Goal: Information Seeking & Learning: Compare options

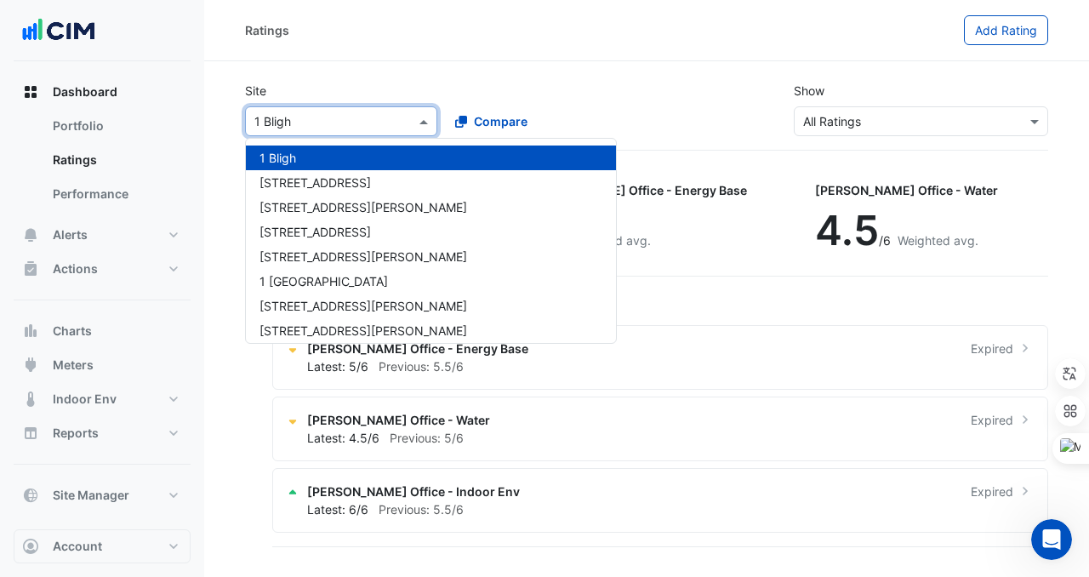
click at [347, 128] on input "text" at bounding box center [324, 122] width 140 height 18
click at [375, 72] on div "Site Select a Site × [GEOGRAPHIC_DATA][PERSON_NAME] [GEOGRAPHIC_DATA] [GEOGRAPH…" at bounding box center [647, 109] width 824 height 82
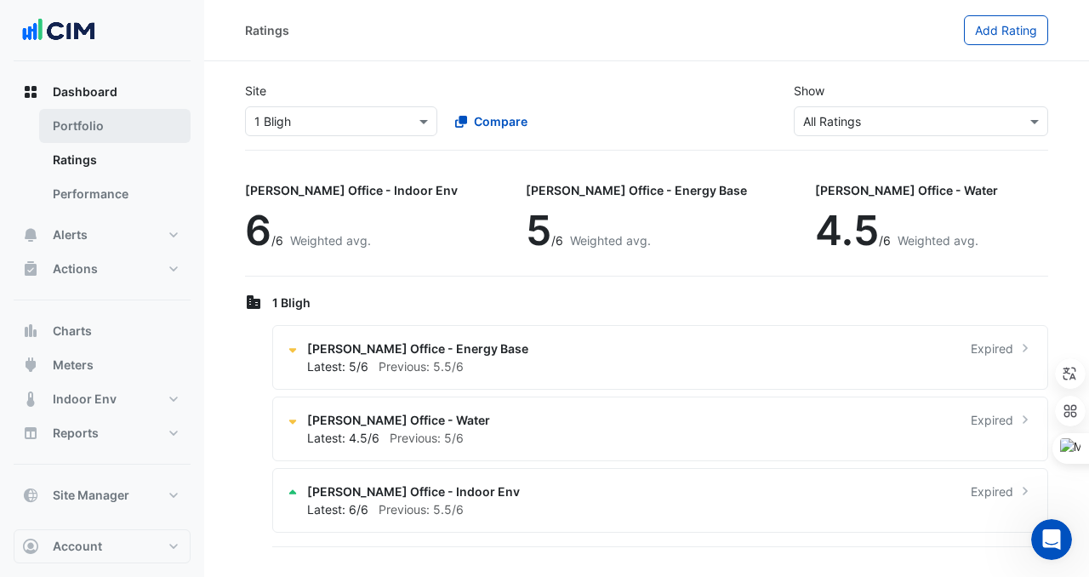
click at [121, 119] on link "Portfolio" at bounding box center [114, 126] width 151 height 34
select select "***"
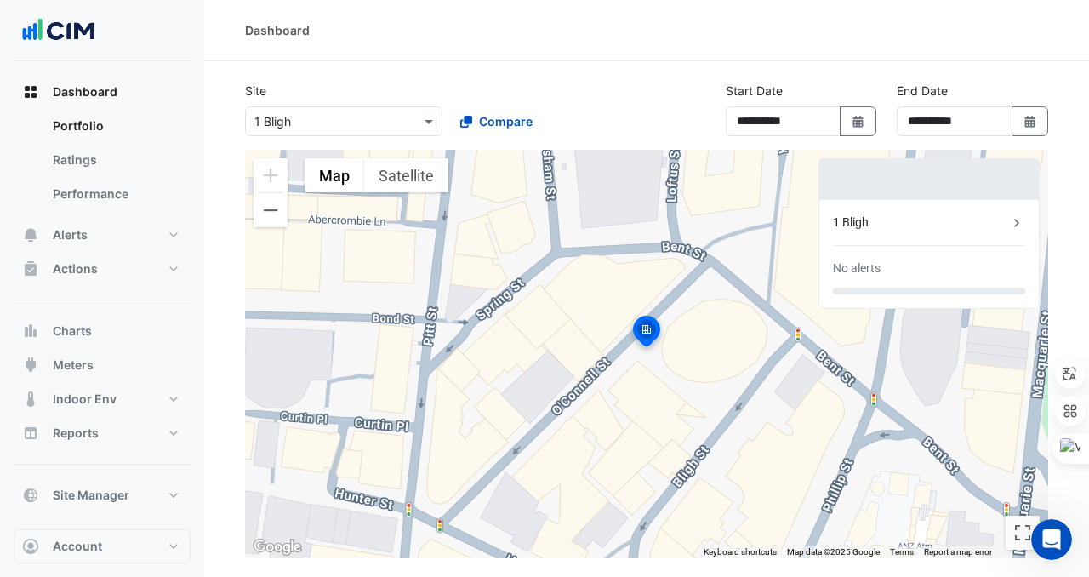
click at [374, 121] on input "text" at bounding box center [326, 122] width 145 height 18
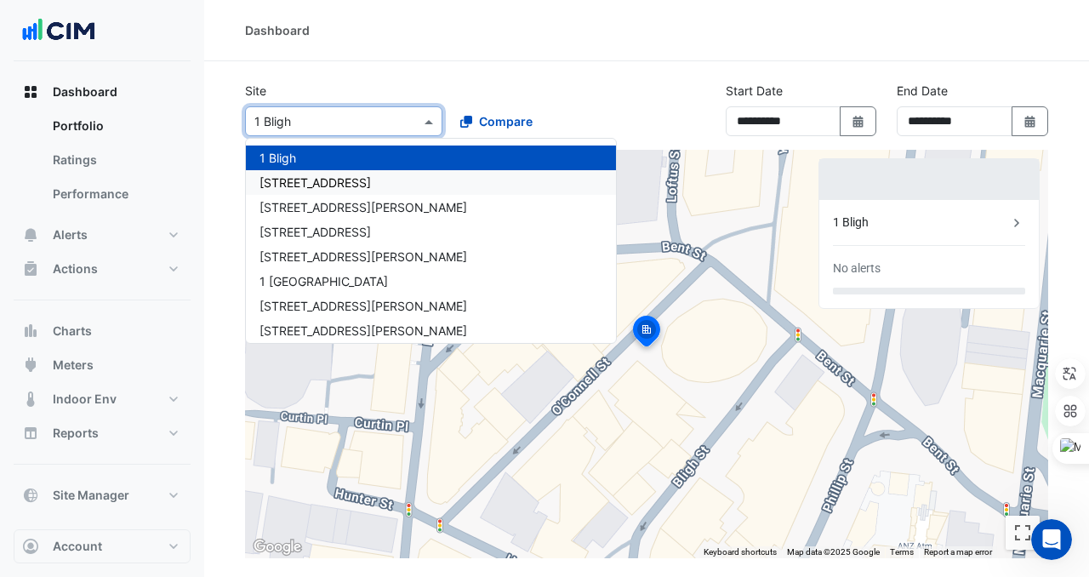
click at [352, 179] on div "[STREET_ADDRESS]" at bounding box center [431, 182] width 370 height 25
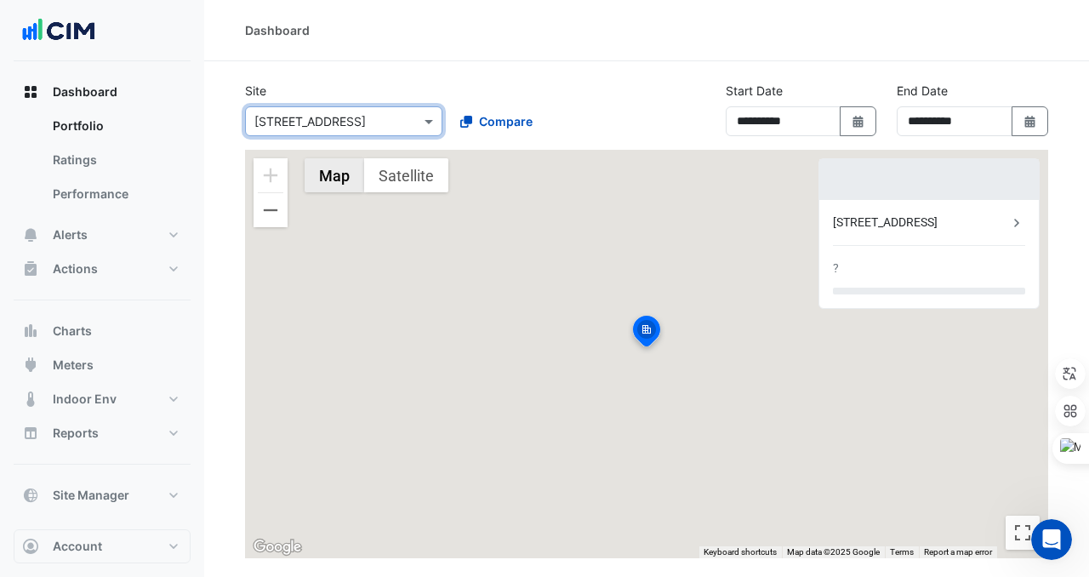
click at [352, 191] on button "Map" at bounding box center [335, 175] width 60 height 34
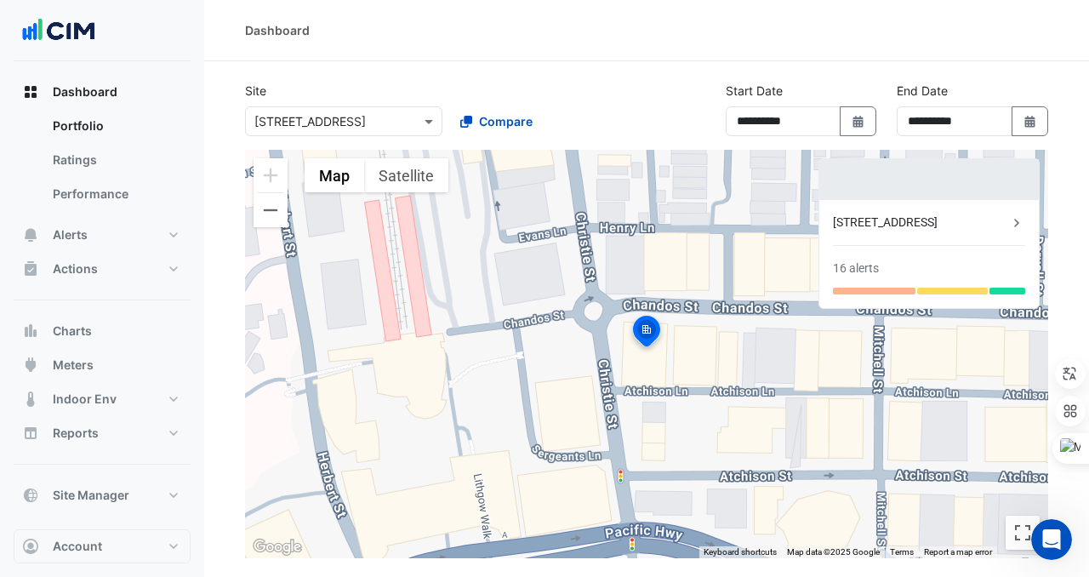
click at [351, 123] on input "text" at bounding box center [326, 122] width 145 height 18
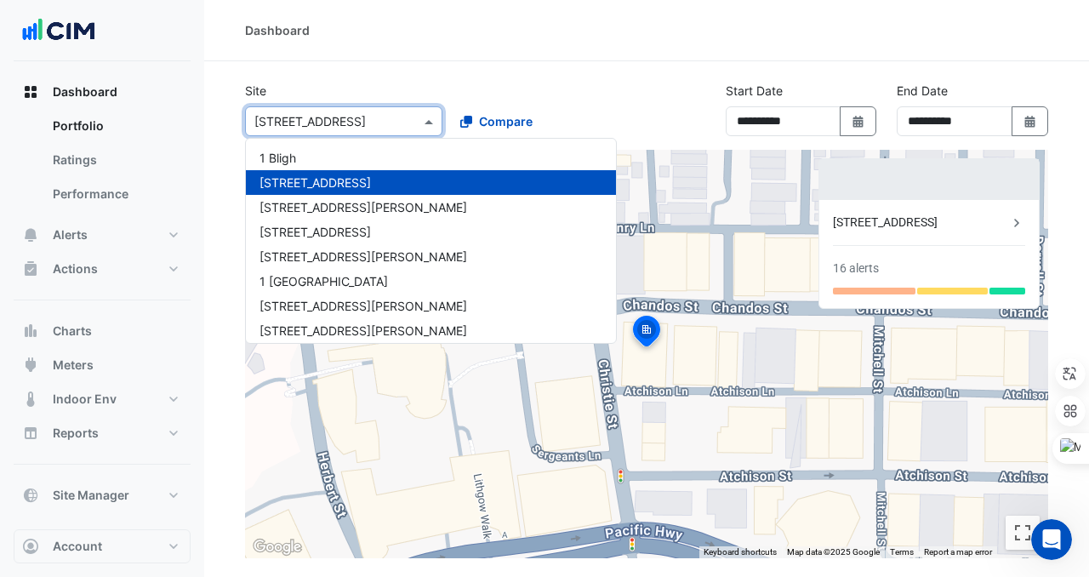
click at [353, 170] on div "[STREET_ADDRESS]" at bounding box center [431, 182] width 370 height 25
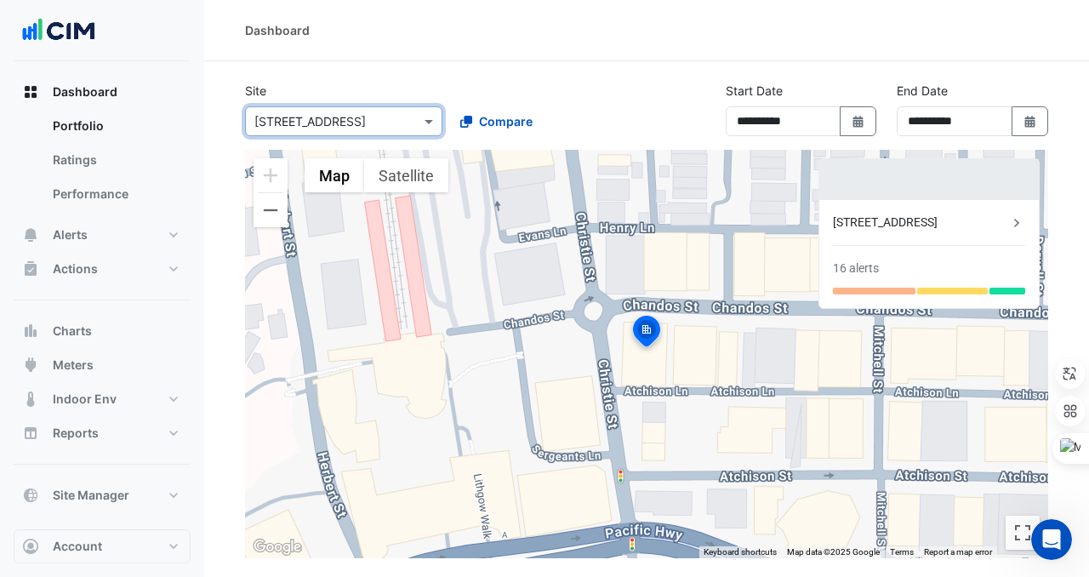
click at [357, 106] on div "Select a Site × [STREET_ADDRESS]" at bounding box center [343, 121] width 197 height 30
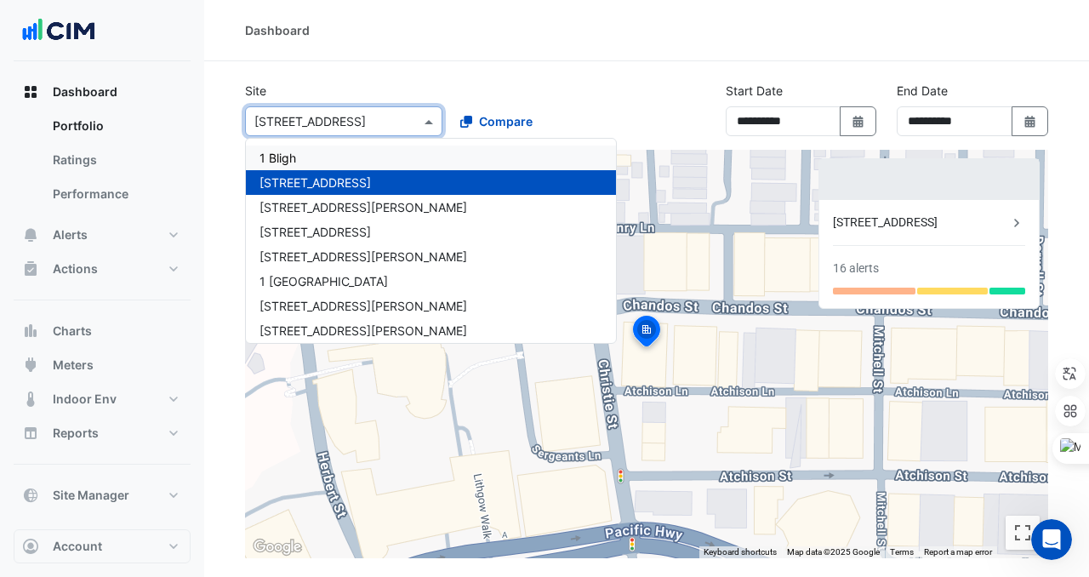
click at [350, 159] on div "1 Bligh" at bounding box center [431, 157] width 370 height 25
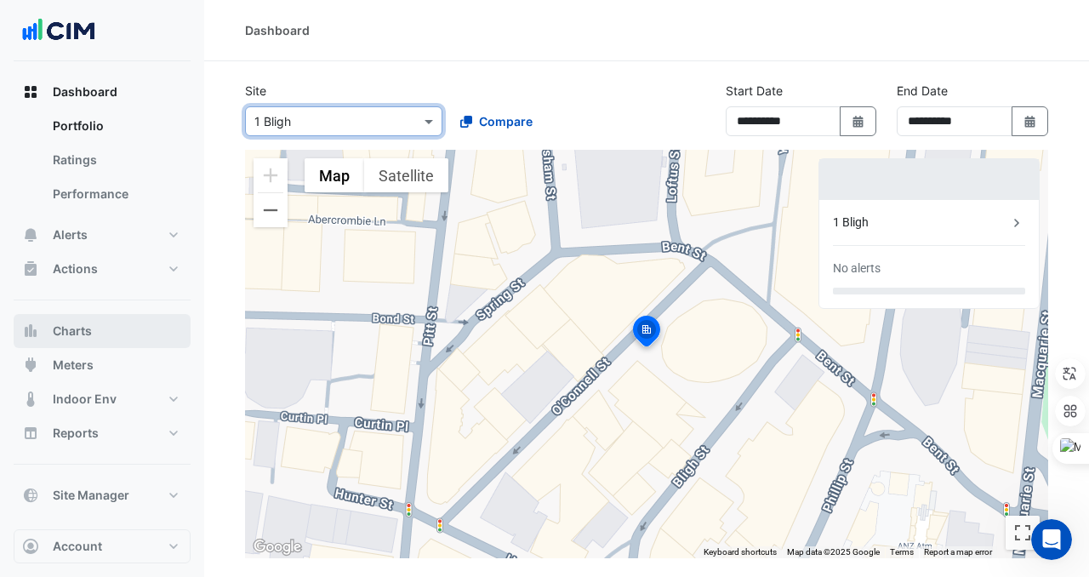
click at [100, 342] on button "Charts" at bounding box center [102, 331] width 177 height 34
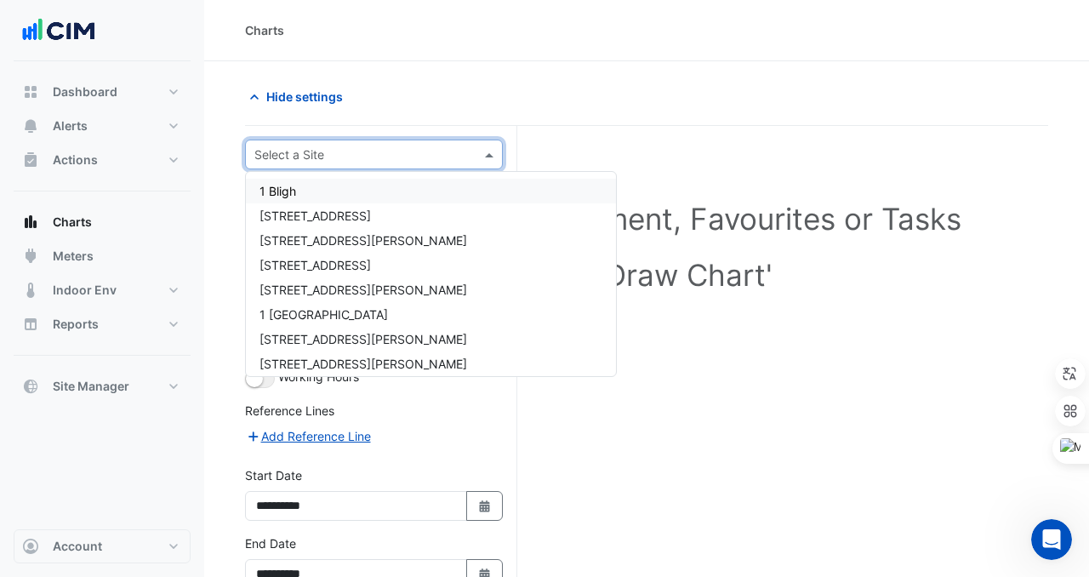
click at [321, 153] on input "text" at bounding box center [356, 155] width 205 height 18
click at [324, 225] on div "[STREET_ADDRESS]" at bounding box center [431, 215] width 370 height 25
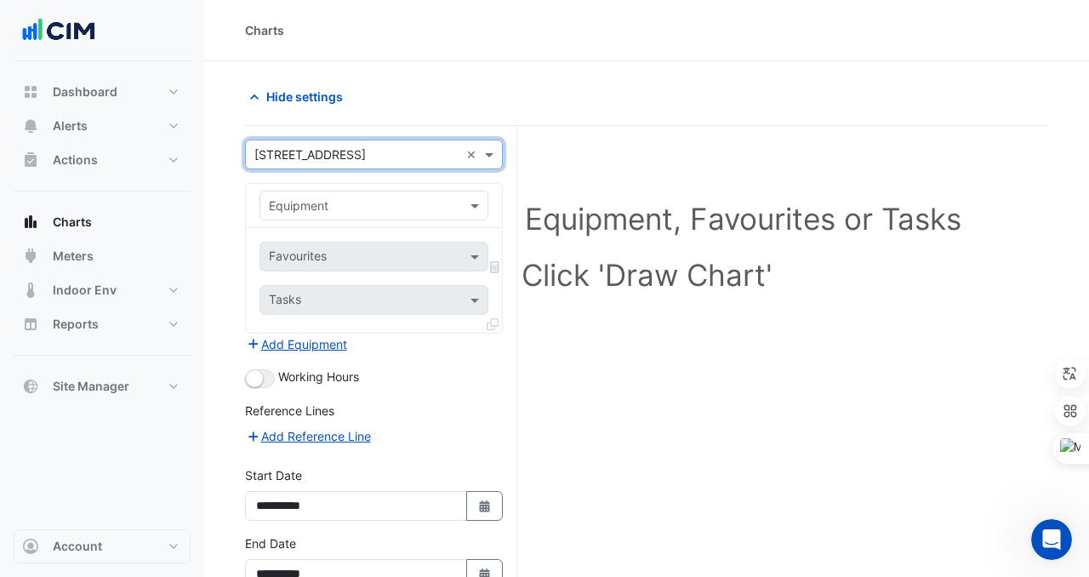
click at [342, 208] on input "text" at bounding box center [357, 206] width 176 height 18
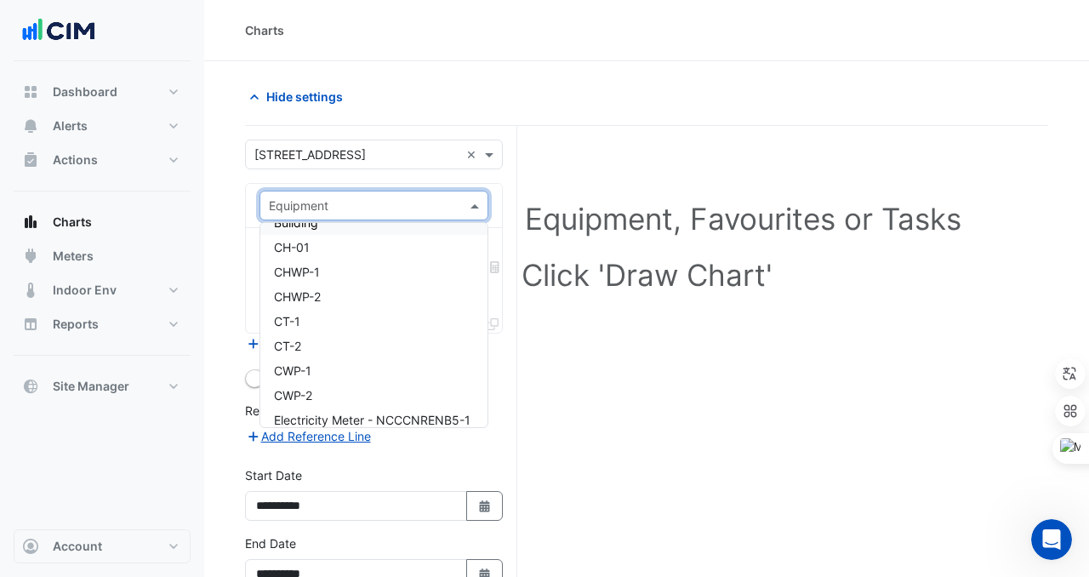
scroll to position [123, 0]
click at [588, 405] on div "Select a Site, Equipment, Favourites or Tasks Click 'Draw Chart'" at bounding box center [646, 403] width 803 height 554
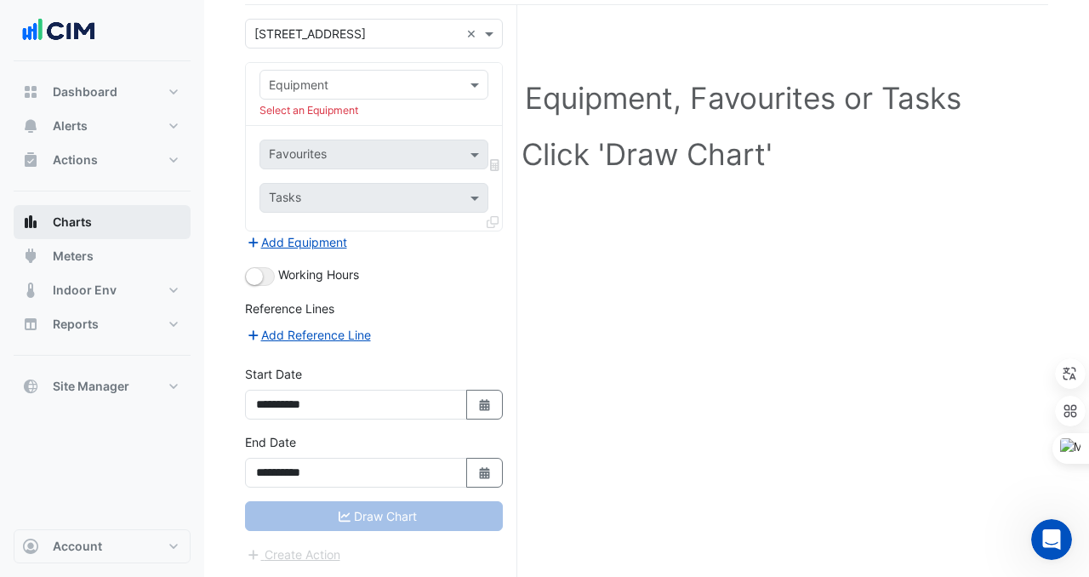
scroll to position [69, 0]
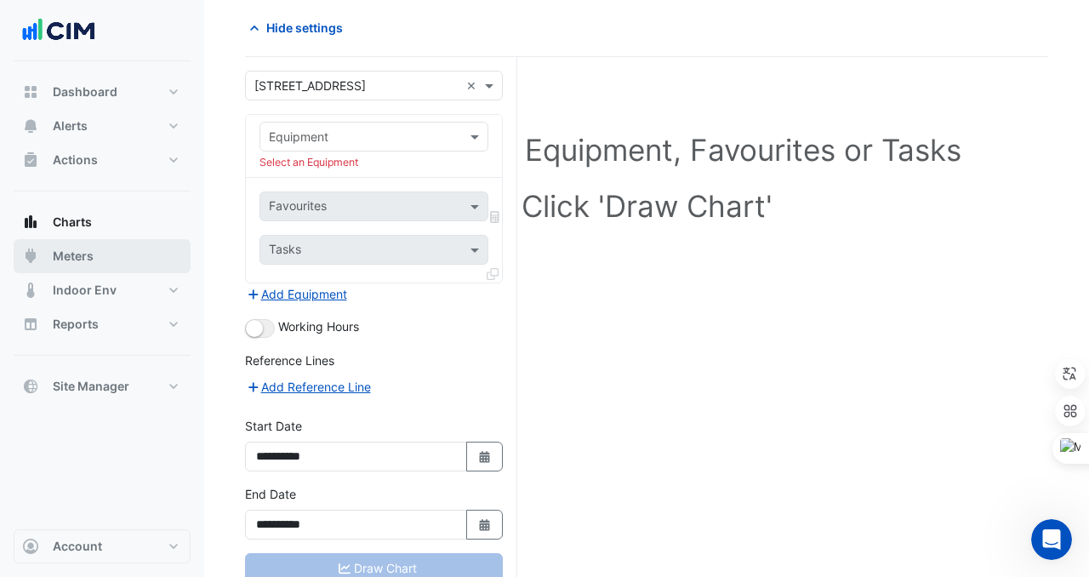
click at [104, 253] on button "Meters" at bounding box center [102, 256] width 177 height 34
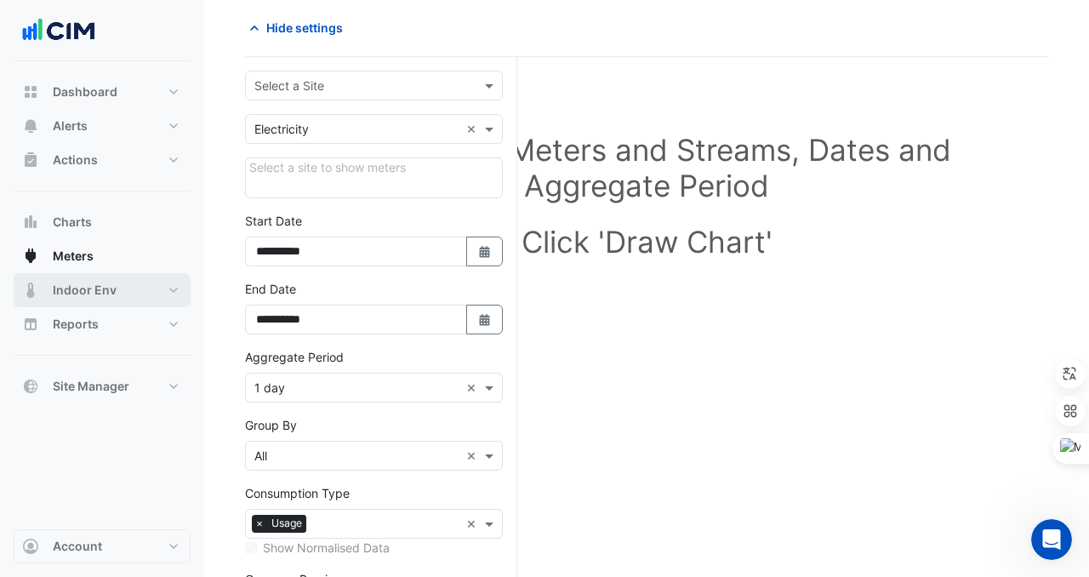
click at [108, 299] on button "Indoor Env" at bounding box center [102, 290] width 177 height 34
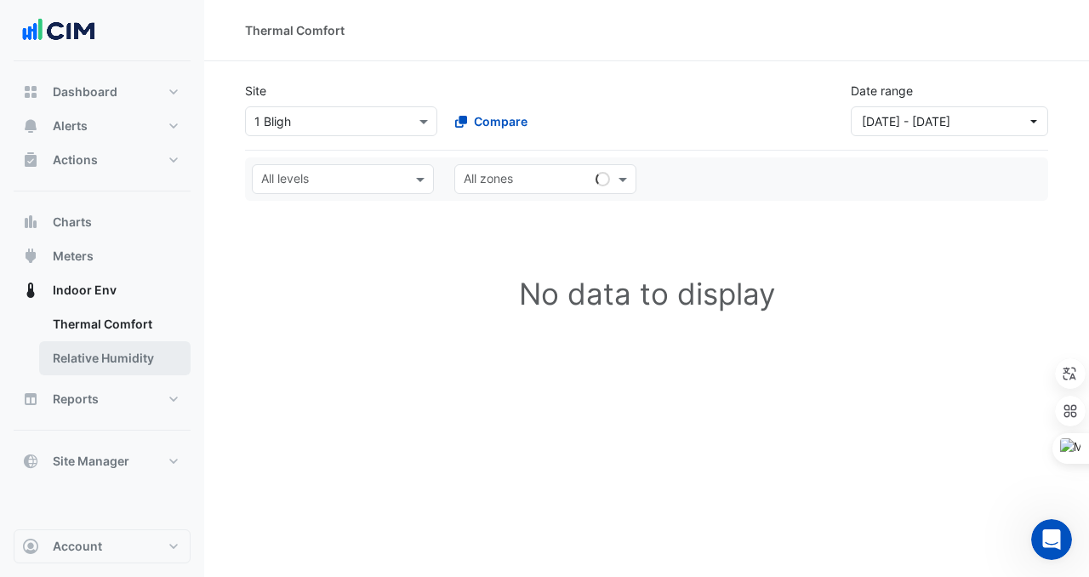
click at [119, 367] on link "Relative Humidity" at bounding box center [114, 358] width 151 height 34
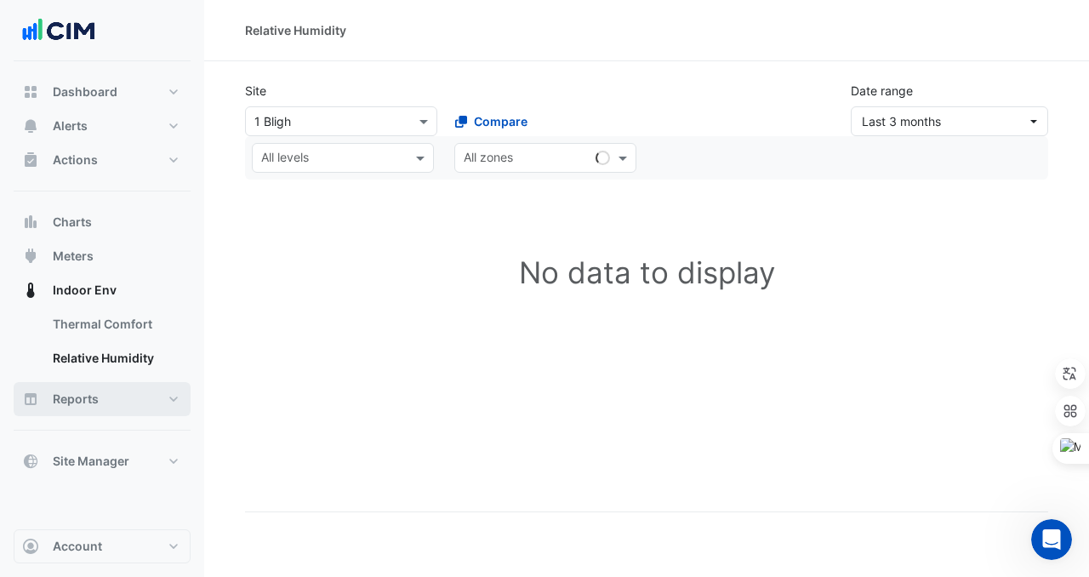
click at [122, 390] on button "Reports" at bounding box center [102, 399] width 177 height 34
select select "***"
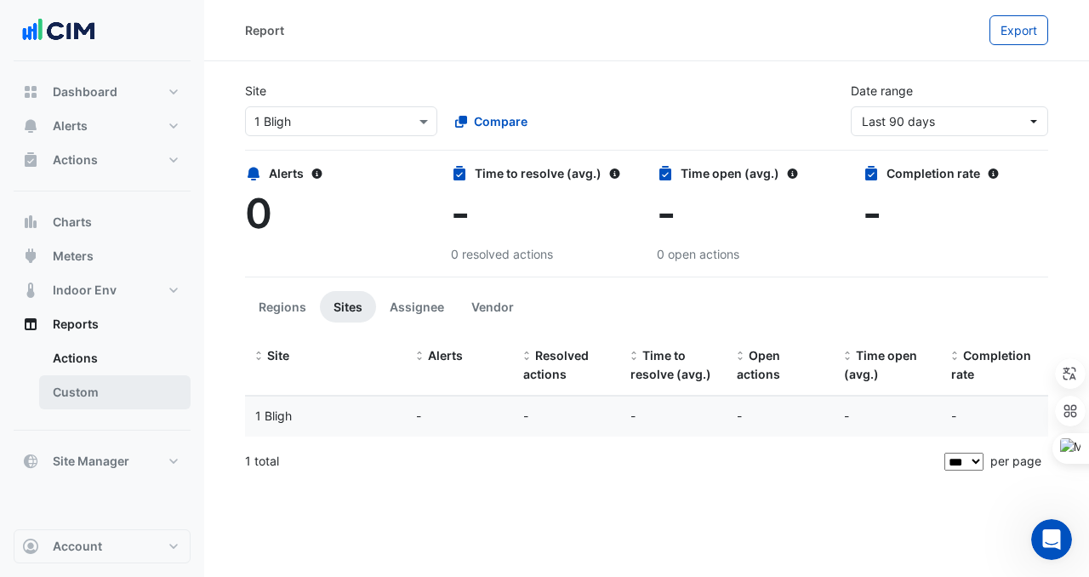
click at [95, 380] on link "Custom" at bounding box center [114, 392] width 151 height 34
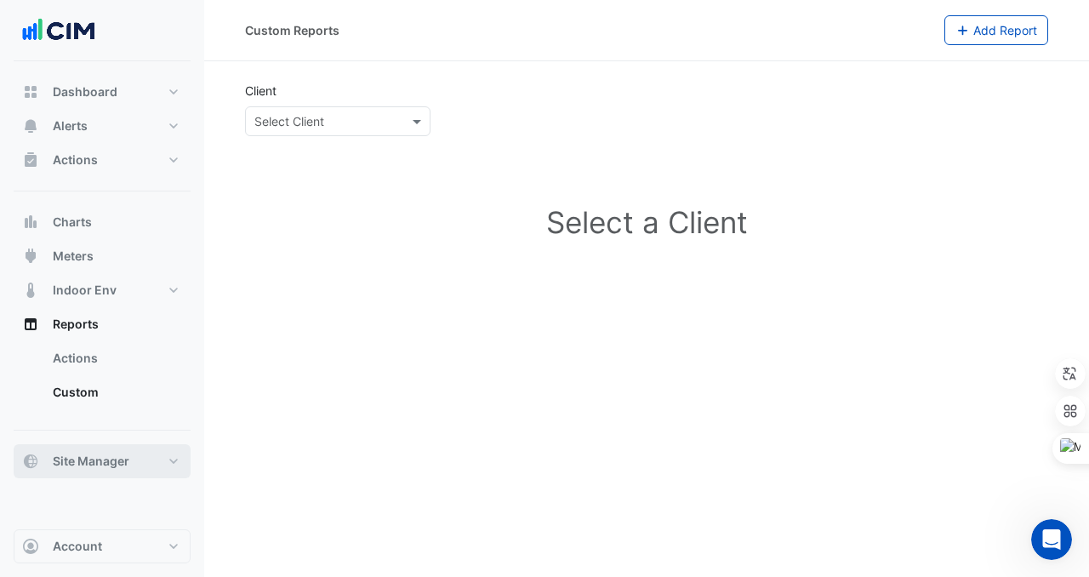
click at [97, 462] on span "Site Manager" at bounding box center [91, 461] width 77 height 17
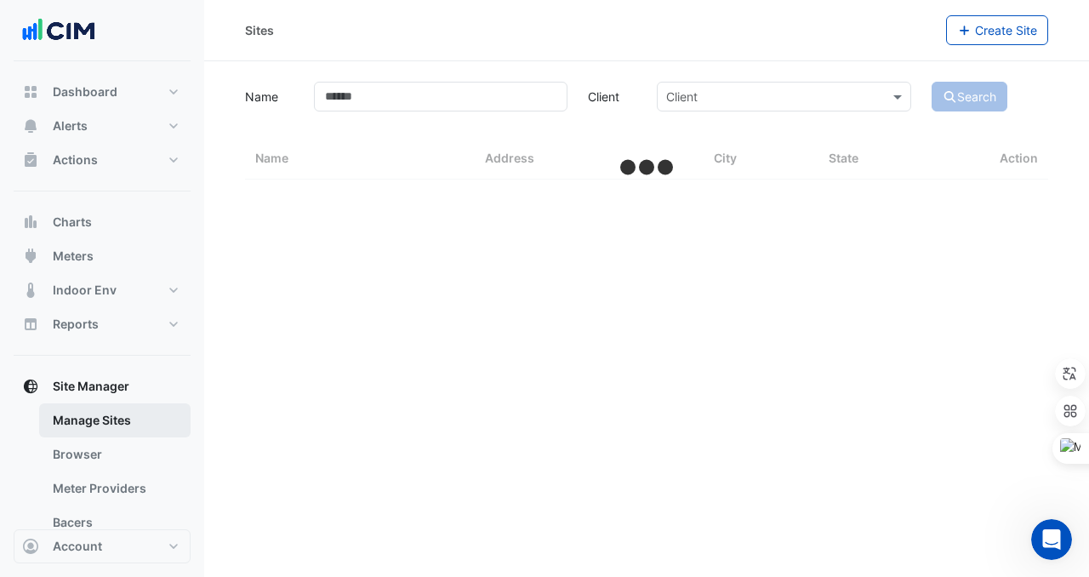
select select "***"
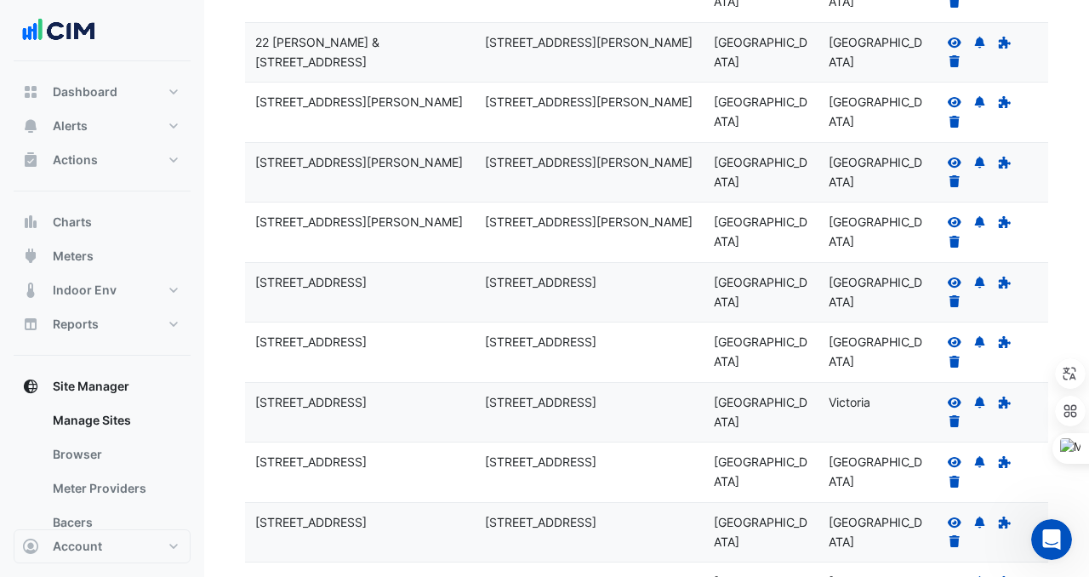
scroll to position [5647, 0]
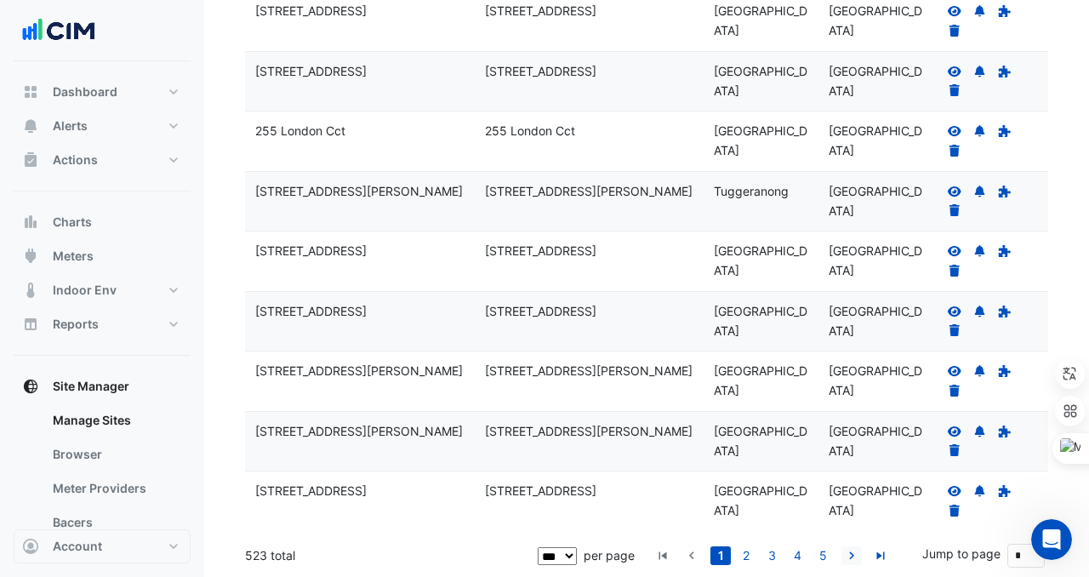
click at [856, 555] on icon "go to next page" at bounding box center [851, 558] width 20 height 18
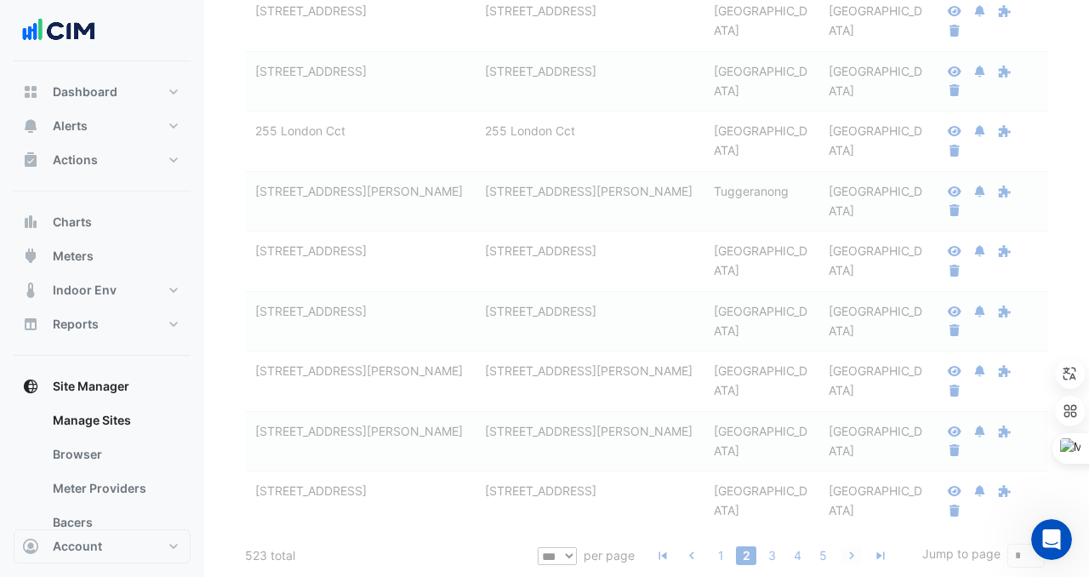
click at [856, 555] on icon "go to next page" at bounding box center [851, 558] width 20 height 18
click at [870, 555] on li at bounding box center [881, 555] width 26 height 19
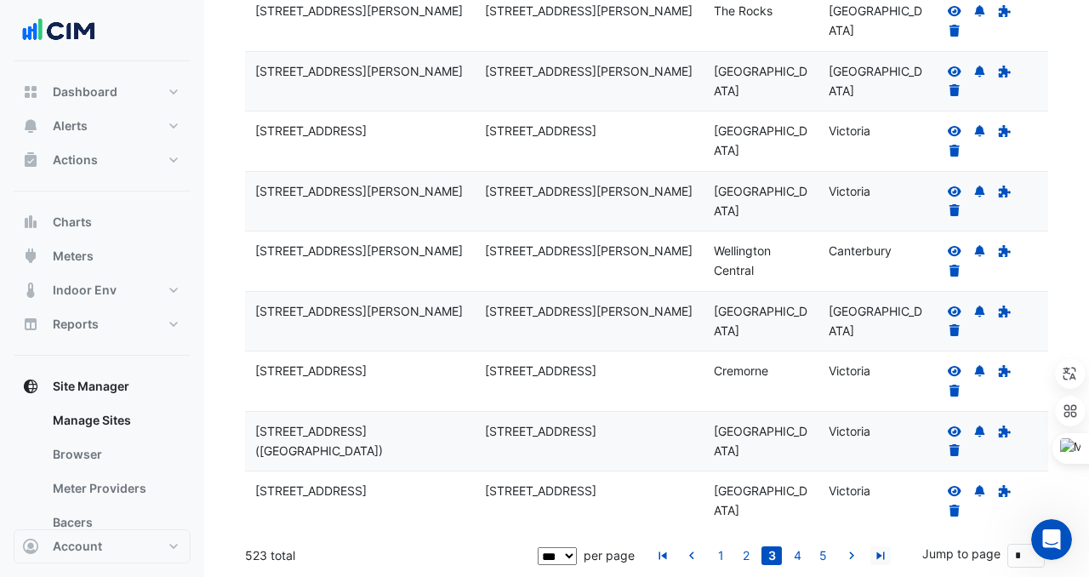
click at [879, 555] on icon "go to last page" at bounding box center [880, 558] width 20 height 18
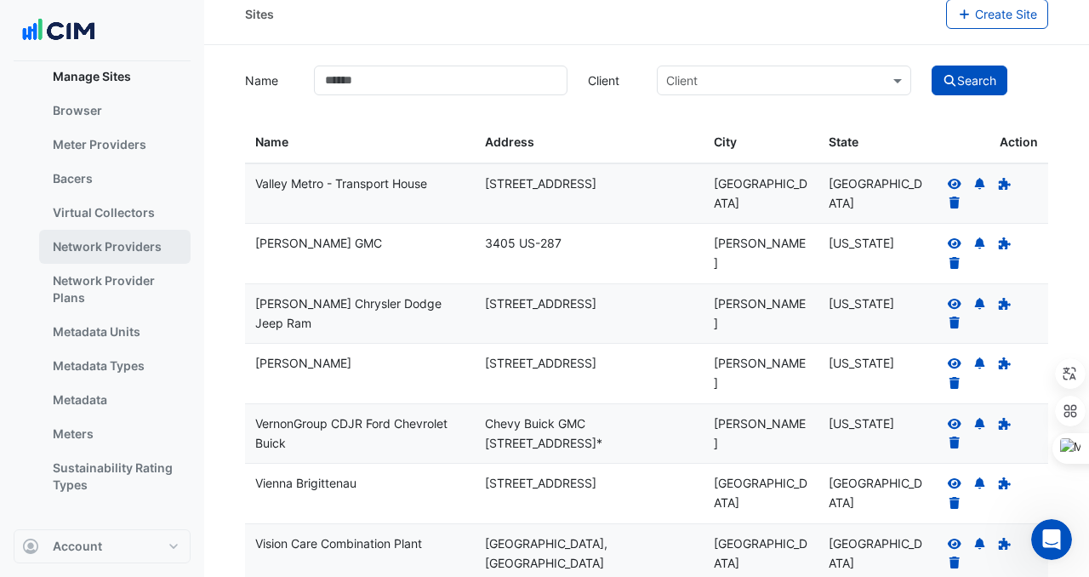
scroll to position [17, 0]
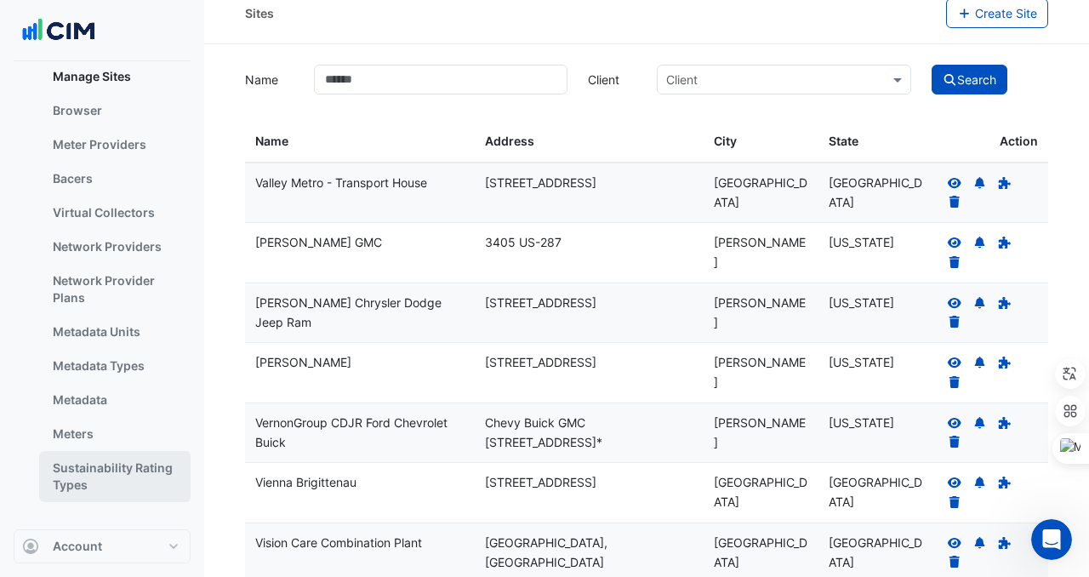
click at [117, 474] on link "Sustainability Rating Types" at bounding box center [114, 476] width 151 height 51
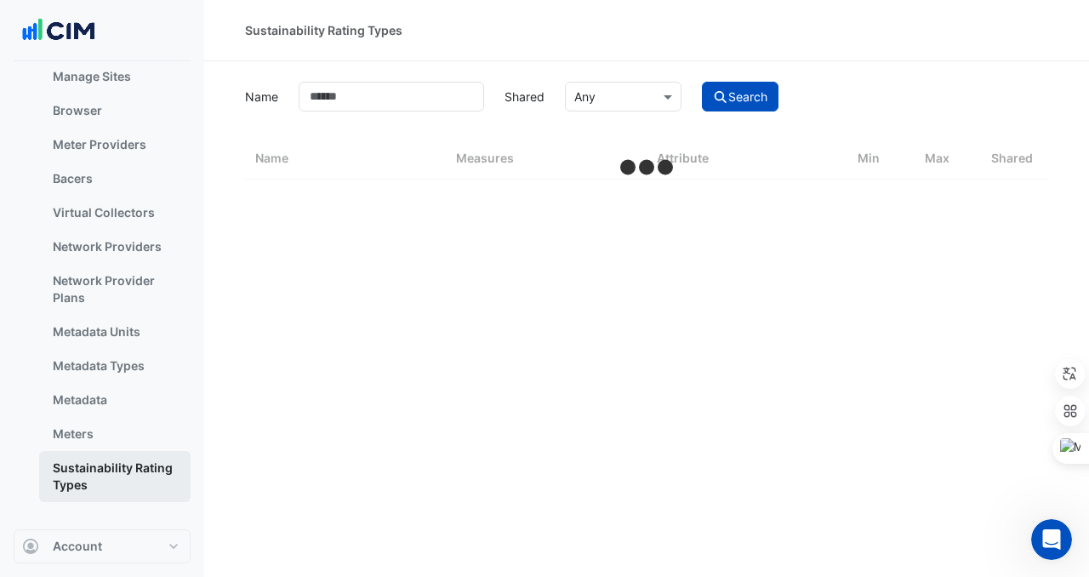
select select "***"
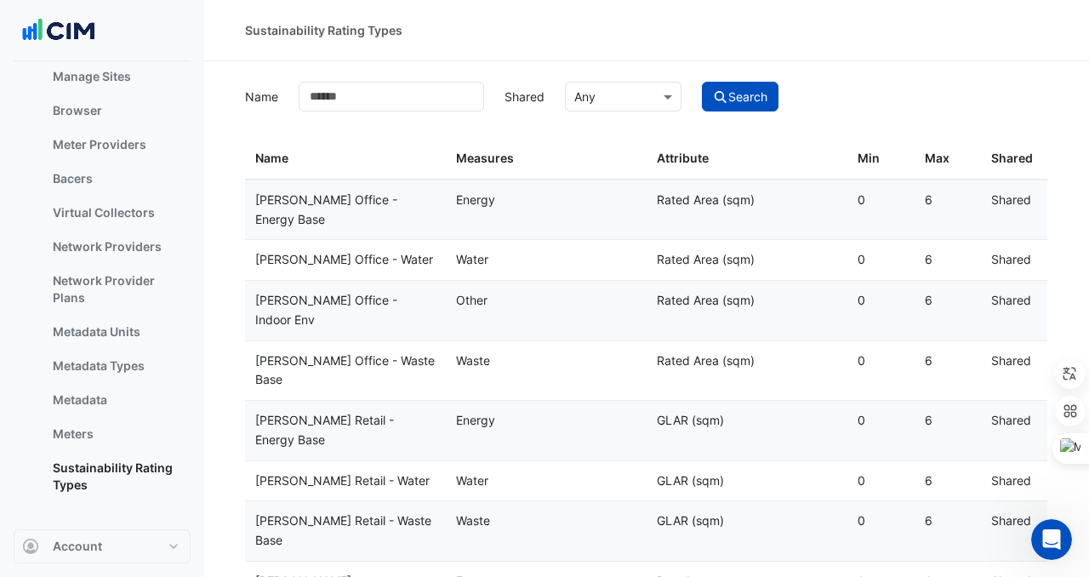
click at [596, 197] on div "Energy" at bounding box center [546, 201] width 180 height 20
click at [303, 198] on div "Name: [PERSON_NAME] Office - Energy Base" at bounding box center [345, 210] width 180 height 39
click at [1000, 169] on datatable-header-cell "Shared" at bounding box center [1014, 159] width 67 height 41
click at [1005, 185] on datatable-body-cell "Shared: Shared" at bounding box center [1014, 210] width 67 height 60
click at [595, 114] on section "Name Shared × Any Search Name Measures Attribute Min Max Shared Name: [PERSON_N…" at bounding box center [646, 504] width 885 height 887
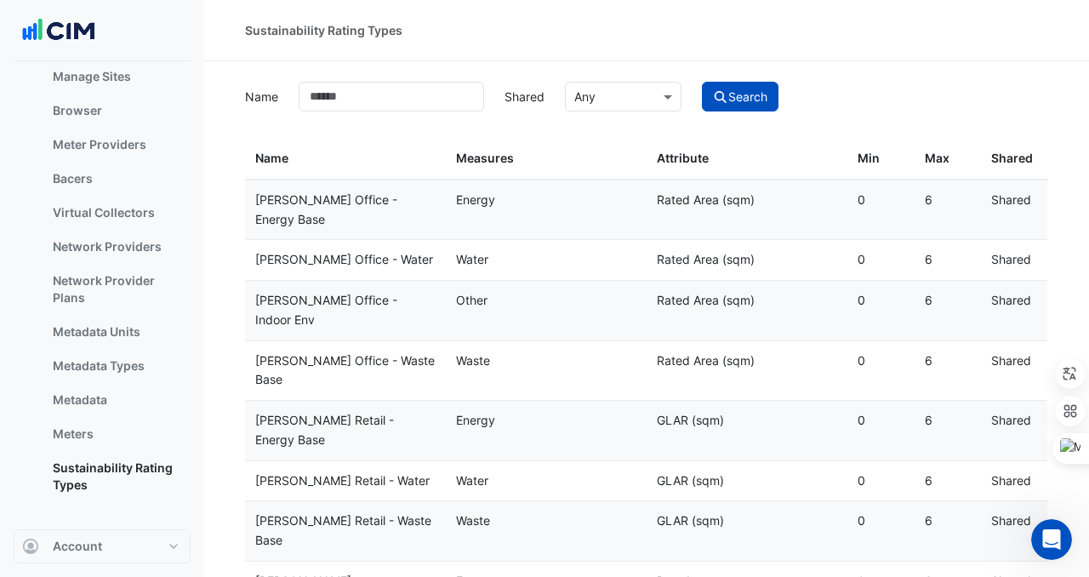
click at [585, 107] on div "× Any" at bounding box center [623, 97] width 117 height 30
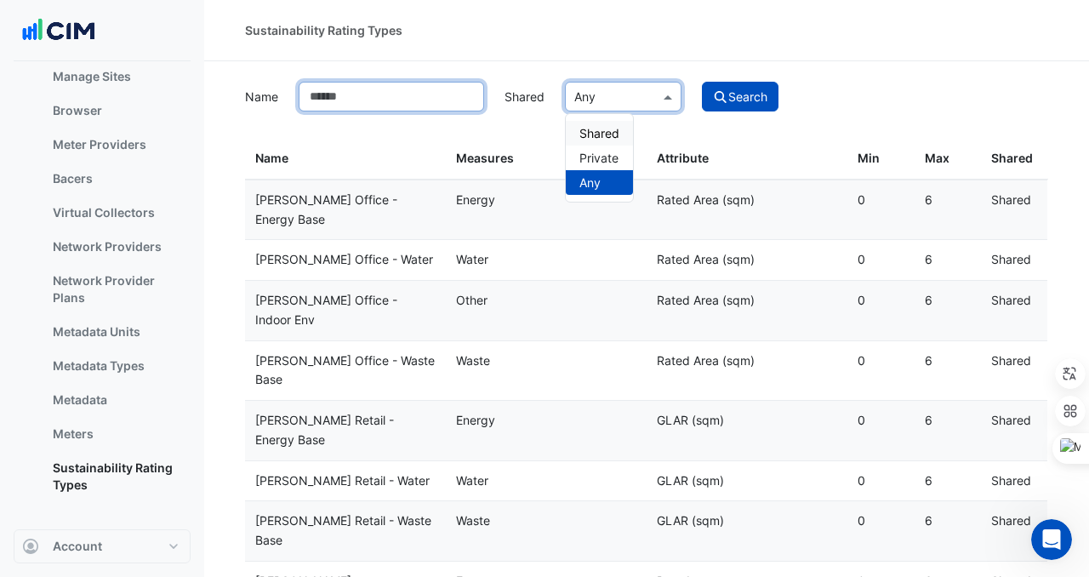
click at [335, 100] on input "Name" at bounding box center [391, 97] width 185 height 30
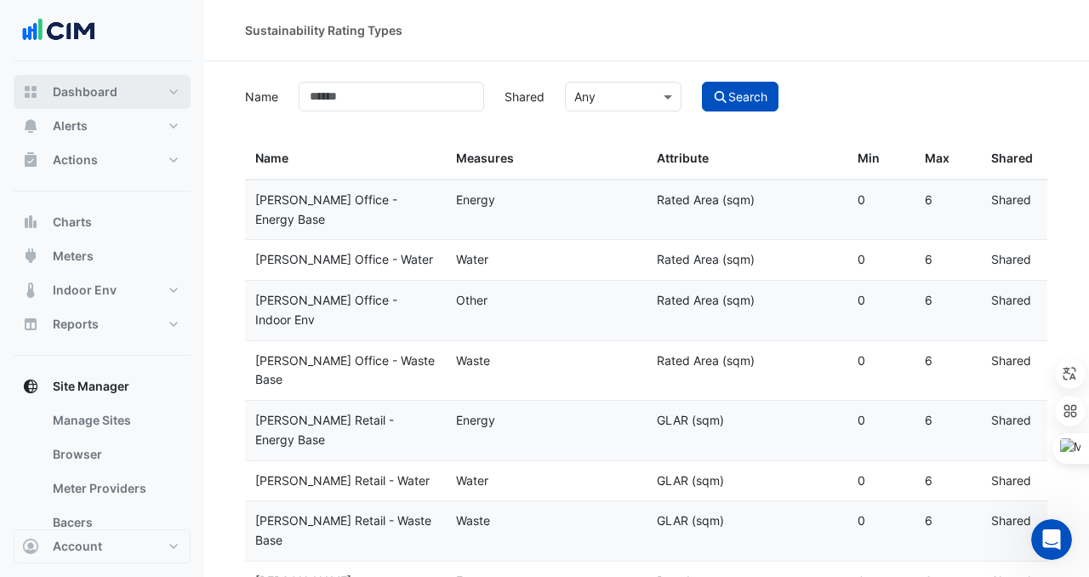
click at [89, 100] on span "Dashboard" at bounding box center [85, 91] width 65 height 17
select select "***"
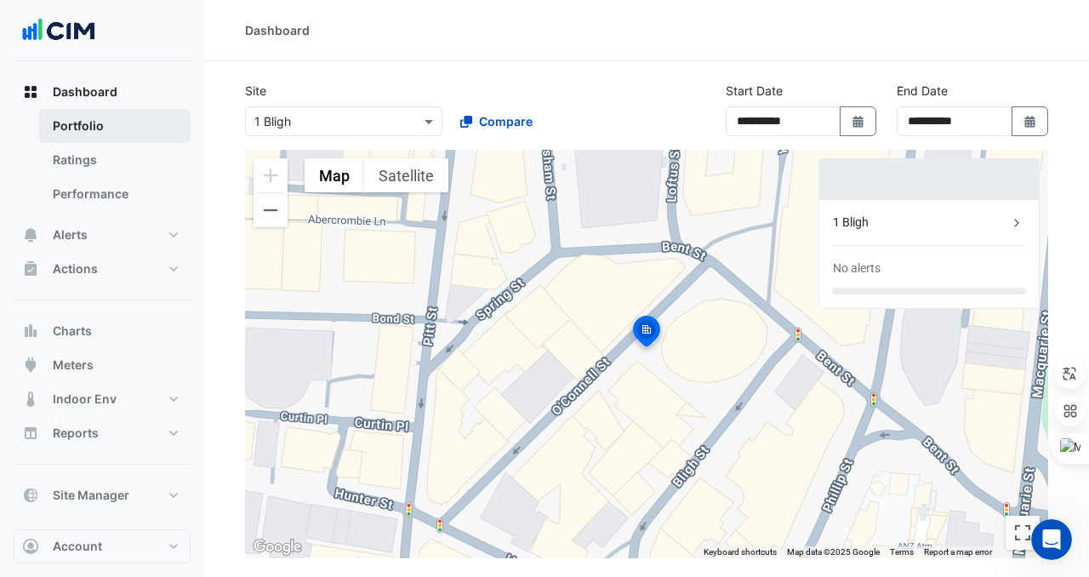
click at [107, 124] on link "Portfolio" at bounding box center [114, 126] width 151 height 34
click at [126, 174] on link "Ratings" at bounding box center [114, 160] width 151 height 34
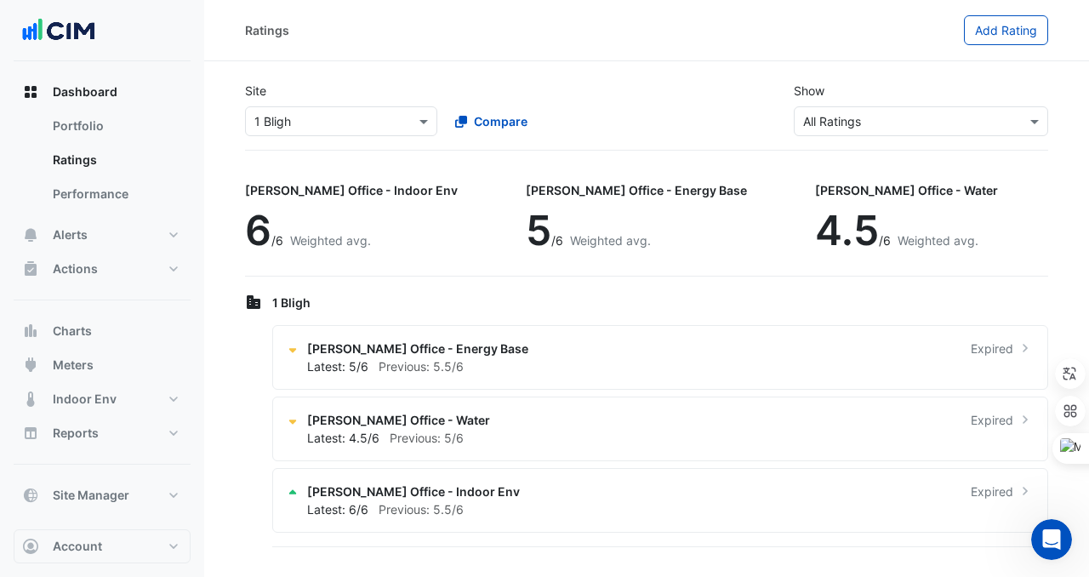
click at [329, 100] on div "Select a Site × 1 Bligh Compare" at bounding box center [441, 118] width 398 height 37
click at [317, 116] on input "text" at bounding box center [324, 122] width 140 height 18
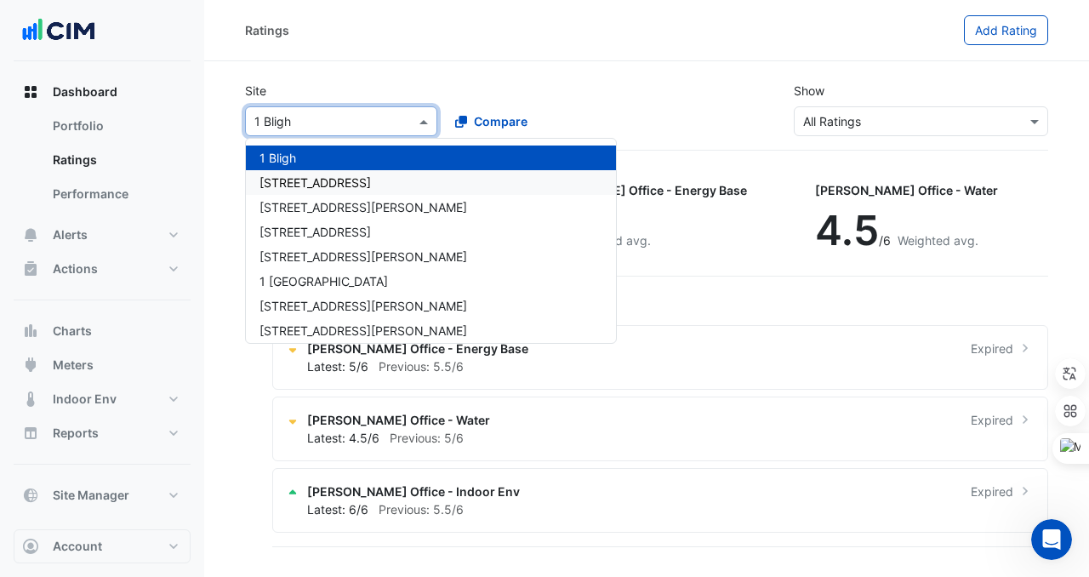
click at [317, 175] on span "[STREET_ADDRESS]" at bounding box center [315, 182] width 111 height 14
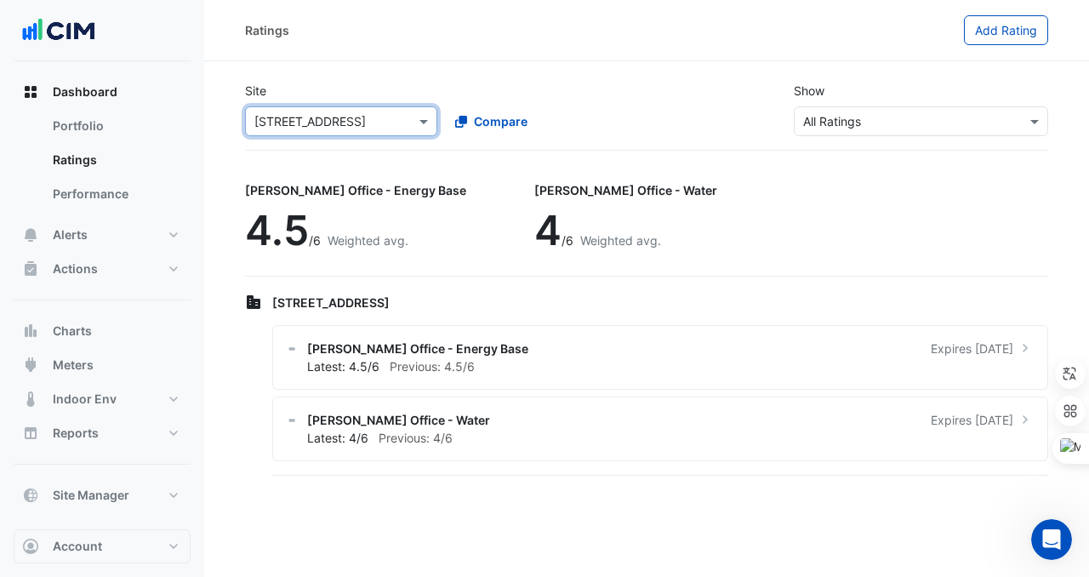
click at [314, 124] on input "text" at bounding box center [324, 122] width 140 height 18
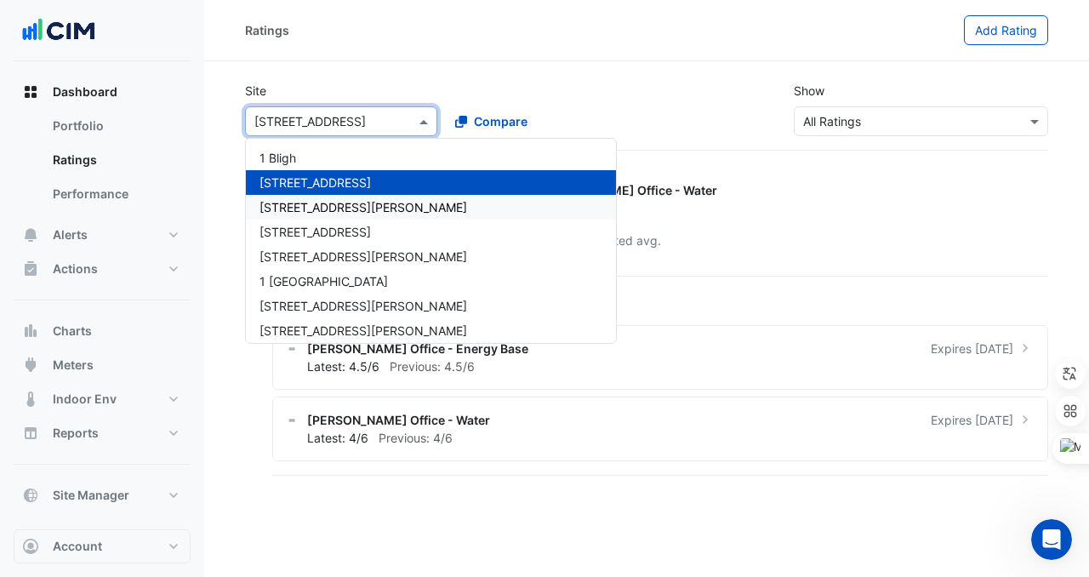
click at [317, 207] on span "[STREET_ADDRESS][PERSON_NAME]" at bounding box center [364, 207] width 208 height 14
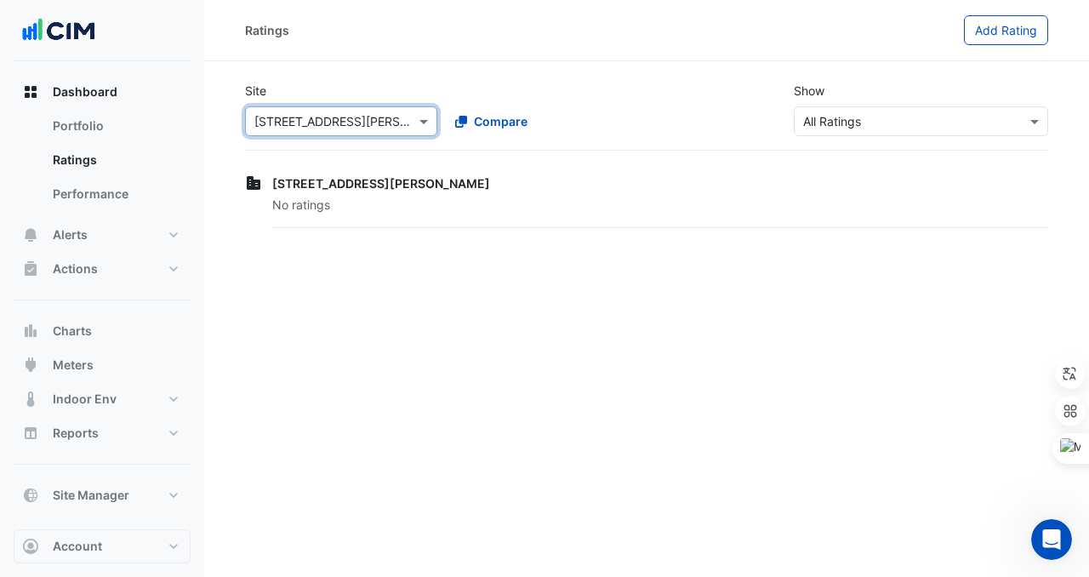
click at [327, 120] on input "text" at bounding box center [324, 122] width 140 height 18
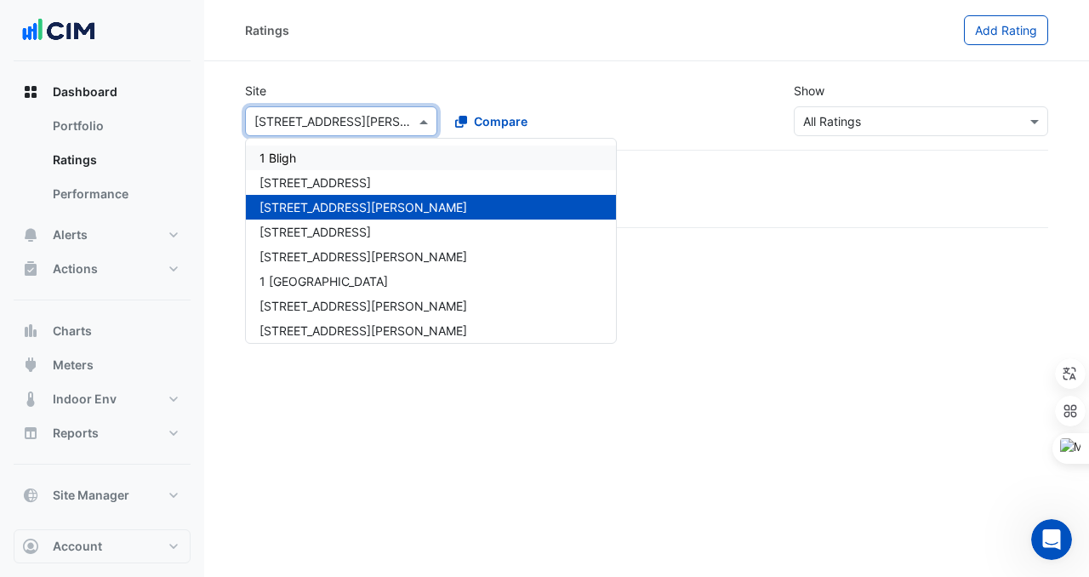
click at [319, 162] on div "1 Bligh" at bounding box center [431, 157] width 370 height 25
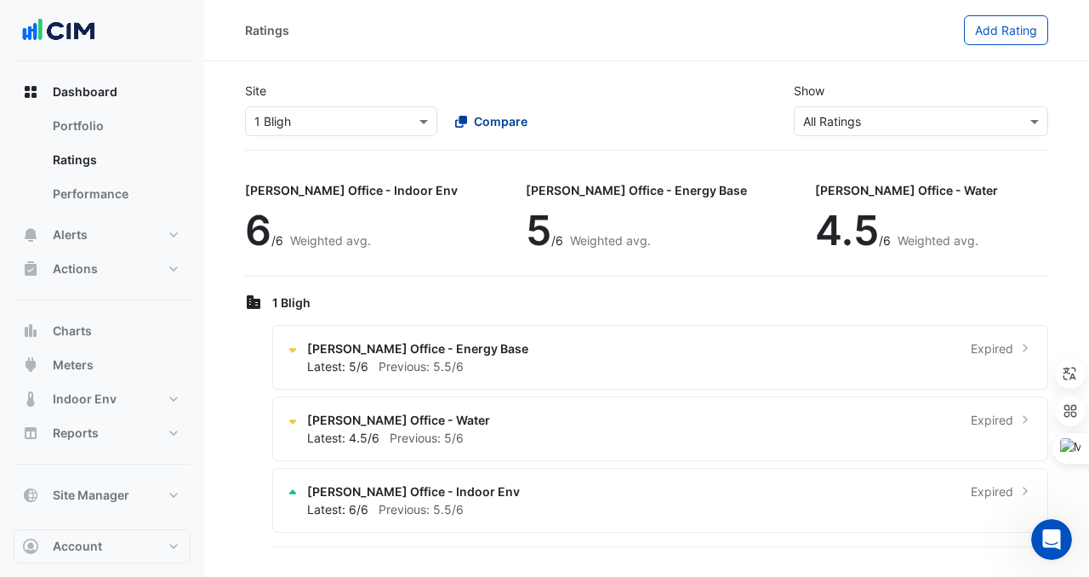
click at [469, 128] on div "Compare" at bounding box center [491, 121] width 72 height 18
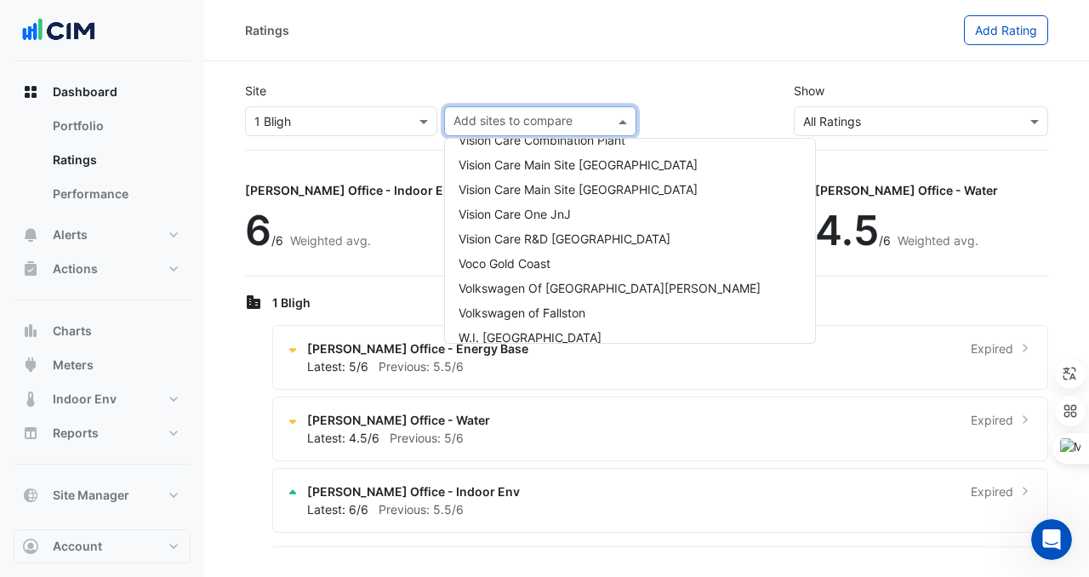
scroll to position [12714, 0]
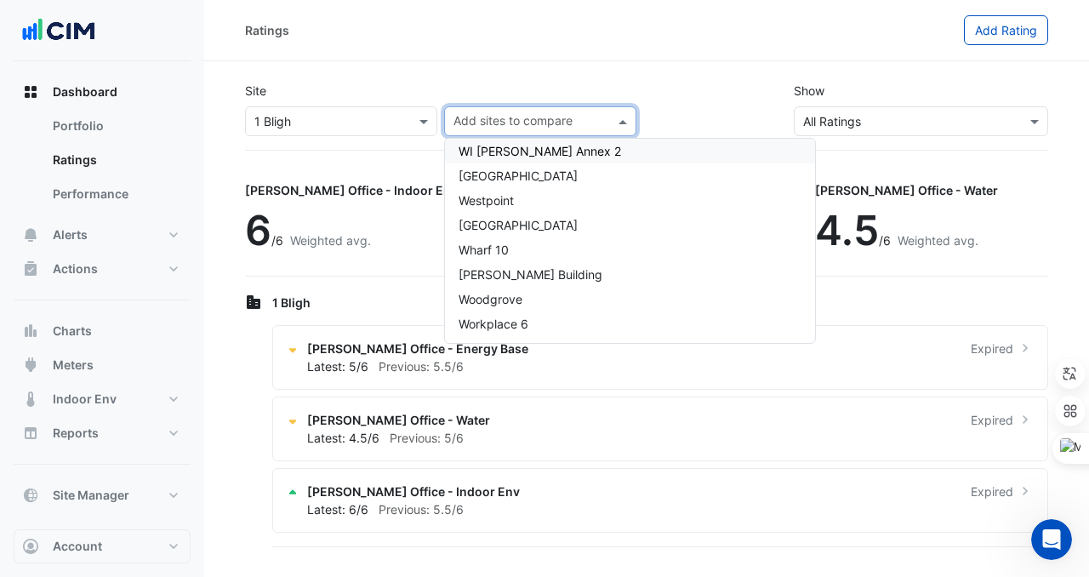
click at [631, 61] on section "Site Select a Site × 1 Bligh Add sites to compare 1 Bligh [GEOGRAPHIC_DATA][PER…" at bounding box center [646, 305] width 885 height 489
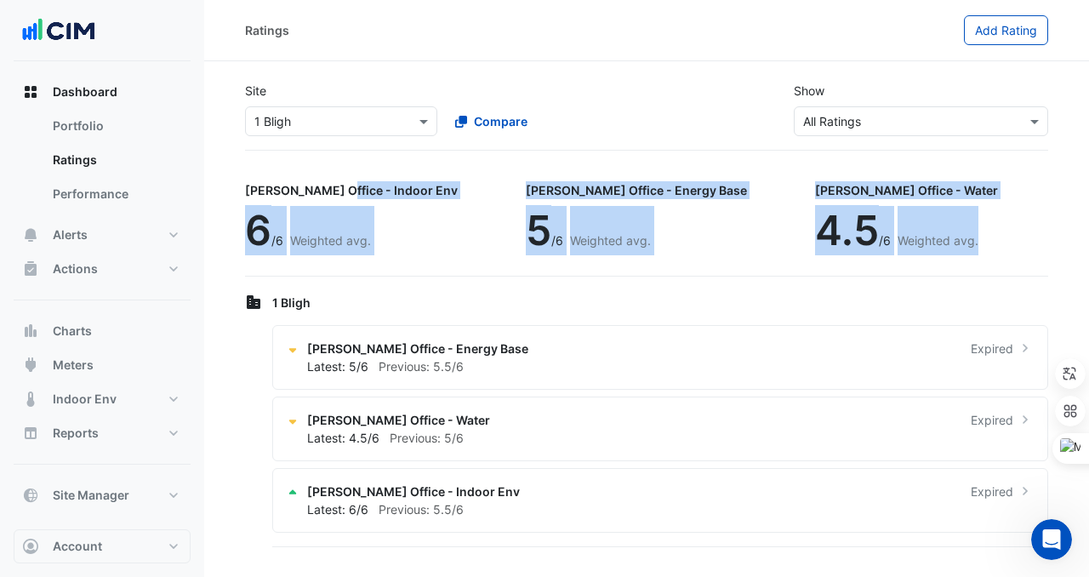
drag, startPoint x: 241, startPoint y: 192, endPoint x: 877, endPoint y: 229, distance: 637.5
click at [878, 229] on section "Site Select a Site × 1 Bligh Compare Show Sustainability Rating Types × All Rat…" at bounding box center [646, 305] width 885 height 489
copy div "[PERSON_NAME] Office - Indoor Env 6 /6 Weighted avg. [PERSON_NAME] Office - Ene…"
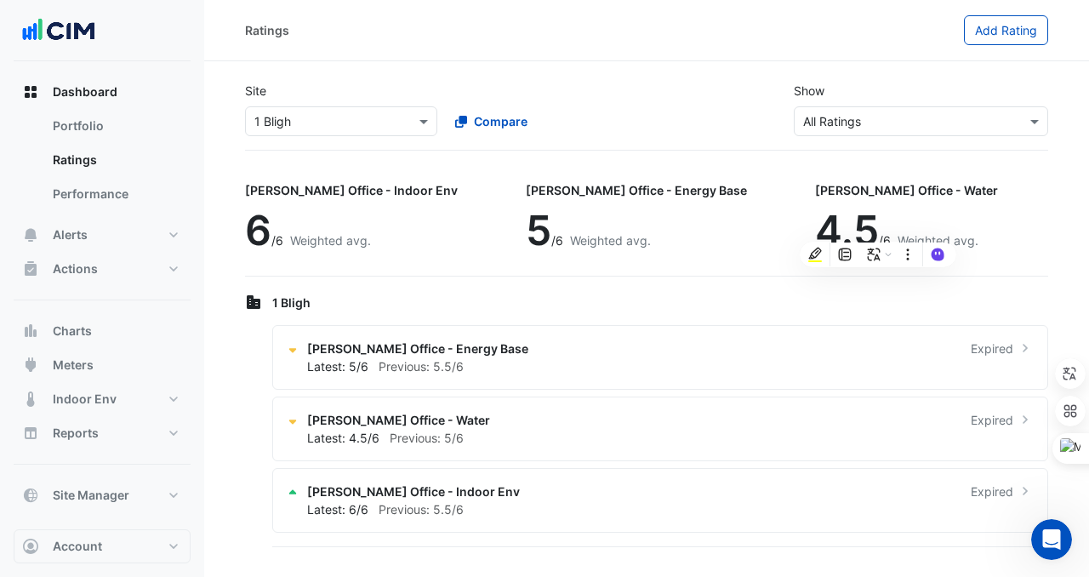
click at [356, 160] on section "Site Select a Site × 1 Bligh Compare Show Sustainability Rating Types × All Rat…" at bounding box center [646, 305] width 885 height 489
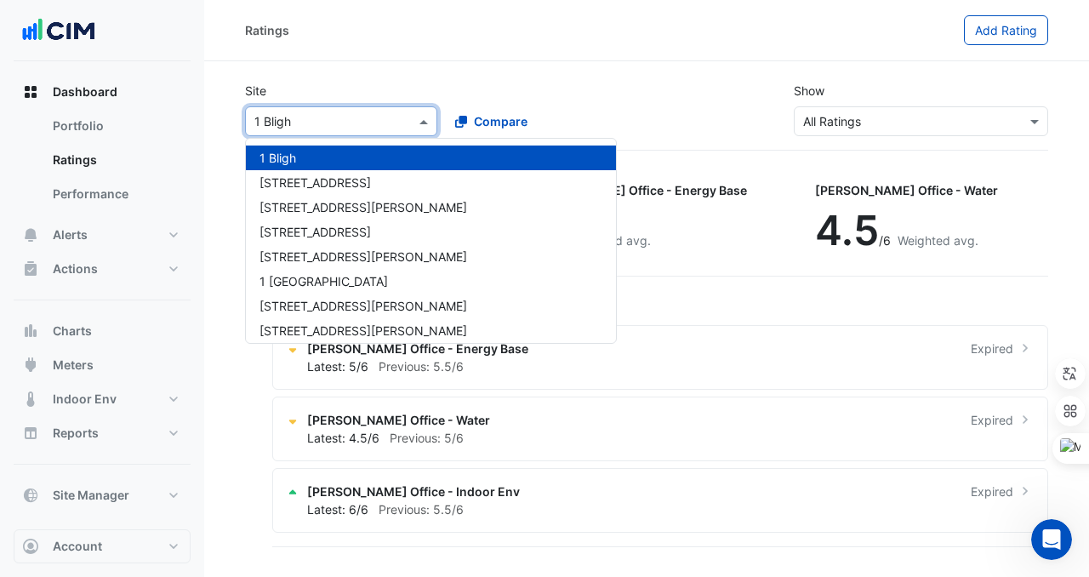
click at [304, 123] on input "text" at bounding box center [324, 122] width 140 height 18
click at [599, 86] on div "Site Select a Site × [GEOGRAPHIC_DATA][PERSON_NAME] [GEOGRAPHIC_DATA] [GEOGRAPH…" at bounding box center [441, 109] width 412 height 54
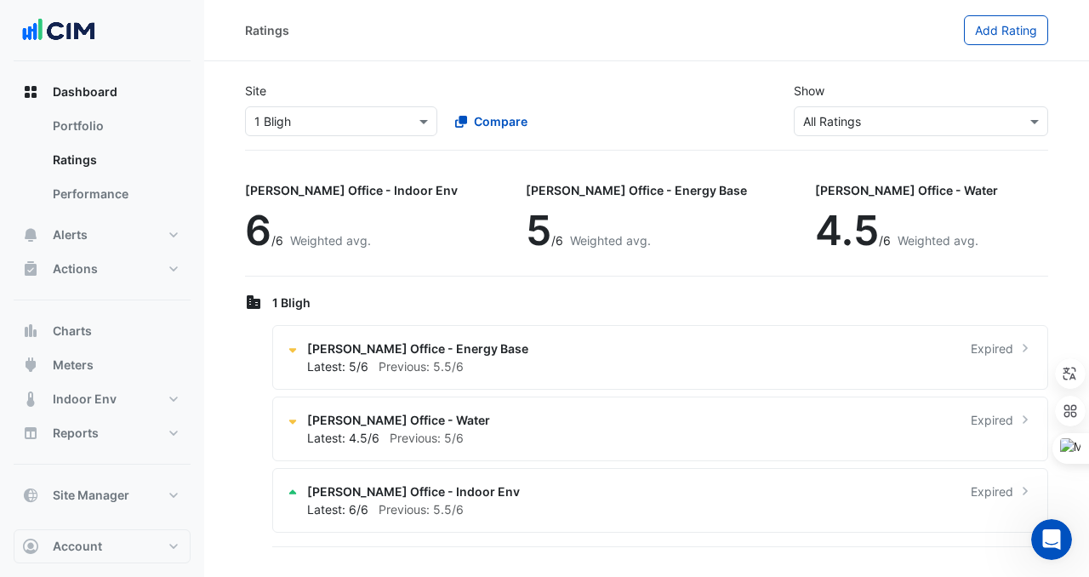
click at [326, 145] on div "Site Select a Site × 1 Bligh Compare Show Sustainability Rating Types × All Rat…" at bounding box center [647, 109] width 824 height 82
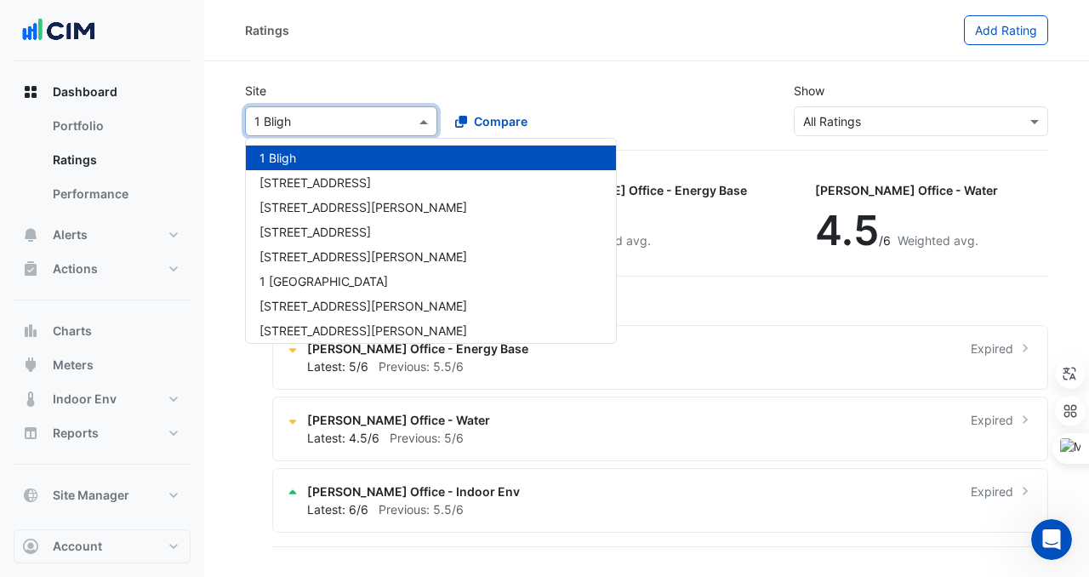
click at [326, 114] on input "text" at bounding box center [324, 122] width 140 height 18
click at [299, 191] on div "[STREET_ADDRESS]" at bounding box center [431, 182] width 370 height 25
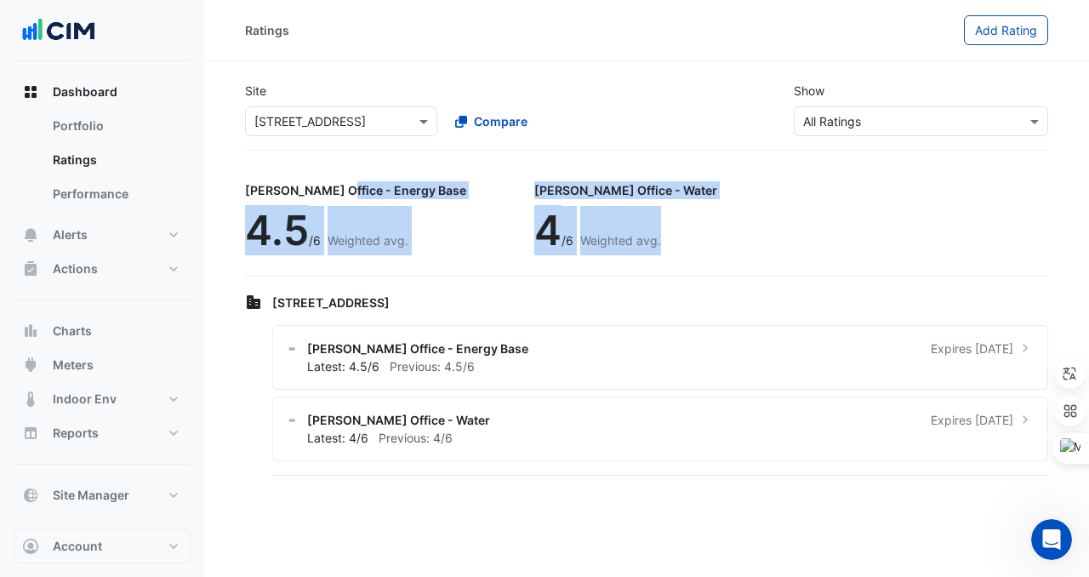
drag, startPoint x: 239, startPoint y: 191, endPoint x: 646, endPoint y: 263, distance: 412.9
click at [646, 263] on section "Site Select a Site × [STREET_ADDRESS] Compare Show Sustainability Rating Types …" at bounding box center [646, 270] width 885 height 418
copy div "[PERSON_NAME] Office - Energy Base 4.5 /6 Weighted avg. [PERSON_NAME] Office - …"
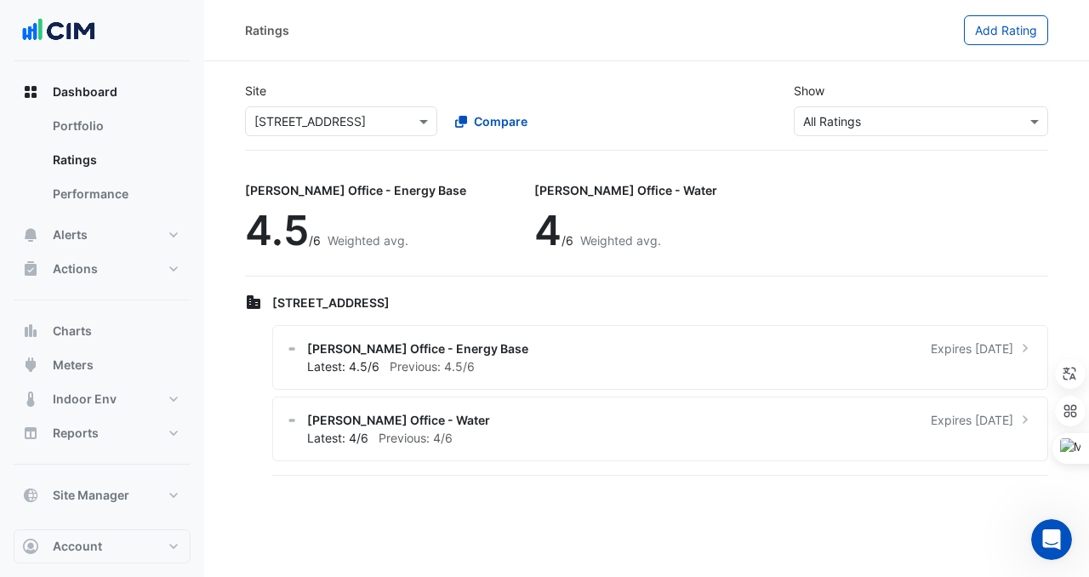
click at [534, 198] on div "[PERSON_NAME] Office - Water" at bounding box center [625, 190] width 183 height 18
click at [319, 113] on input "text" at bounding box center [324, 122] width 140 height 18
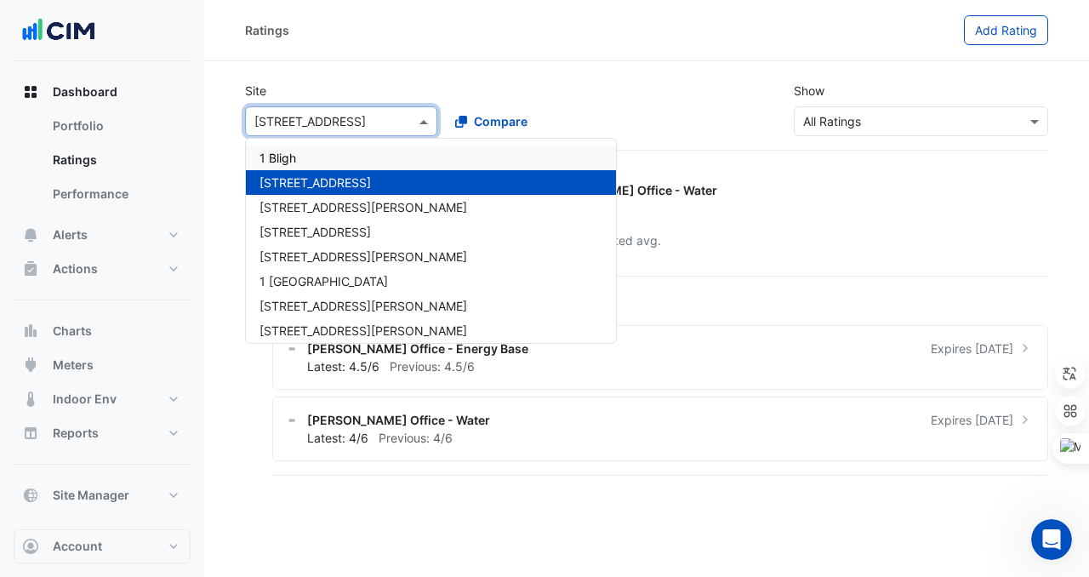
click at [288, 111] on div "Select a Site × [STREET_ADDRESS]" at bounding box center [341, 121] width 192 height 30
click at [290, 208] on span "[STREET_ADDRESS][PERSON_NAME]" at bounding box center [364, 207] width 208 height 14
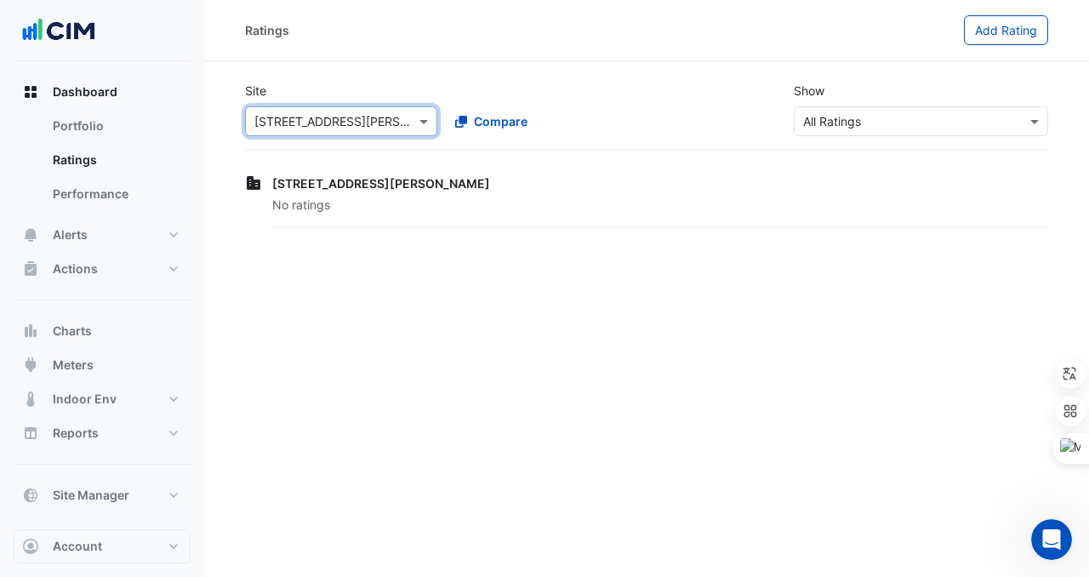
click at [332, 125] on input "text" at bounding box center [324, 122] width 140 height 18
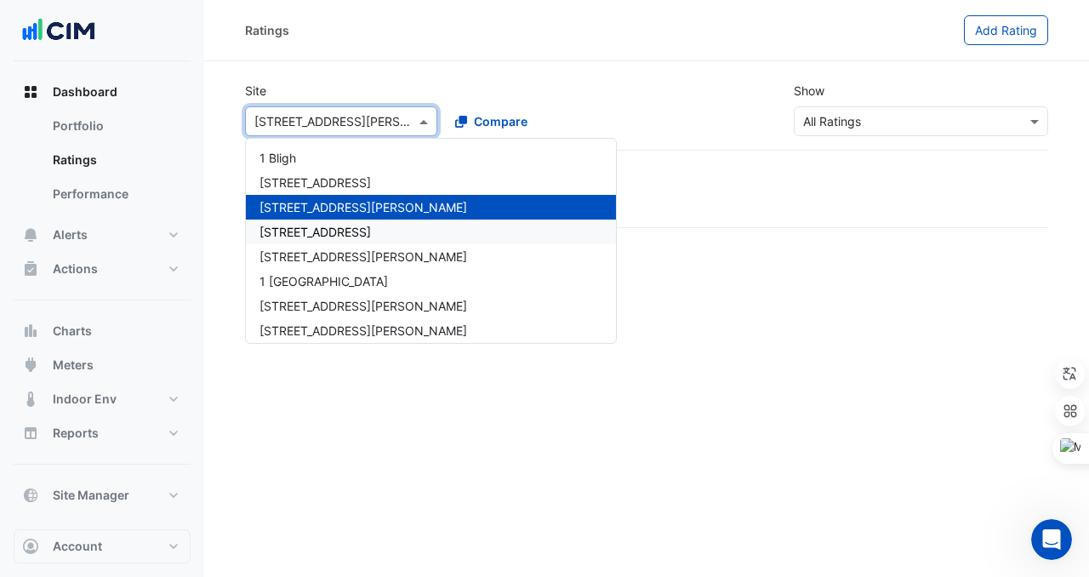
click at [327, 238] on span "[STREET_ADDRESS]" at bounding box center [315, 232] width 111 height 14
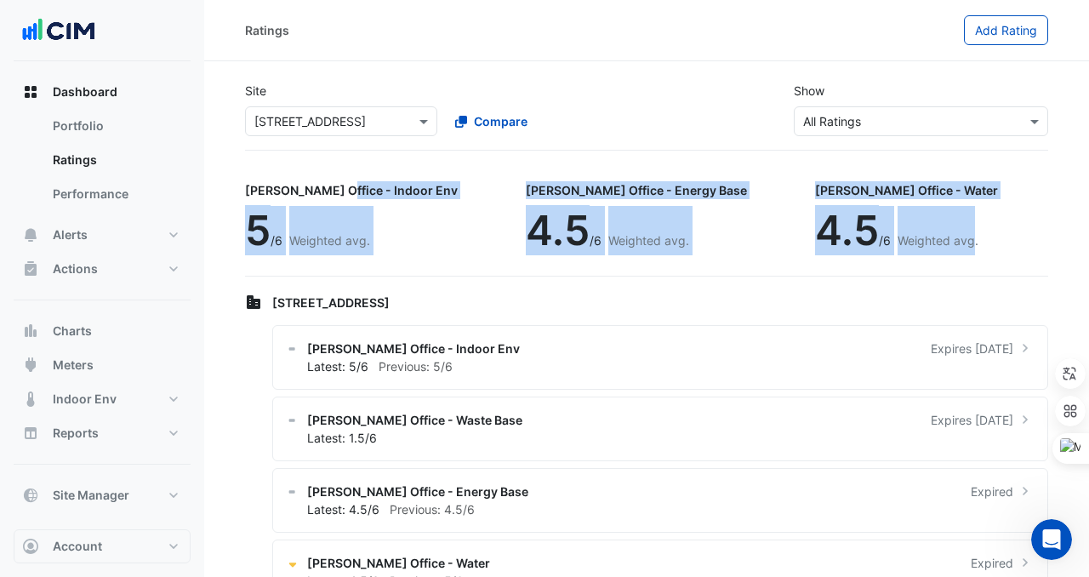
drag, startPoint x: 244, startPoint y: 195, endPoint x: 870, endPoint y: 242, distance: 627.2
click at [870, 242] on div "[PERSON_NAME] Office - Indoor Env 5 /6 Weighted avg. [PERSON_NAME] Office - Ene…" at bounding box center [646, 224] width 803 height 106
copy div "[PERSON_NAME] Office - Indoor Env 5 /6 Weighted avg. [PERSON_NAME] Office - Ene…"
click at [401, 130] on div "Select a Site × [STREET_ADDRESS]" at bounding box center [341, 121] width 192 height 30
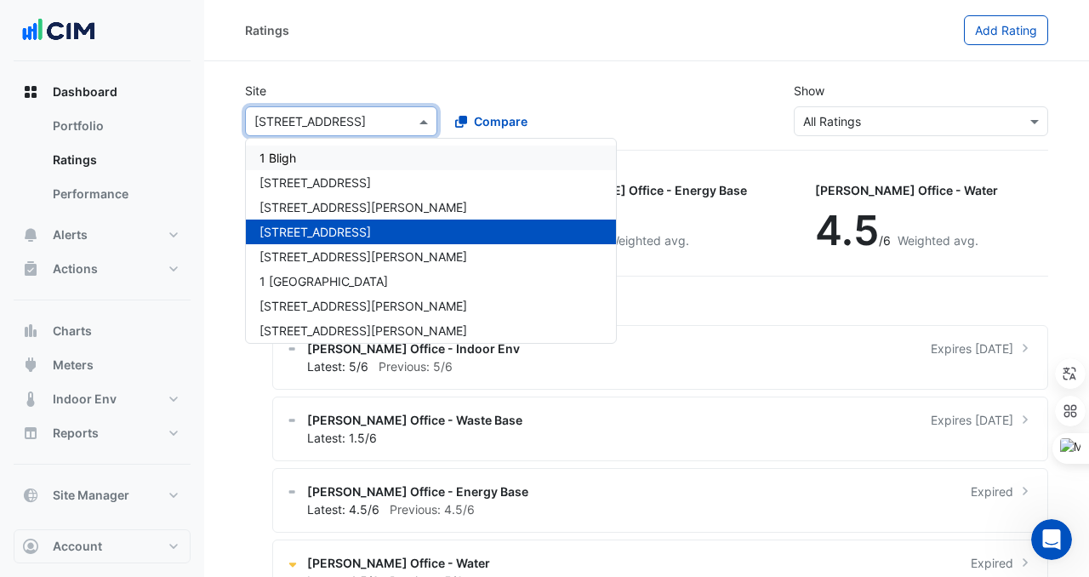
click at [537, 90] on div "Site Select a Site × [GEOGRAPHIC_DATA] [GEOGRAPHIC_DATA][PERSON_NAME] [GEOGRAPH…" at bounding box center [441, 109] width 412 height 54
click at [384, 126] on input "text" at bounding box center [324, 122] width 140 height 18
click at [616, 154] on section "Site Select a Site × [GEOGRAPHIC_DATA] [GEOGRAPHIC_DATA][PERSON_NAME] [GEOGRAPH…" at bounding box center [646, 341] width 885 height 561
click at [339, 124] on input "text" at bounding box center [324, 122] width 140 height 18
click at [663, 226] on div "[PERSON_NAME] Office - Indoor Env 5 /6 Weighted avg. [PERSON_NAME] Office - Ene…" at bounding box center [646, 224] width 803 height 106
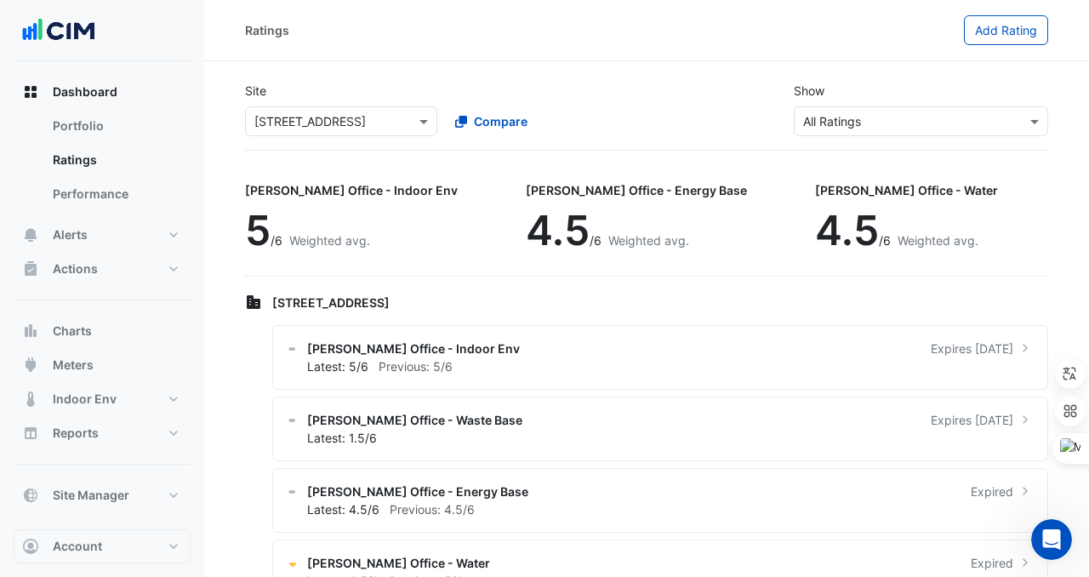
click at [320, 127] on input "text" at bounding box center [324, 122] width 140 height 18
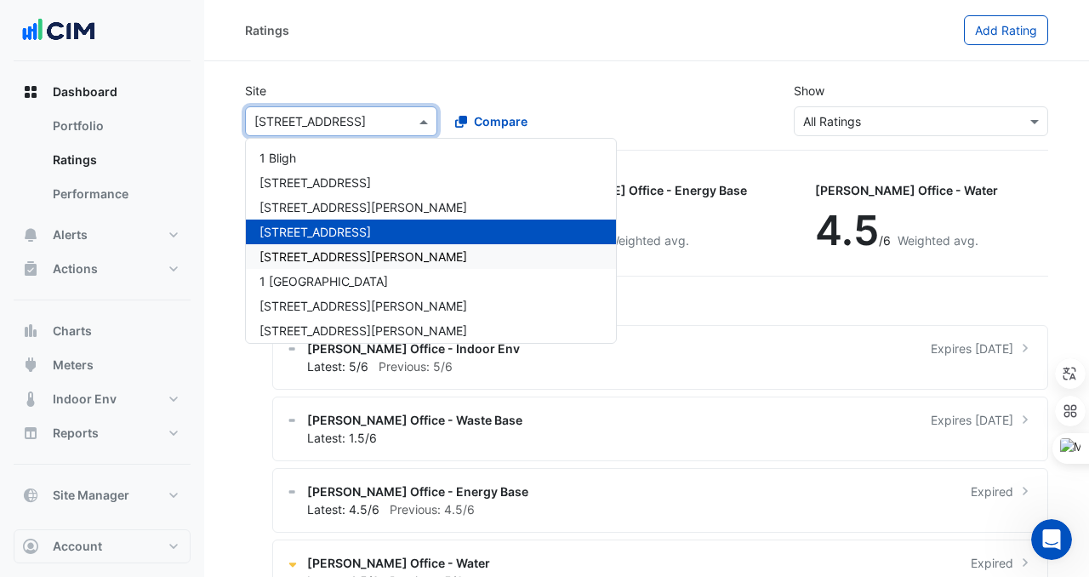
click at [303, 249] on span "[STREET_ADDRESS][PERSON_NAME]" at bounding box center [364, 256] width 208 height 14
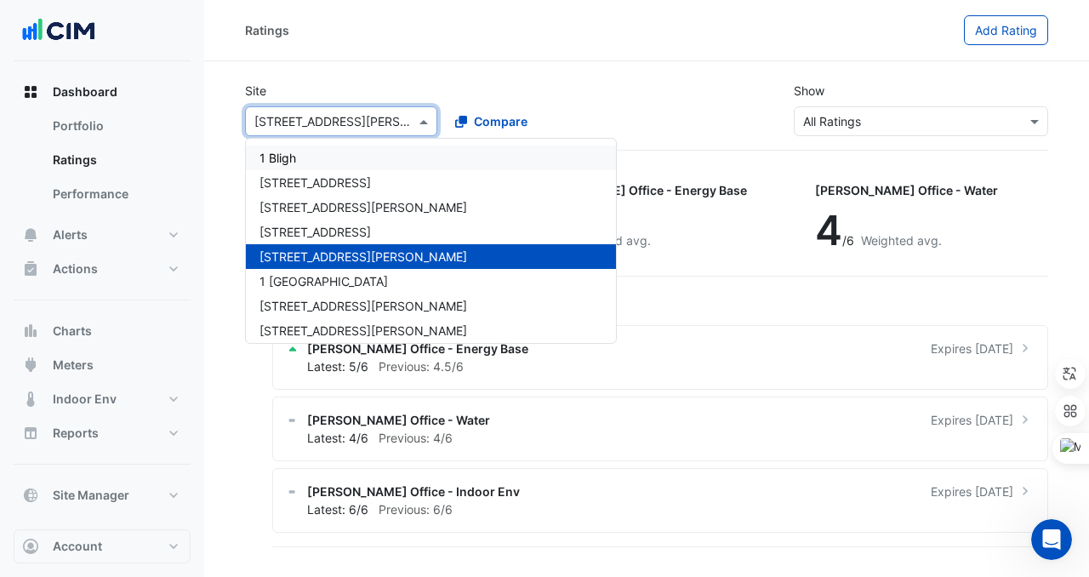
drag, startPoint x: 251, startPoint y: 117, endPoint x: 516, endPoint y: 11, distance: 284.9
click at [516, 11] on div "Ratings Add Rating Site Select a Site × [GEOGRAPHIC_DATA][PERSON_NAME] [GEOGRAP…" at bounding box center [646, 288] width 885 height 577
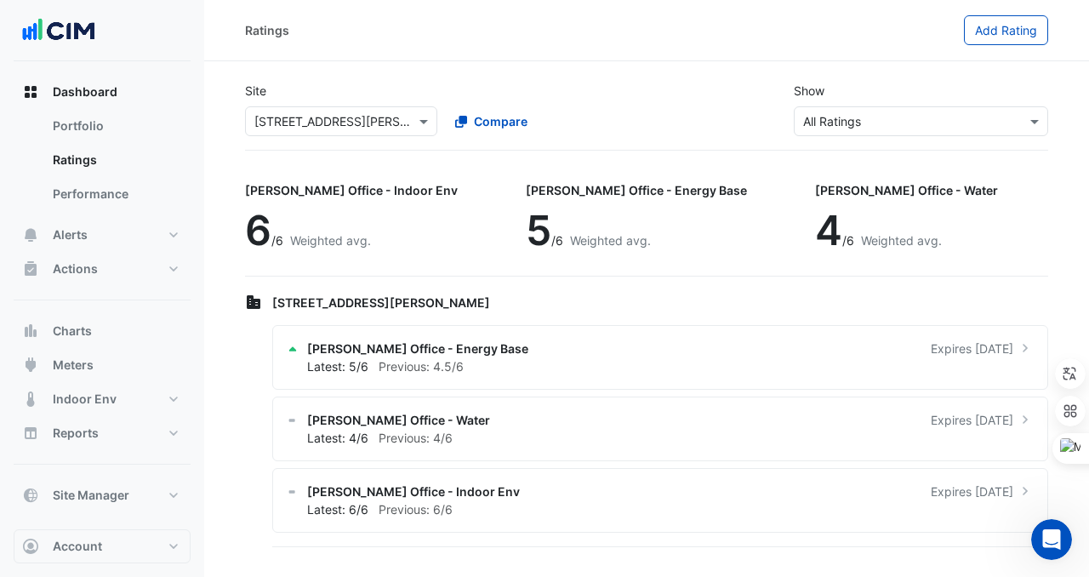
click at [493, 39] on div "Ratings" at bounding box center [604, 30] width 719 height 30
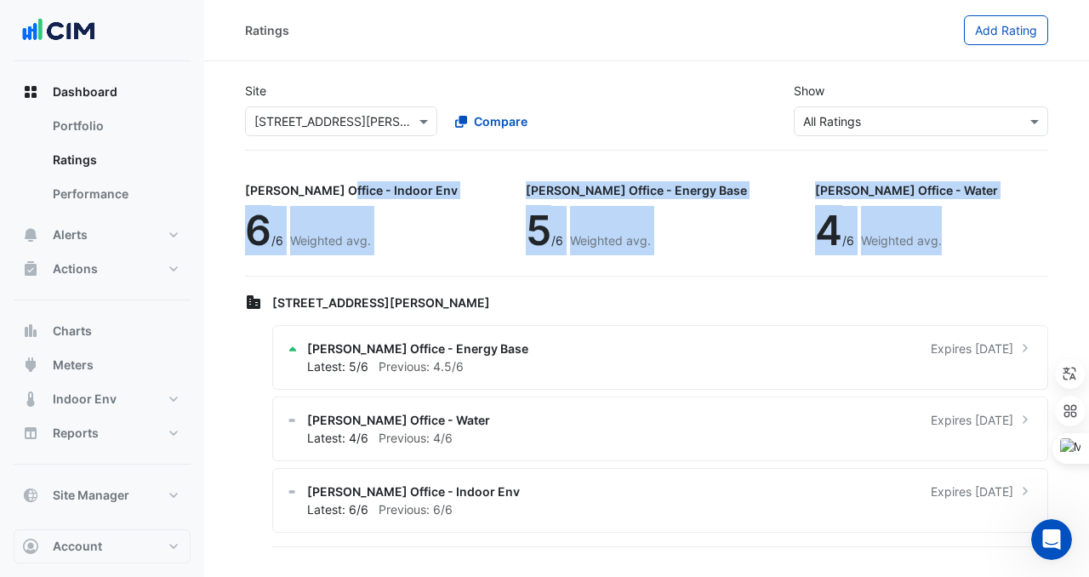
drag, startPoint x: 231, startPoint y: 180, endPoint x: 935, endPoint y: 209, distance: 704.2
click at [935, 209] on section "Site Select a Site × [STREET_ADDRESS][PERSON_NAME] Compare Show Sustainability …" at bounding box center [646, 305] width 885 height 489
copy div "[PERSON_NAME] Office - Indoor Env 6 /6 Weighted avg. [PERSON_NAME] Office - Ene…"
click at [897, 181] on div "[PERSON_NAME] Office - Indoor Env 6 /6 Weighted avg. [PERSON_NAME] Office - Ene…" at bounding box center [646, 224] width 803 height 106
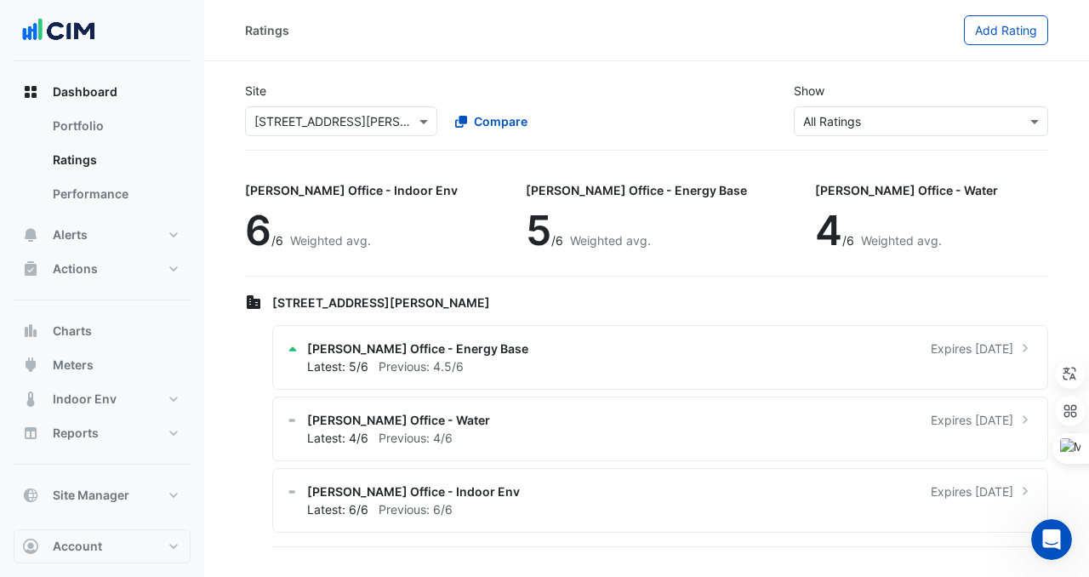
click at [312, 99] on div "Site Select a Site × [STREET_ADDRESS][PERSON_NAME] Compare" at bounding box center [441, 109] width 412 height 54
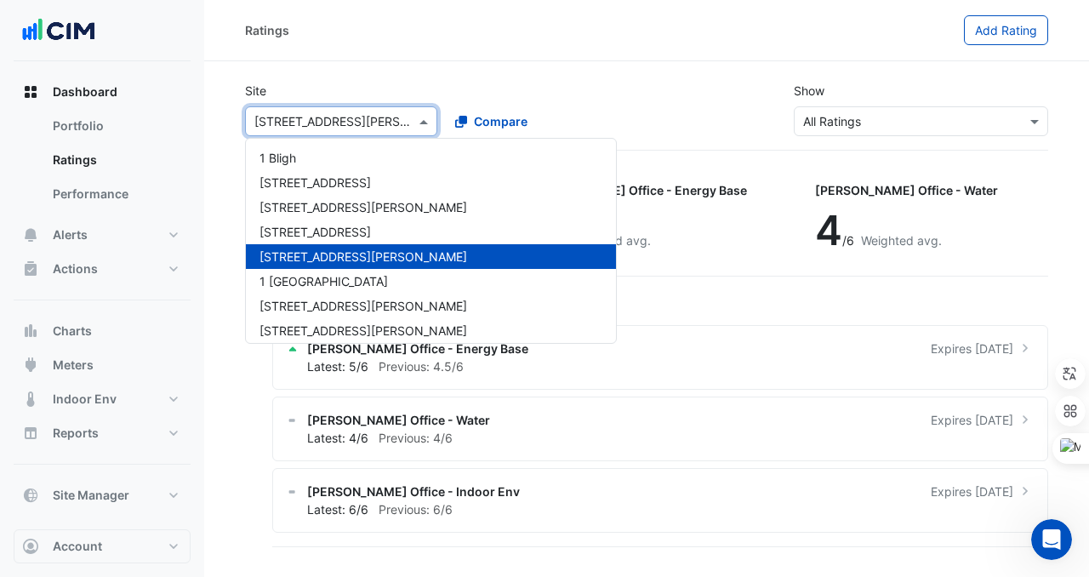
click at [312, 116] on input "text" at bounding box center [324, 122] width 140 height 18
click at [340, 281] on span "1 [GEOGRAPHIC_DATA]" at bounding box center [324, 281] width 128 height 14
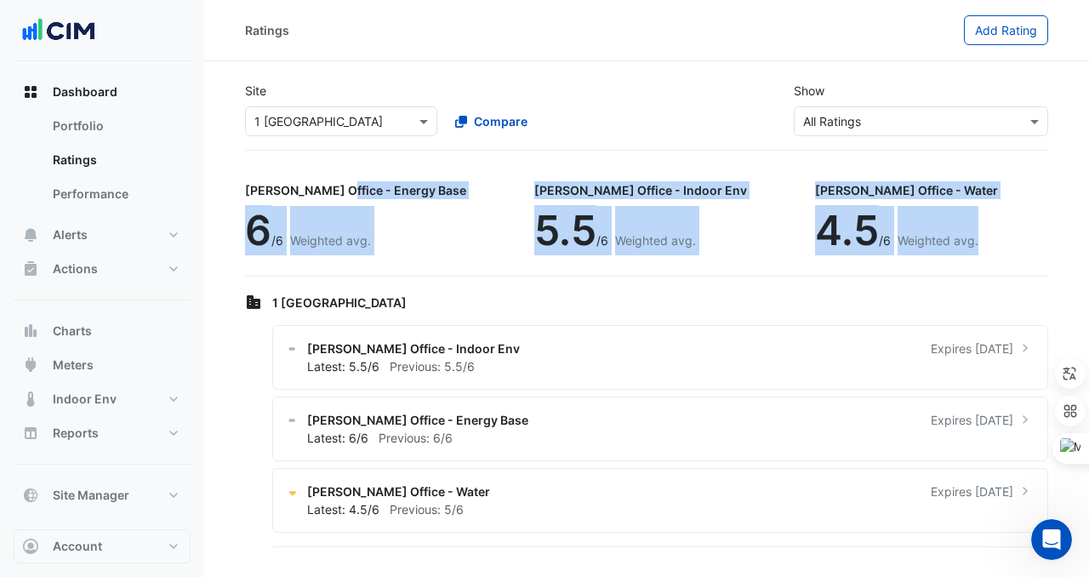
drag, startPoint x: 226, startPoint y: 198, endPoint x: 877, endPoint y: 257, distance: 653.5
click at [877, 257] on section "Site Select a Site × 1 [GEOGRAPHIC_DATA] Compare Show Sustainability Rating Typ…" at bounding box center [646, 305] width 885 height 489
copy div "[PERSON_NAME] Office - Energy Base 6 /6 Weighted avg. [PERSON_NAME] Office - In…"
click at [865, 173] on div "[PERSON_NAME] Office - Water 4.5 /6 Weighted avg." at bounding box center [913, 220] width 197 height 98
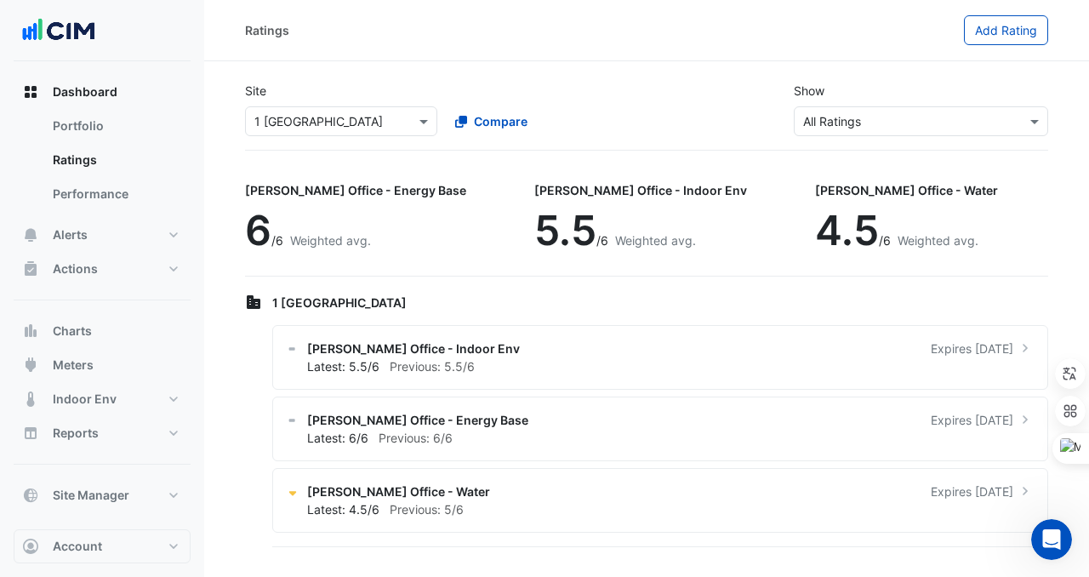
click at [319, 128] on input "text" at bounding box center [324, 122] width 140 height 18
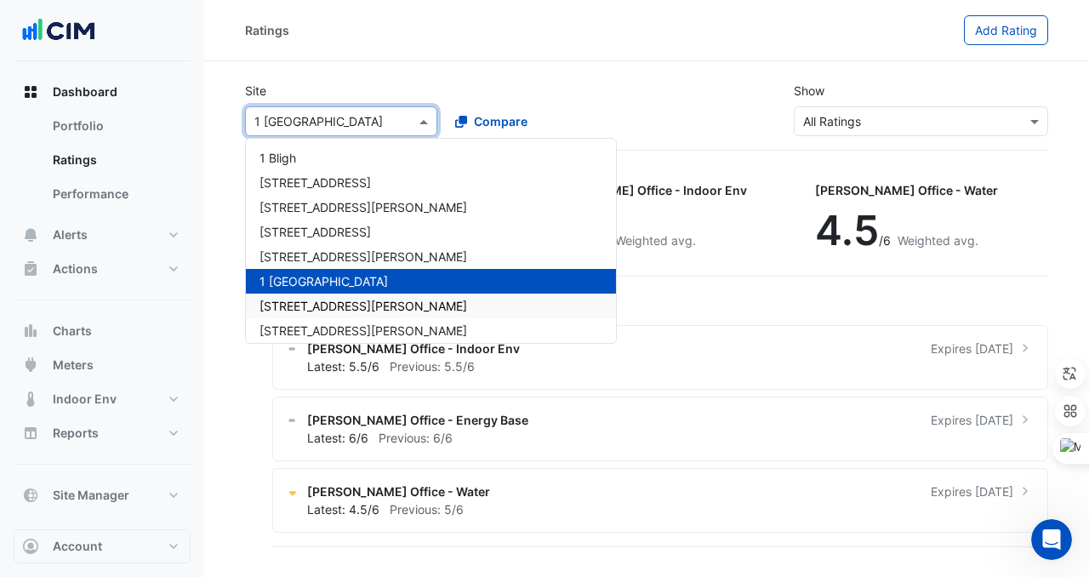
click at [344, 305] on span "[STREET_ADDRESS][PERSON_NAME]" at bounding box center [364, 306] width 208 height 14
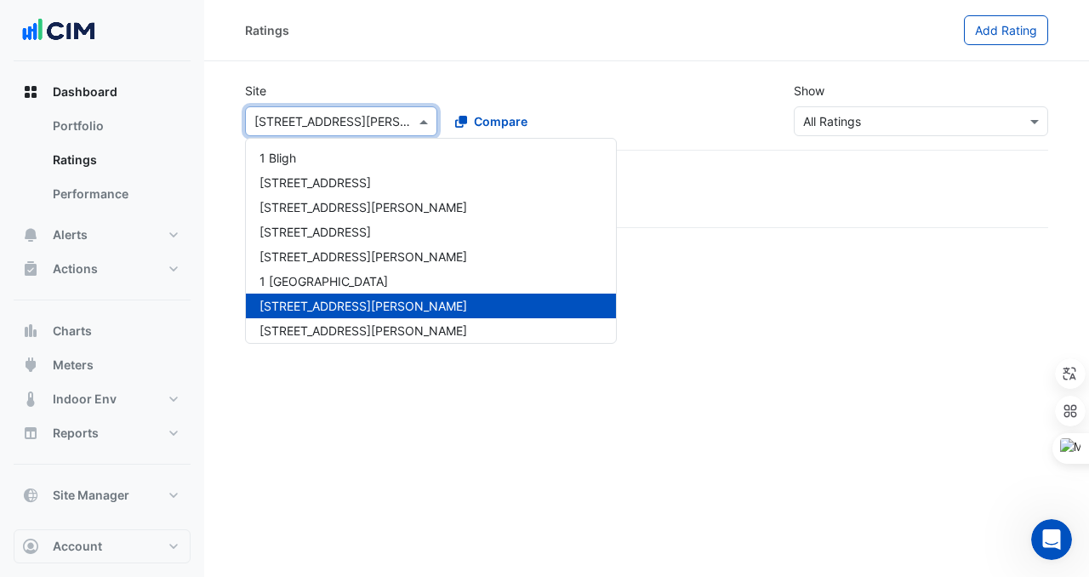
click at [326, 132] on div "Select a Site × [STREET_ADDRESS][PERSON_NAME]" at bounding box center [341, 121] width 192 height 30
click at [327, 336] on span "[STREET_ADDRESS][PERSON_NAME]" at bounding box center [364, 330] width 208 height 14
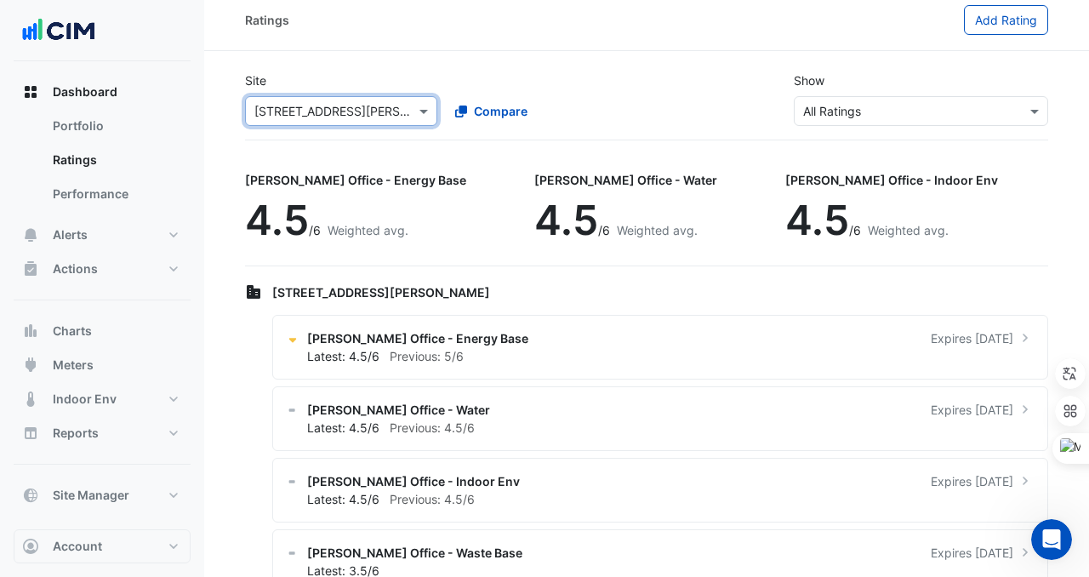
scroll to position [11, 0]
click at [253, 193] on div "[PERSON_NAME] Office - Energy Base 4.5 /6 Weighted avg." at bounding box center [362, 209] width 235 height 98
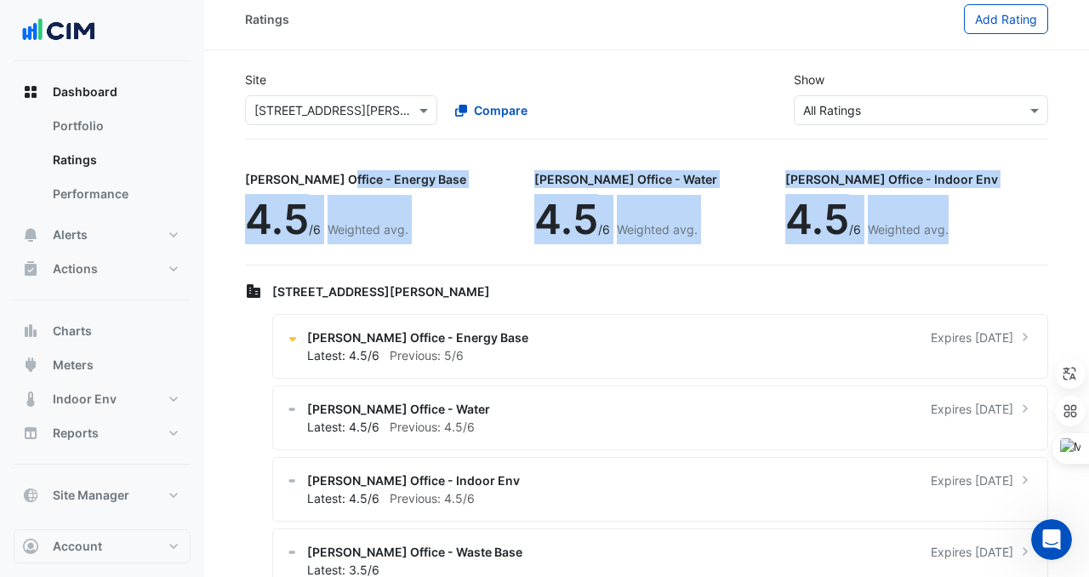
drag, startPoint x: 248, startPoint y: 185, endPoint x: 891, endPoint y: 229, distance: 644.7
click at [891, 229] on div "[PERSON_NAME] Office - Energy Base 4.5 /6 Weighted avg. [PERSON_NAME] Office - …" at bounding box center [646, 213] width 803 height 106
copy div "[PERSON_NAME] Office - Energy Base 4.5 /6 Weighted avg. [PERSON_NAME] Office - …"
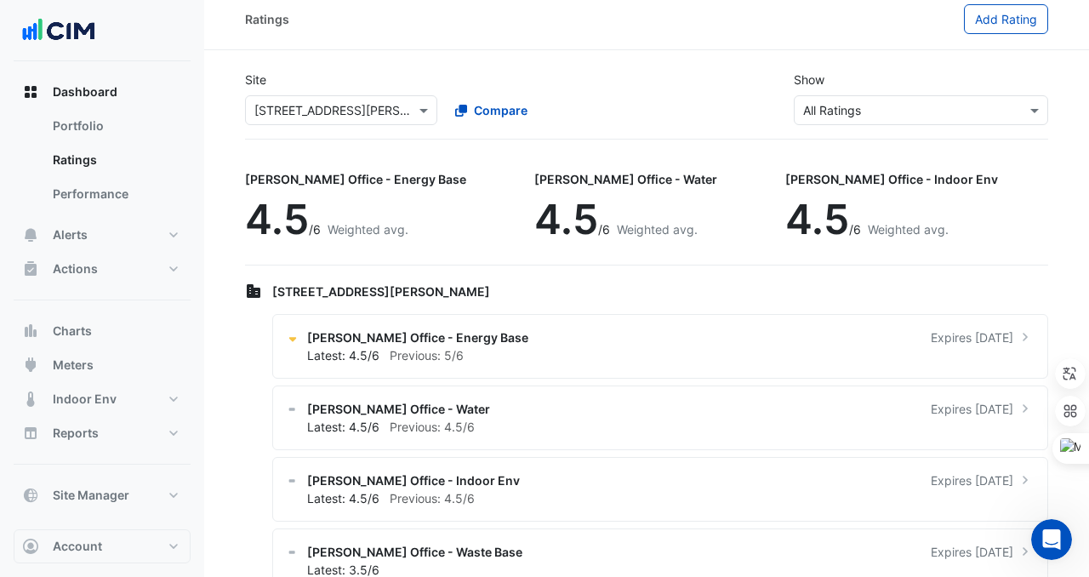
click at [625, 155] on section "Site Select a Site × [STREET_ADDRESS][PERSON_NAME] Compare Show Sustainability …" at bounding box center [646, 330] width 885 height 561
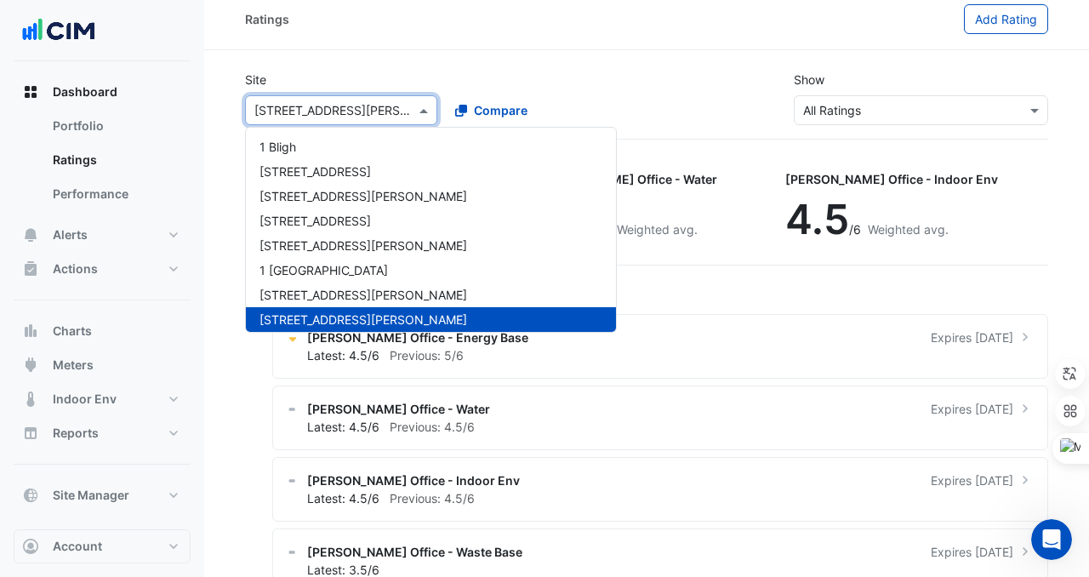
click at [315, 106] on input "text" at bounding box center [324, 111] width 140 height 18
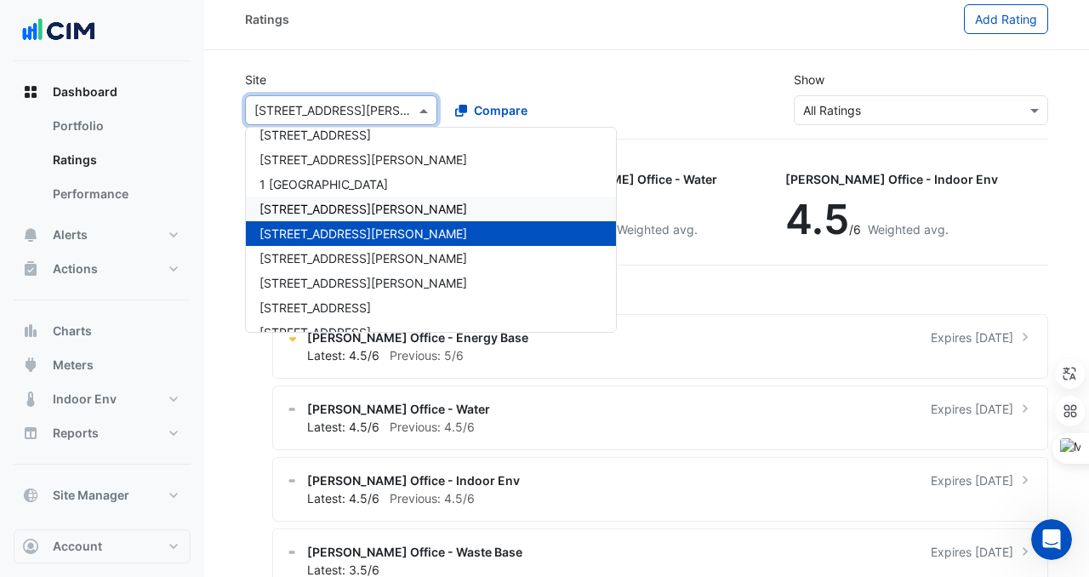
scroll to position [88, 0]
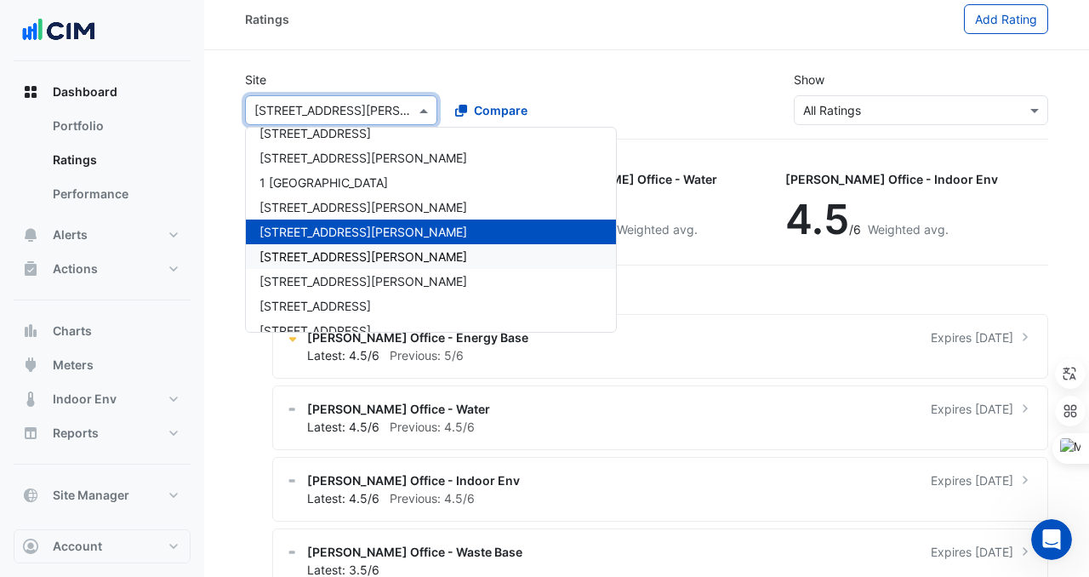
click at [325, 261] on span "[STREET_ADDRESS][PERSON_NAME]" at bounding box center [364, 256] width 208 height 14
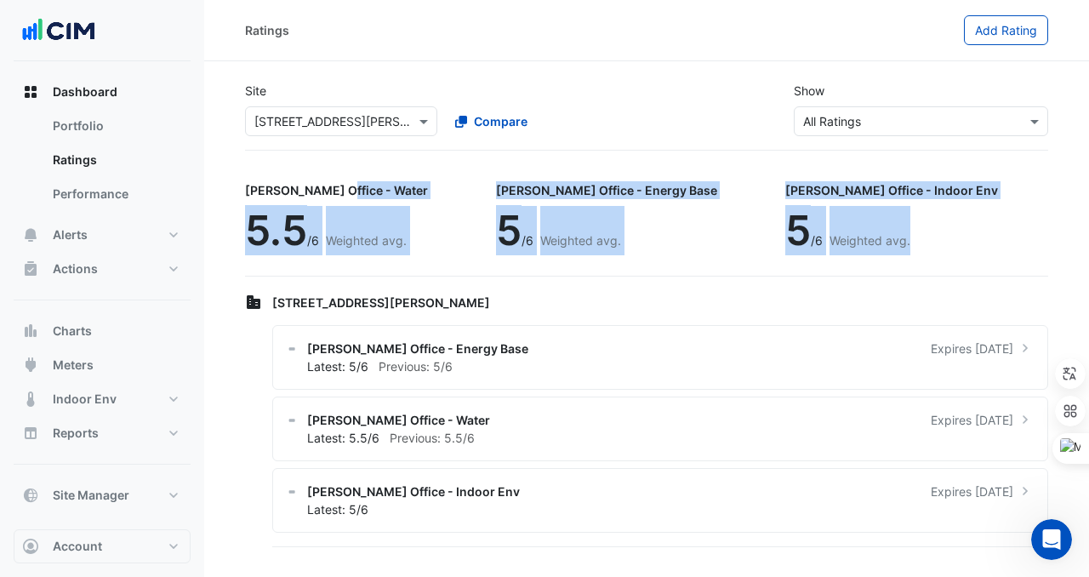
drag, startPoint x: 237, startPoint y: 185, endPoint x: 846, endPoint y: 228, distance: 609.9
click at [846, 228] on section "Site Select a Site × [STREET_ADDRESS][PERSON_NAME] Compare Show Sustainability …" at bounding box center [646, 305] width 885 height 489
copy div "[PERSON_NAME] Office - Water 5.5 /6 Weighted avg. [PERSON_NAME] Office - Energy…"
click at [332, 157] on app-ratings-page "Site Select a Site × [STREET_ADDRESS][PERSON_NAME] Compare Show Sustainability …" at bounding box center [646, 309] width 803 height 482
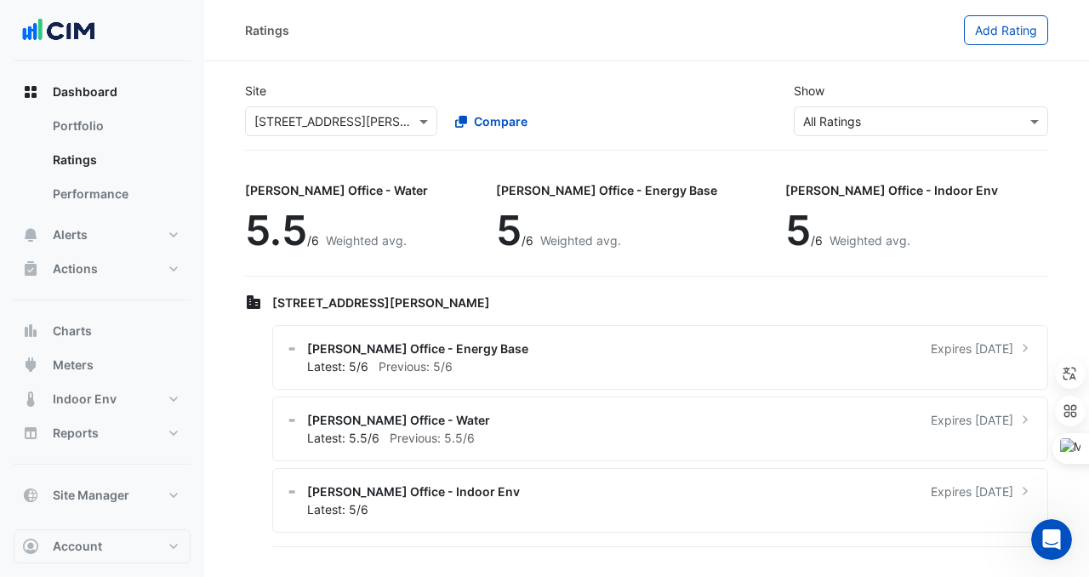
click at [333, 150] on div "Site Select a Site × [STREET_ADDRESS][PERSON_NAME] Compare Show Sustainability …" at bounding box center [646, 109] width 803 height 83
click at [333, 127] on input "text" at bounding box center [324, 122] width 140 height 18
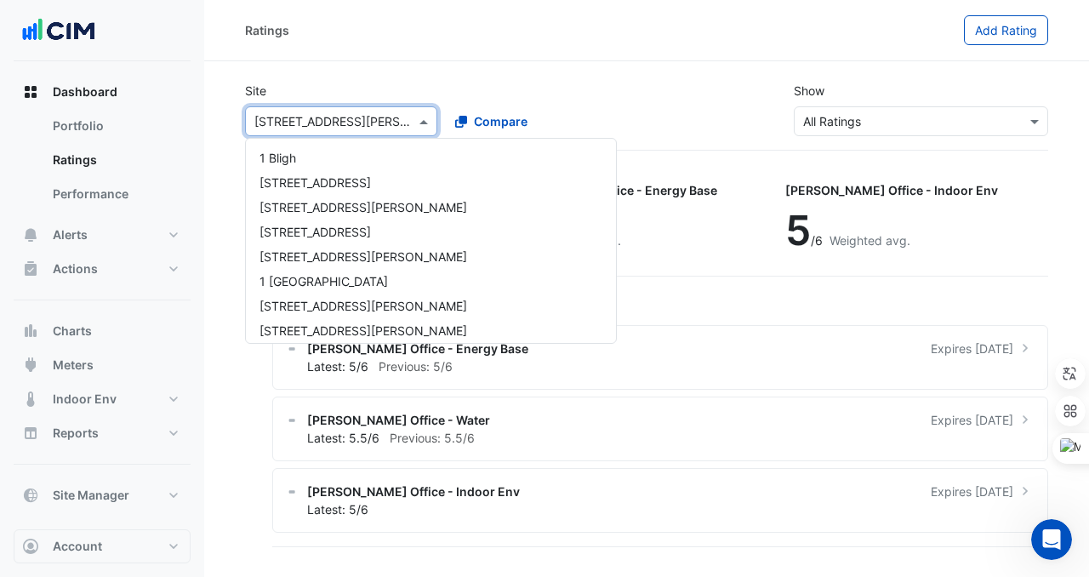
scroll to position [204, 0]
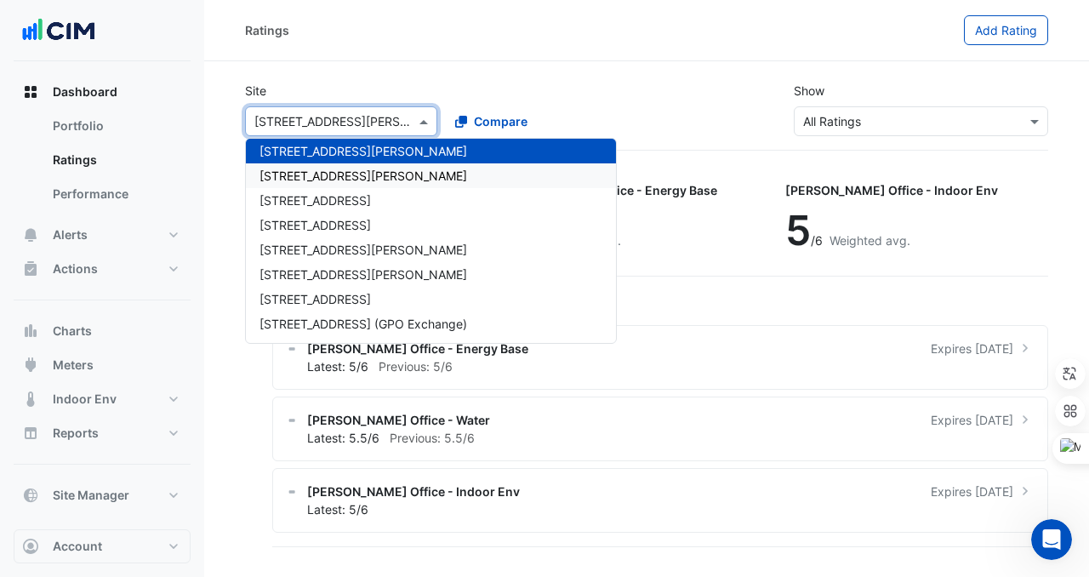
click at [334, 177] on span "[STREET_ADDRESS][PERSON_NAME]" at bounding box center [364, 175] width 208 height 14
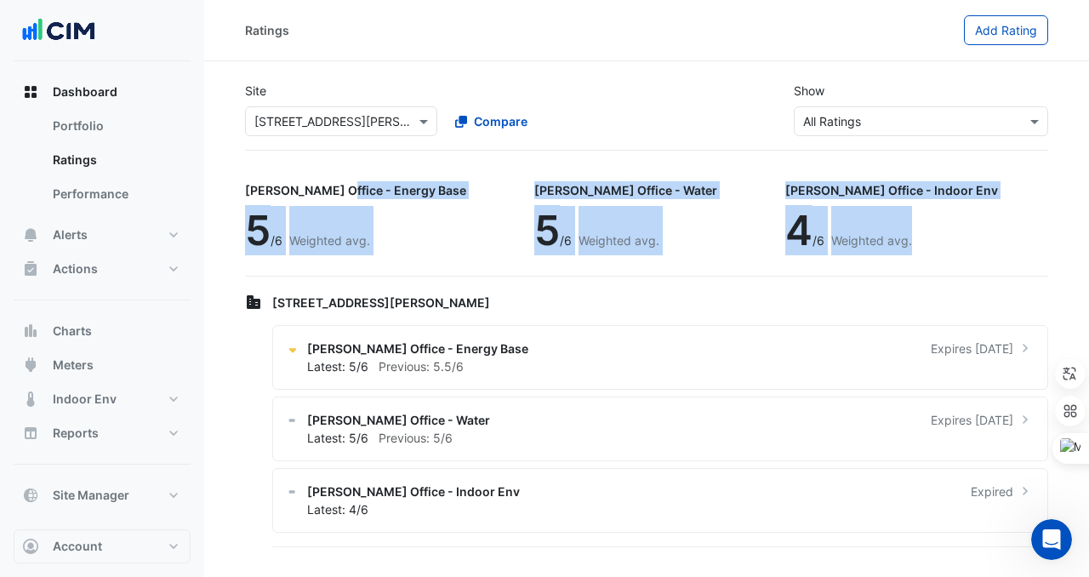
drag, startPoint x: 242, startPoint y: 189, endPoint x: 812, endPoint y: 237, distance: 572.0
click at [822, 237] on section "Site Select a Site × [STREET_ADDRESS][PERSON_NAME] Compare Show Sustainability …" at bounding box center [646, 305] width 885 height 489
copy div "[PERSON_NAME] Office - Energy Base 5 /6 Weighted avg. [PERSON_NAME] Office - Wa…"
click at [409, 218] on div "5 /6 Weighted avg." at bounding box center [355, 230] width 221 height 49
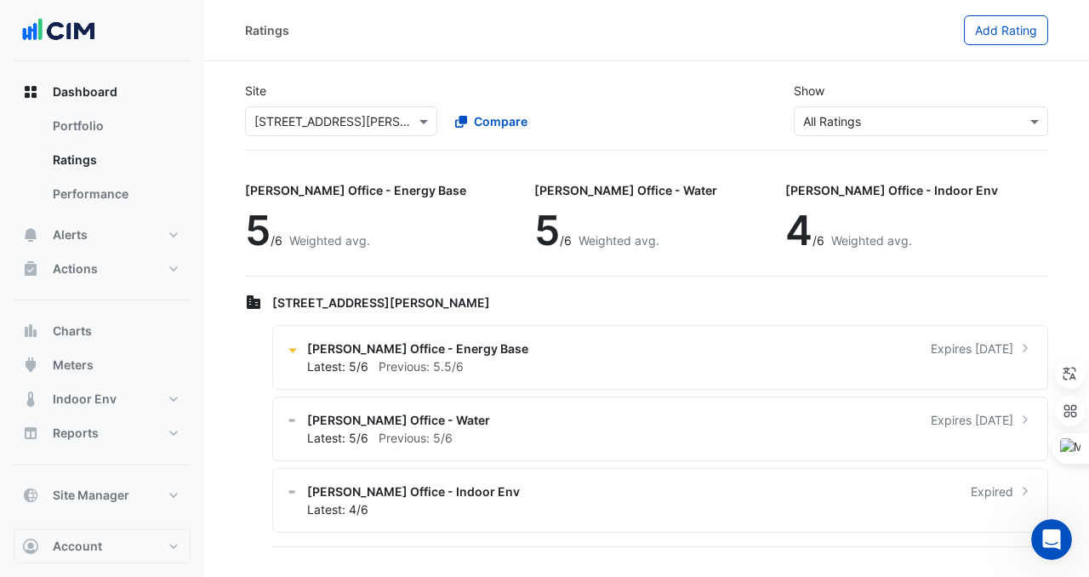
click at [294, 103] on div "Select a Site × [STREET_ADDRESS][PERSON_NAME] Compare" at bounding box center [441, 118] width 398 height 37
click at [294, 119] on input "text" at bounding box center [324, 122] width 140 height 18
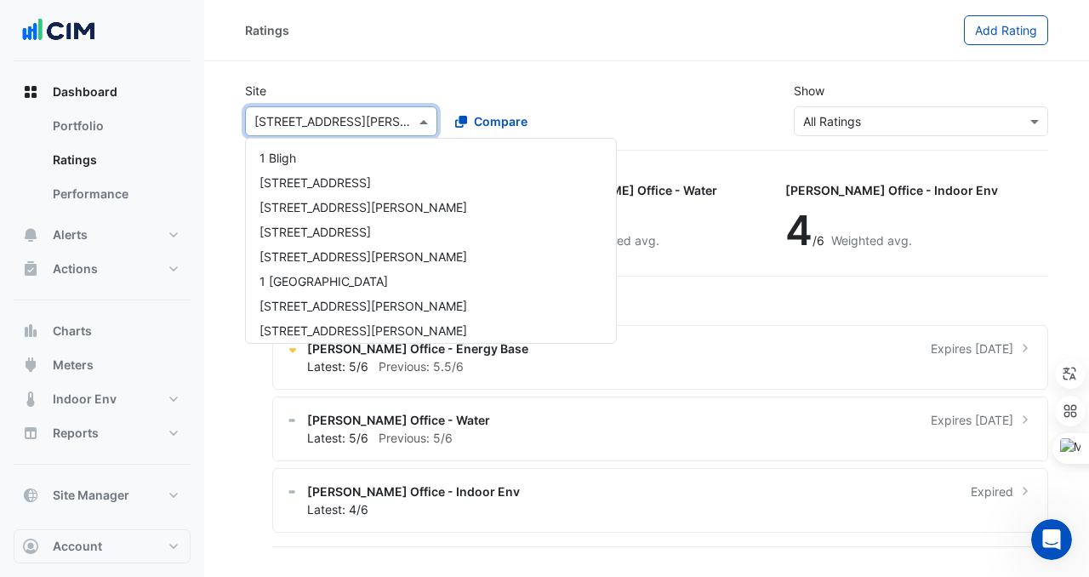
scroll to position [229, 0]
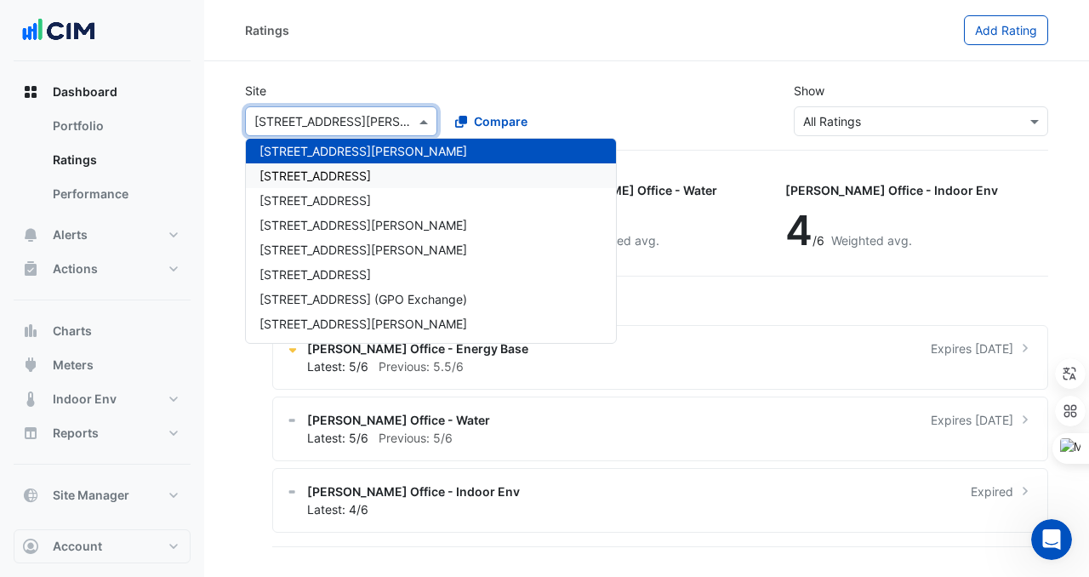
click at [293, 177] on span "[STREET_ADDRESS]" at bounding box center [315, 175] width 111 height 14
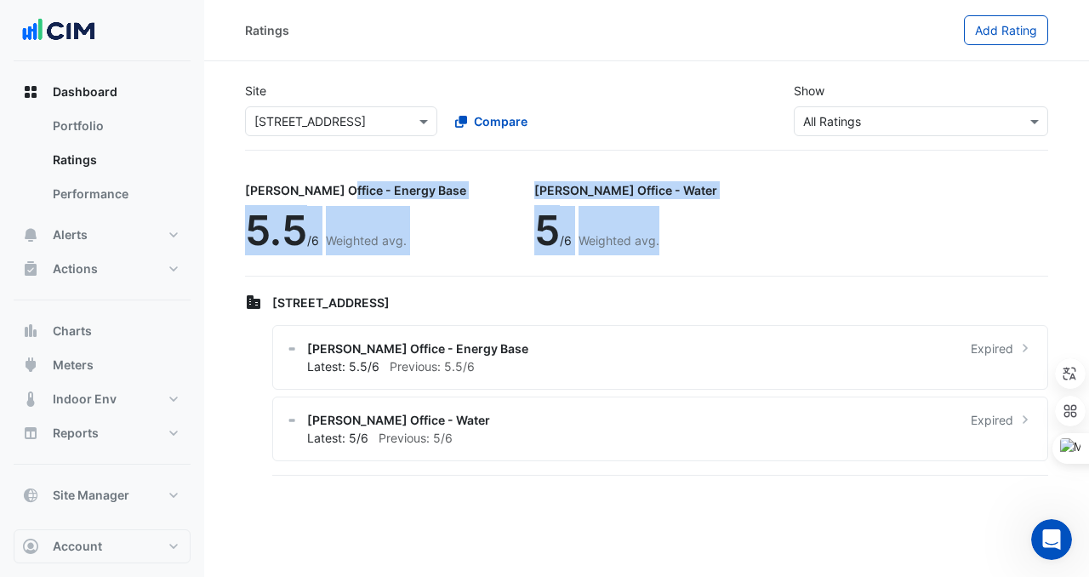
drag, startPoint x: 237, startPoint y: 185, endPoint x: 631, endPoint y: 217, distance: 395.3
click at [638, 217] on section "Site Select a Site × [STREET_ADDRESS] Compare Show Sustainability Rating Types …" at bounding box center [646, 270] width 885 height 418
copy div "[PERSON_NAME] Office - Energy Base 5.5 /6 Weighted avg. [PERSON_NAME] Office - …"
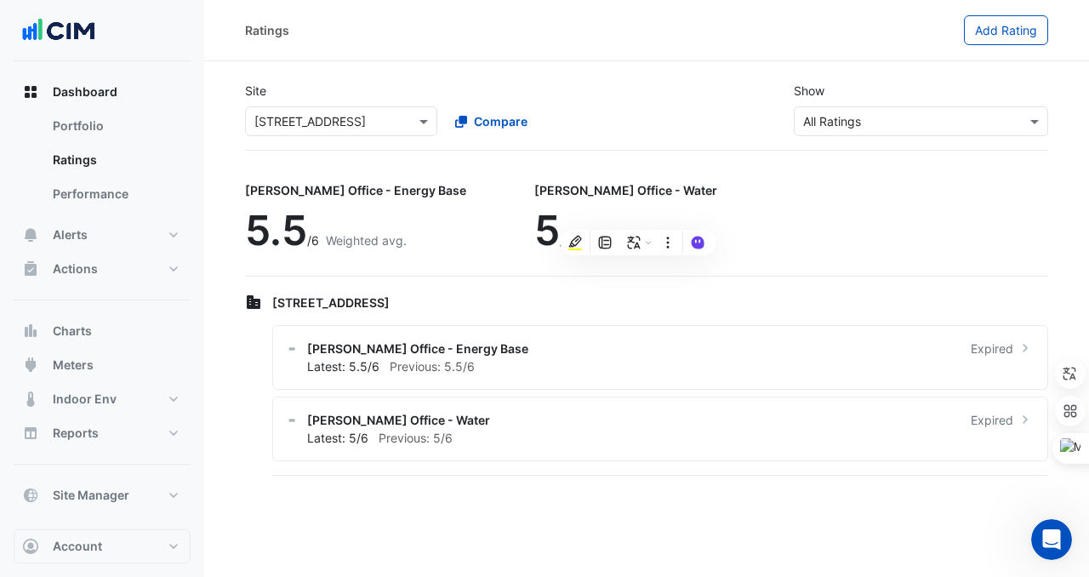
click at [586, 132] on div "Compare" at bounding box center [540, 121] width 199 height 30
click at [510, 121] on span "Compare" at bounding box center [501, 121] width 54 height 18
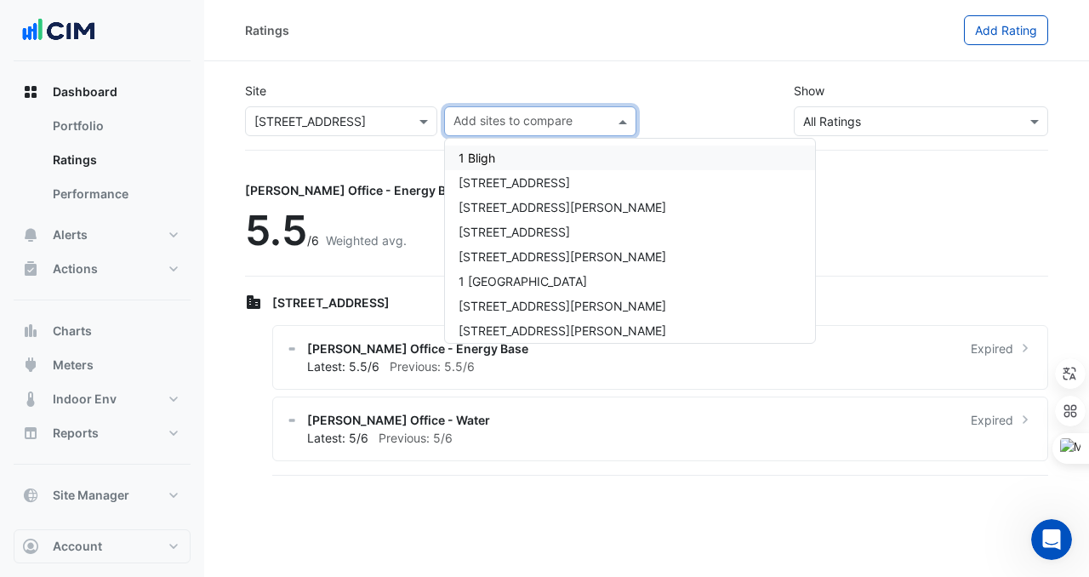
click at [360, 75] on div "Site Select a Site × [STREET_ADDRESS] Add sites to compare 1 Bligh [GEOGRAPHIC_…" at bounding box center [647, 109] width 824 height 82
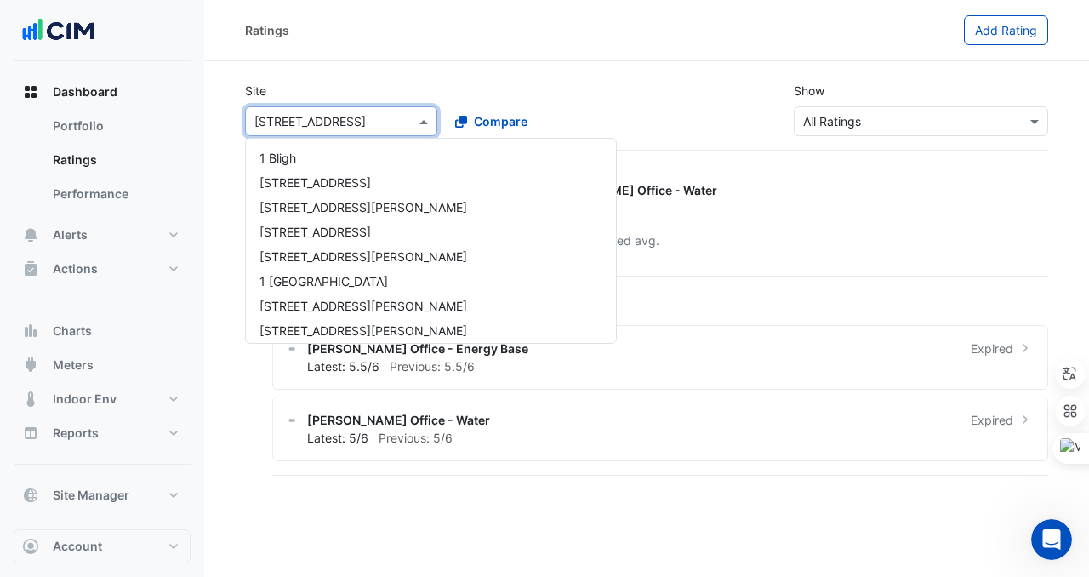
click at [391, 116] on input "text" at bounding box center [324, 122] width 140 height 18
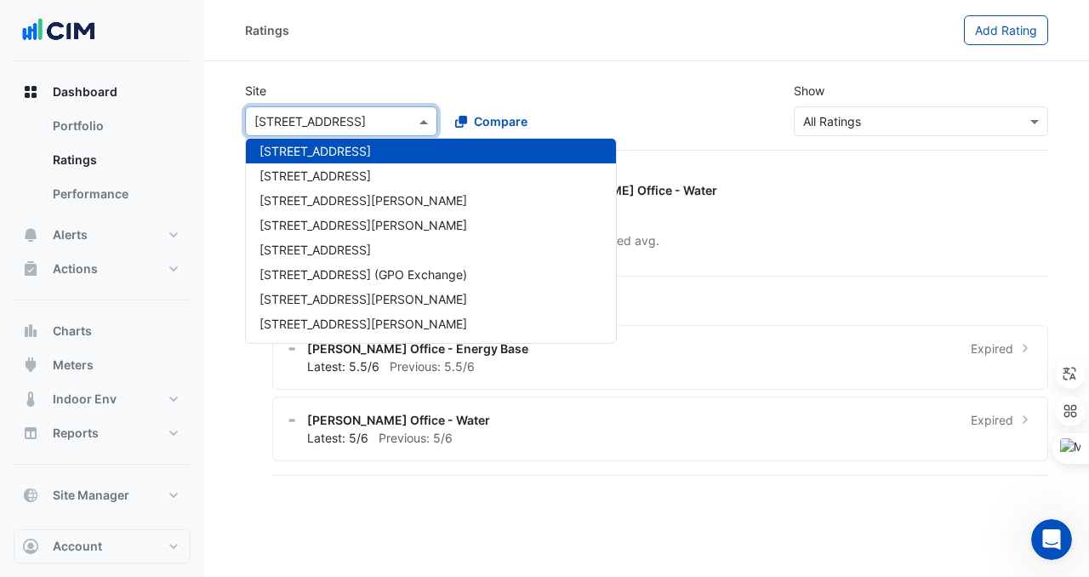
click at [339, 20] on div "Ratings" at bounding box center [604, 30] width 719 height 30
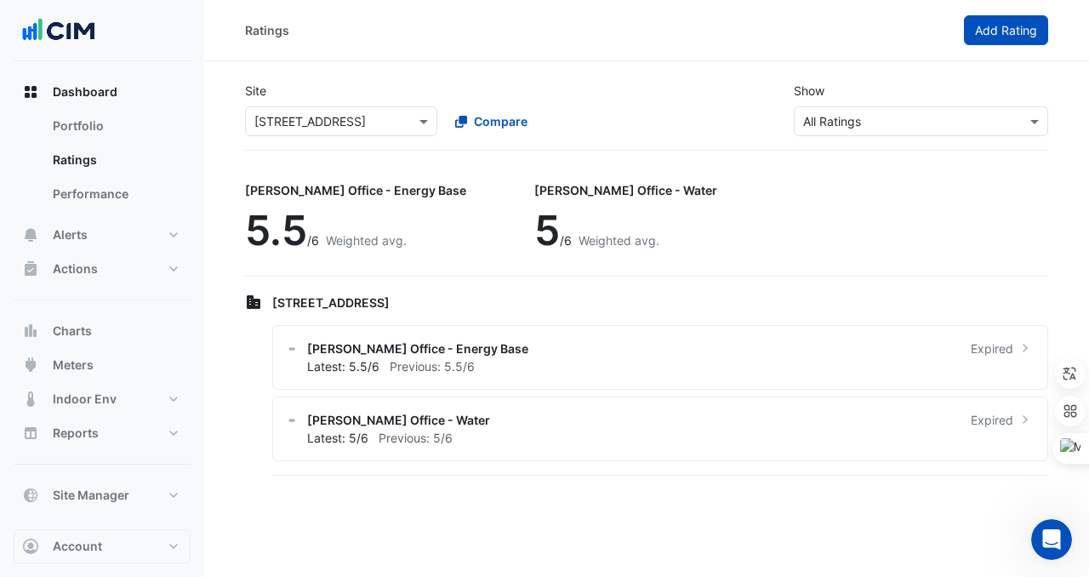
click at [994, 22] on button "Add Rating" at bounding box center [1006, 30] width 84 height 30
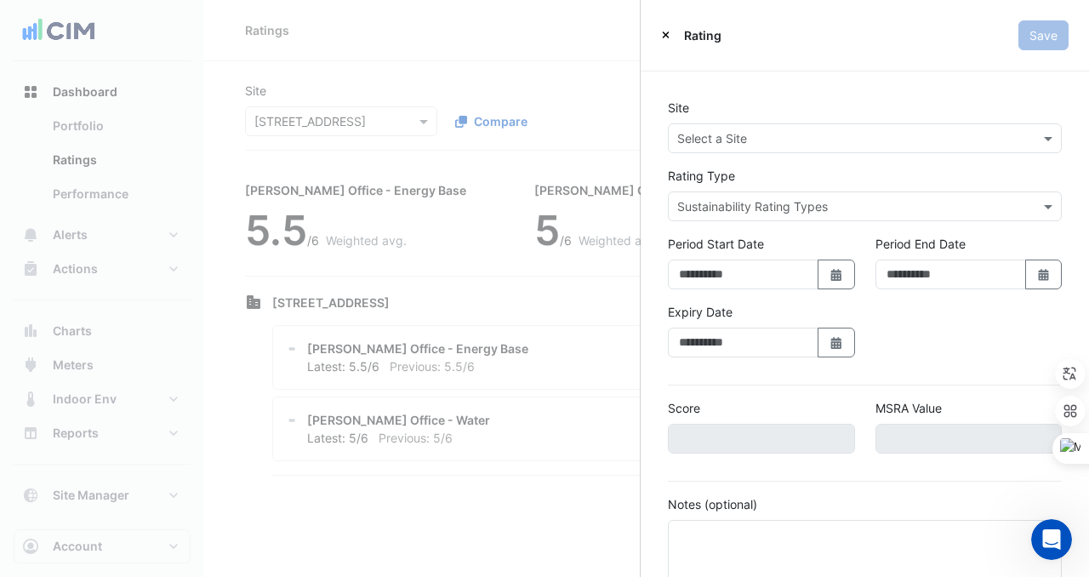
click at [673, 45] on div "Rating Save" at bounding box center [865, 35] width 448 height 71
click at [664, 37] on icon "Close" at bounding box center [666, 34] width 7 height 7
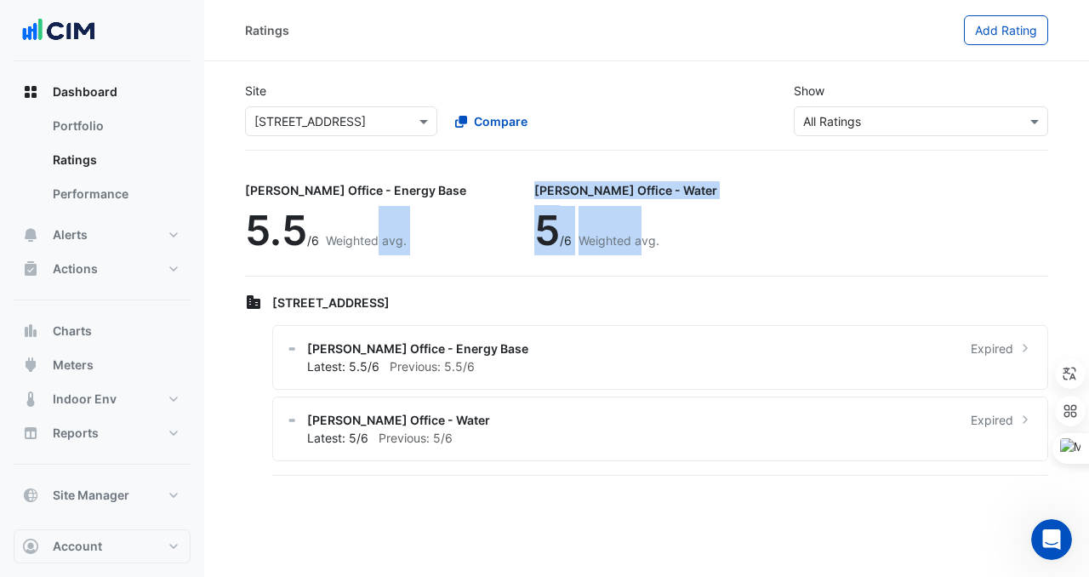
drag, startPoint x: 588, startPoint y: 220, endPoint x: 374, endPoint y: 208, distance: 213.8
click at [374, 208] on div "[PERSON_NAME] Office - Energy Base 5.5 /6 Weighted avg. [PERSON_NAME] Office - …" at bounding box center [646, 224] width 803 height 106
click at [592, 210] on div "5 /6 Weighted avg." at bounding box center [625, 230] width 183 height 49
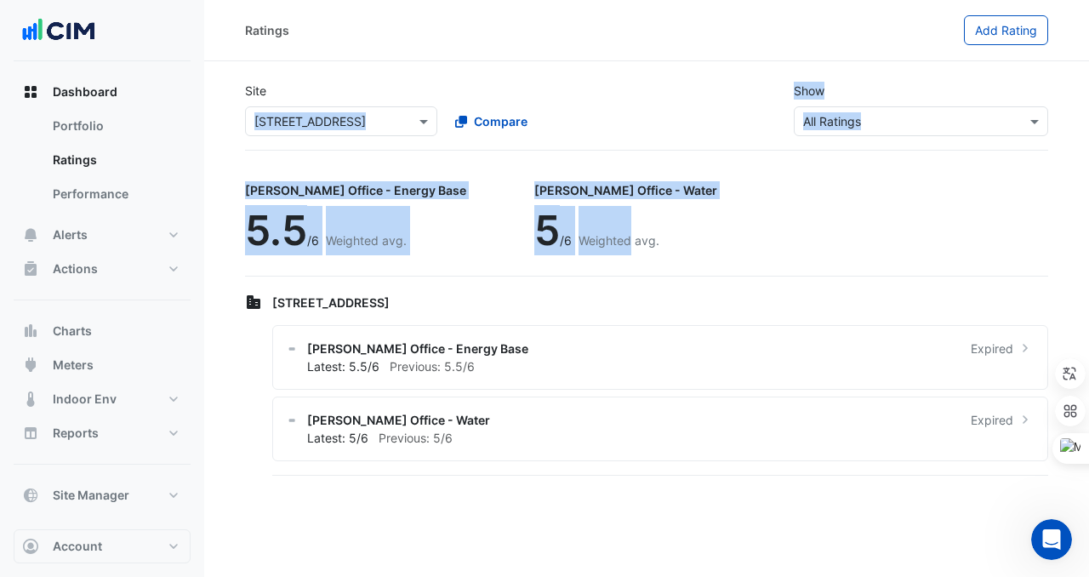
drag, startPoint x: 226, startPoint y: 107, endPoint x: 598, endPoint y: 226, distance: 390.4
click at [589, 225] on section "Site Select a Site × [STREET_ADDRESS] Compare Show Sustainability Rating Types …" at bounding box center [646, 270] width 885 height 418
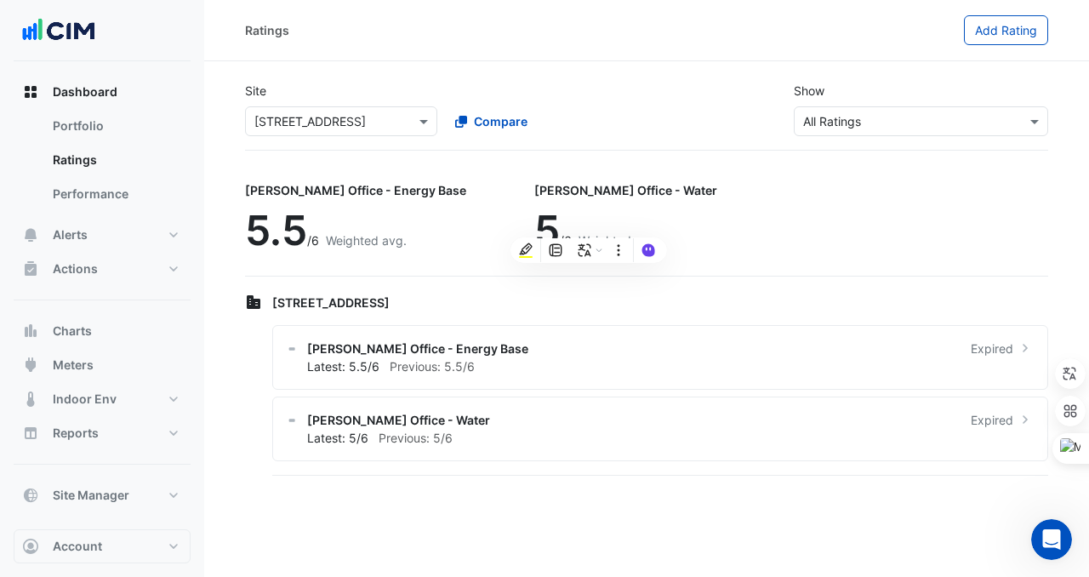
click at [630, 189] on div "[PERSON_NAME] Office - Energy Base 5.5 /6 Weighted avg. [PERSON_NAME] Office - …" at bounding box center [646, 224] width 803 height 106
click at [369, 117] on input "text" at bounding box center [324, 122] width 140 height 18
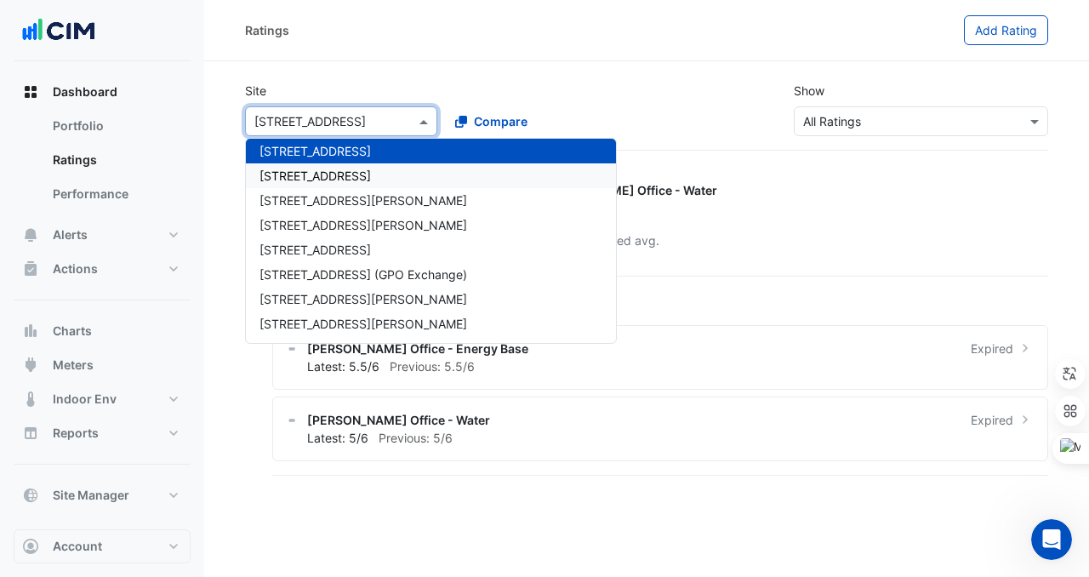
click at [289, 172] on span "[STREET_ADDRESS]" at bounding box center [315, 175] width 111 height 14
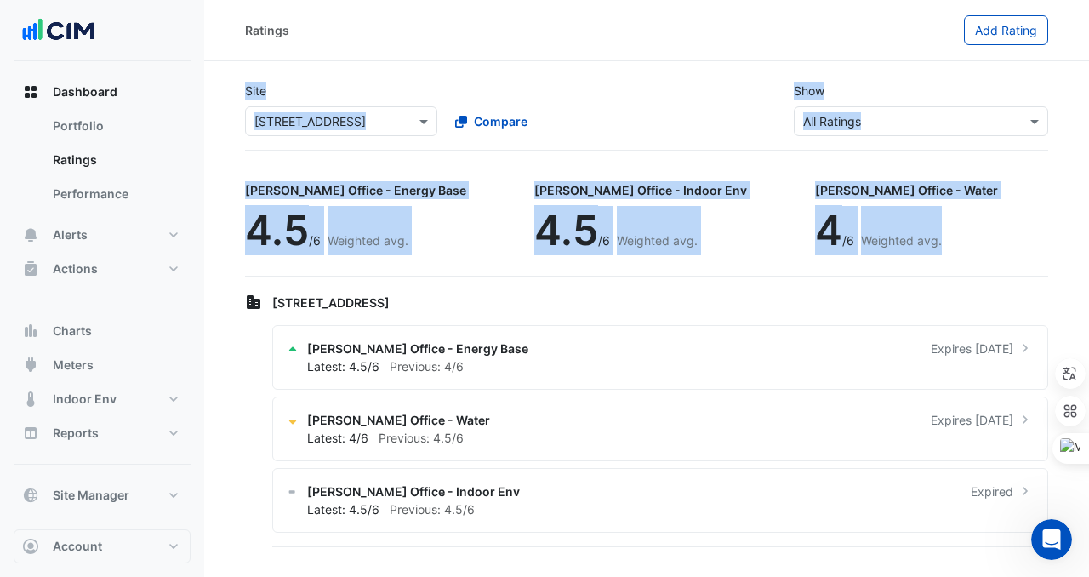
drag, startPoint x: 219, startPoint y: 86, endPoint x: 837, endPoint y: 248, distance: 639.3
click at [837, 248] on section "Site Select a Site × [STREET_ADDRESS] Compare Show Sustainability Rating Types …" at bounding box center [646, 305] width 885 height 489
copy app-ratings-page "Site Select a Site × [STREET_ADDRESS] Compare Show Sustainability Rating Types …"
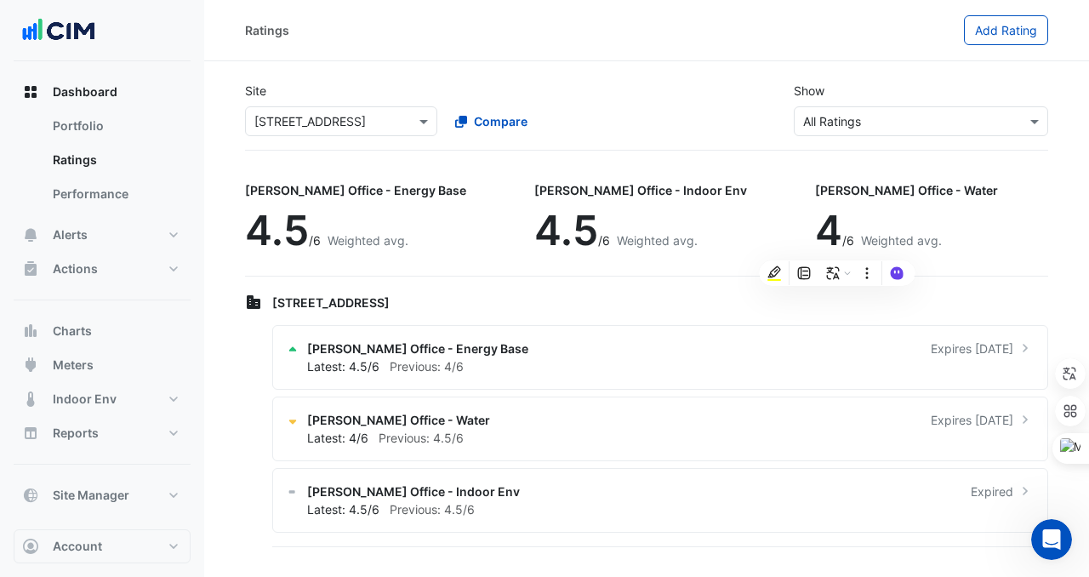
click at [405, 260] on div "[PERSON_NAME] Office - Energy Base 4.5 /6 Weighted avg." at bounding box center [362, 220] width 235 height 98
click at [358, 88] on div "Site Select a Site × [STREET_ADDRESS] Compare" at bounding box center [441, 109] width 412 height 54
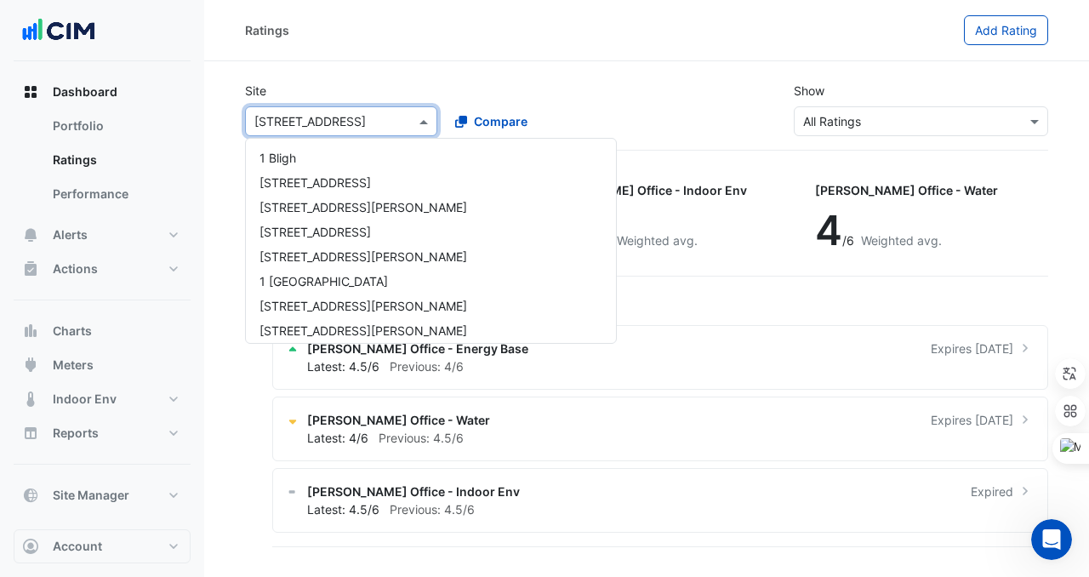
click at [351, 128] on input "text" at bounding box center [324, 122] width 140 height 18
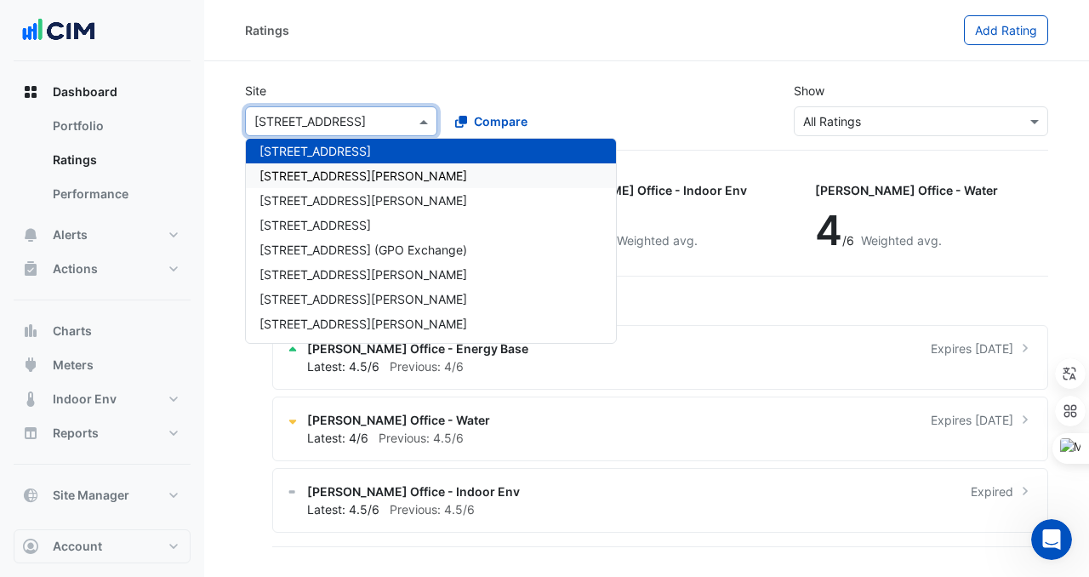
click at [327, 179] on span "[STREET_ADDRESS][PERSON_NAME]" at bounding box center [364, 175] width 208 height 14
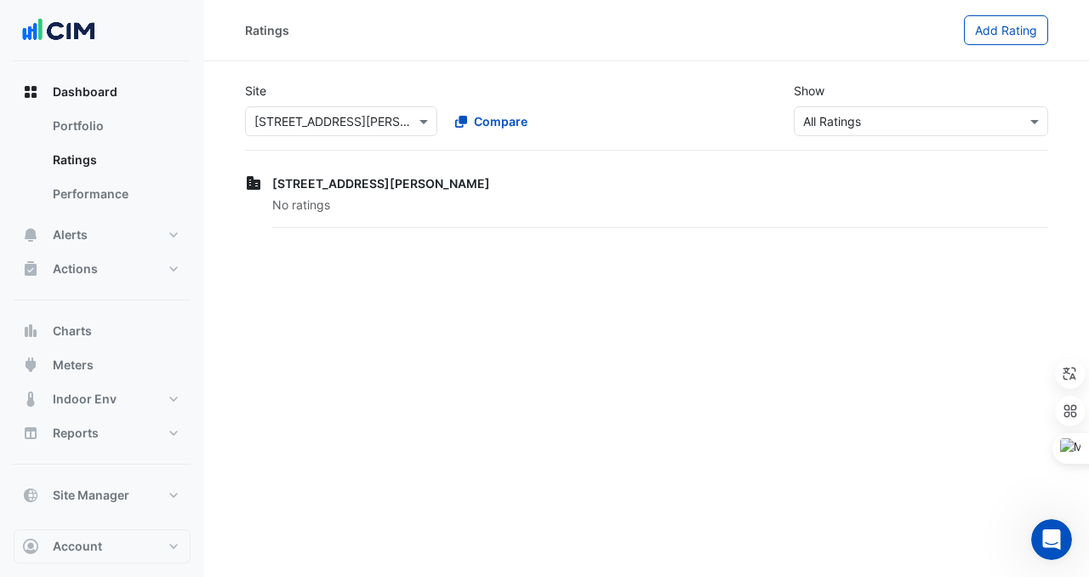
click at [229, 97] on section "Site Select a Site × [STREET_ADDRESS][PERSON_NAME] Compare Show Sustainability …" at bounding box center [646, 146] width 885 height 170
click at [360, 120] on input "text" at bounding box center [324, 122] width 140 height 18
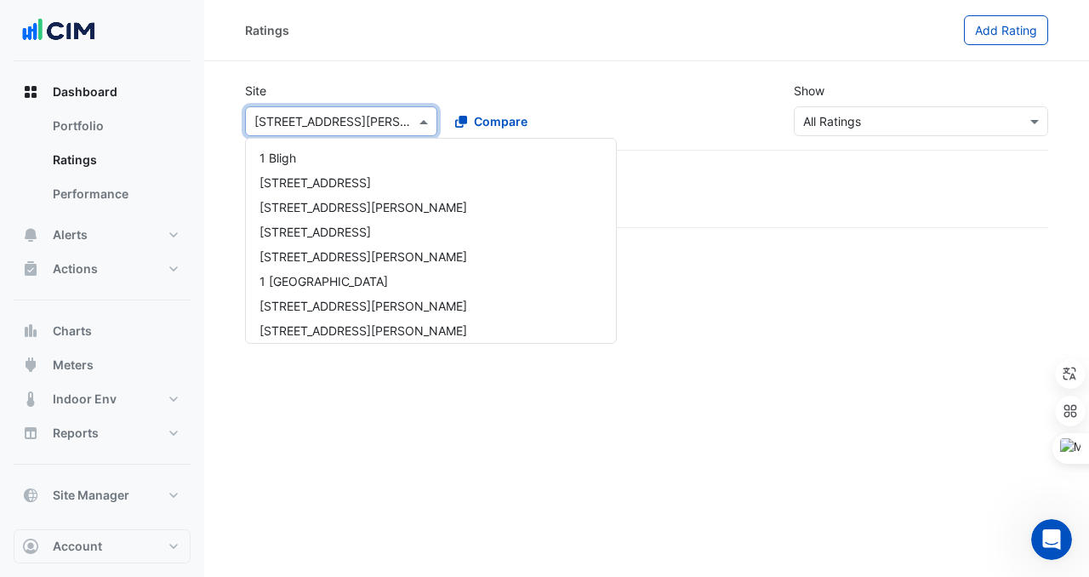
scroll to position [303, 0]
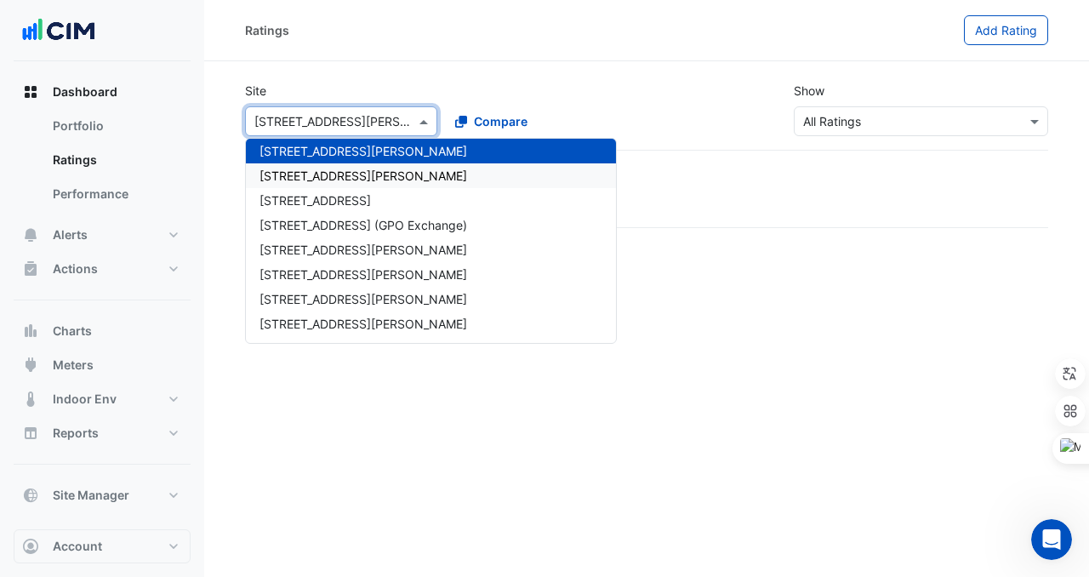
click at [336, 185] on div "[STREET_ADDRESS][PERSON_NAME]" at bounding box center [431, 175] width 370 height 25
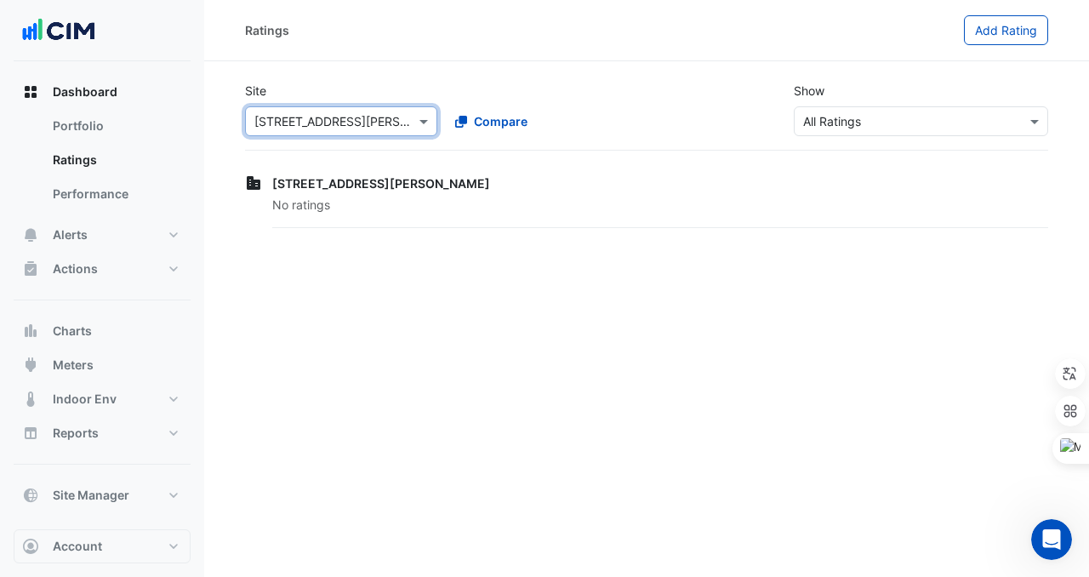
click at [301, 123] on input "text" at bounding box center [324, 122] width 140 height 18
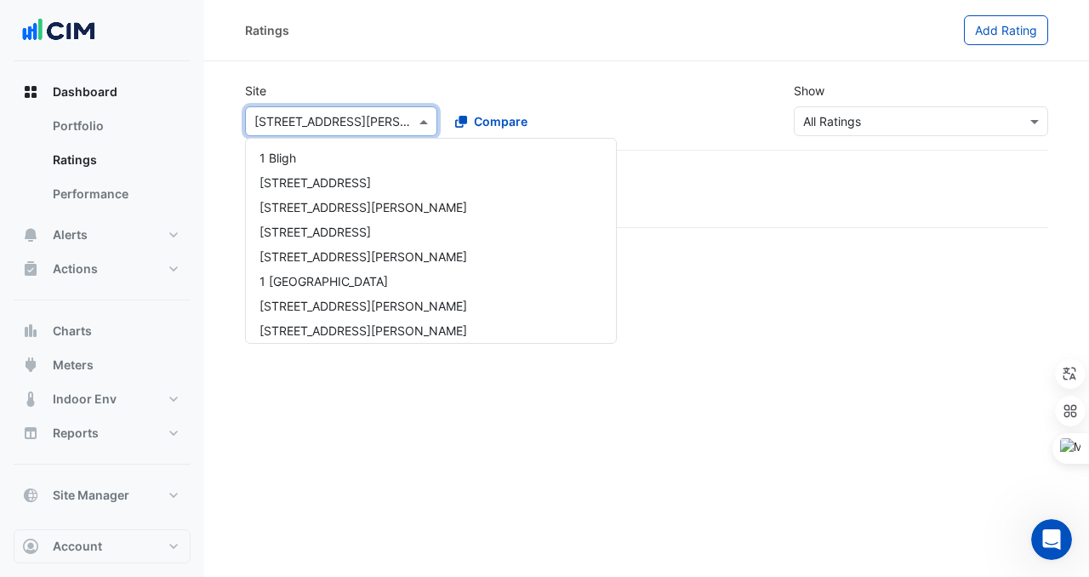
scroll to position [328, 0]
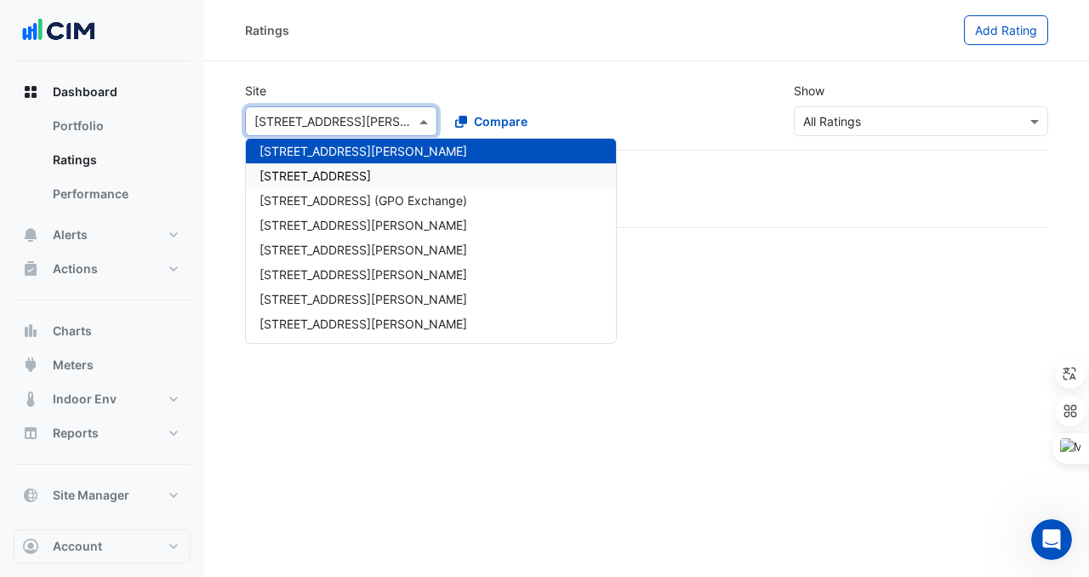
click at [305, 180] on span "[STREET_ADDRESS]" at bounding box center [315, 175] width 111 height 14
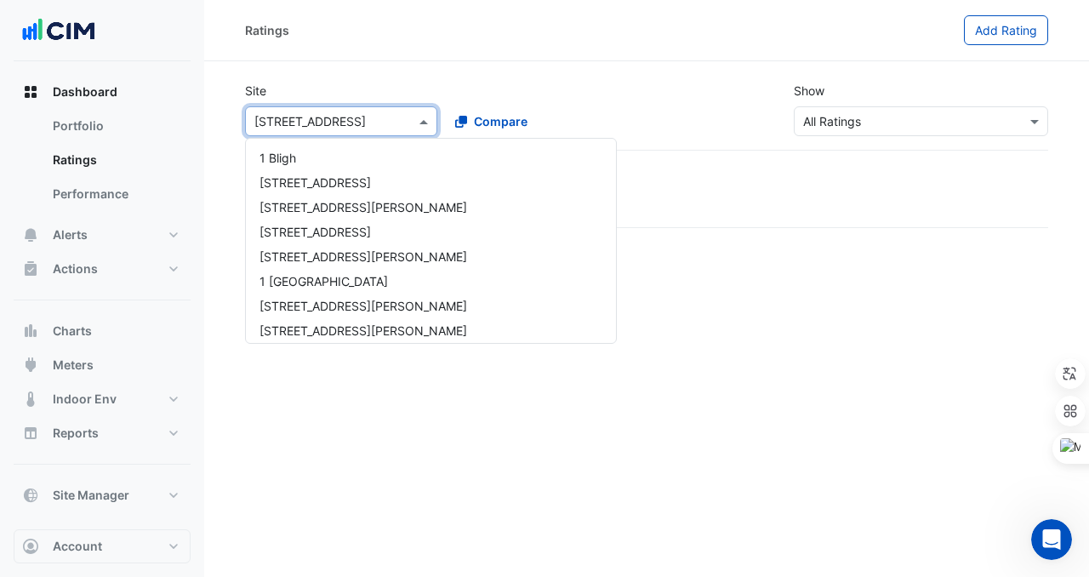
click at [306, 123] on input "text" at bounding box center [324, 122] width 140 height 18
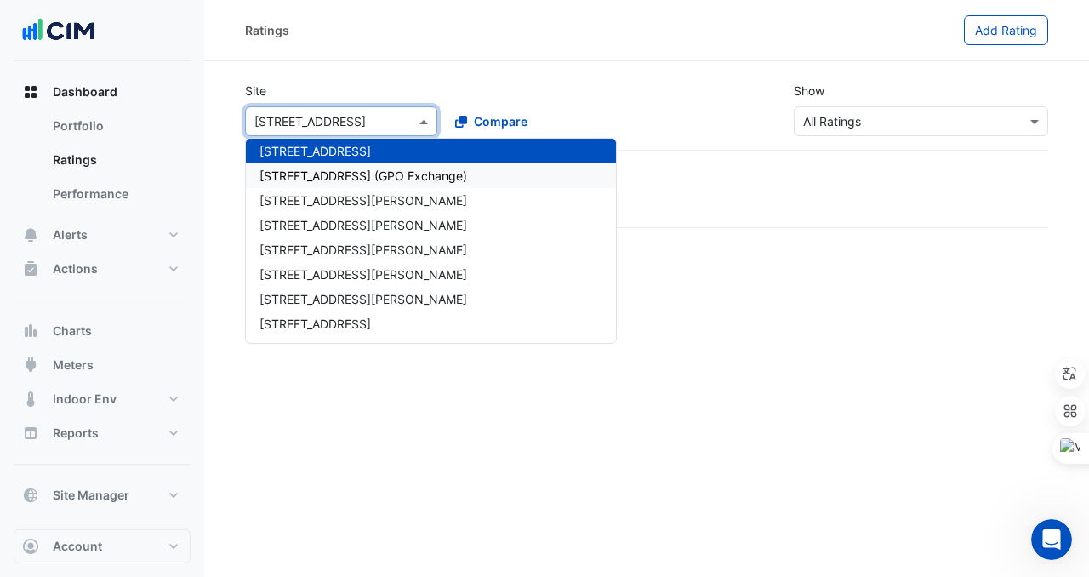
click at [307, 177] on span "[STREET_ADDRESS] (GPO Exchange)" at bounding box center [364, 175] width 208 height 14
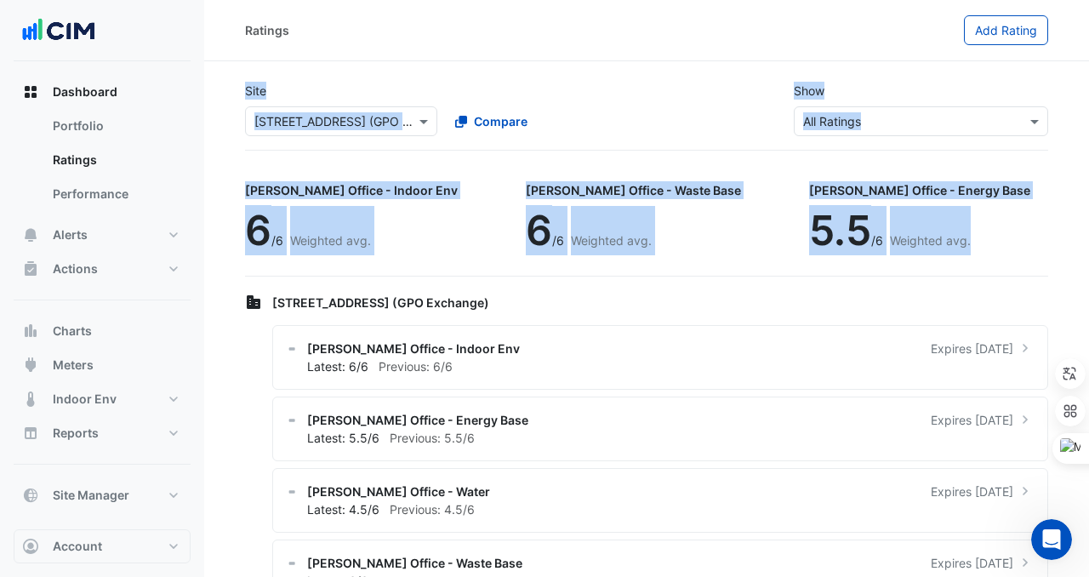
drag, startPoint x: 211, startPoint y: 80, endPoint x: 867, endPoint y: 226, distance: 672.1
click at [867, 226] on section "Site Select a Site × [STREET_ADDRESS] (GPO Exchange) Compare Show Sustainabilit…" at bounding box center [646, 341] width 885 height 561
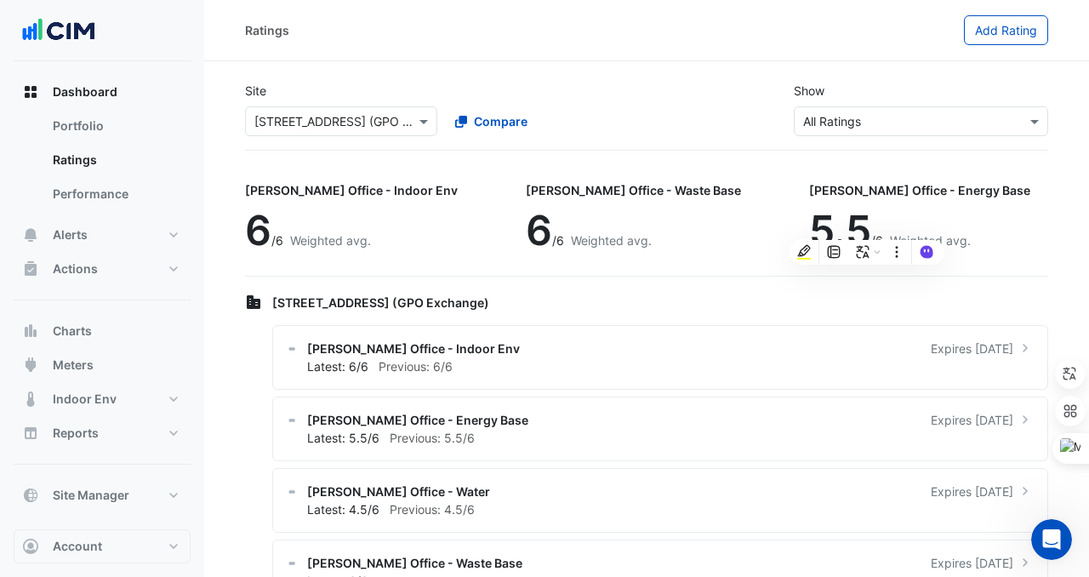
click at [572, 95] on div "Site Select a Site × [STREET_ADDRESS] (GPO Exchange) Compare" at bounding box center [441, 109] width 412 height 54
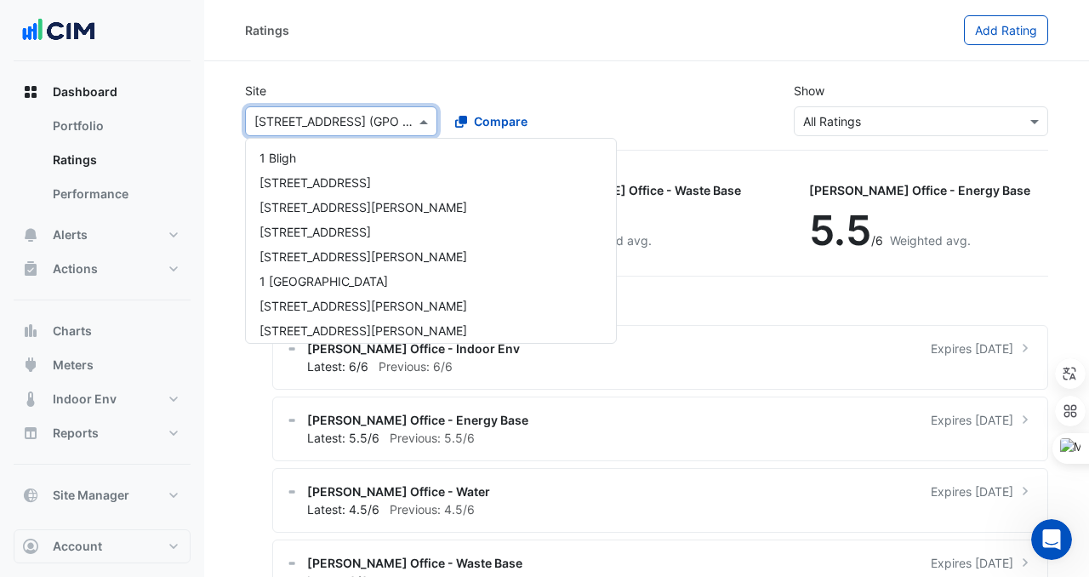
click at [368, 120] on input "text" at bounding box center [324, 122] width 140 height 18
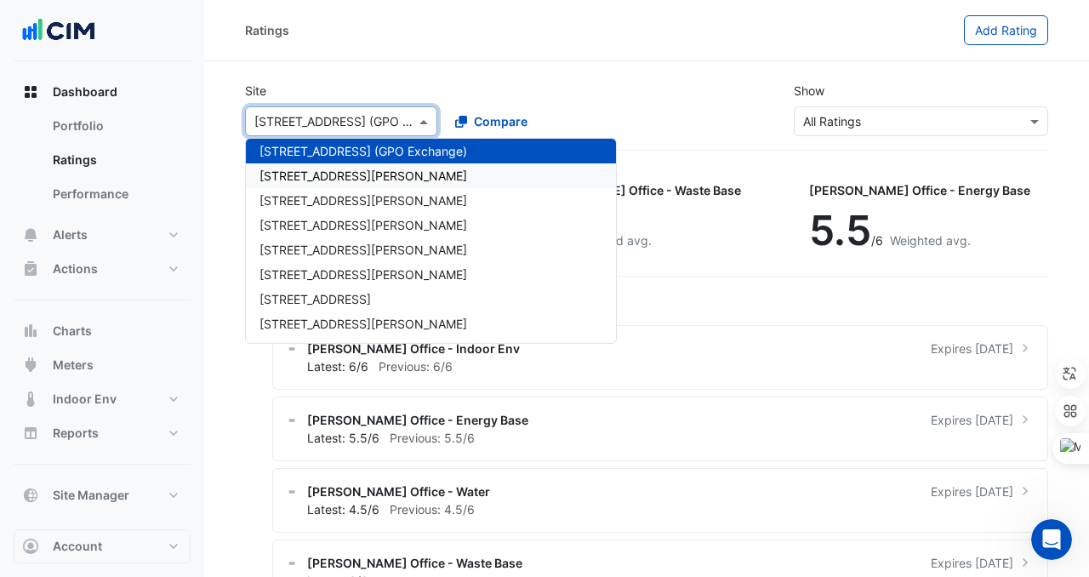
click at [372, 166] on div "[STREET_ADDRESS][PERSON_NAME]" at bounding box center [431, 175] width 370 height 25
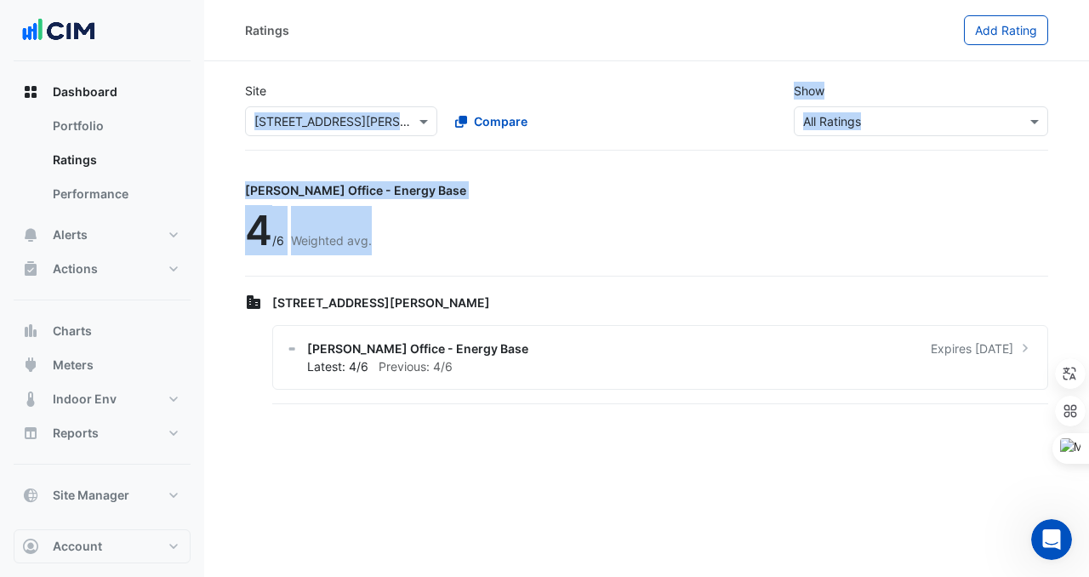
drag, startPoint x: 237, startPoint y: 113, endPoint x: 415, endPoint y: 265, distance: 234.2
click at [415, 265] on app-ratings-page "Site Select a Site × [STREET_ADDRESS][PERSON_NAME] Compare Show Sustainability …" at bounding box center [646, 237] width 803 height 339
click at [453, 171] on div "[PERSON_NAME] Office - Energy Base 4 /6 Weighted avg." at bounding box center [646, 224] width 803 height 106
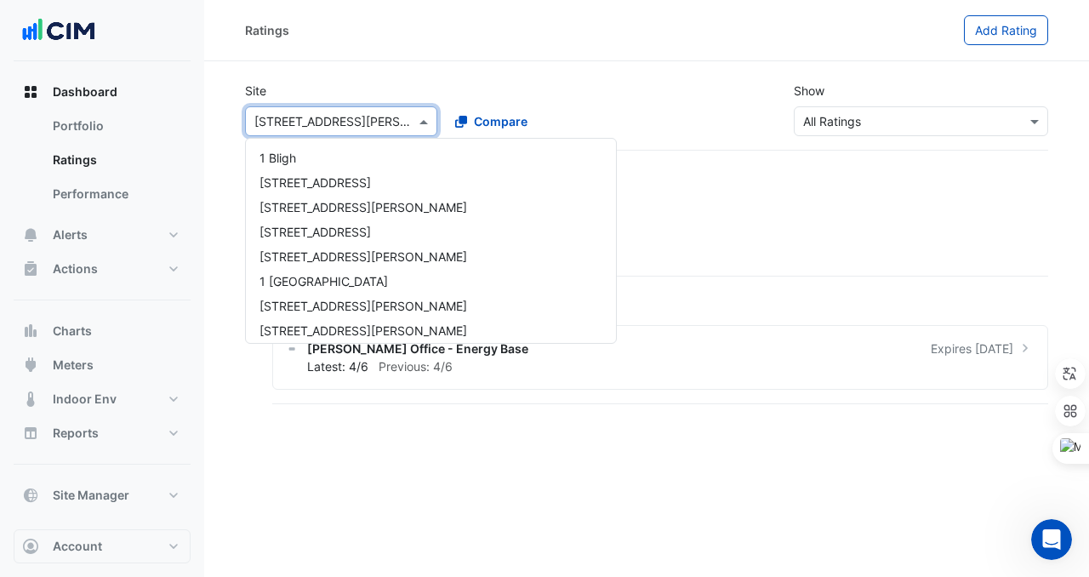
click at [337, 111] on div "Select a Site × [STREET_ADDRESS][PERSON_NAME]" at bounding box center [341, 121] width 192 height 30
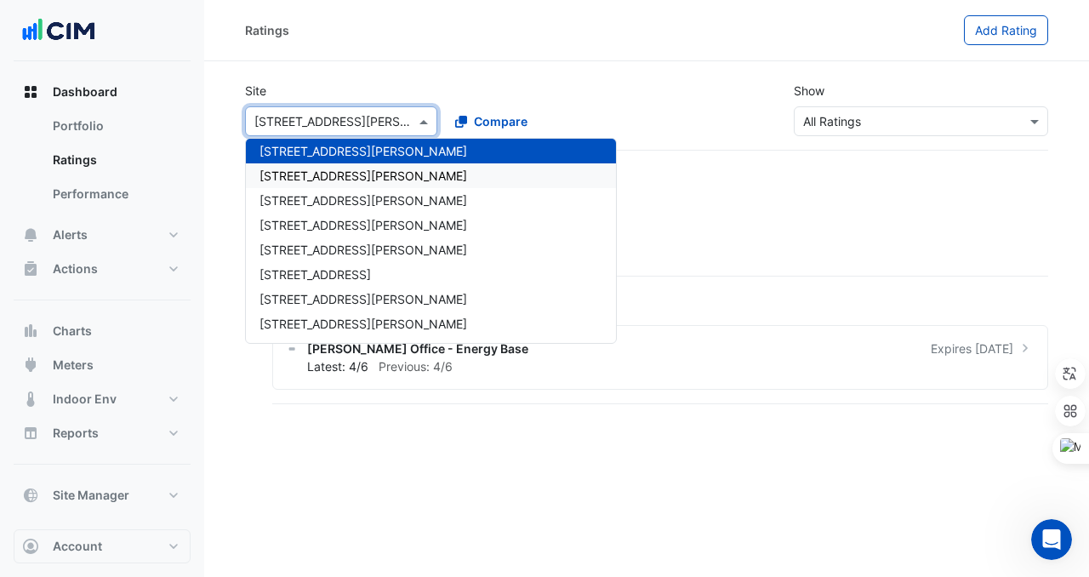
click at [332, 168] on span "[STREET_ADDRESS][PERSON_NAME]" at bounding box center [364, 175] width 208 height 14
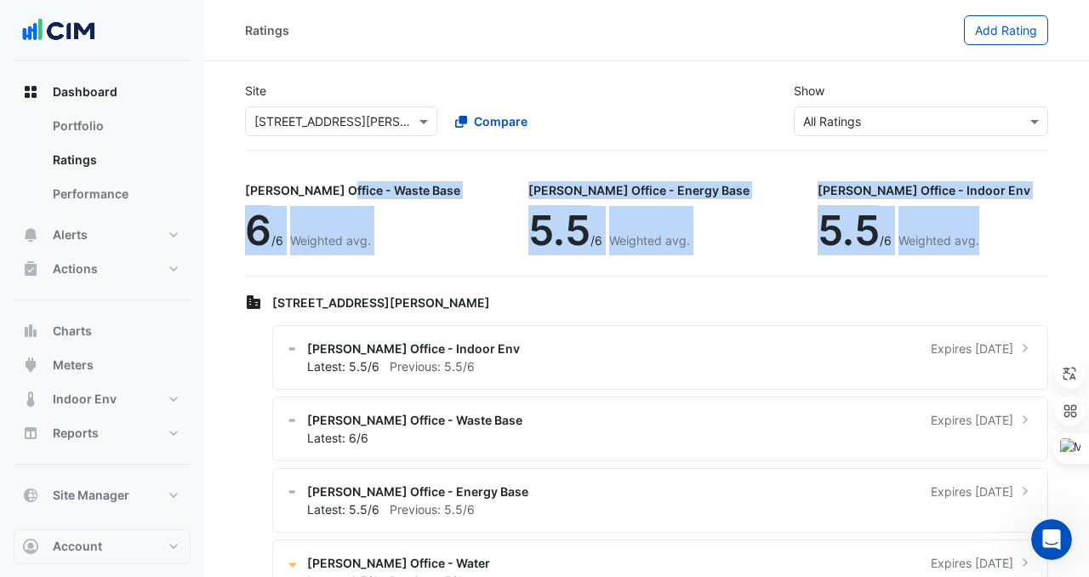
drag, startPoint x: 247, startPoint y: 196, endPoint x: 876, endPoint y: 248, distance: 631.7
click at [884, 247] on div "[PERSON_NAME] Office - Waste Base 6 /6 Weighted avg. [PERSON_NAME] Office - Ene…" at bounding box center [646, 224] width 803 height 106
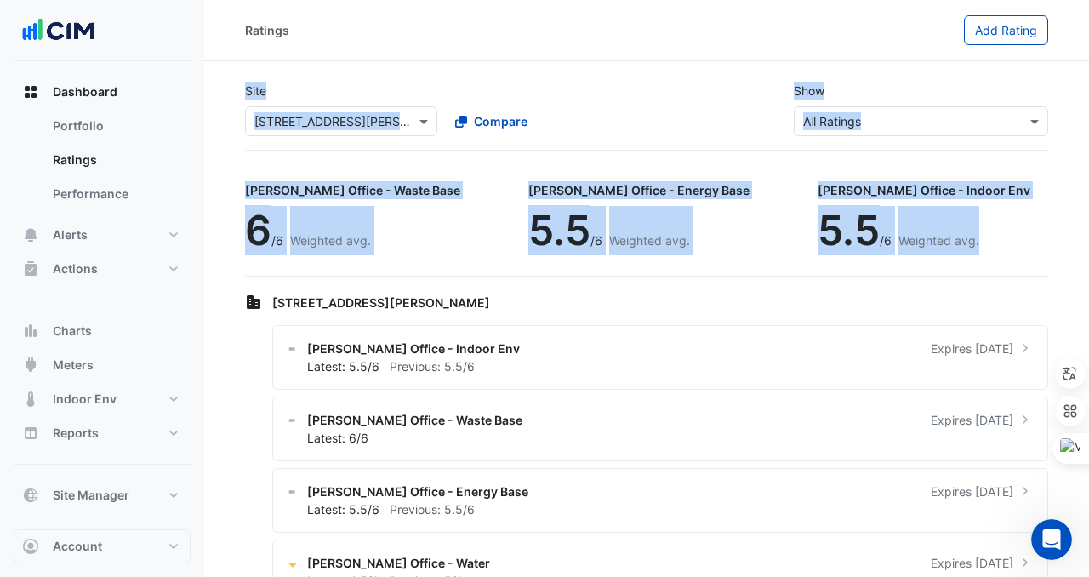
drag, startPoint x: 236, startPoint y: 80, endPoint x: 882, endPoint y: 240, distance: 666.1
click at [883, 240] on app-ratings-page "Site Select a Site × [STREET_ADDRESS][PERSON_NAME] Compare Show Sustainability …" at bounding box center [646, 345] width 803 height 554
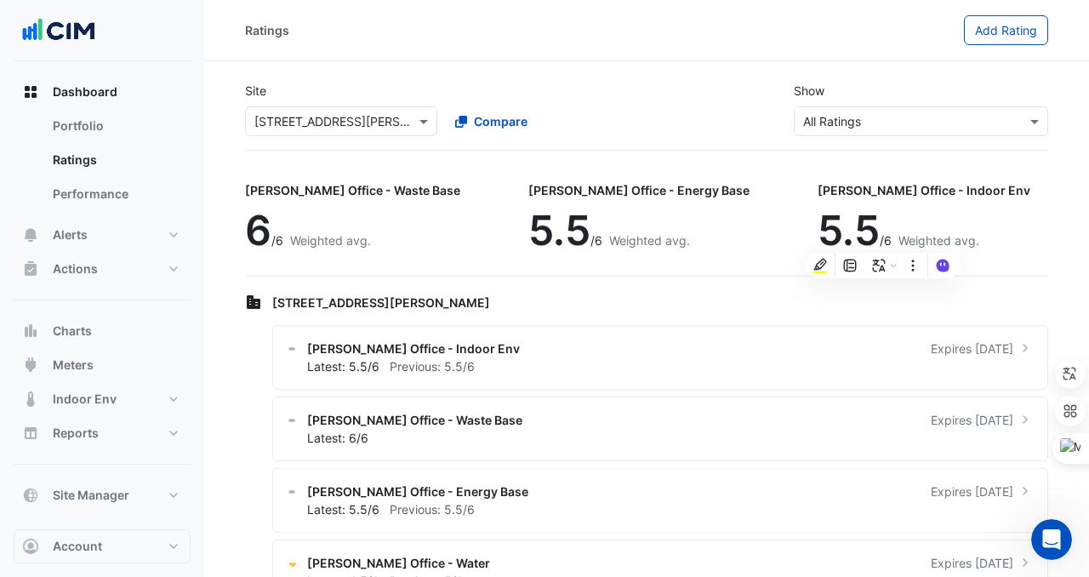
click at [310, 103] on div "Select a Site × [STREET_ADDRESS][PERSON_NAME] Compare" at bounding box center [441, 118] width 398 height 37
click at [318, 123] on input "text" at bounding box center [324, 122] width 140 height 18
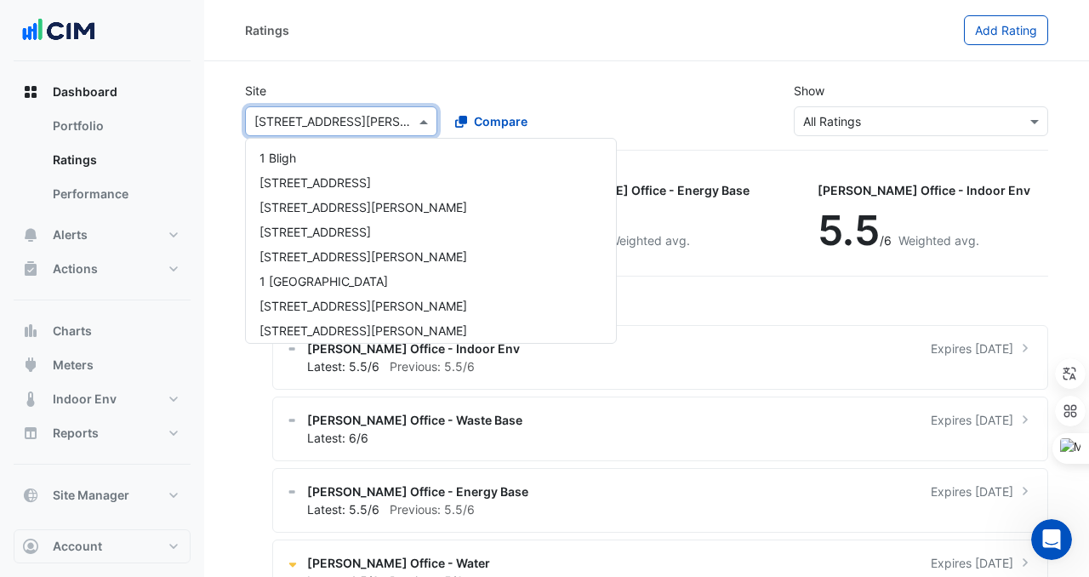
scroll to position [426, 0]
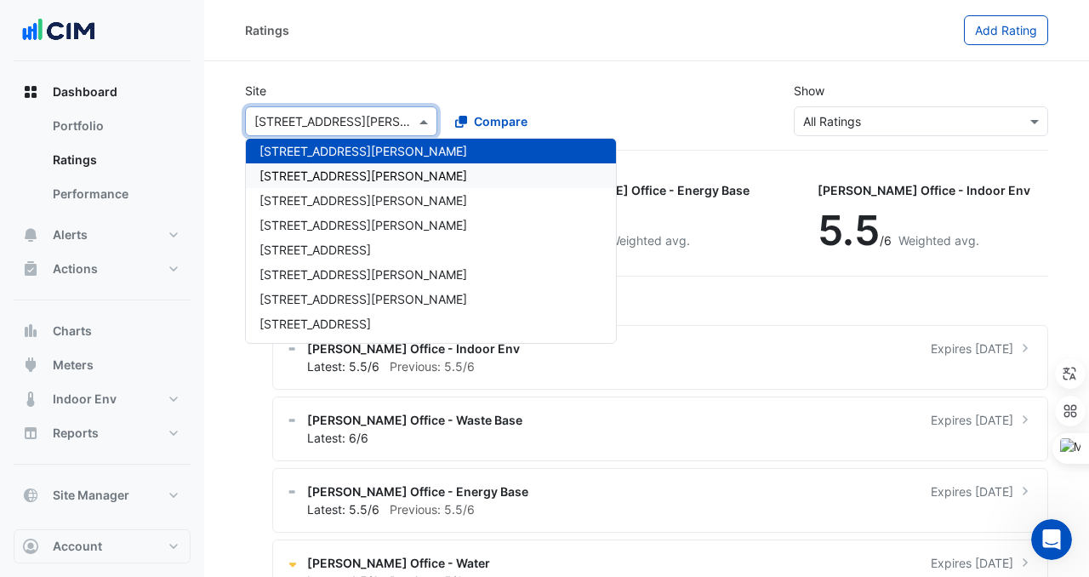
click at [324, 188] on div "[STREET_ADDRESS][PERSON_NAME]" at bounding box center [431, 200] width 370 height 25
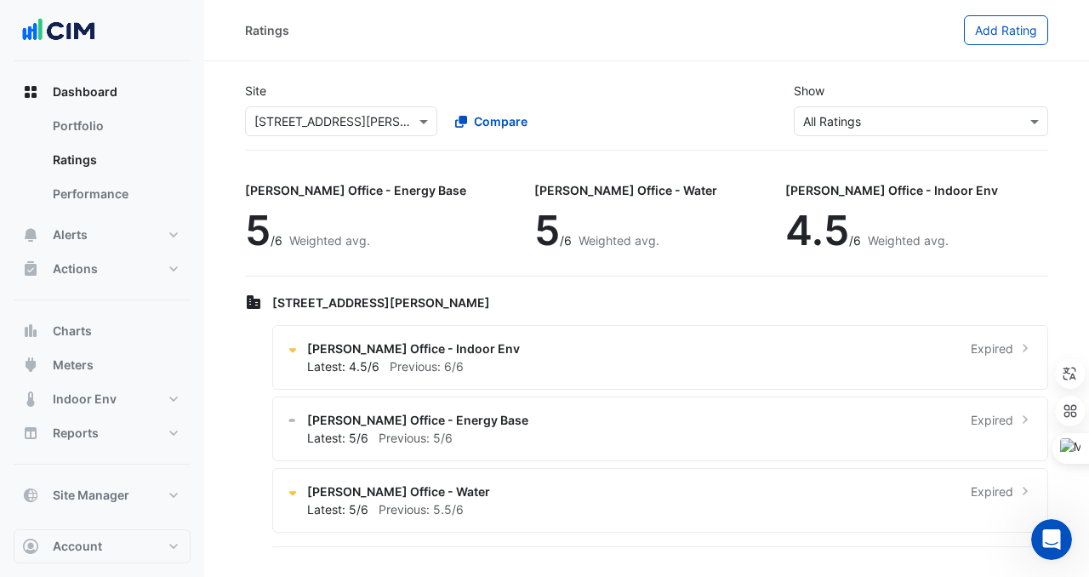
click at [311, 145] on div "Site Select a Site × [STREET_ADDRESS][PERSON_NAME] Compare Show Sustainability …" at bounding box center [647, 109] width 824 height 82
click at [310, 128] on input "text" at bounding box center [324, 122] width 140 height 18
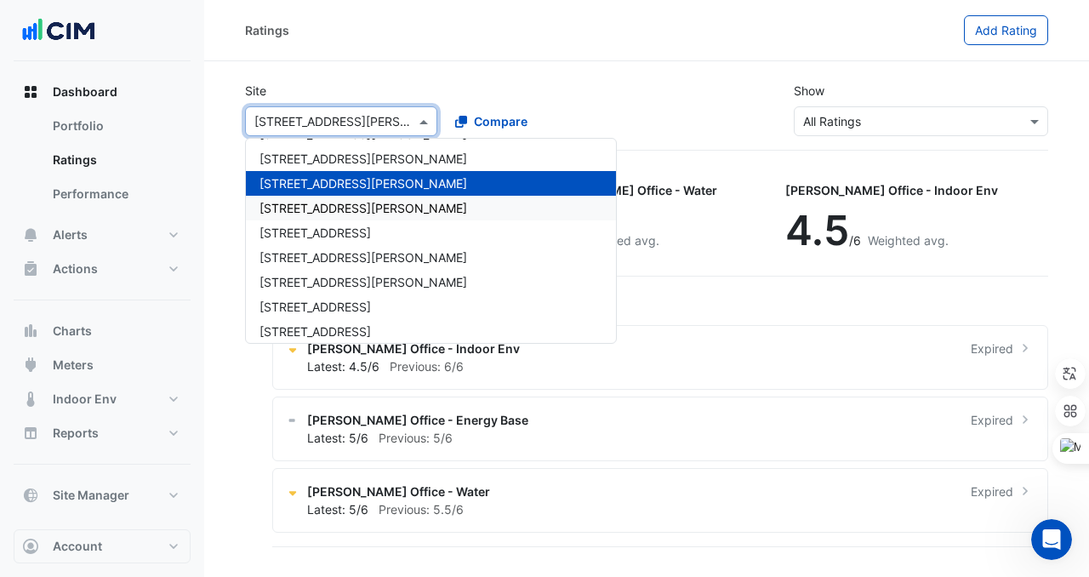
scroll to position [430, 0]
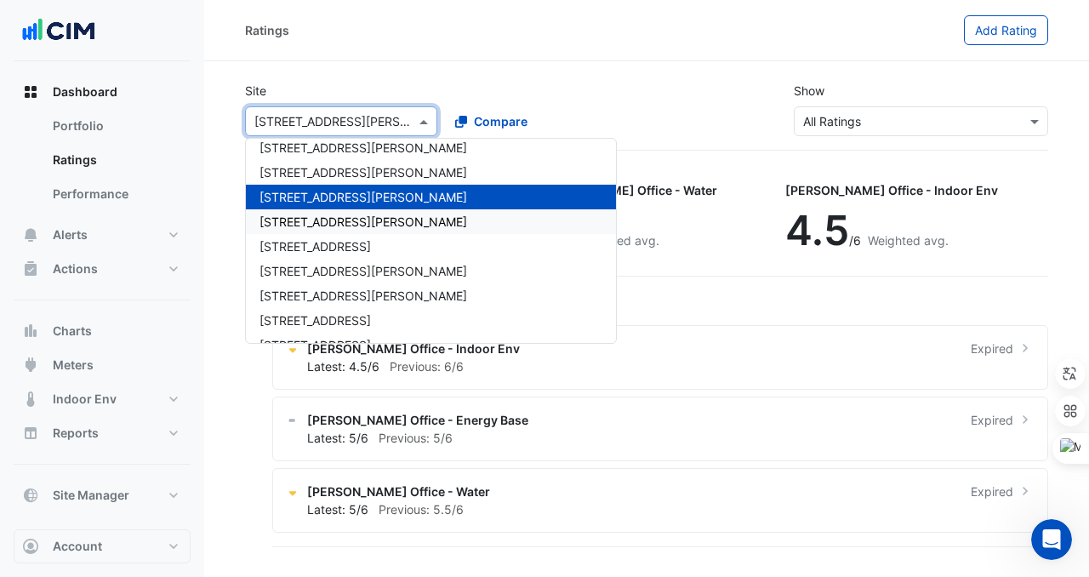
click at [323, 175] on span "[STREET_ADDRESS][PERSON_NAME]" at bounding box center [364, 172] width 208 height 14
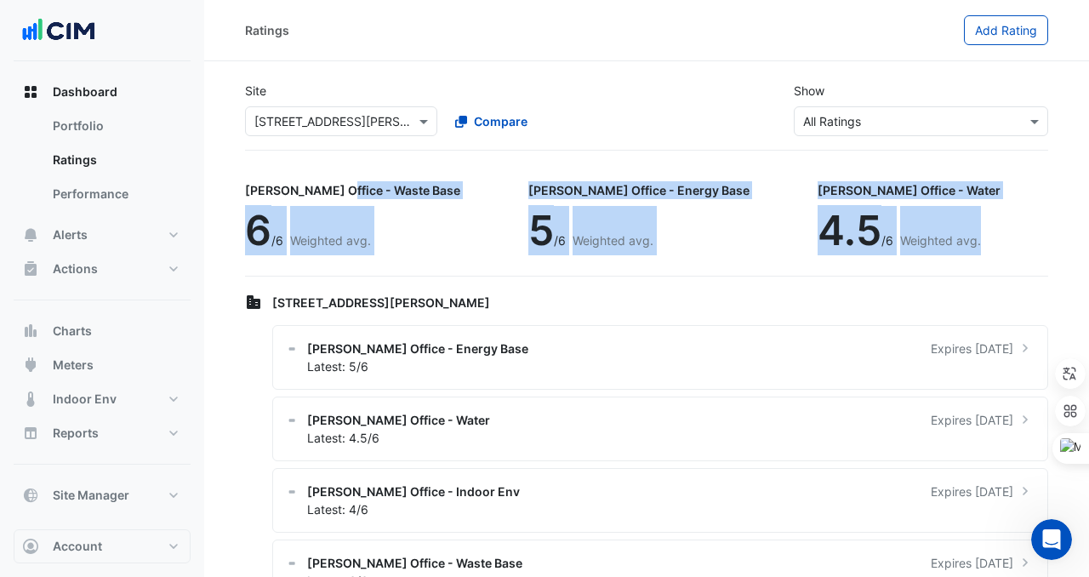
drag, startPoint x: 237, startPoint y: 190, endPoint x: 885, endPoint y: 265, distance: 652.6
click at [886, 265] on section "Site Select a Site × [STREET_ADDRESS][PERSON_NAME] Compare Show Sustainability …" at bounding box center [646, 341] width 885 height 561
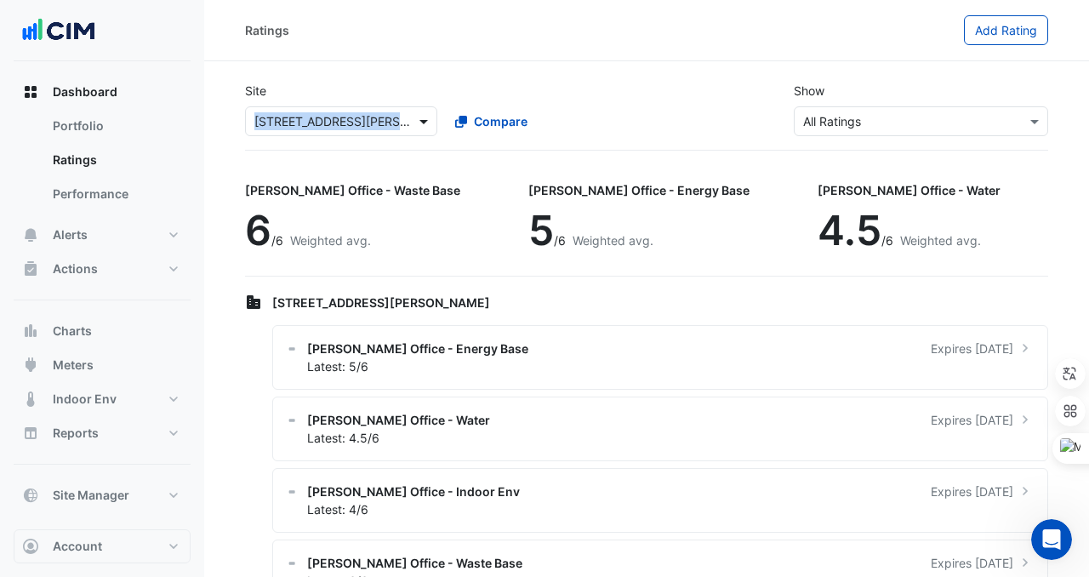
drag, startPoint x: 237, startPoint y: 117, endPoint x: 431, endPoint y: 117, distance: 194.0
click at [431, 117] on div "Site Select a Site × [STREET_ADDRESS][PERSON_NAME] Compare" at bounding box center [441, 109] width 412 height 54
click at [385, 56] on div "Ratings Add Rating" at bounding box center [646, 30] width 885 height 61
click at [354, 128] on input "text" at bounding box center [324, 122] width 140 height 18
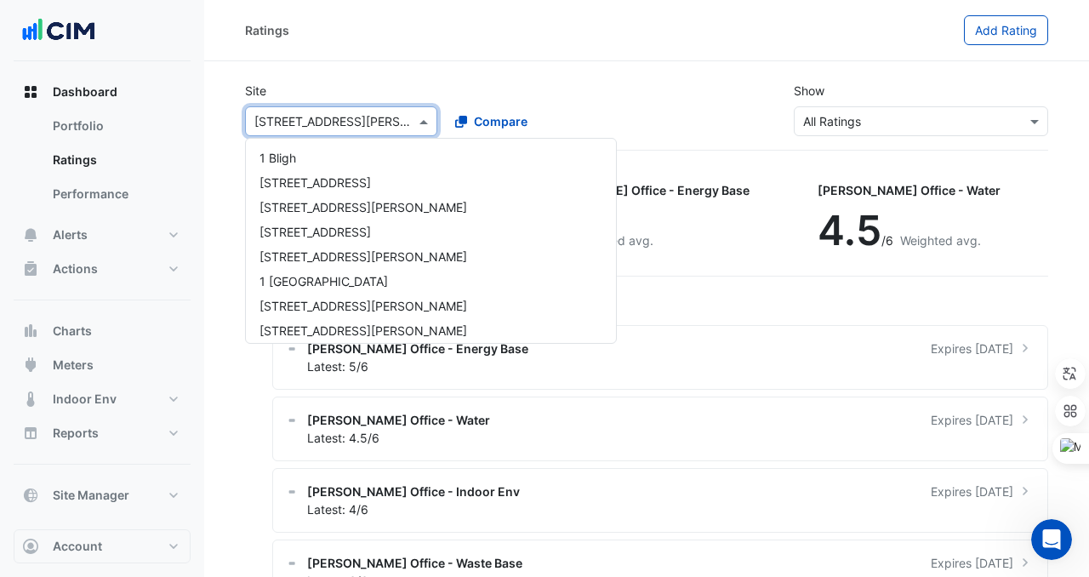
scroll to position [451, 0]
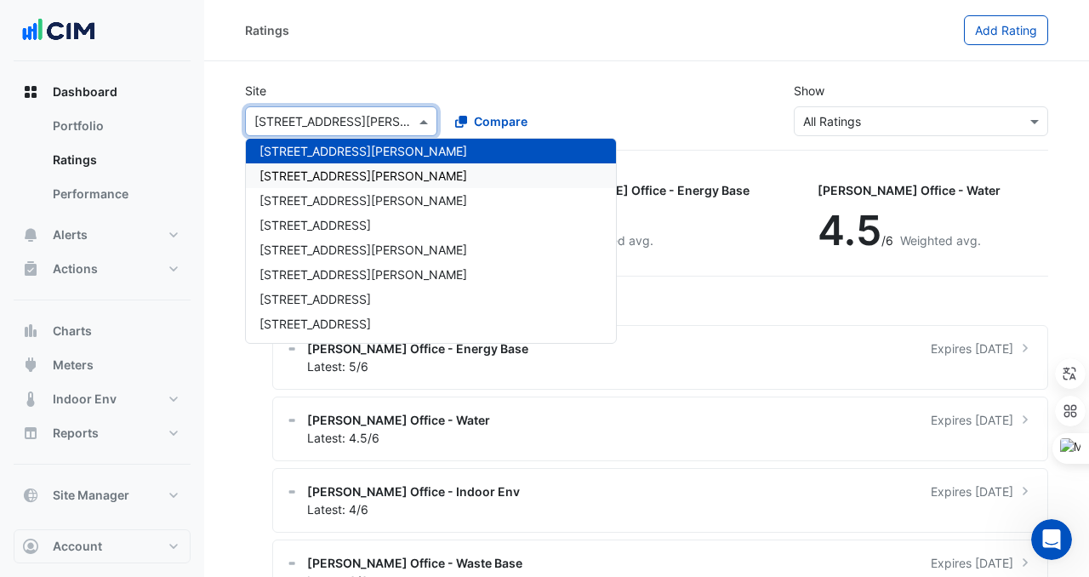
click at [361, 177] on div "[STREET_ADDRESS][PERSON_NAME]" at bounding box center [431, 175] width 370 height 25
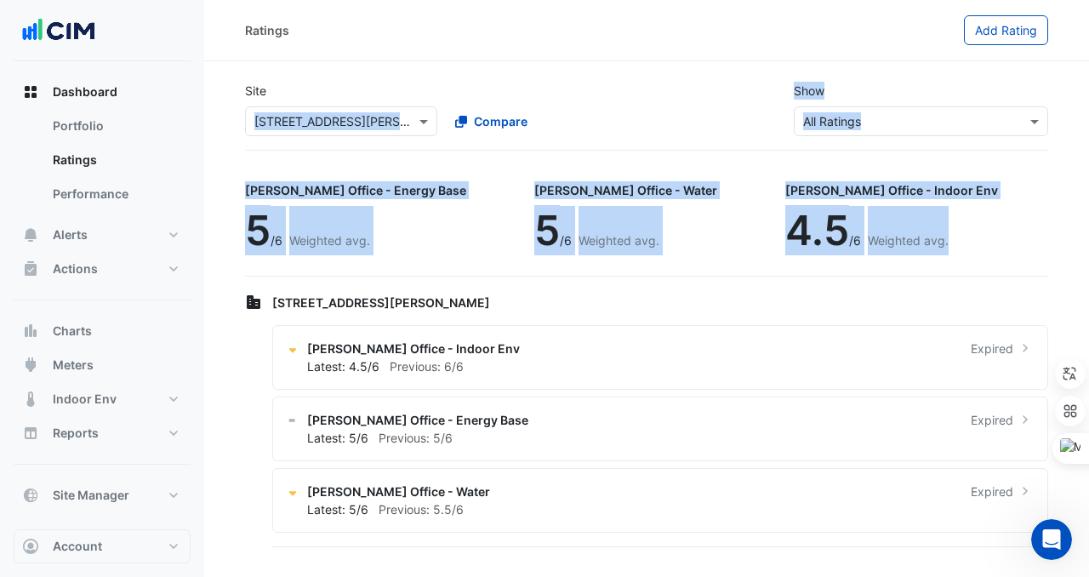
drag, startPoint x: 238, startPoint y: 127, endPoint x: 848, endPoint y: 239, distance: 620.3
click at [853, 239] on app-ratings-page "Site Select a Site × [STREET_ADDRESS][PERSON_NAME] Compare Show Sustainability …" at bounding box center [646, 309] width 803 height 482
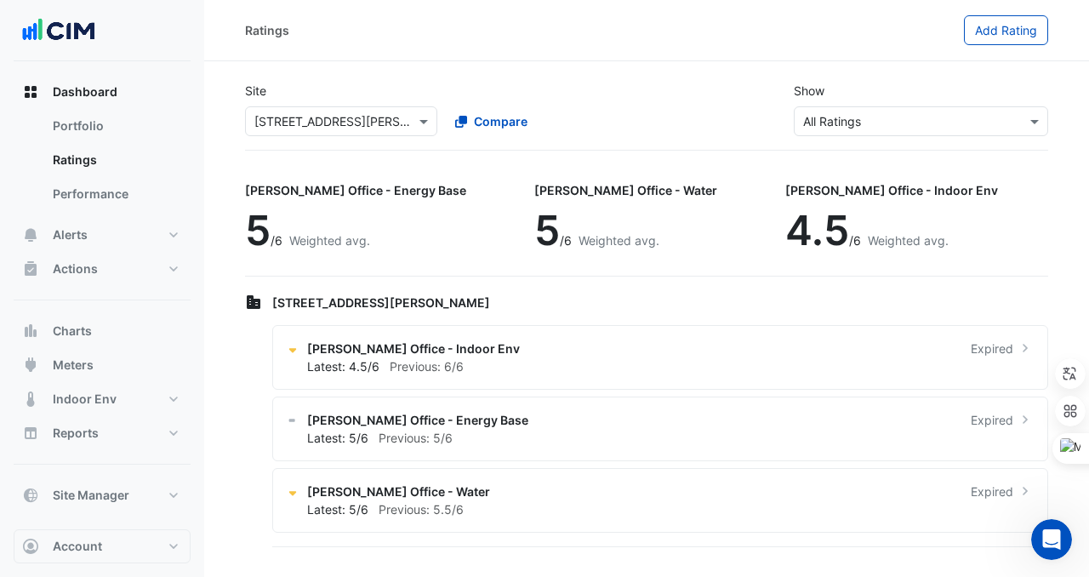
click at [368, 151] on app-ratings-page "Site Select a Site × [STREET_ADDRESS][PERSON_NAME] Compare Show Sustainability …" at bounding box center [646, 309] width 803 height 482
click at [403, 105] on div "Select a Site × [STREET_ADDRESS][PERSON_NAME] Compare" at bounding box center [441, 118] width 398 height 37
click at [403, 113] on div at bounding box center [341, 121] width 191 height 20
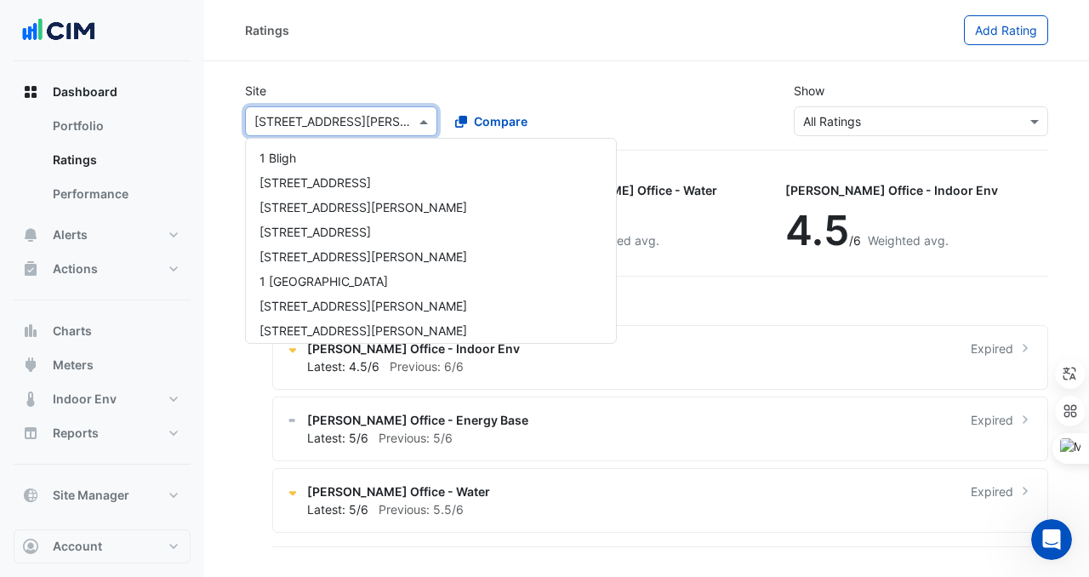
scroll to position [476, 0]
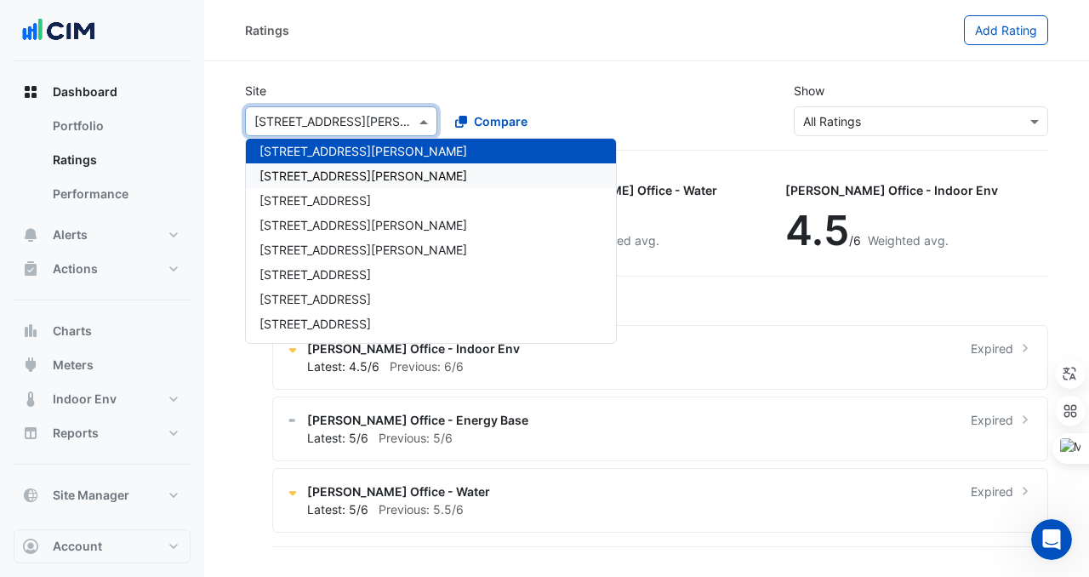
click at [368, 176] on div "[STREET_ADDRESS][PERSON_NAME]" at bounding box center [431, 175] width 370 height 25
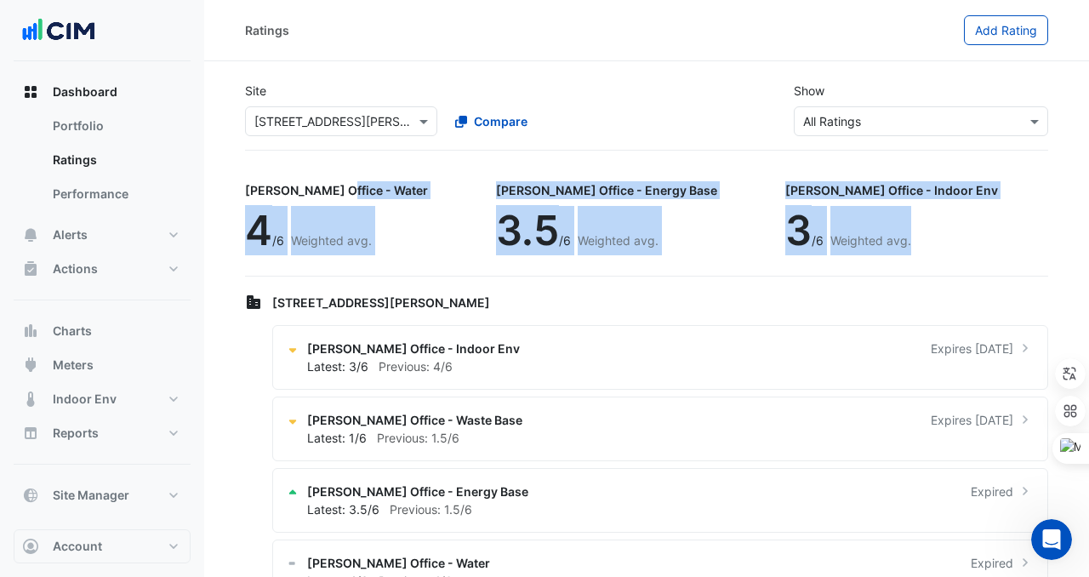
drag, startPoint x: 247, startPoint y: 178, endPoint x: 841, endPoint y: 246, distance: 597.8
click at [841, 246] on div "[PERSON_NAME] Office - Water 4 /6 Weighted avg. [PERSON_NAME] Office - Energy B…" at bounding box center [646, 224] width 803 height 106
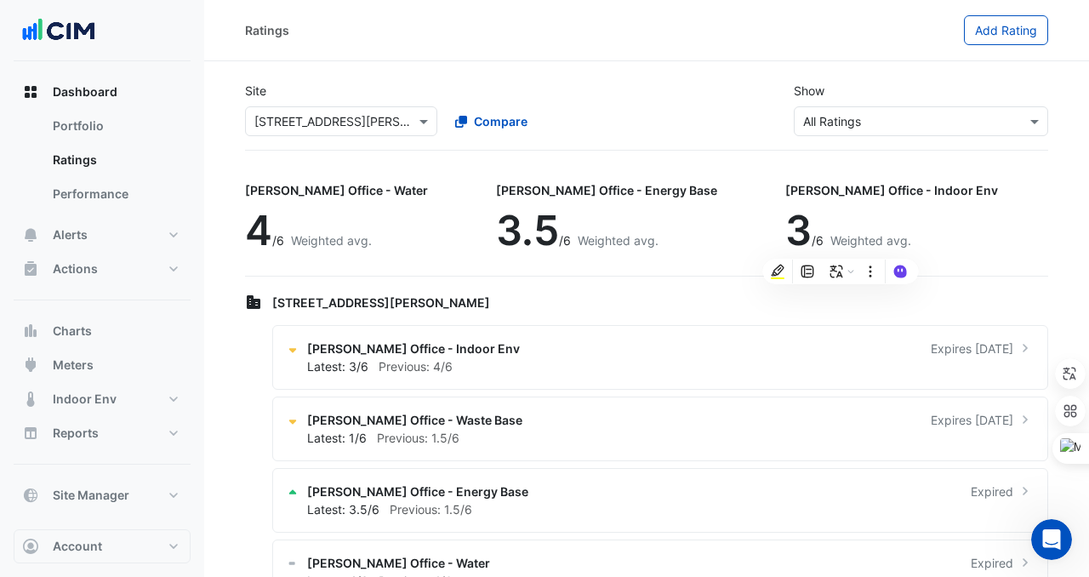
click at [341, 84] on div "Site Select a Site × [STREET_ADDRESS][PERSON_NAME] Compare" at bounding box center [441, 109] width 412 height 54
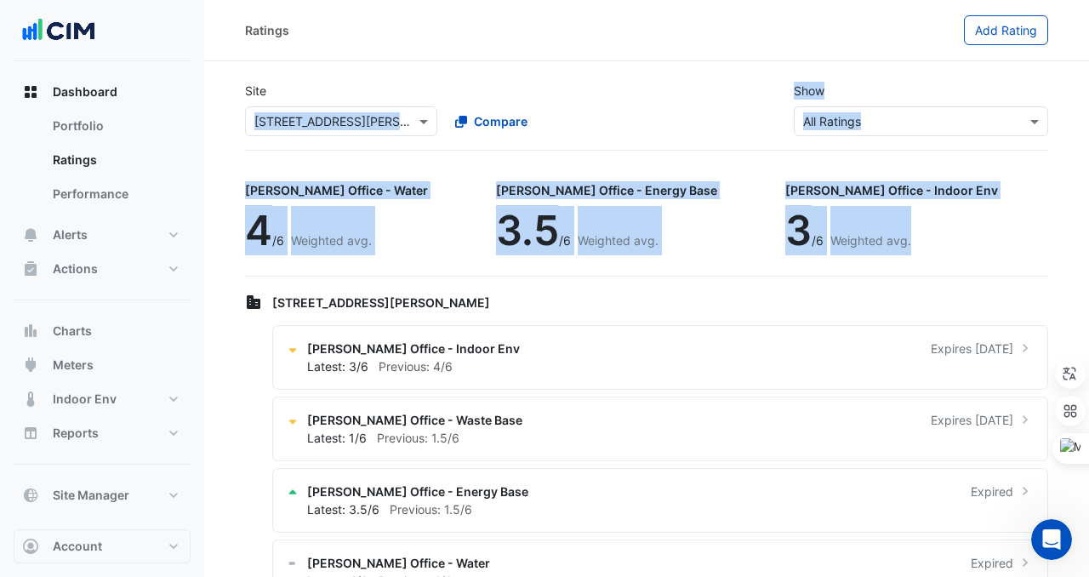
drag, startPoint x: 235, startPoint y: 111, endPoint x: 809, endPoint y: 238, distance: 588.1
click at [815, 238] on app-ratings-page "Site Select a Site × [STREET_ADDRESS][PERSON_NAME] Compare Show Sustainability …" at bounding box center [646, 345] width 803 height 554
click at [344, 136] on div "Site Select a Site × [STREET_ADDRESS][PERSON_NAME] Compare Show Sustainability …" at bounding box center [647, 109] width 824 height 82
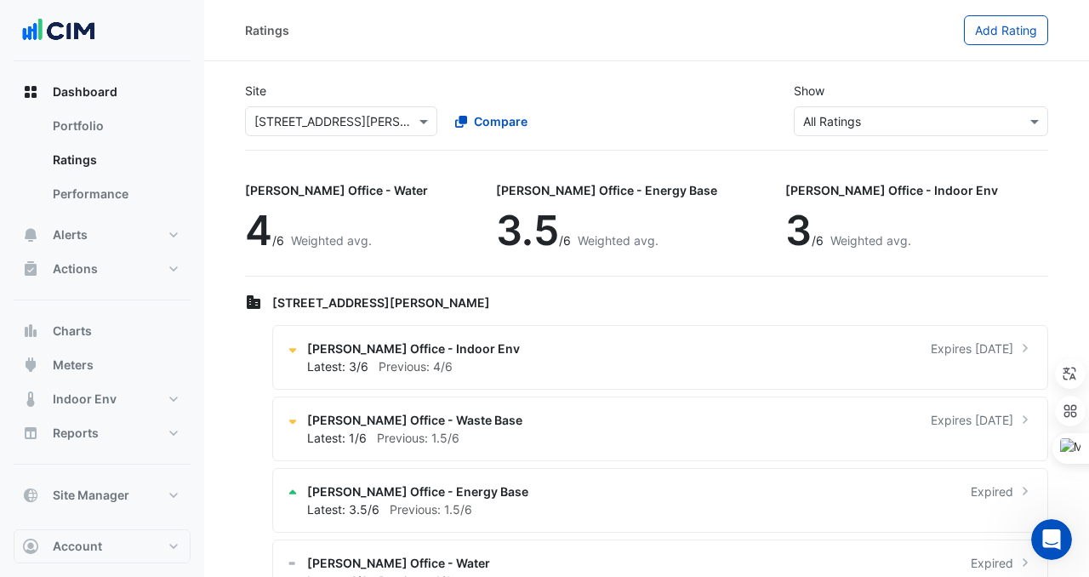
click at [346, 123] on input "text" at bounding box center [324, 122] width 140 height 18
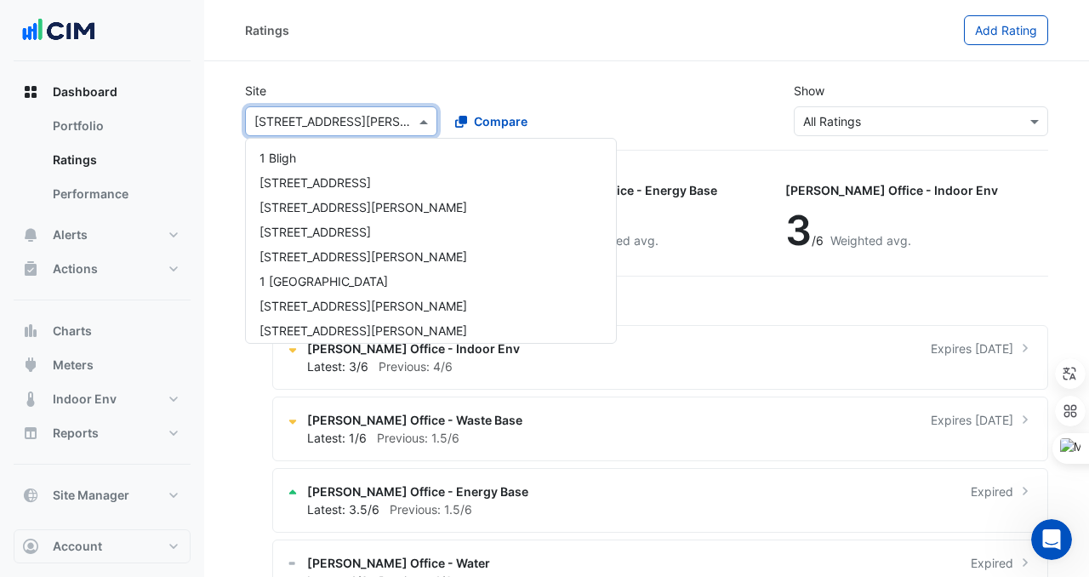
scroll to position [500, 0]
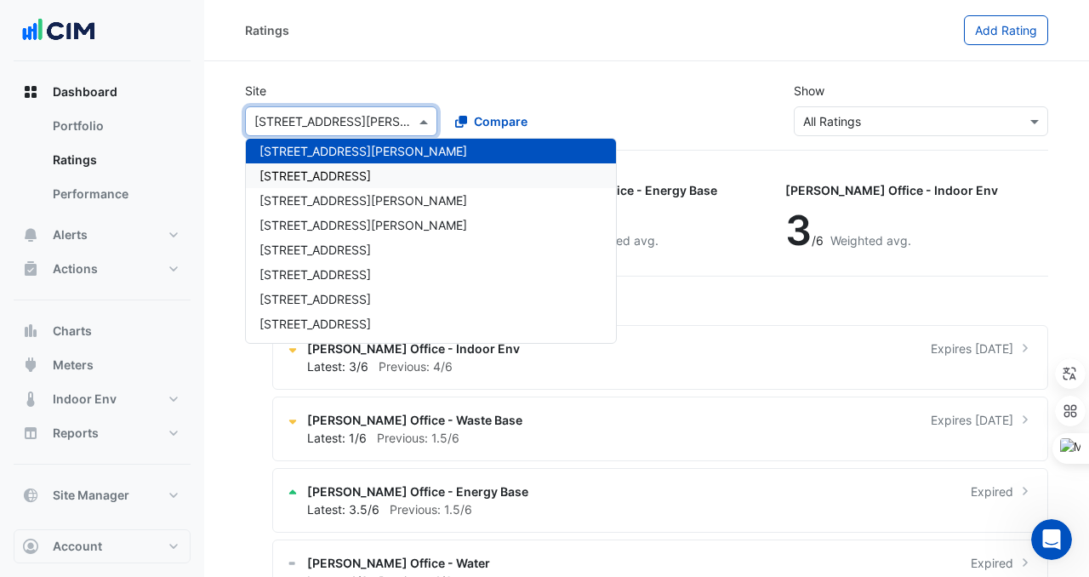
click at [351, 176] on span "[STREET_ADDRESS]" at bounding box center [315, 175] width 111 height 14
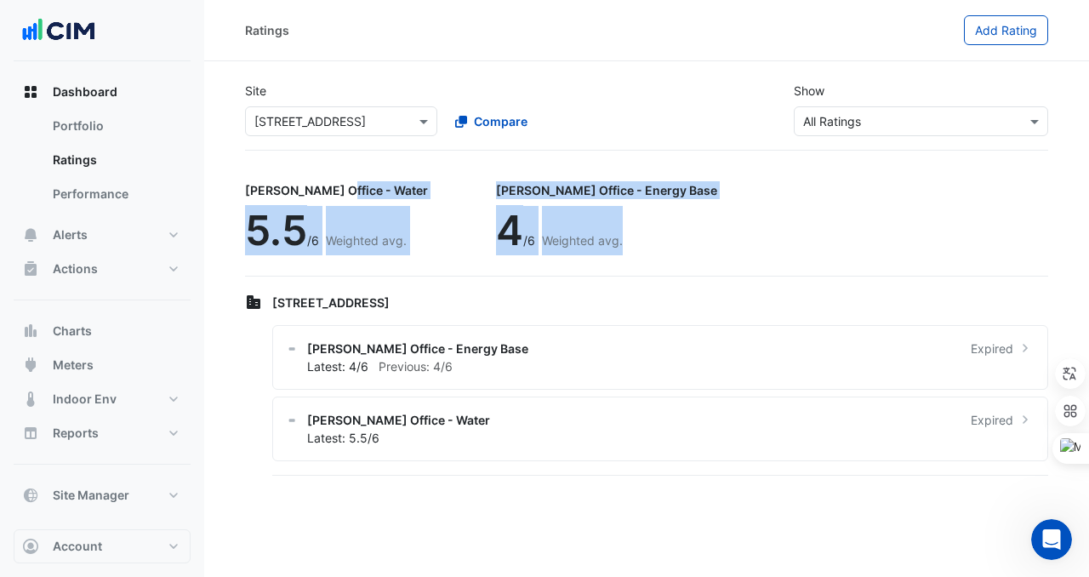
drag, startPoint x: 225, startPoint y: 197, endPoint x: 655, endPoint y: 254, distance: 434.2
click at [655, 253] on section "Site Select a Site × [STREET_ADDRESS] Compare Show Sustainability Rating Types …" at bounding box center [646, 270] width 885 height 418
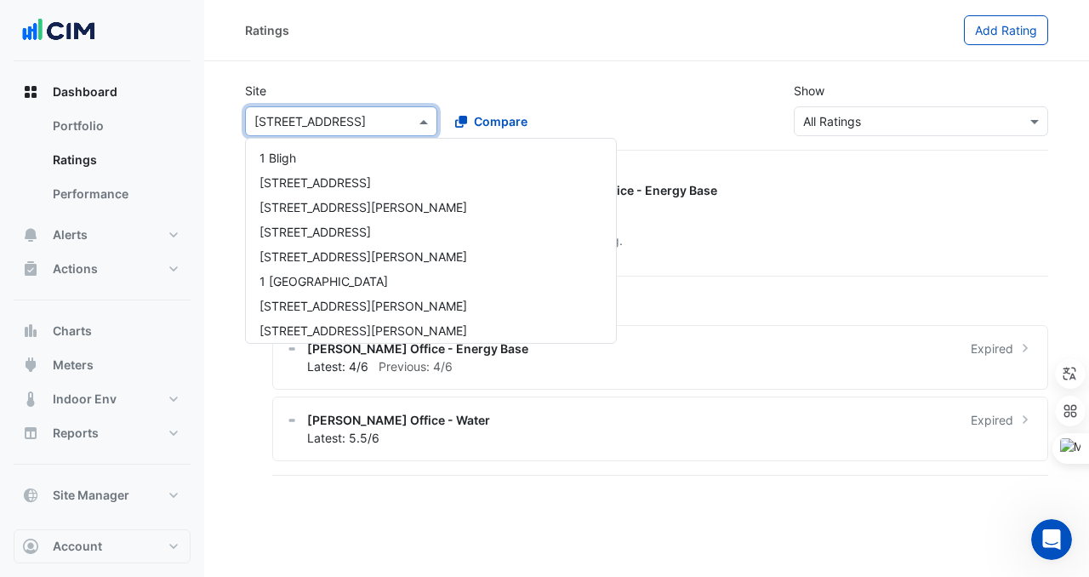
click at [271, 121] on input "text" at bounding box center [324, 122] width 140 height 18
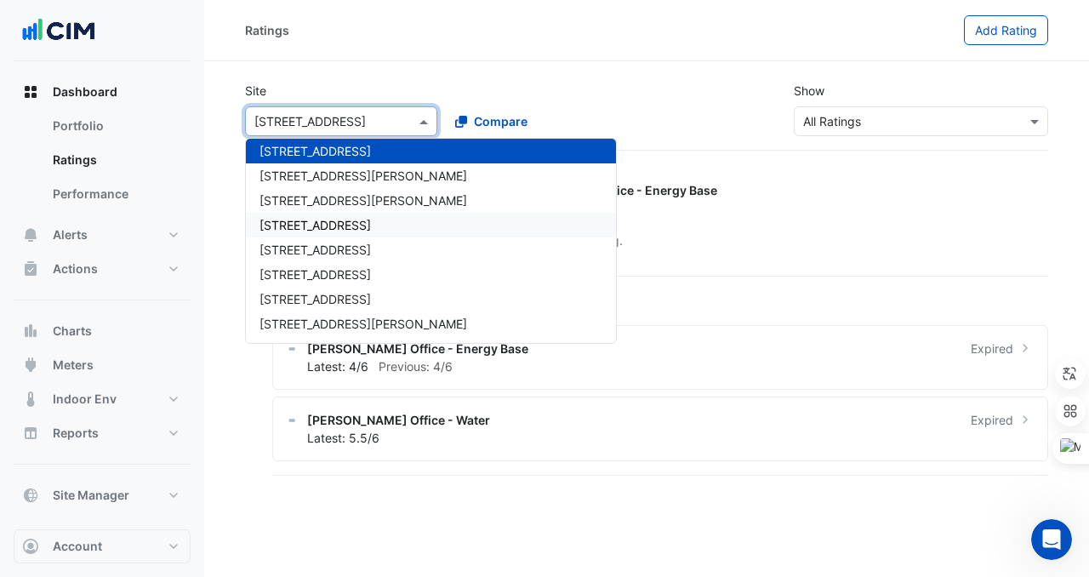
drag, startPoint x: 226, startPoint y: 98, endPoint x: 510, endPoint y: 222, distance: 310.1
click at [511, 225] on section "Site Select a Site × [GEOGRAPHIC_DATA] [GEOGRAPHIC_DATA][PERSON_NAME] [GEOGRAPH…" at bounding box center [646, 270] width 885 height 418
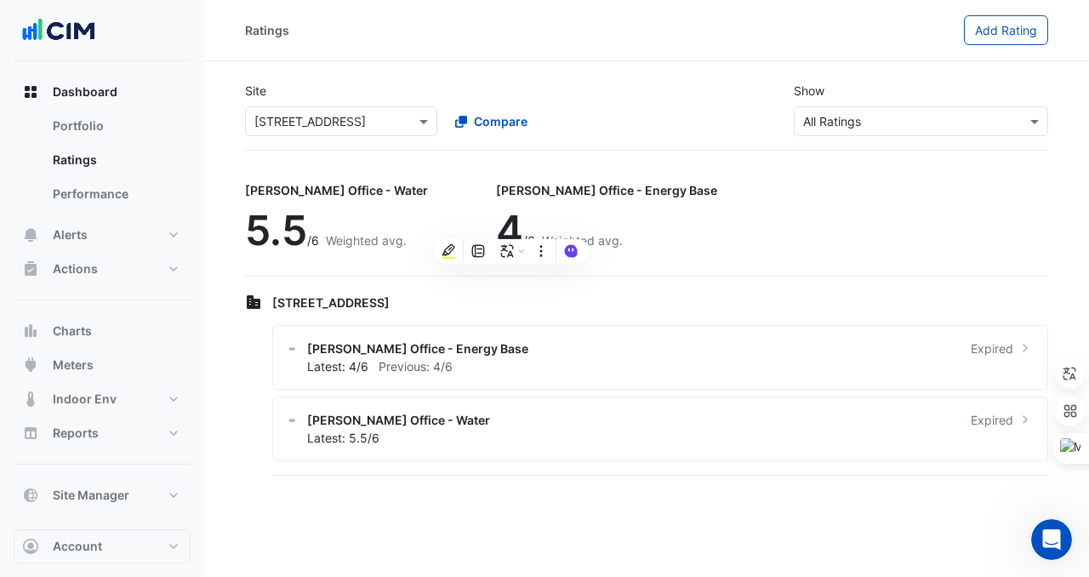
click at [703, 180] on div "[PERSON_NAME] Office - Water 5.5 /6 Weighted avg. [PERSON_NAME] Office - Energy…" at bounding box center [646, 224] width 803 height 106
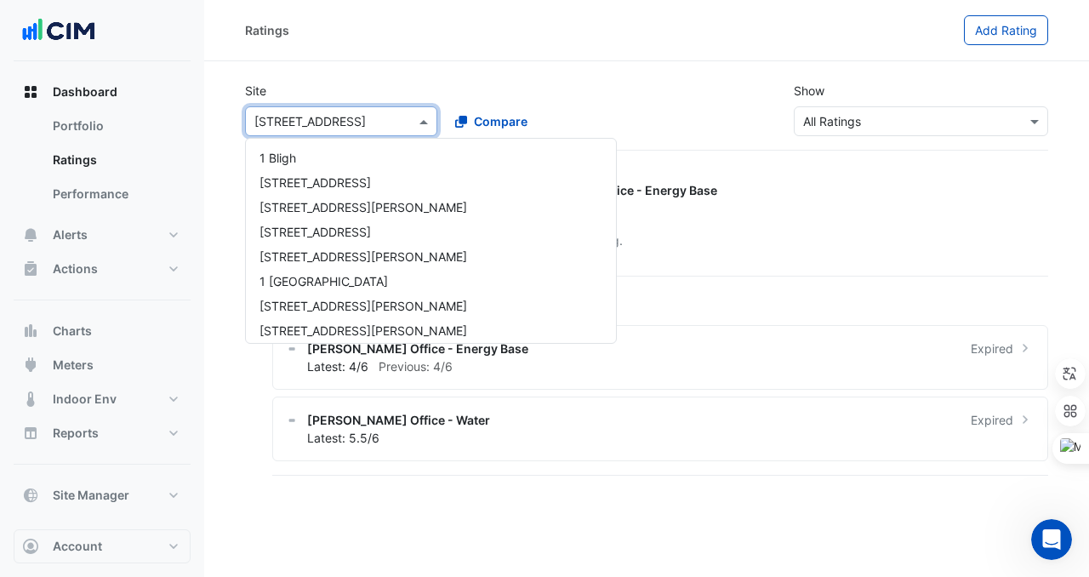
click at [316, 132] on div "Select a Site × [STREET_ADDRESS]" at bounding box center [341, 121] width 192 height 30
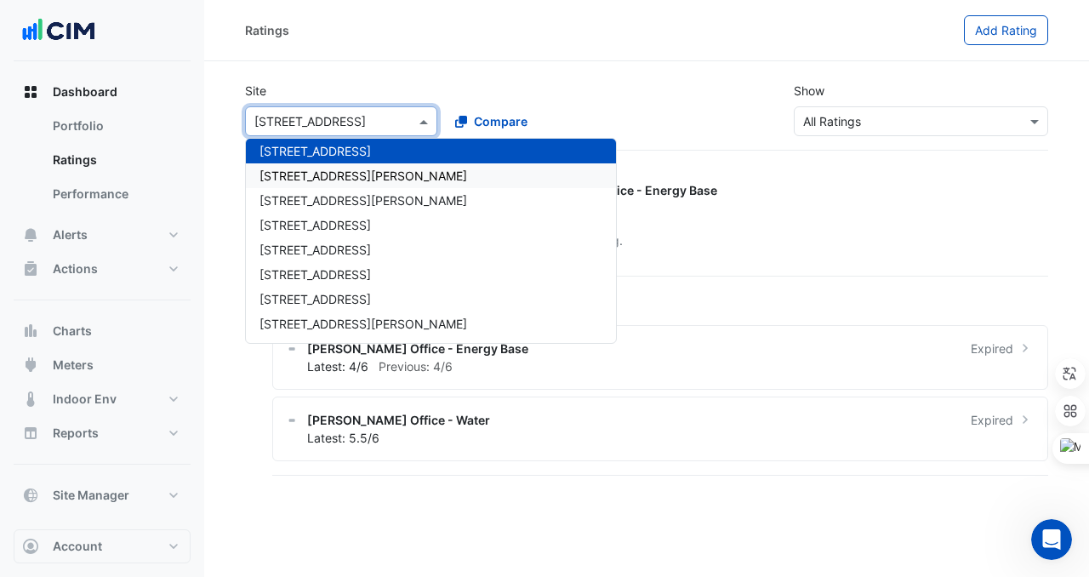
click at [241, 144] on div "Site Select a Site × [GEOGRAPHIC_DATA] [GEOGRAPHIC_DATA][PERSON_NAME] [GEOGRAPH…" at bounding box center [647, 109] width 824 height 82
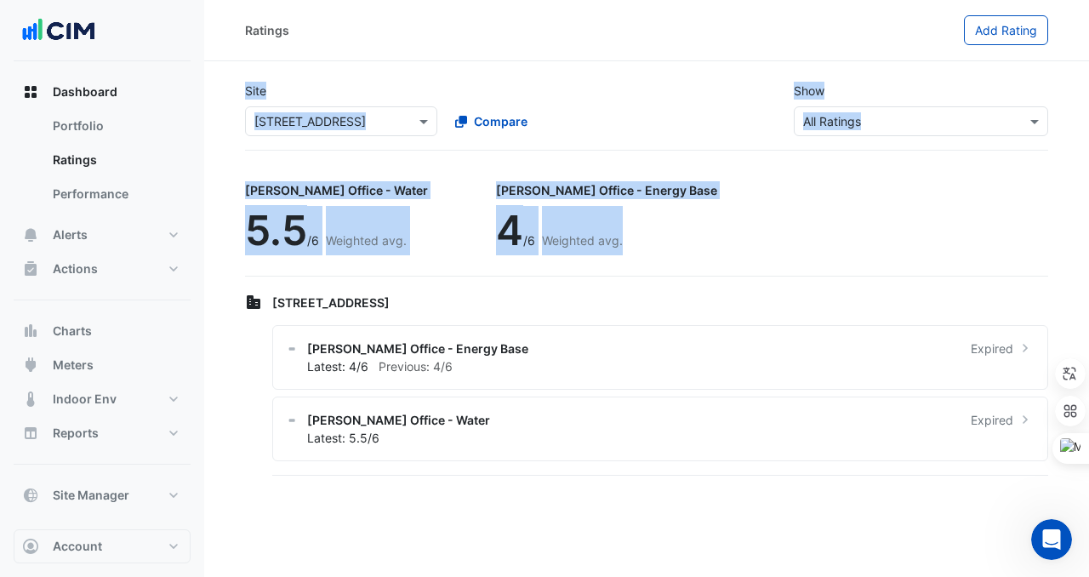
drag, startPoint x: 231, startPoint y: 88, endPoint x: 610, endPoint y: 252, distance: 412.7
click at [610, 252] on section "Site Select a Site × [STREET_ADDRESS] Compare Show Sustainability Rating Types …" at bounding box center [646, 270] width 885 height 418
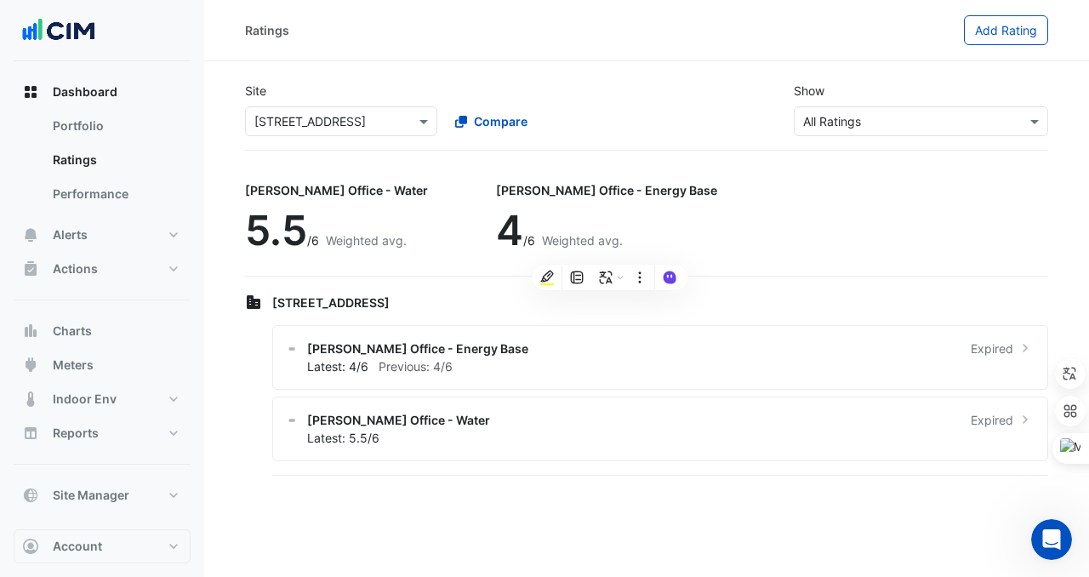
click at [386, 167] on app-ratings-page "Site Select a Site × [STREET_ADDRESS] Compare Show Sustainability Rating Types …" at bounding box center [646, 273] width 803 height 411
click at [379, 123] on input "text" at bounding box center [324, 122] width 140 height 18
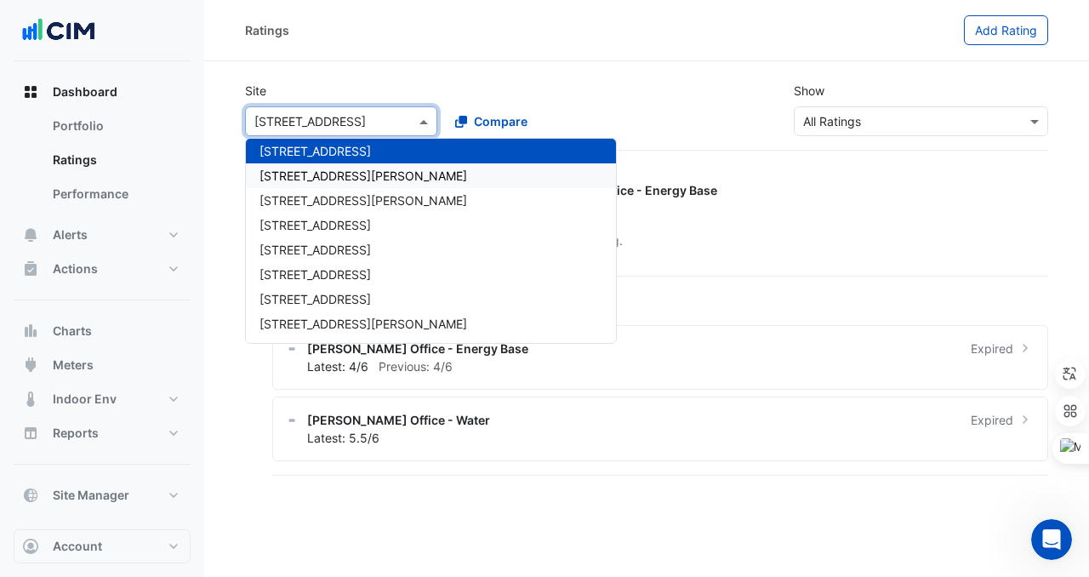
click at [342, 184] on div "[STREET_ADDRESS][PERSON_NAME]" at bounding box center [431, 175] width 370 height 25
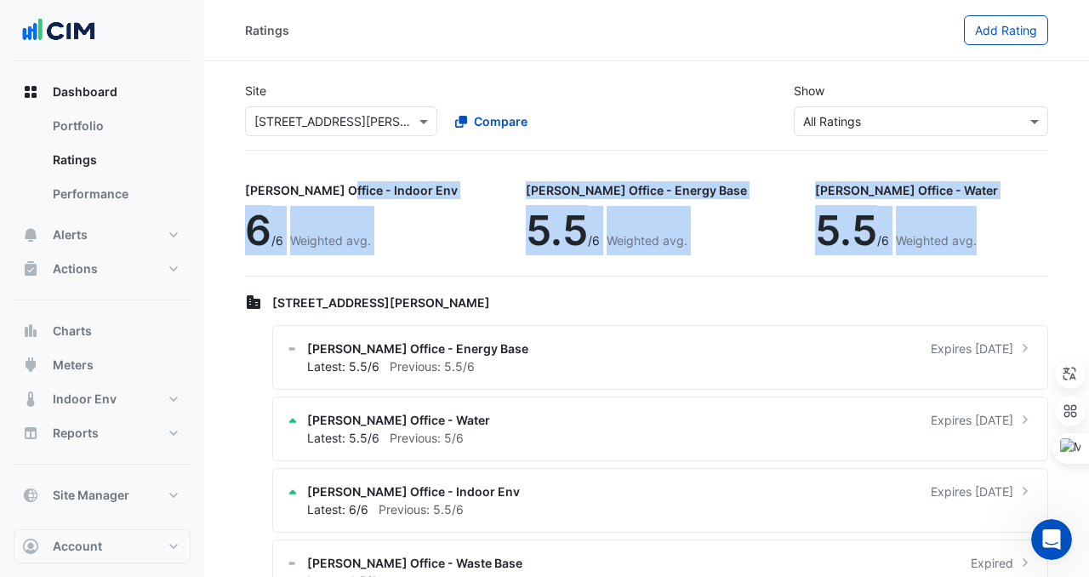
drag, startPoint x: 232, startPoint y: 181, endPoint x: 824, endPoint y: 253, distance: 595.6
click at [832, 256] on section "Site Select a Site × [STREET_ADDRESS][PERSON_NAME] Compare Show Sustainability …" at bounding box center [646, 341] width 885 height 561
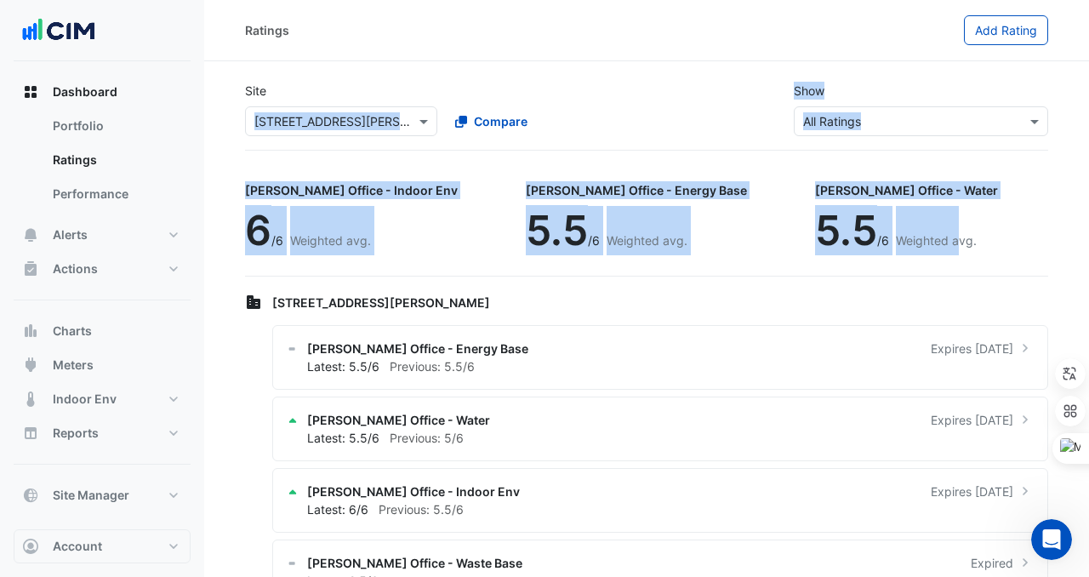
drag, startPoint x: 230, startPoint y: 113, endPoint x: 853, endPoint y: 224, distance: 632.5
click at [853, 224] on section "Site Select a Site × [STREET_ADDRESS][PERSON_NAME] Compare Show Sustainability …" at bounding box center [646, 341] width 885 height 561
click at [879, 219] on div "[PERSON_NAME] Office - Water 5.5 /6 Weighted avg." at bounding box center [913, 220] width 197 height 98
click at [345, 128] on input "text" at bounding box center [324, 122] width 140 height 18
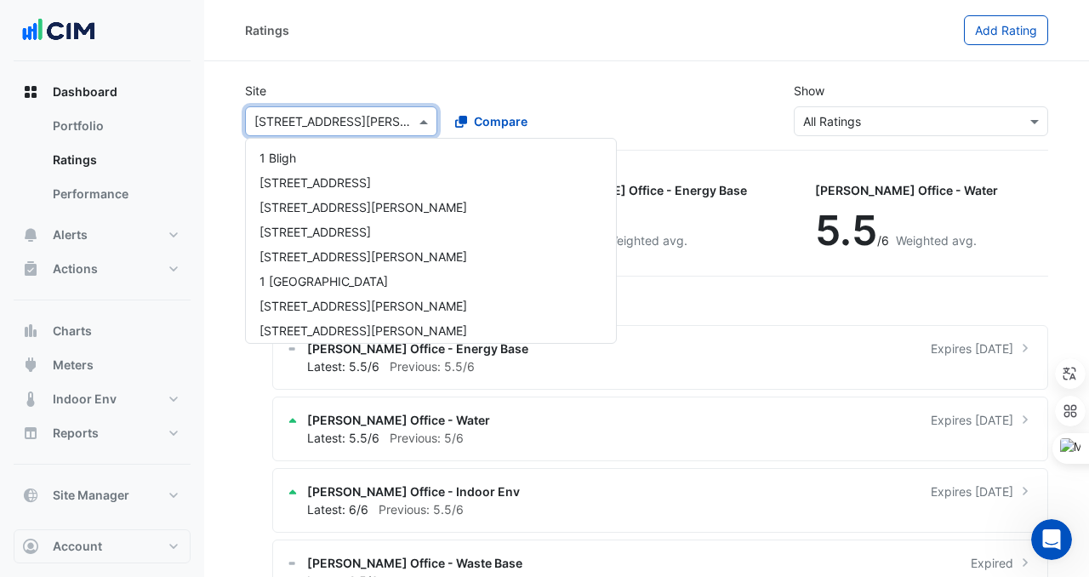
scroll to position [550, 0]
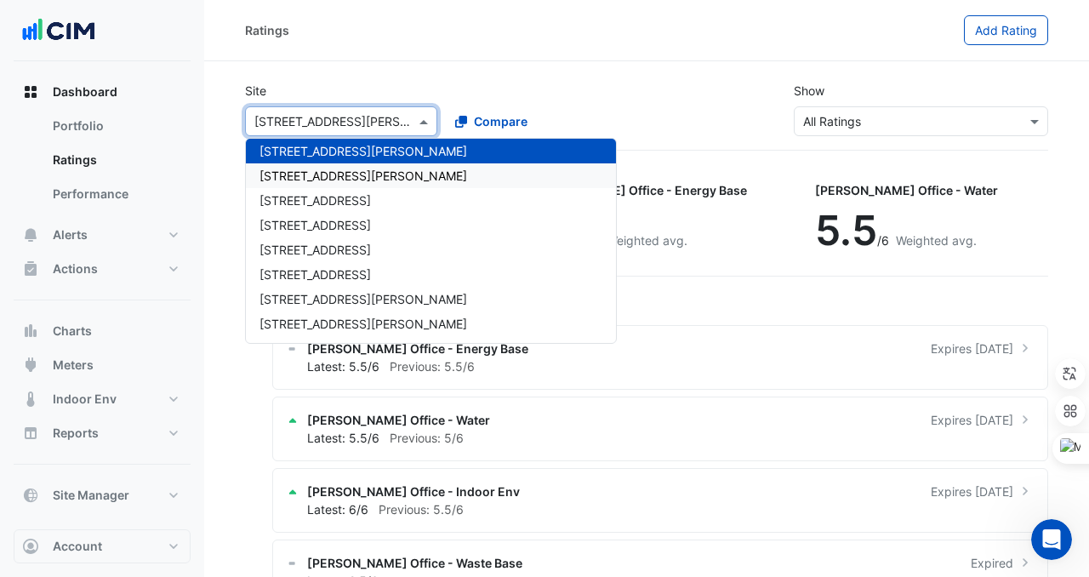
click at [346, 180] on span "[STREET_ADDRESS][PERSON_NAME]" at bounding box center [364, 175] width 208 height 14
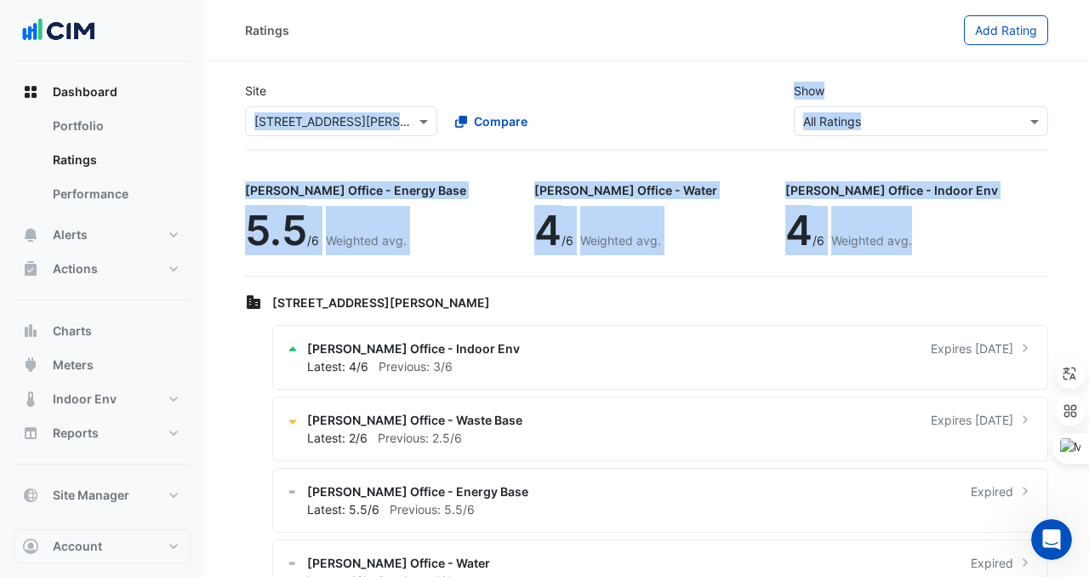
drag, startPoint x: 241, startPoint y: 122, endPoint x: 836, endPoint y: 257, distance: 610.7
click at [836, 257] on app-ratings-page "Site Select a Site × [STREET_ADDRESS][PERSON_NAME] Compare Show Sustainability …" at bounding box center [646, 345] width 803 height 554
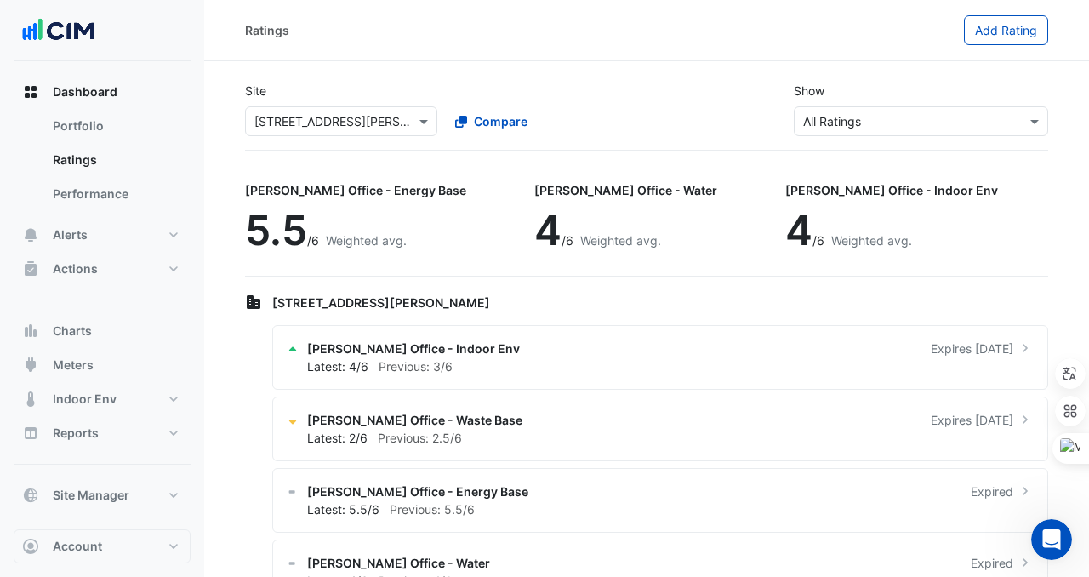
click at [306, 146] on div "Site Select a Site × [STREET_ADDRESS][PERSON_NAME] Compare Show Sustainability …" at bounding box center [647, 109] width 824 height 82
click at [306, 128] on input "text" at bounding box center [324, 122] width 140 height 18
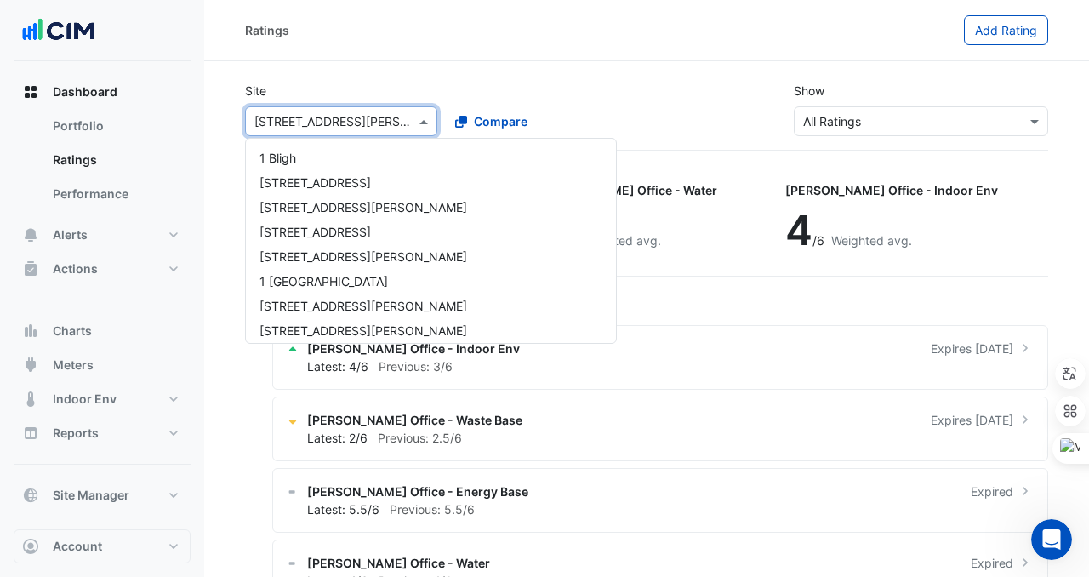
scroll to position [574, 0]
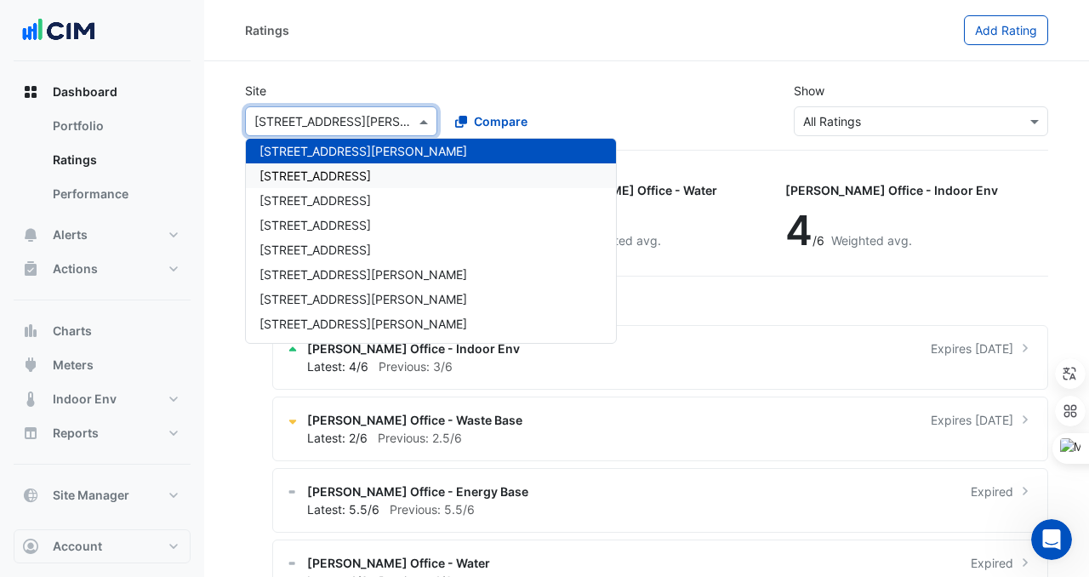
click at [312, 177] on span "[STREET_ADDRESS]" at bounding box center [315, 175] width 111 height 14
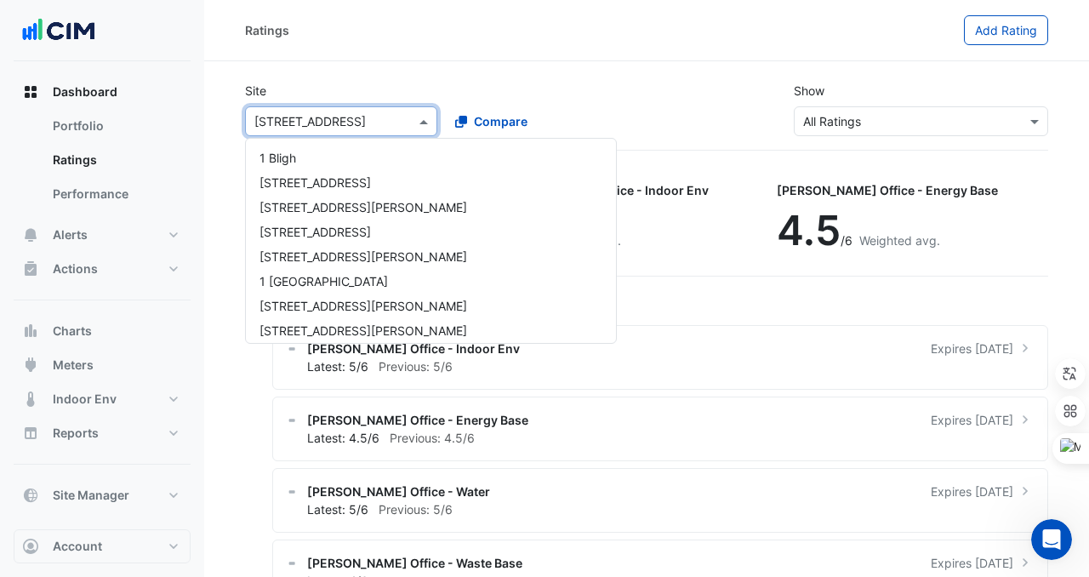
scroll to position [599, 0]
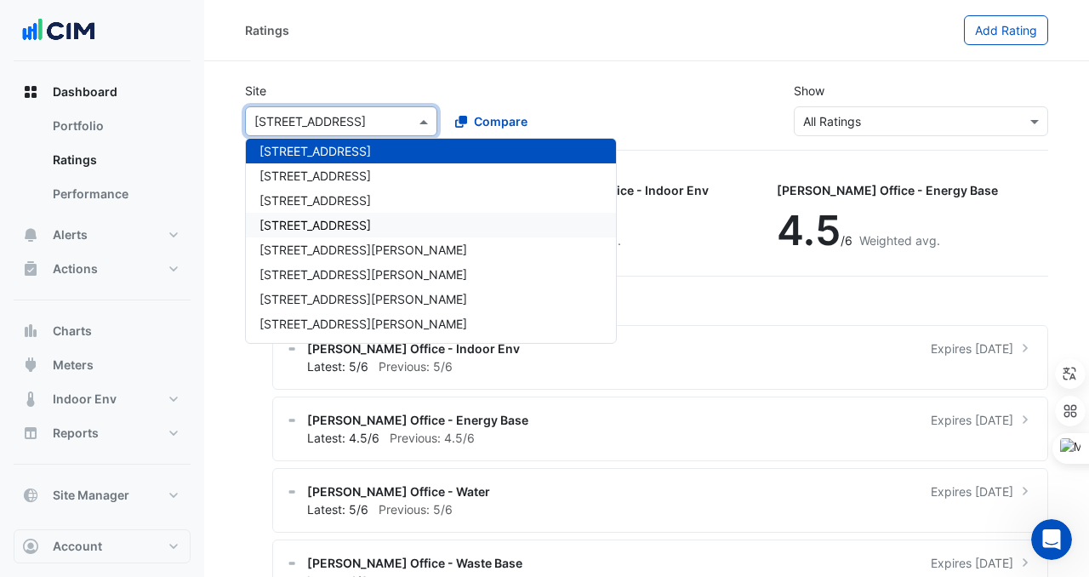
drag, startPoint x: 246, startPoint y: 111, endPoint x: 682, endPoint y: 170, distance: 440.4
click at [701, 235] on app-ratings-page "Site Select a Site × 11-[GEOGRAPHIC_DATA] [GEOGRAPHIC_DATA][PERSON_NAME] [GEOGR…" at bounding box center [646, 345] width 803 height 554
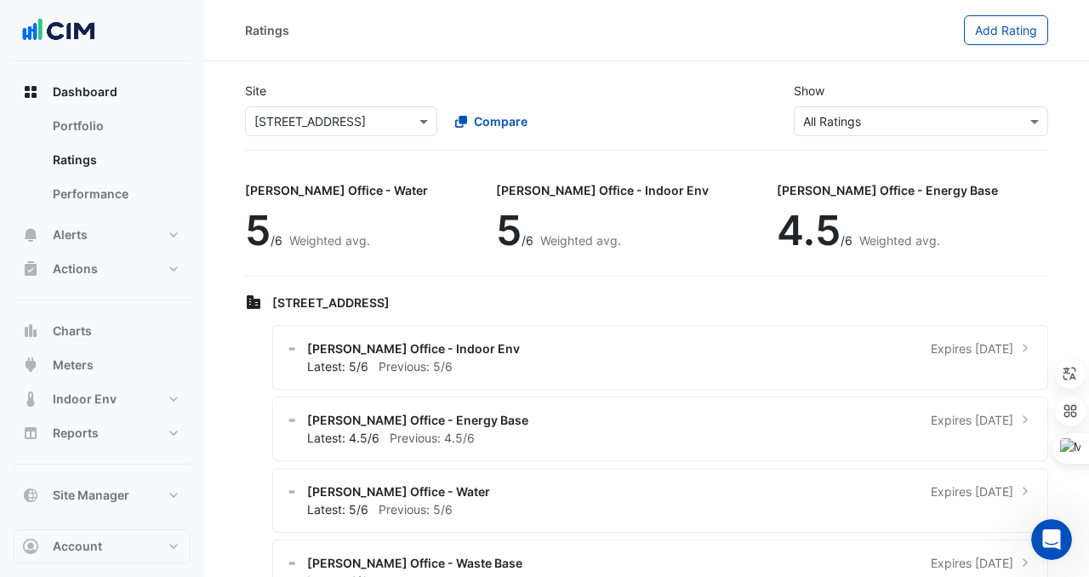
click at [636, 100] on div "Select a Site × [STREET_ADDRESS] Compare" at bounding box center [441, 118] width 398 height 37
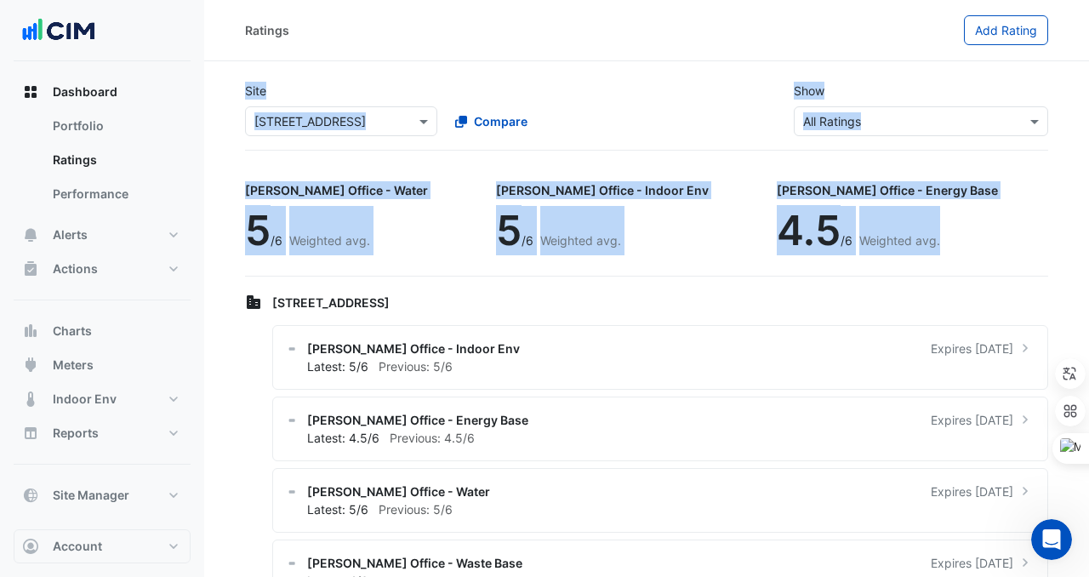
drag, startPoint x: 236, startPoint y: 77, endPoint x: 831, endPoint y: 242, distance: 618.0
click at [831, 242] on app-ratings-page "Site Select a Site × [STREET_ADDRESS] Compare Show Sustainability Rating Types …" at bounding box center [646, 345] width 803 height 554
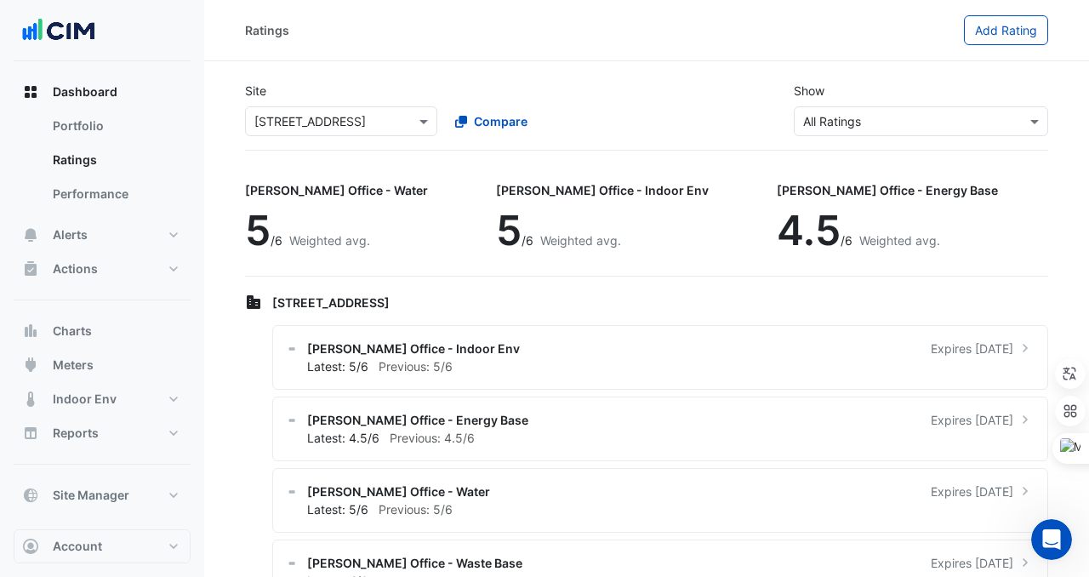
click at [537, 60] on div "Ratings Add Rating" at bounding box center [646, 30] width 885 height 61
click at [402, 108] on div "Select a Site × [STREET_ADDRESS]" at bounding box center [341, 121] width 192 height 30
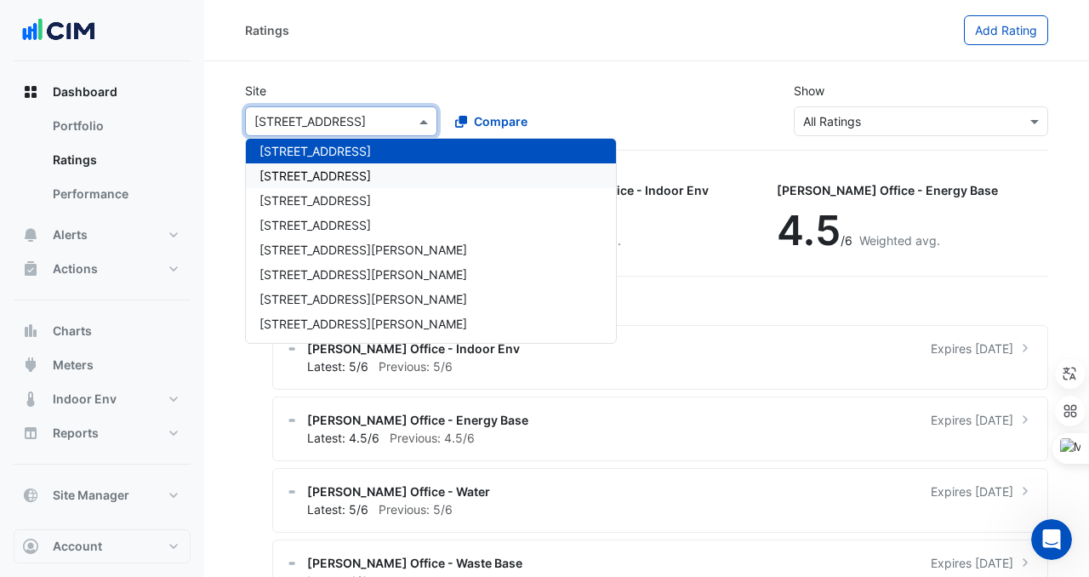
click at [379, 171] on div "[STREET_ADDRESS]" at bounding box center [431, 175] width 370 height 25
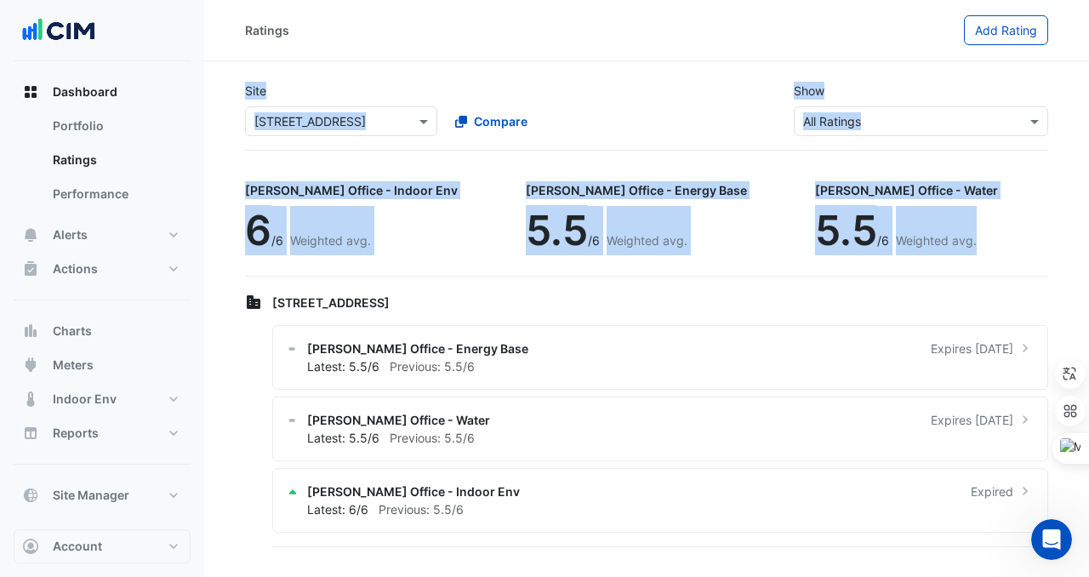
drag, startPoint x: 219, startPoint y: 103, endPoint x: 871, endPoint y: 248, distance: 668.4
click at [871, 248] on section "Site Select a Site × [STREET_ADDRESS] Compare Show Sustainability Rating Types …" at bounding box center [646, 305] width 885 height 489
click at [385, 96] on div "Site Select a Site × [STREET_ADDRESS] Compare" at bounding box center [441, 109] width 412 height 54
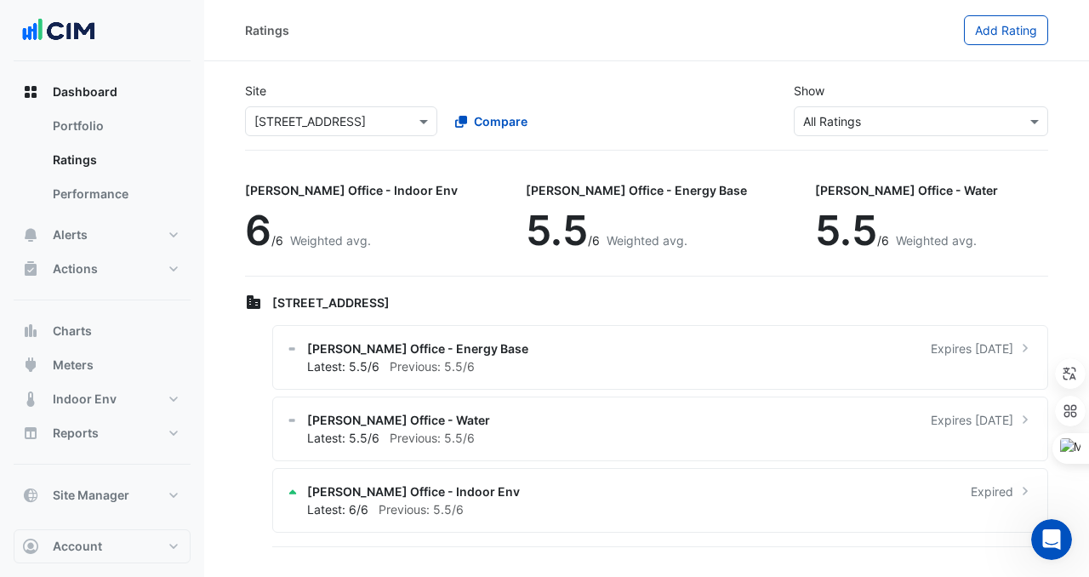
click at [353, 137] on div "Site Select a Site × [STREET_ADDRESS] Compare Show Sustainability Rating Types …" at bounding box center [647, 109] width 824 height 82
click at [361, 131] on div "Select a Site × [STREET_ADDRESS]" at bounding box center [341, 121] width 192 height 30
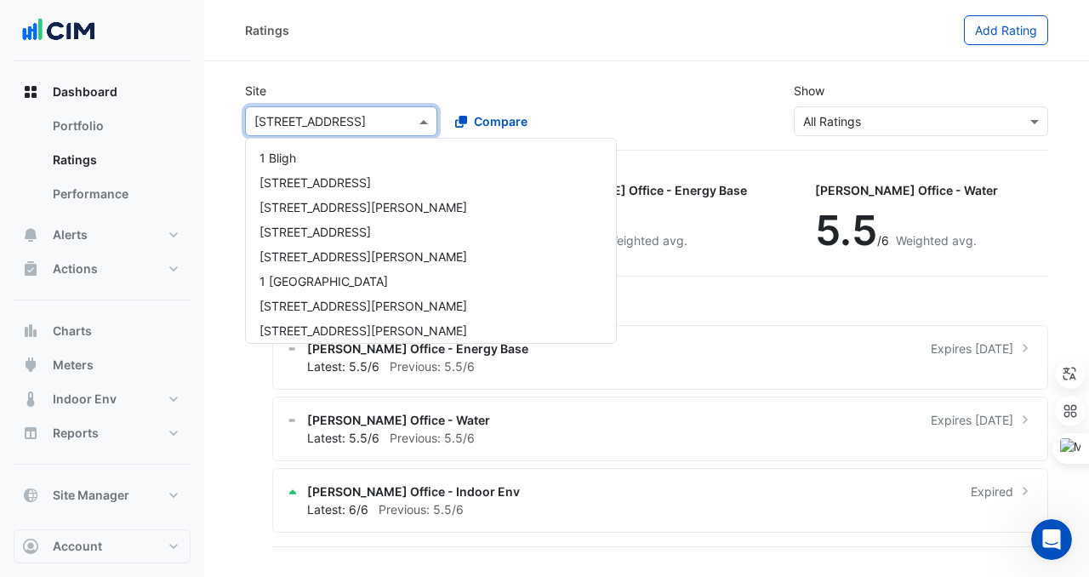
scroll to position [624, 0]
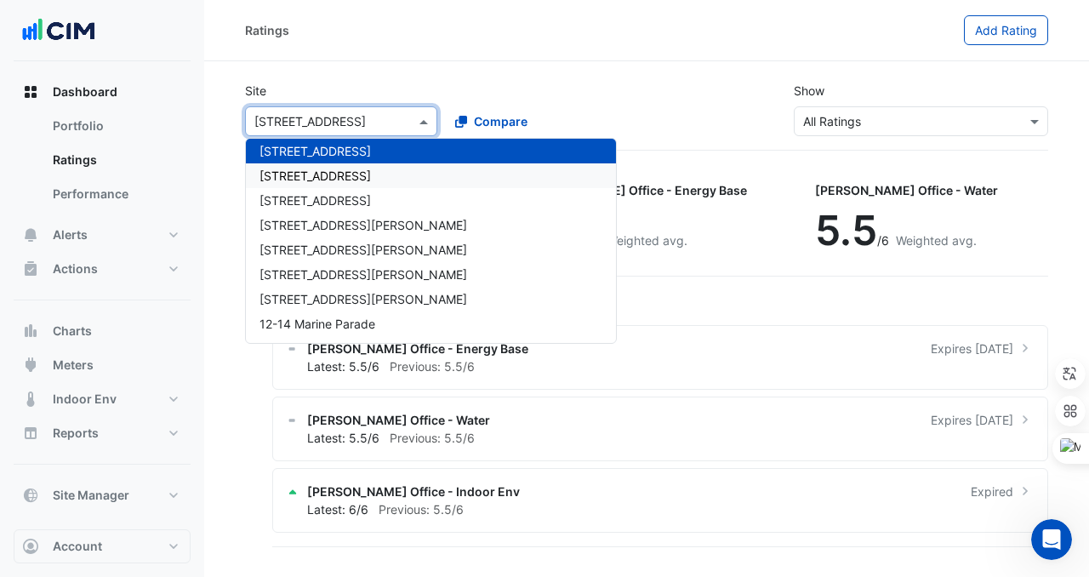
click at [346, 170] on span "[STREET_ADDRESS]" at bounding box center [315, 175] width 111 height 14
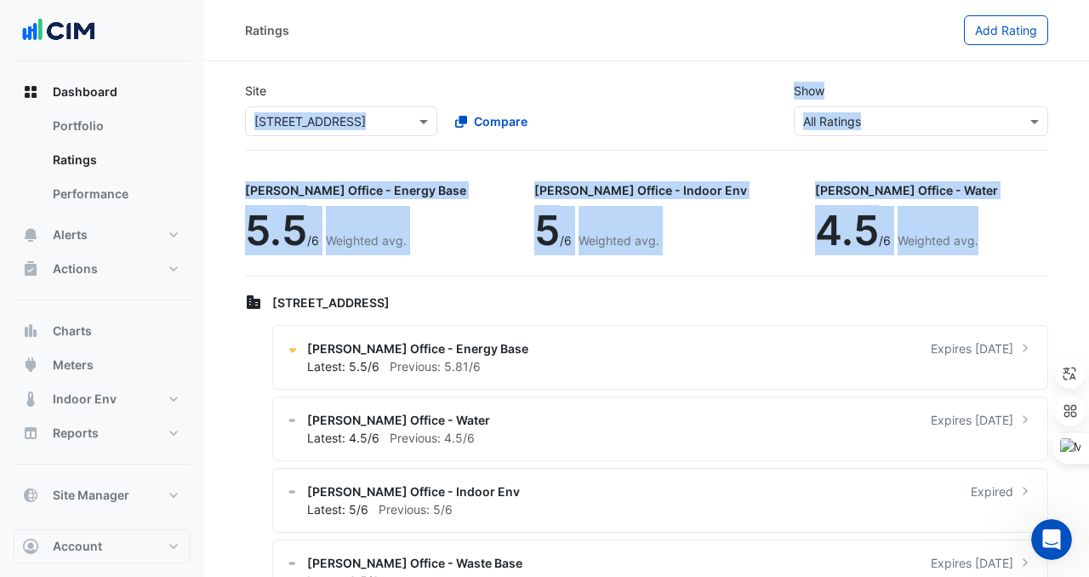
drag, startPoint x: 241, startPoint y: 118, endPoint x: 887, endPoint y: 251, distance: 660.1
click at [887, 251] on app-ratings-page "Site Select a Site × [STREET_ADDRESS] Compare Show Sustainability Rating Types …" at bounding box center [646, 345] width 803 height 554
click at [365, 137] on div "Site Select a Site × [STREET_ADDRESS] Compare Show Sustainability Rating Types …" at bounding box center [647, 109] width 824 height 82
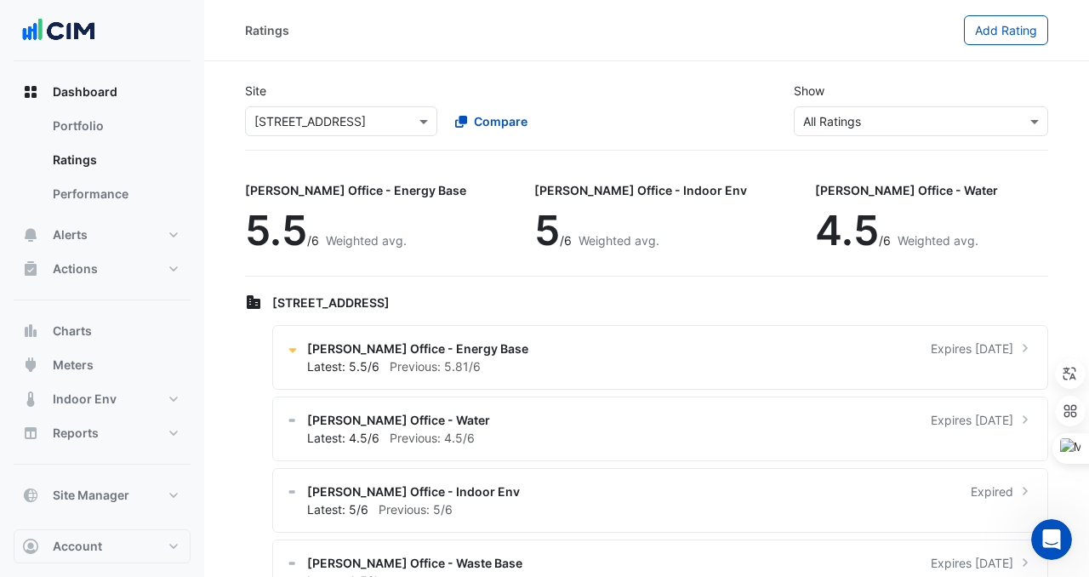
click at [358, 116] on input "text" at bounding box center [324, 122] width 140 height 18
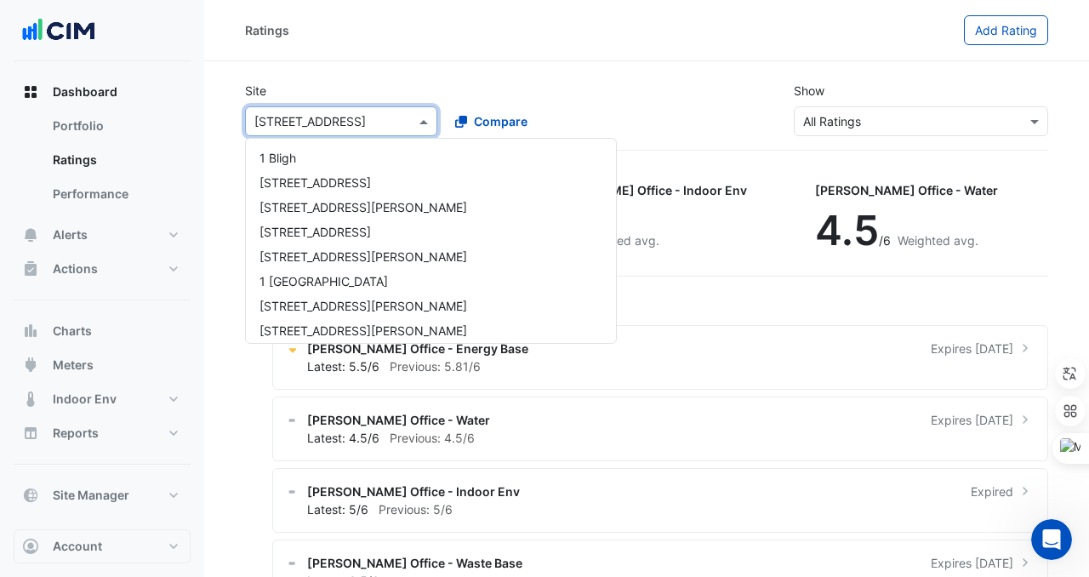
scroll to position [648, 0]
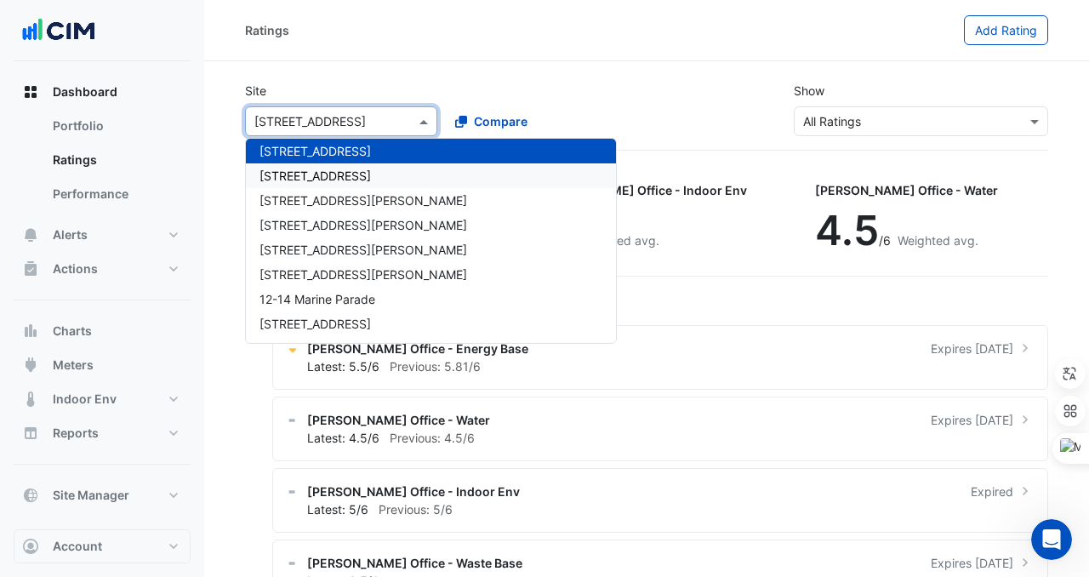
click at [341, 168] on span "[STREET_ADDRESS]" at bounding box center [315, 175] width 111 height 14
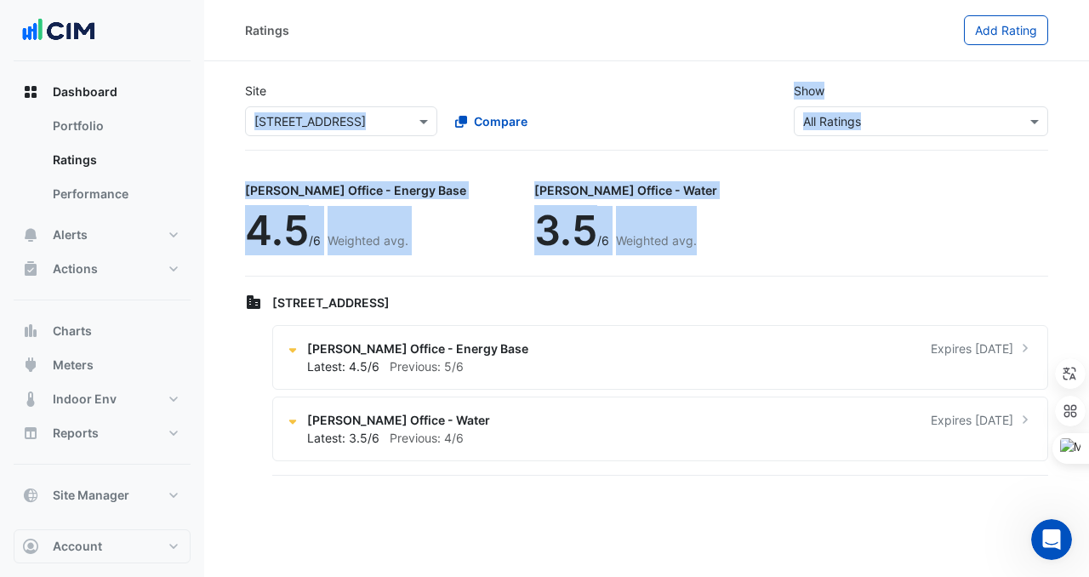
drag, startPoint x: 237, startPoint y: 122, endPoint x: 660, endPoint y: 250, distance: 441.9
click at [660, 250] on app-ratings-page "Site Select a Site × [STREET_ADDRESS] Compare Show Sustainability Rating Types …" at bounding box center [646, 273] width 803 height 411
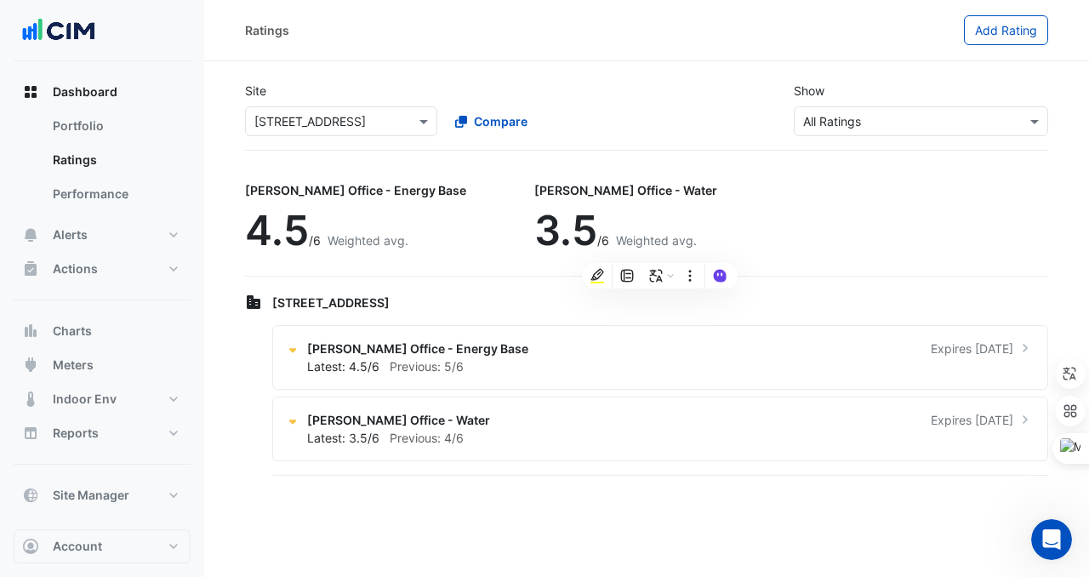
click at [316, 174] on div "[PERSON_NAME] Office - Energy Base 4.5 /6 Weighted avg." at bounding box center [362, 220] width 235 height 98
click at [315, 122] on input "text" at bounding box center [324, 122] width 140 height 18
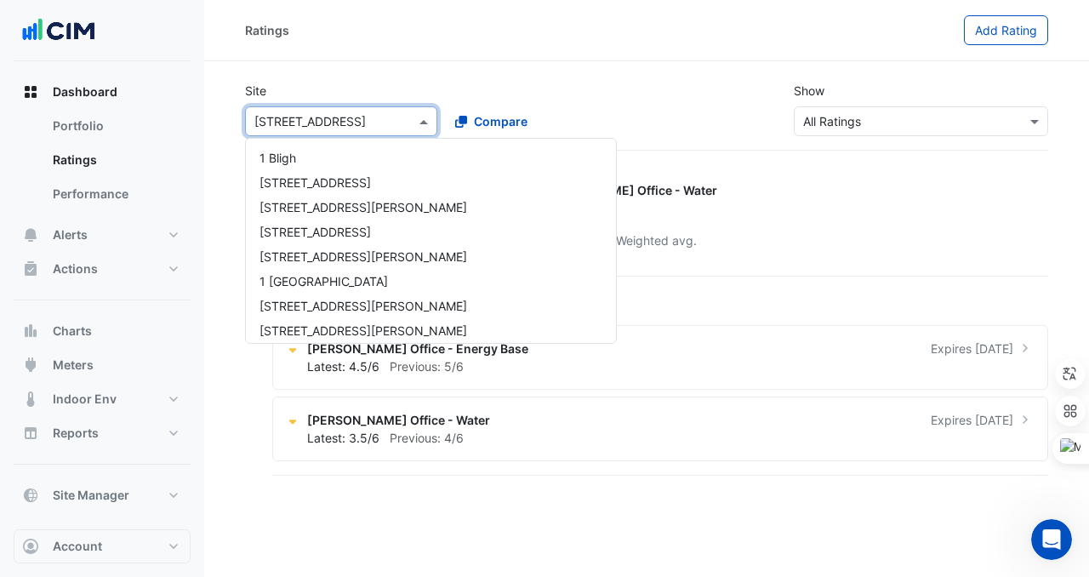
scroll to position [673, 0]
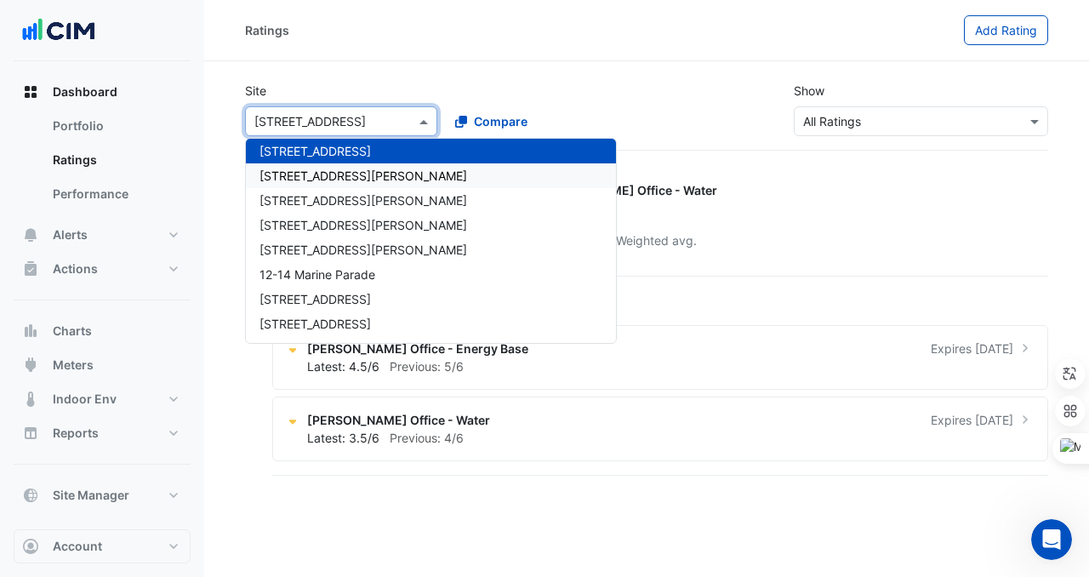
click at [321, 174] on span "[STREET_ADDRESS][PERSON_NAME]" at bounding box center [364, 175] width 208 height 14
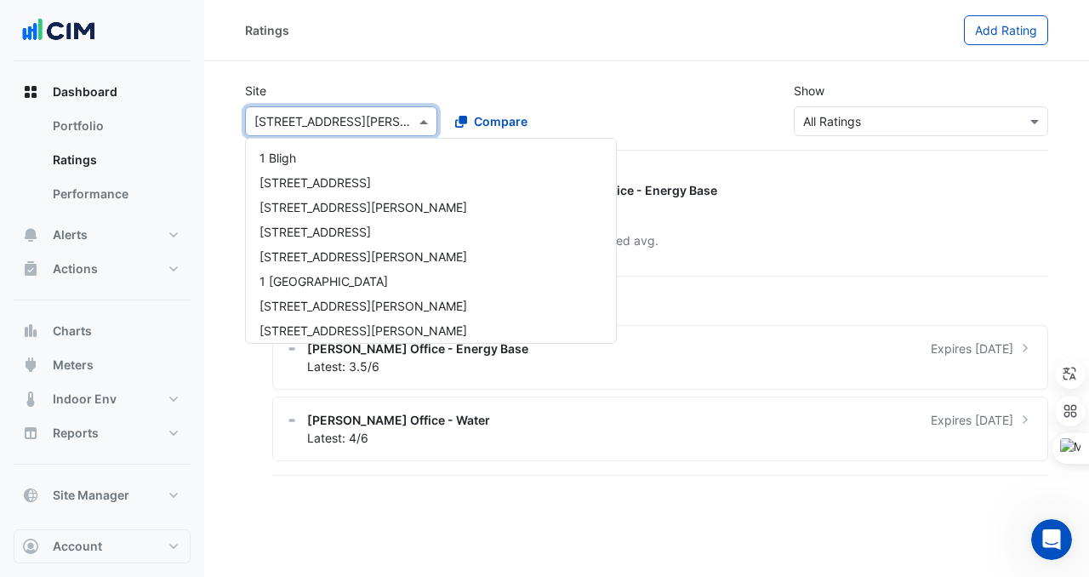
scroll to position [698, 0]
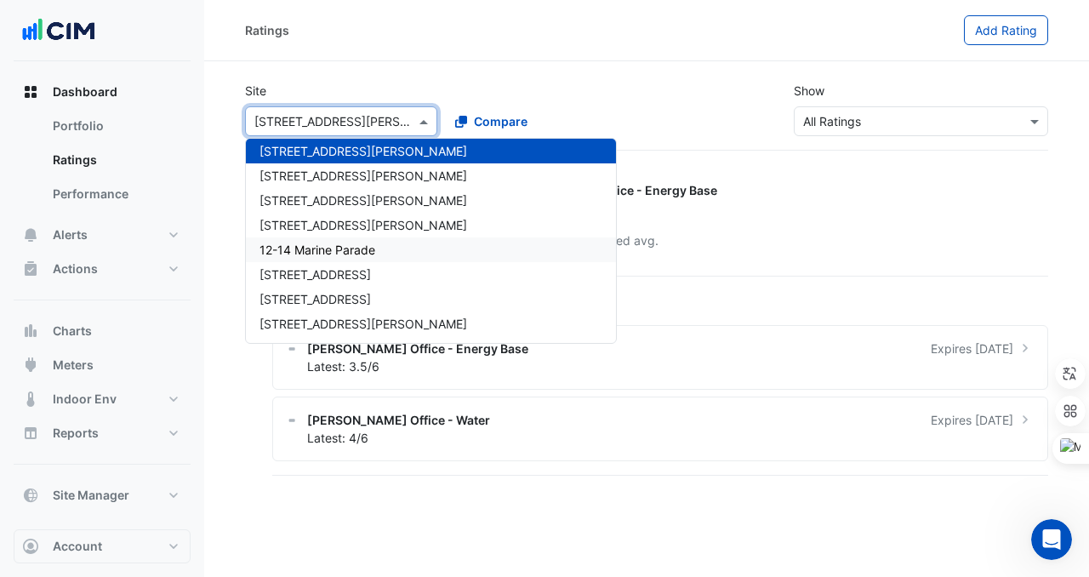
drag, startPoint x: 248, startPoint y: 106, endPoint x: 649, endPoint y: 265, distance: 432.0
click at [648, 266] on app-ratings-page "Site Select a Site × [GEOGRAPHIC_DATA][PERSON_NAME] [GEOGRAPHIC_DATA][PERSON_NA…" at bounding box center [646, 273] width 803 height 411
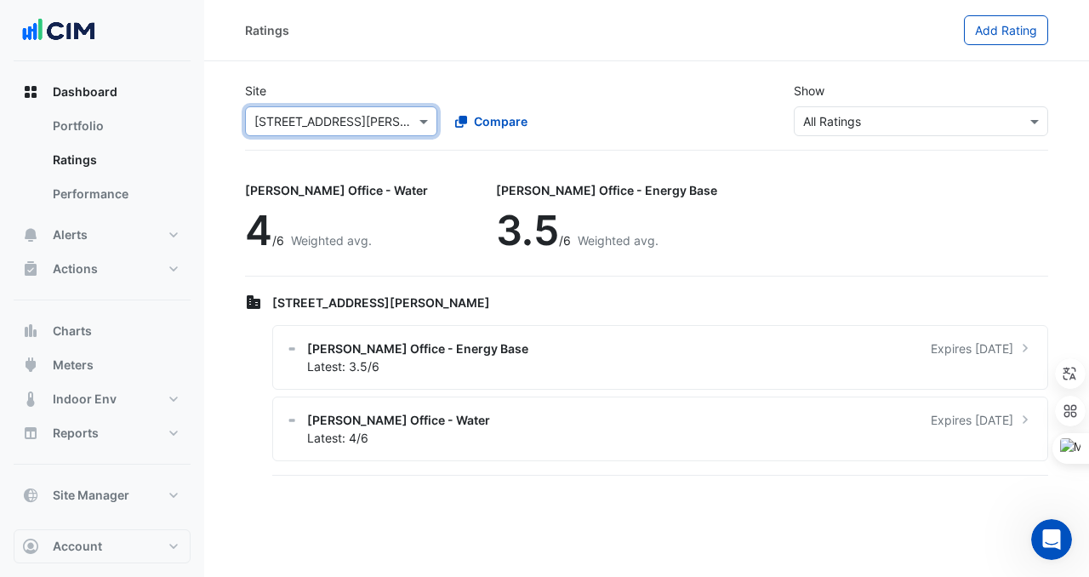
click at [672, 252] on div "[PERSON_NAME] Office - Water 4 /6 Weighted avg. [PERSON_NAME] Office - Energy B…" at bounding box center [646, 224] width 803 height 106
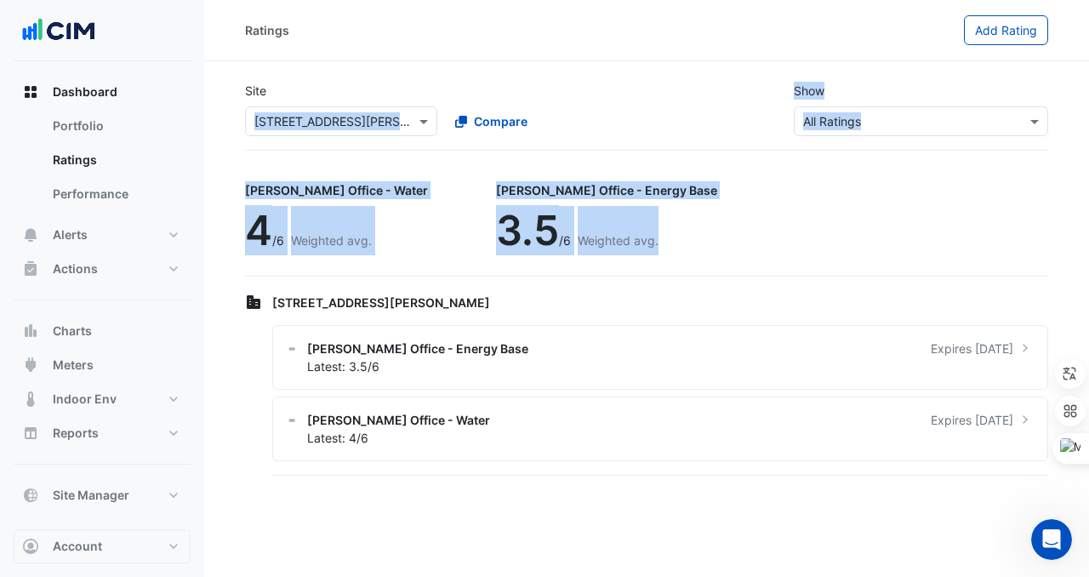
drag, startPoint x: 220, startPoint y: 117, endPoint x: 626, endPoint y: 244, distance: 426.0
click at [626, 242] on section "Site Select a Site × [STREET_ADDRESS][PERSON_NAME] Compare Show Sustainability …" at bounding box center [646, 270] width 885 height 418
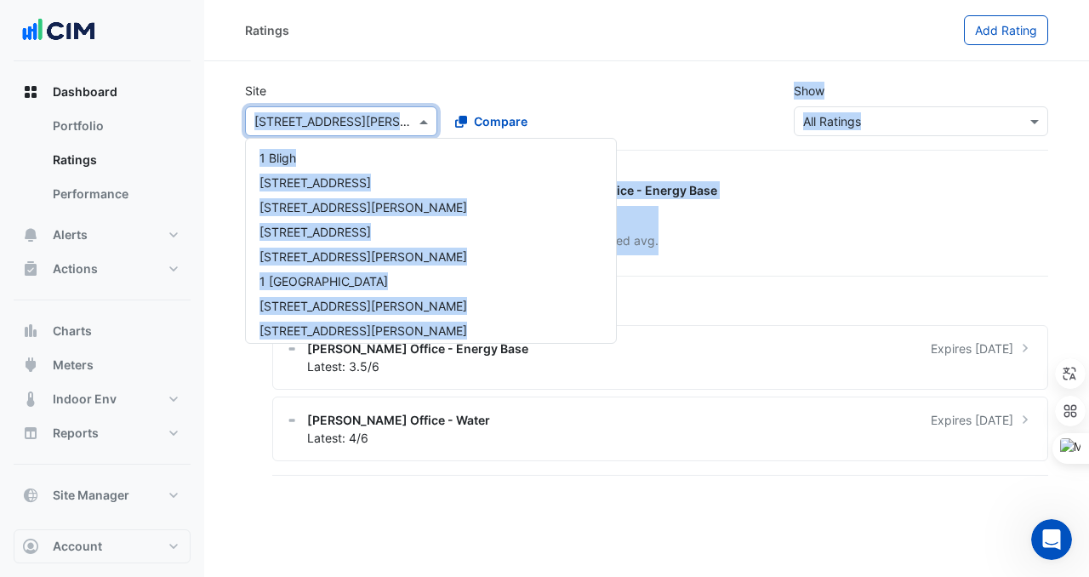
click at [305, 113] on input "text" at bounding box center [324, 122] width 140 height 18
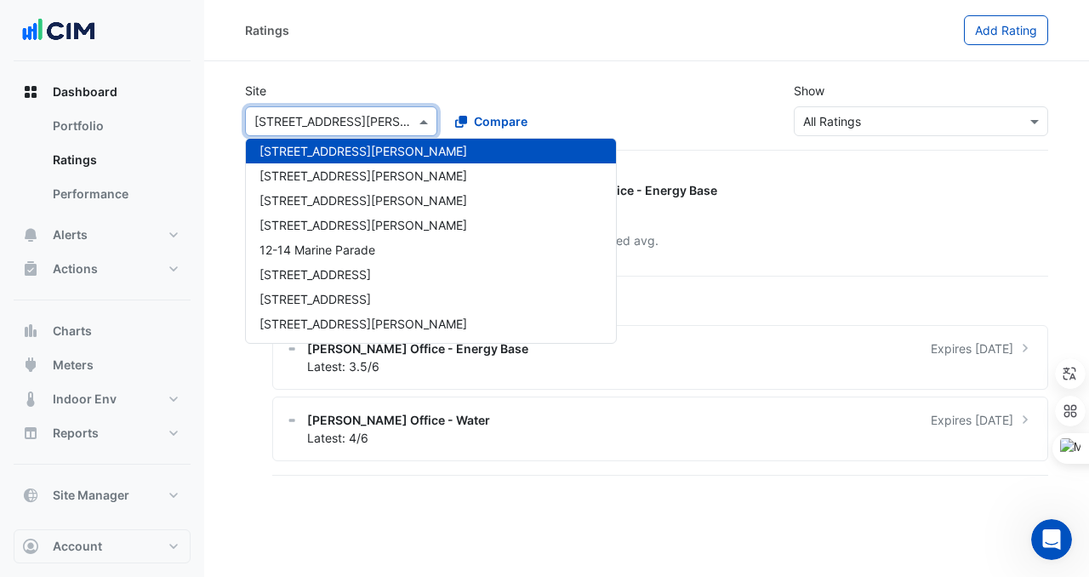
click at [389, 106] on div "Select a Site × [STREET_ADDRESS][PERSON_NAME]" at bounding box center [341, 121] width 192 height 30
click at [345, 174] on span "[STREET_ADDRESS][PERSON_NAME]" at bounding box center [364, 175] width 208 height 14
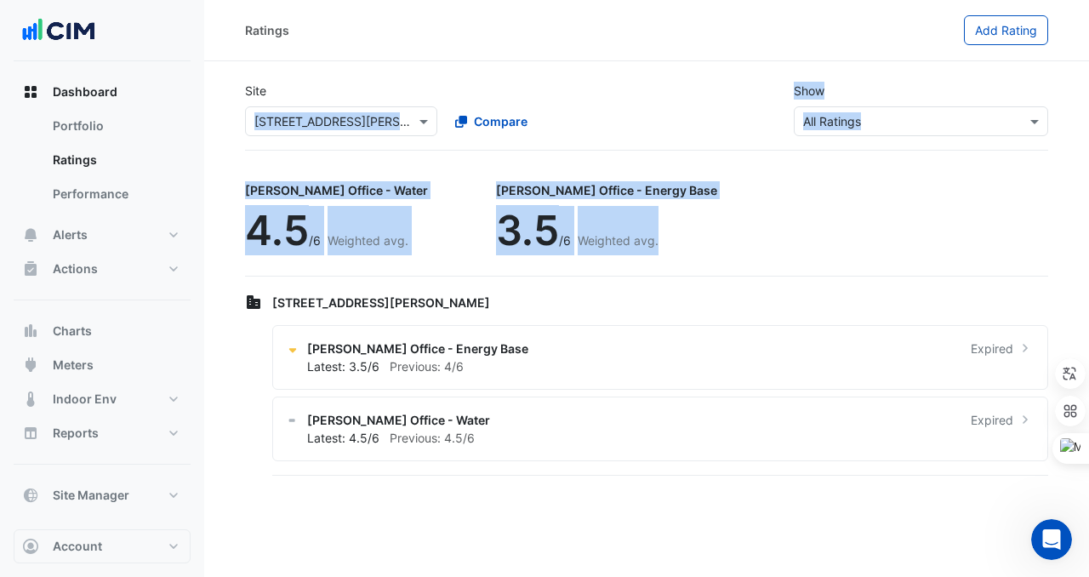
drag, startPoint x: 231, startPoint y: 112, endPoint x: 636, endPoint y: 252, distance: 427.6
click at [643, 253] on section "Site Select a Site × [STREET_ADDRESS][PERSON_NAME] Compare Show Sustainability …" at bounding box center [646, 270] width 885 height 418
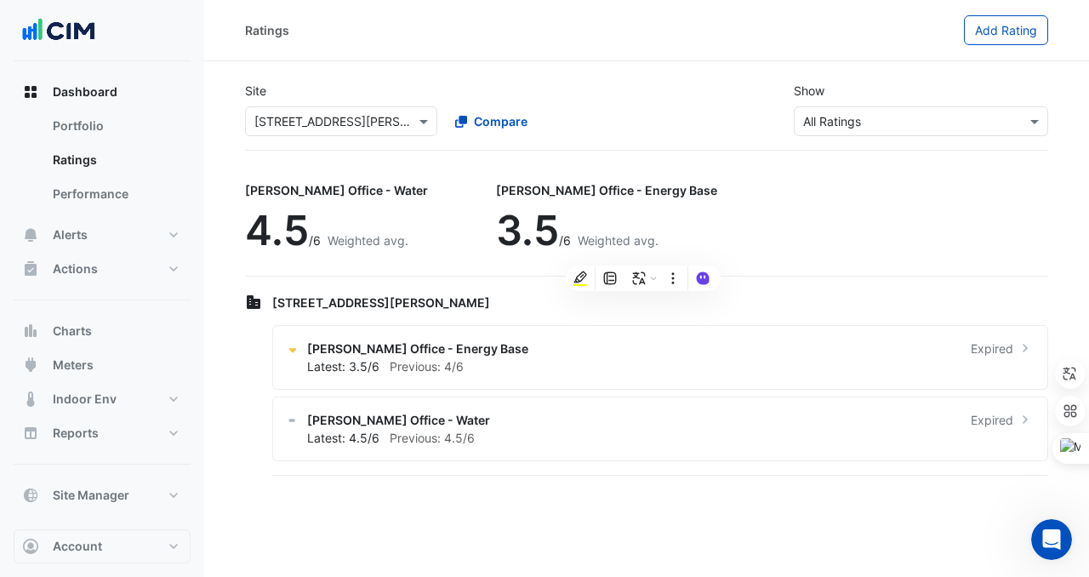
drag, startPoint x: 636, startPoint y: 252, endPoint x: 646, endPoint y: 145, distance: 107.7
click at [636, 246] on div "3.5 /6 Weighted avg." at bounding box center [606, 230] width 221 height 49
click at [399, 131] on div "Select a Site × [STREET_ADDRESS][PERSON_NAME]" at bounding box center [341, 121] width 192 height 30
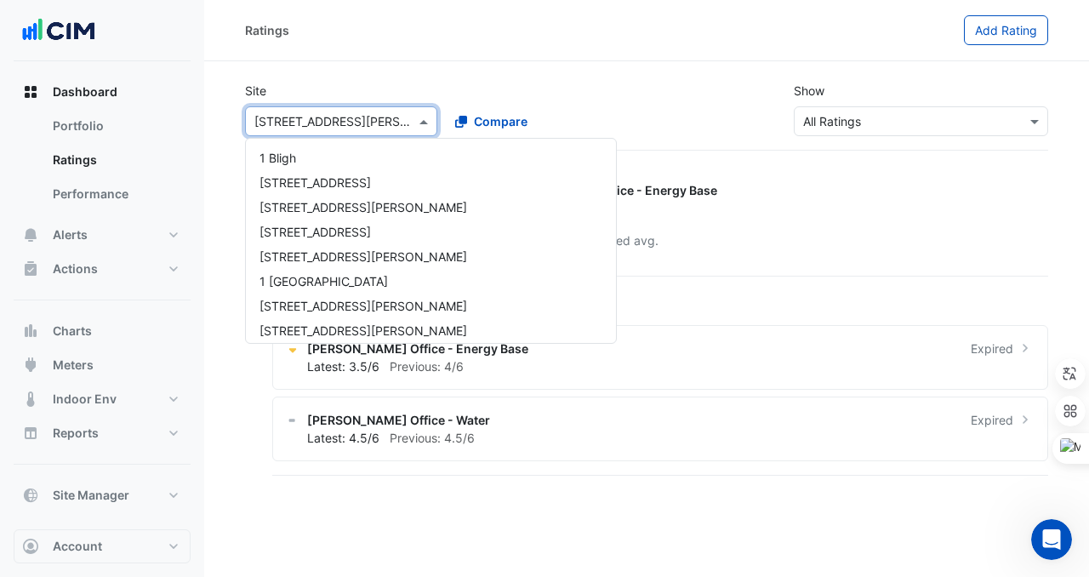
scroll to position [722, 0]
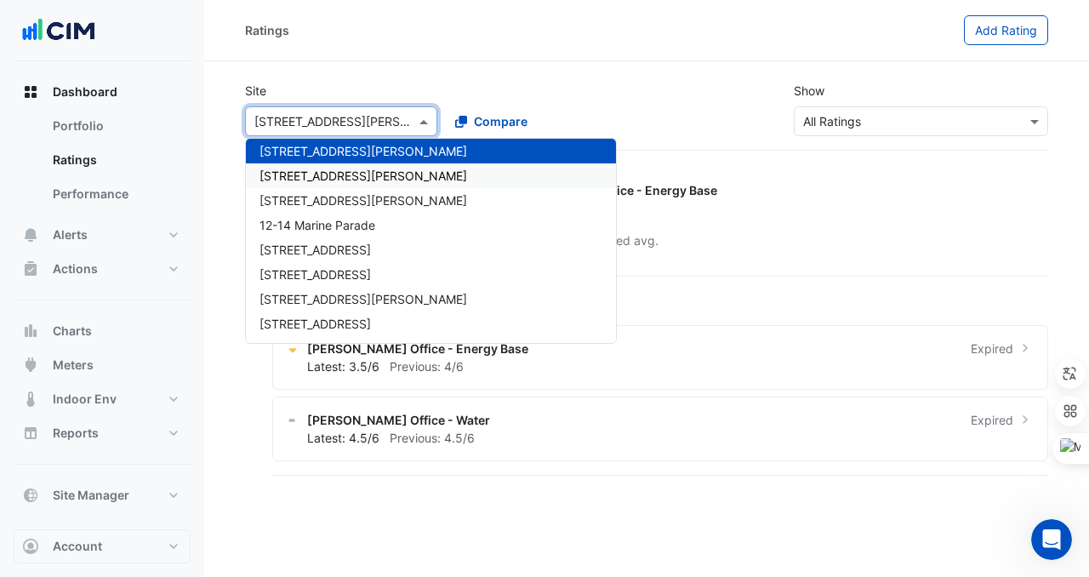
click at [385, 170] on div "[STREET_ADDRESS][PERSON_NAME]" at bounding box center [431, 175] width 370 height 25
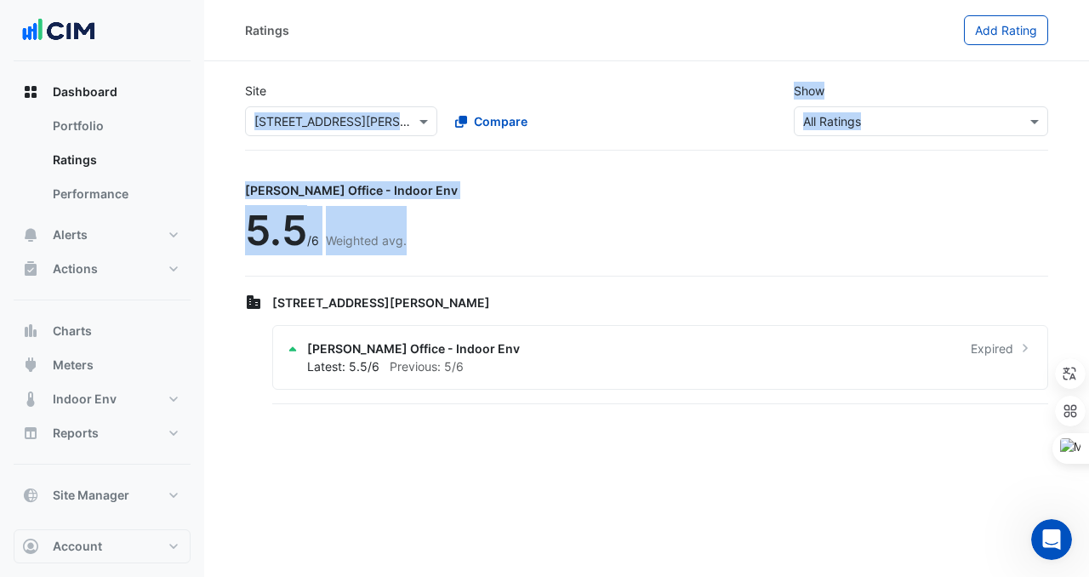
drag, startPoint x: 248, startPoint y: 118, endPoint x: 418, endPoint y: 234, distance: 205.1
click at [418, 234] on section "Site Select a Site × [STREET_ADDRESS][PERSON_NAME] Compare Show Sustainability …" at bounding box center [646, 234] width 885 height 346
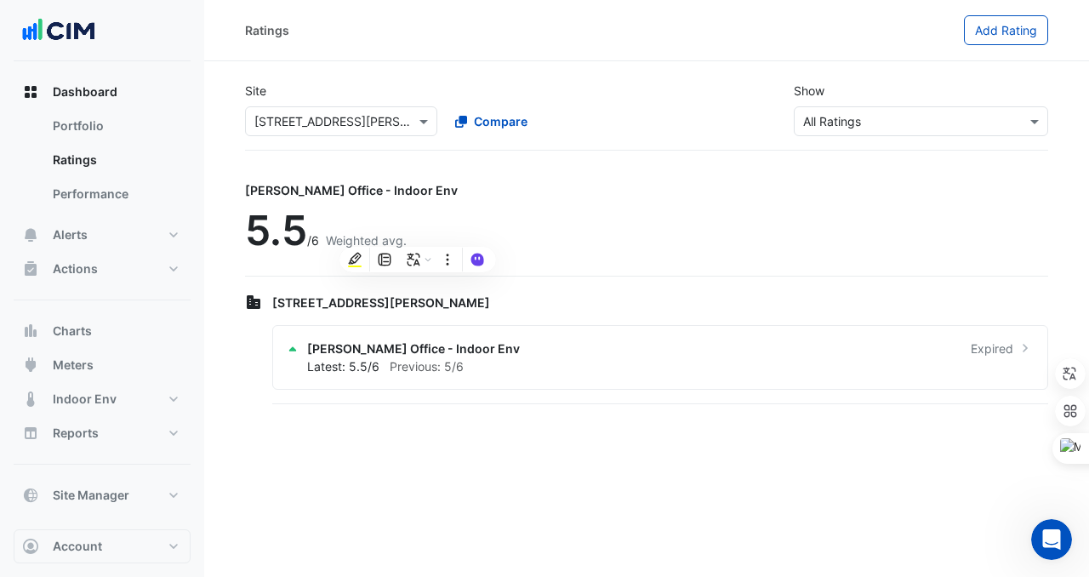
click at [347, 82] on div "Site Select a Site × [STREET_ADDRESS][PERSON_NAME] Compare" at bounding box center [441, 109] width 412 height 54
click at [347, 123] on input "text" at bounding box center [324, 122] width 140 height 18
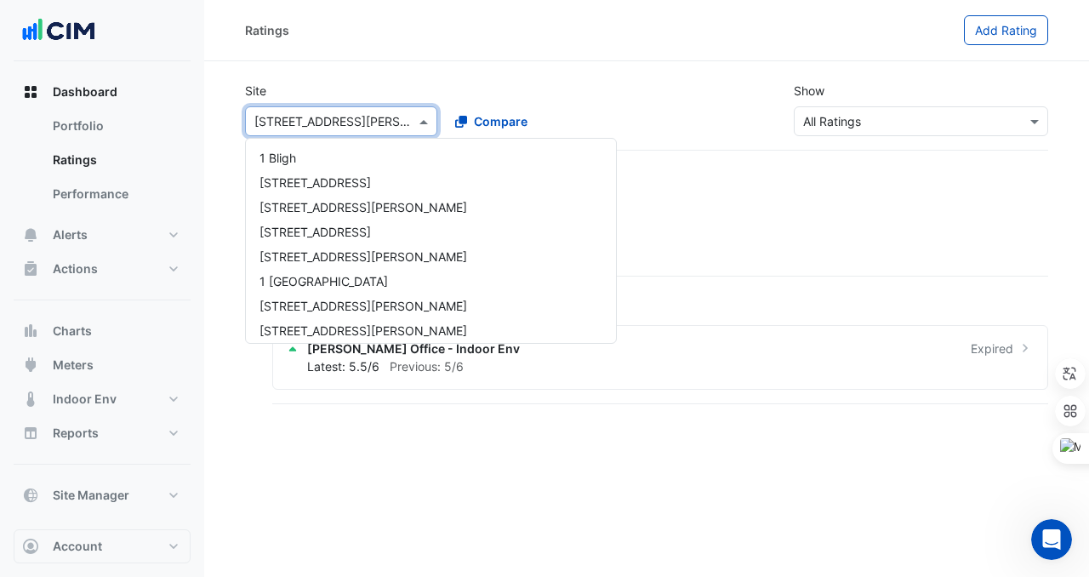
scroll to position [747, 0]
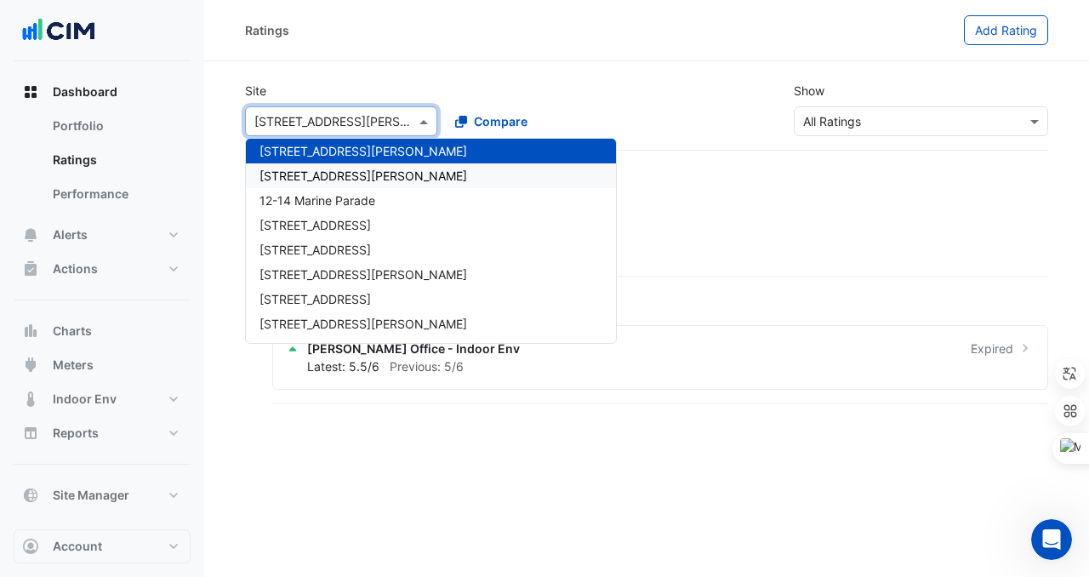
click at [311, 171] on span "[STREET_ADDRESS][PERSON_NAME]" at bounding box center [364, 175] width 208 height 14
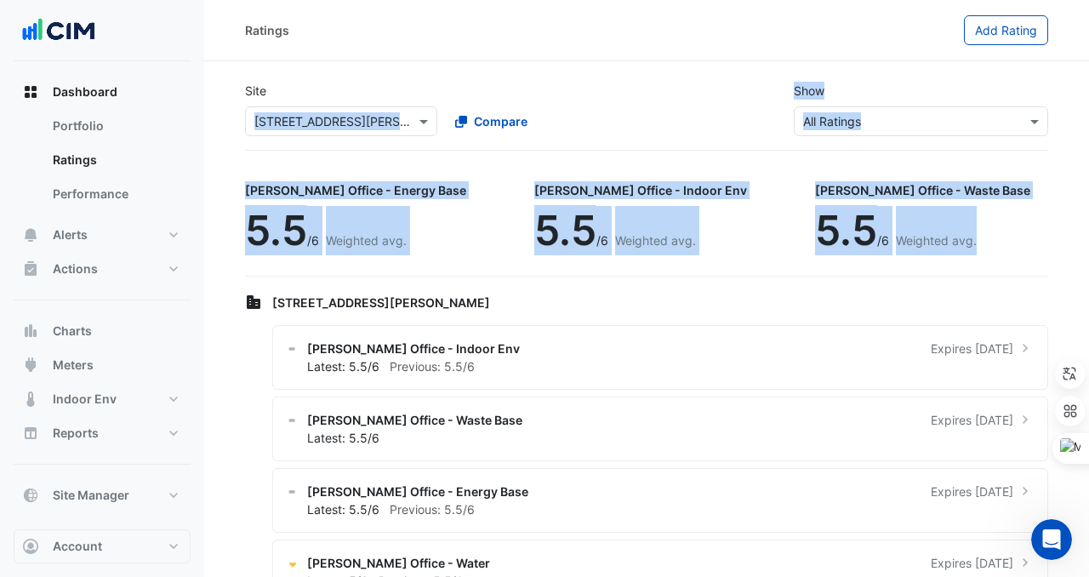
drag, startPoint x: 244, startPoint y: 116, endPoint x: 813, endPoint y: 256, distance: 586.3
click at [814, 255] on app-ratings-page "Site Select a Site × [STREET_ADDRESS][PERSON_NAME] Compare Show Sustainability …" at bounding box center [646, 345] width 803 height 554
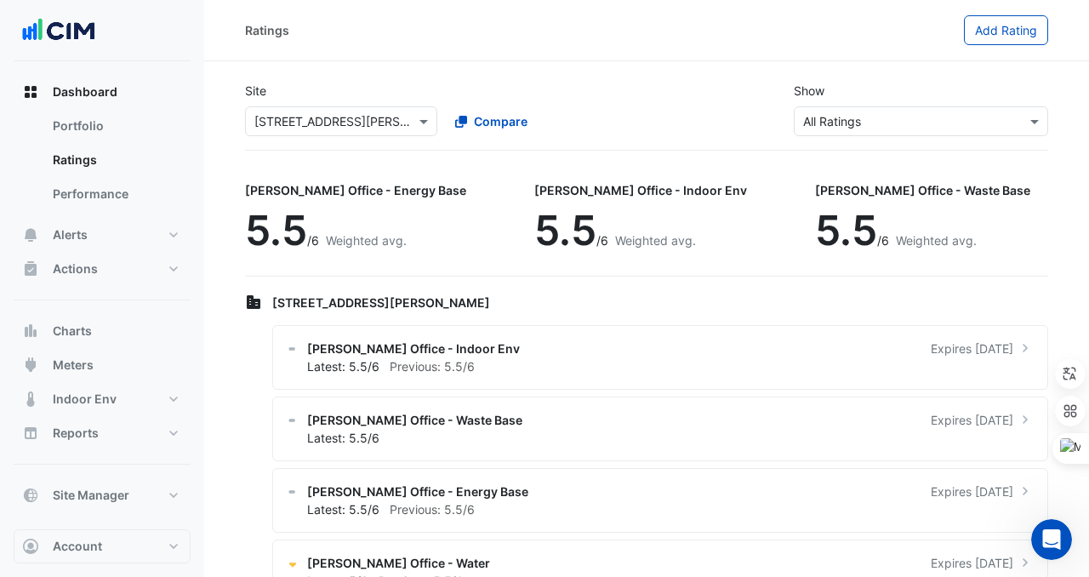
click at [375, 145] on div "Site Select a Site × [STREET_ADDRESS][PERSON_NAME] Compare Show Sustainability …" at bounding box center [647, 109] width 824 height 82
click at [384, 107] on div "Select a Site × [STREET_ADDRESS][PERSON_NAME]" at bounding box center [341, 121] width 192 height 30
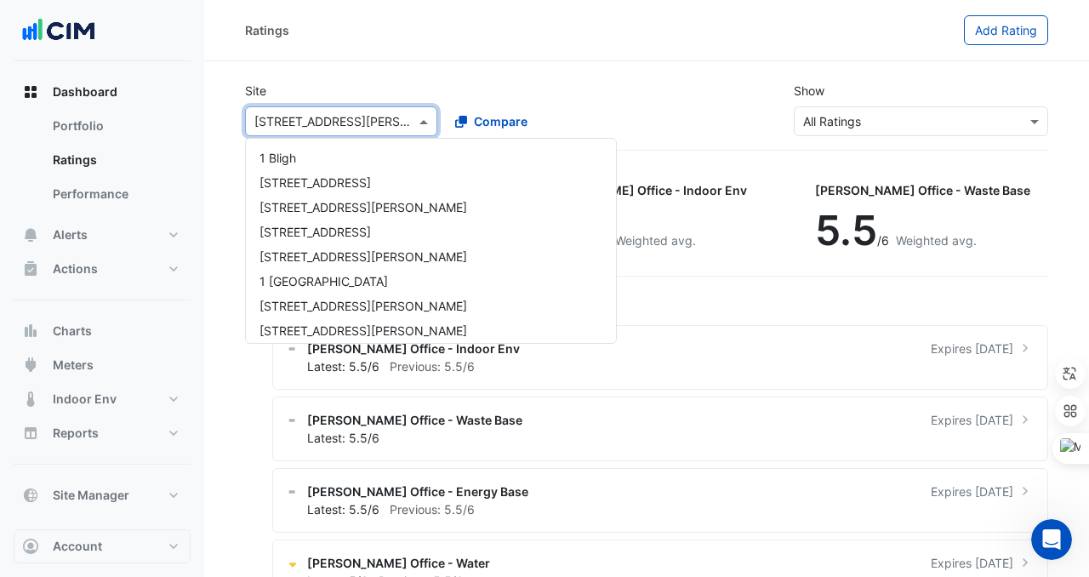
scroll to position [772, 0]
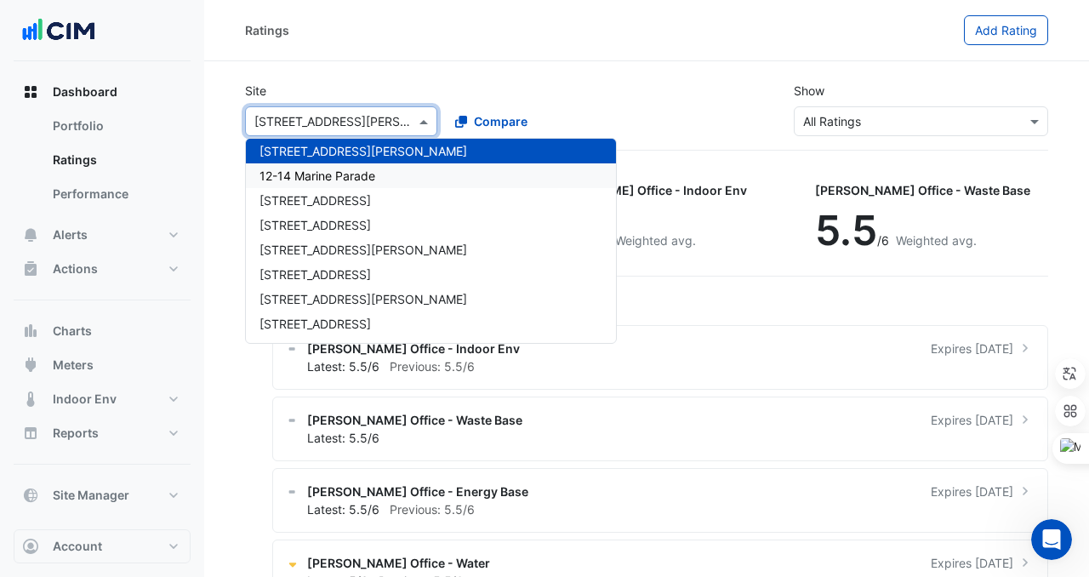
click at [365, 169] on span "12-14 Marine Parade" at bounding box center [318, 175] width 116 height 14
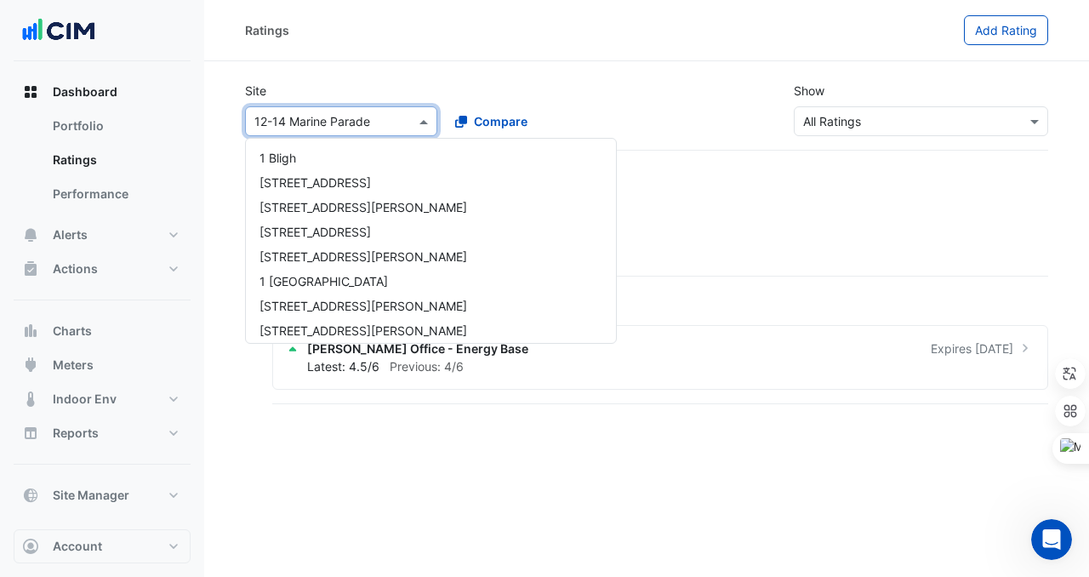
scroll to position [796, 0]
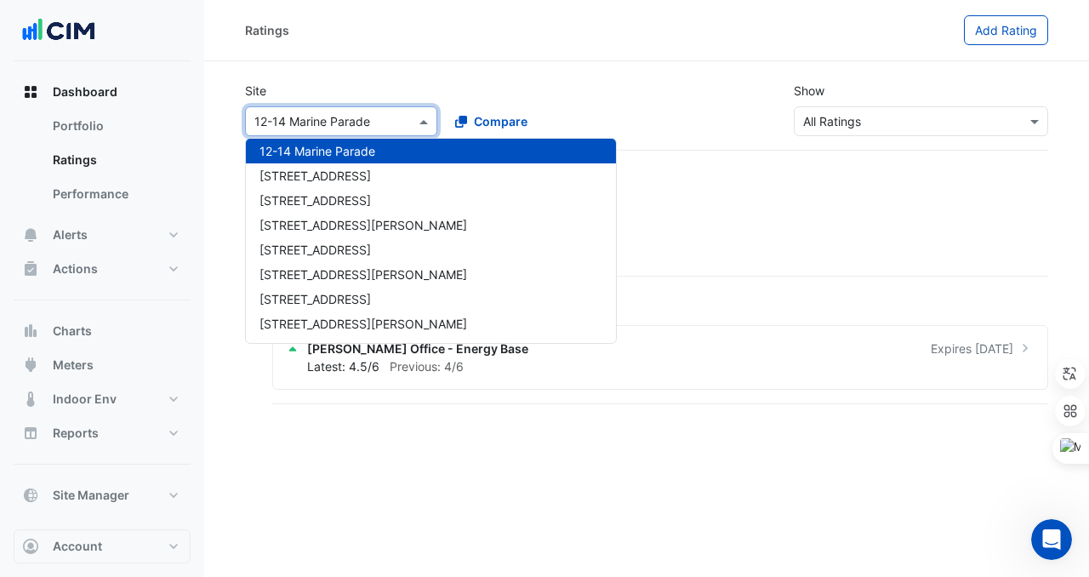
drag, startPoint x: 248, startPoint y: 116, endPoint x: 436, endPoint y: 124, distance: 189.1
click at [436, 127] on div "Select a Site × 12-14 Marine Parade" at bounding box center [341, 121] width 192 height 30
click at [448, 68] on div "Site Select a Site × 12-[GEOGRAPHIC_DATA] [GEOGRAPHIC_DATA][PERSON_NAME] [GEOGR…" at bounding box center [647, 109] width 824 height 82
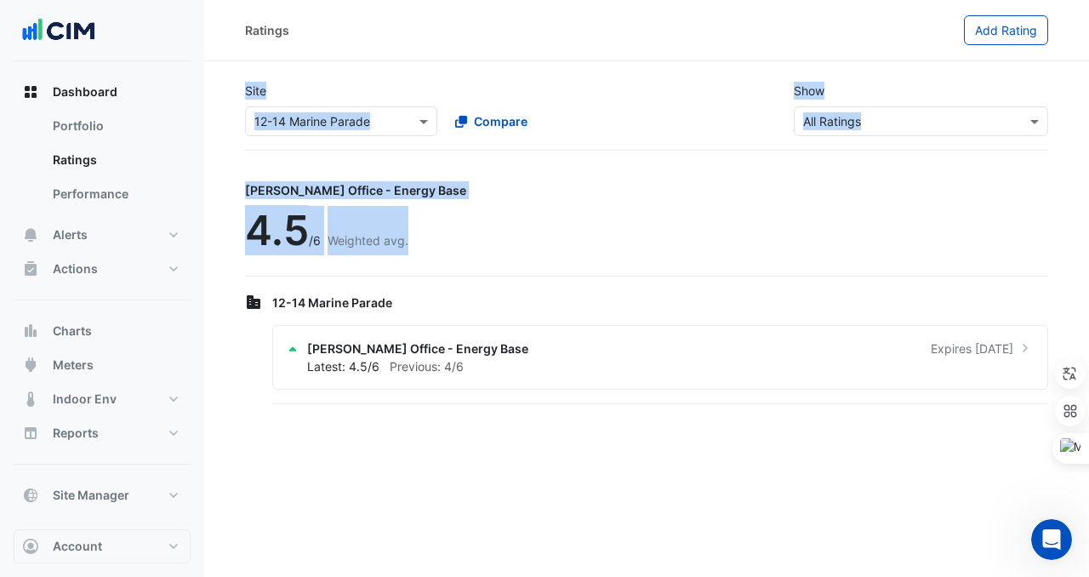
drag, startPoint x: 206, startPoint y: 104, endPoint x: 411, endPoint y: 231, distance: 241.5
click at [417, 234] on section "Site Select a Site × 12-14 Marine Parade Compare Show Sustainability Rating Typ…" at bounding box center [646, 234] width 885 height 346
click at [336, 158] on app-ratings-page "Site Select a Site × 12-14 Marine Parade Compare Show Sustainability Rating Typ…" at bounding box center [646, 237] width 803 height 339
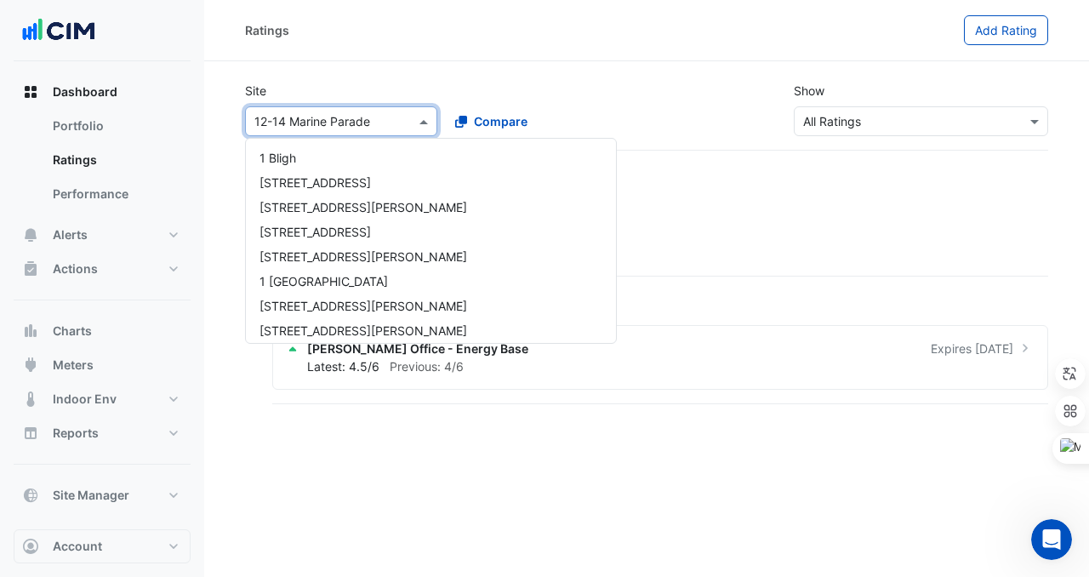
click at [339, 127] on input "text" at bounding box center [324, 122] width 140 height 18
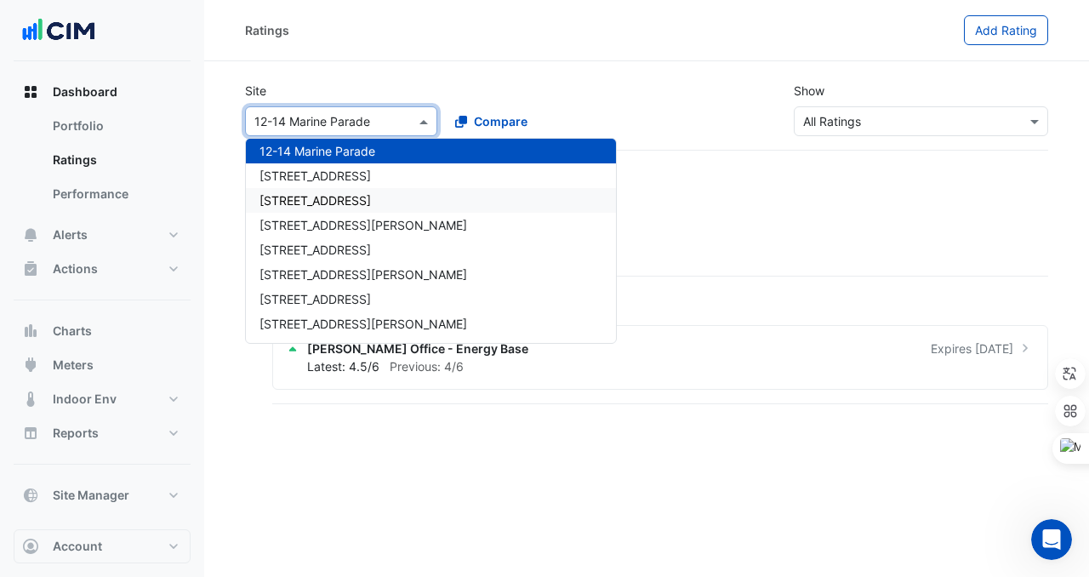
click at [329, 176] on span "[STREET_ADDRESS]" at bounding box center [315, 175] width 111 height 14
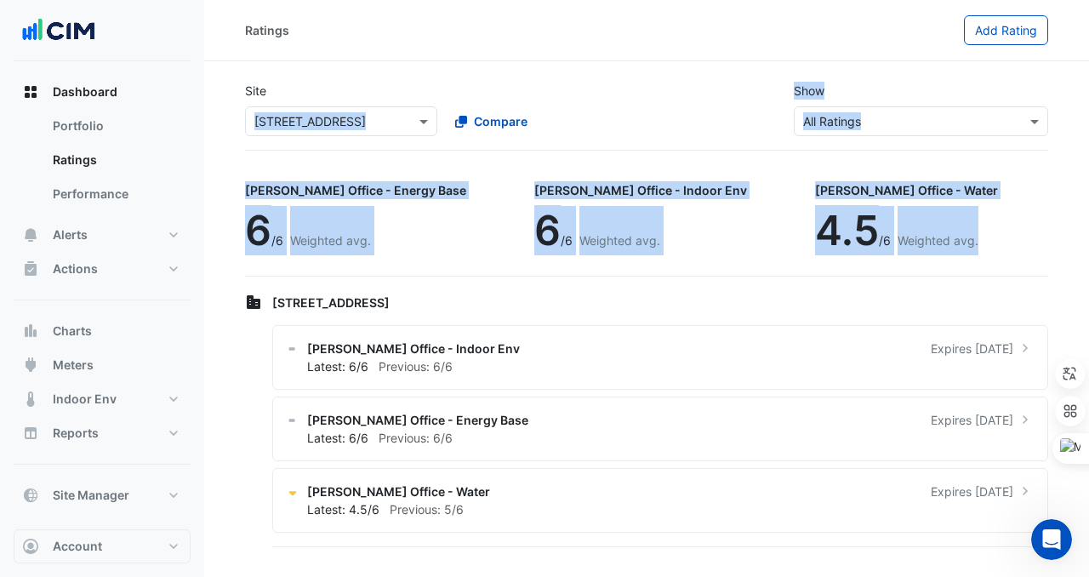
drag, startPoint x: 232, startPoint y: 116, endPoint x: 886, endPoint y: 265, distance: 670.2
click at [886, 265] on section "Site Select a Site × [STREET_ADDRESS] Compare Show Sustainability Rating Types …" at bounding box center [646, 305] width 885 height 489
click at [379, 151] on app-ratings-page "Site Select a Site × [STREET_ADDRESS] Compare Show Sustainability Rating Types …" at bounding box center [646, 309] width 803 height 482
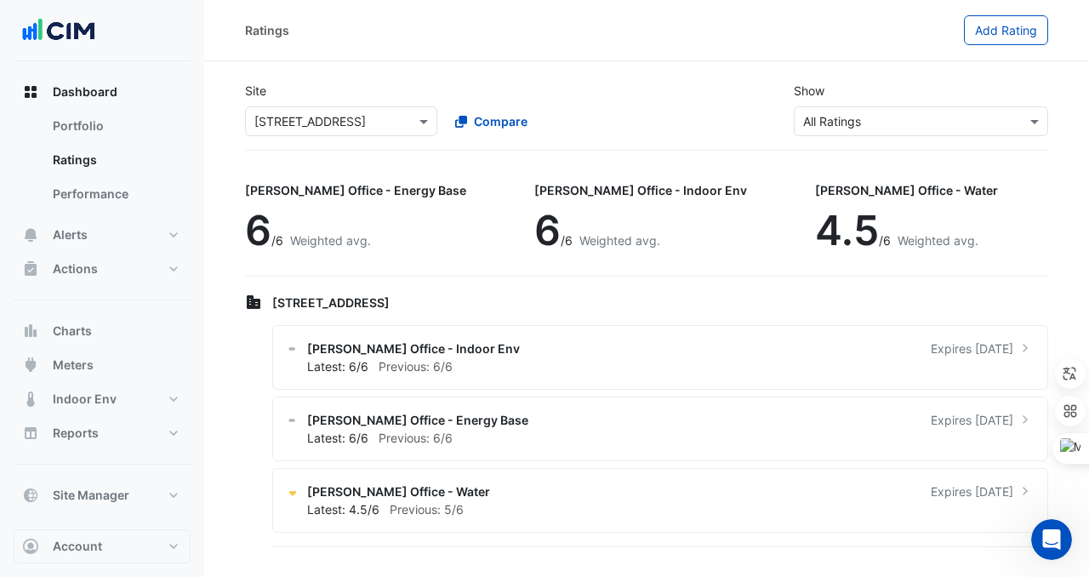
click at [379, 126] on input "text" at bounding box center [324, 122] width 140 height 18
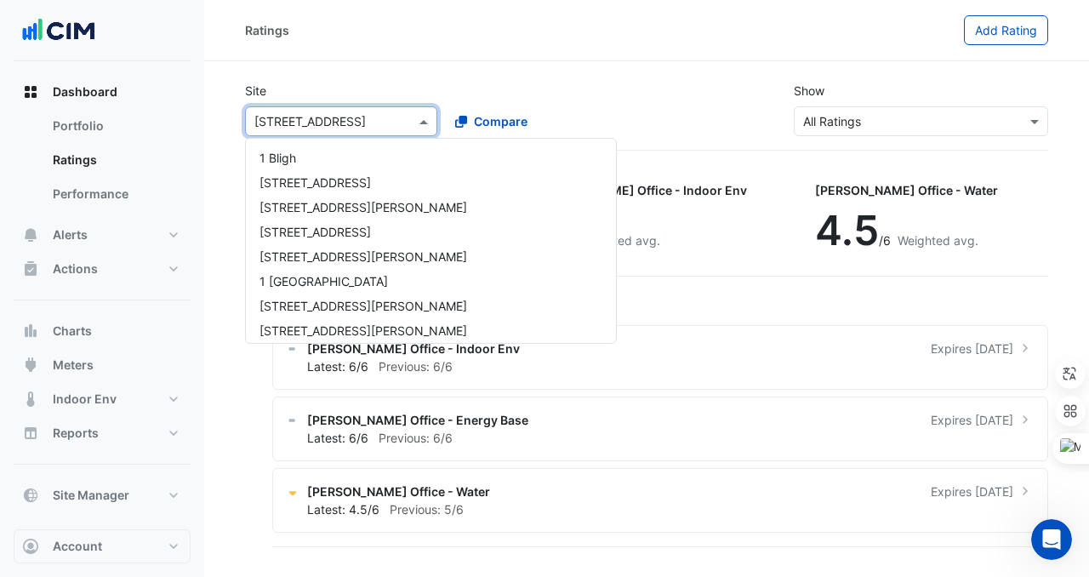
scroll to position [821, 0]
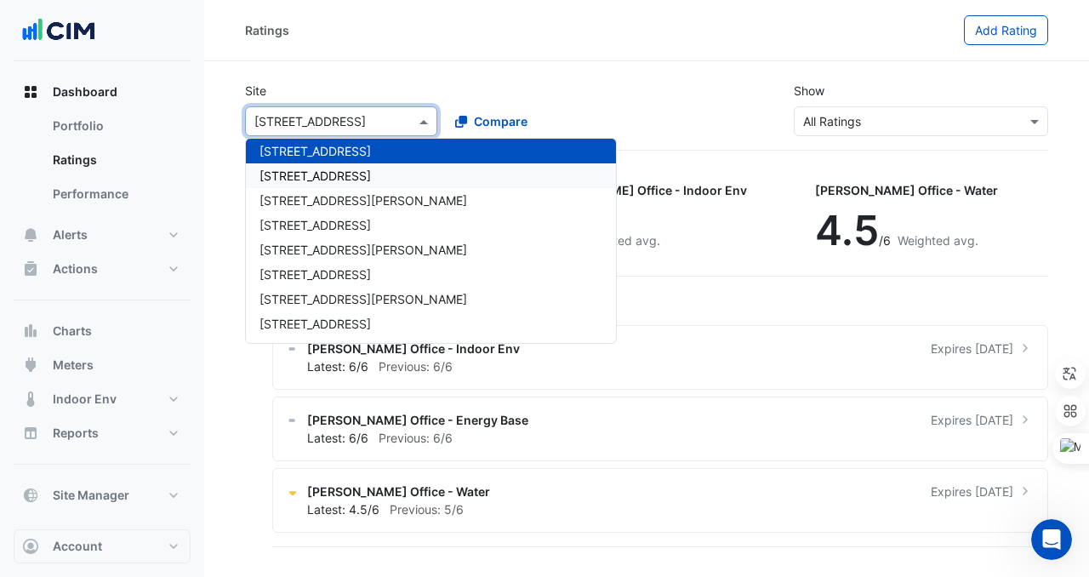
click at [379, 173] on div "[STREET_ADDRESS]" at bounding box center [431, 175] width 370 height 25
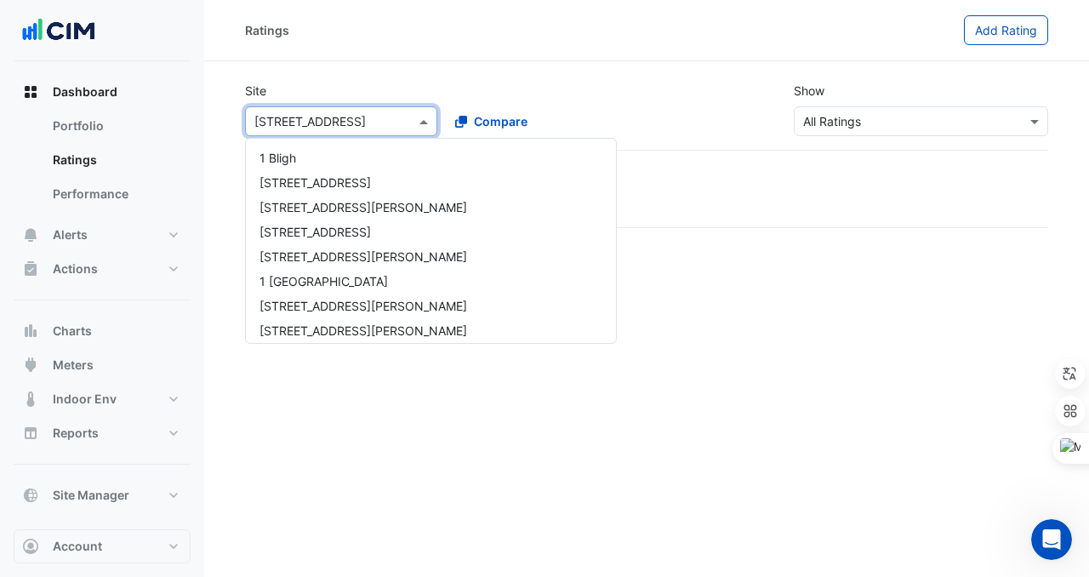
click at [278, 123] on input "text" at bounding box center [324, 122] width 140 height 18
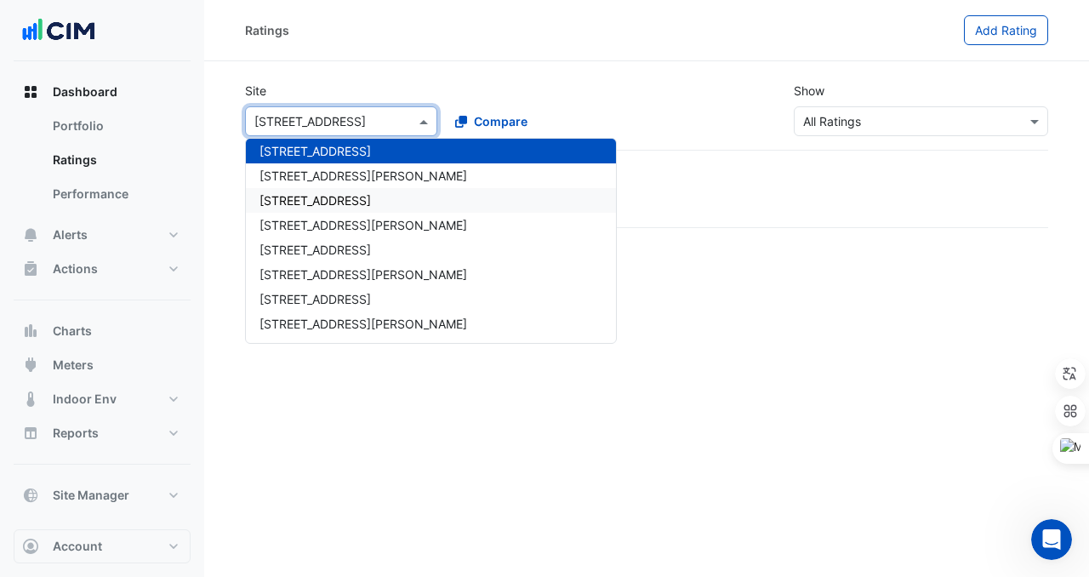
click at [290, 173] on span "[STREET_ADDRESS][PERSON_NAME]" at bounding box center [364, 175] width 208 height 14
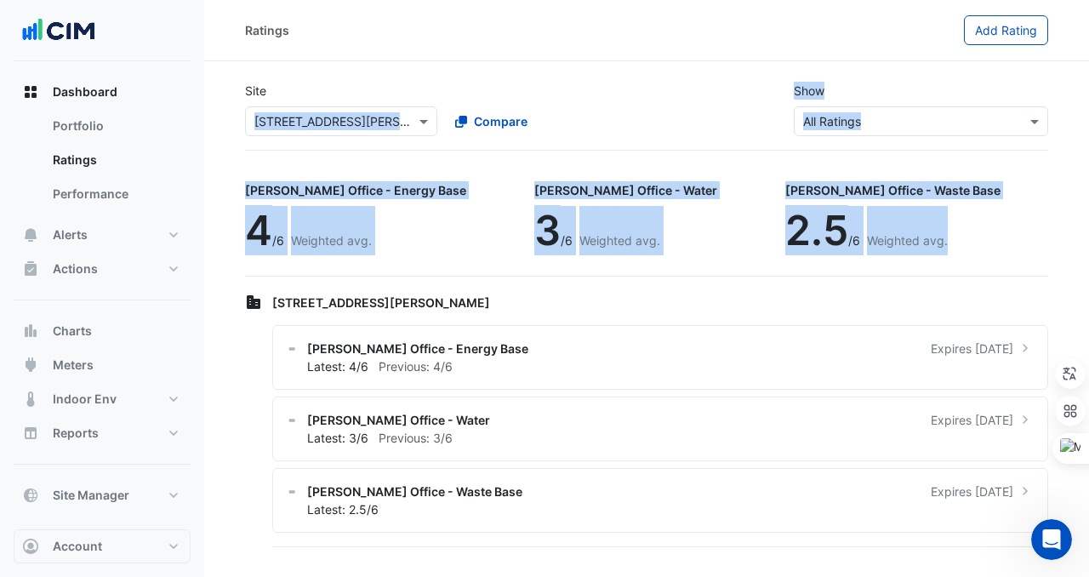
drag, startPoint x: 240, startPoint y: 117, endPoint x: 846, endPoint y: 225, distance: 615.3
click at [846, 225] on app-ratings-page "Site Select a Site × 120 Spencer Street Compare Show Sustainability Rating Type…" at bounding box center [646, 309] width 803 height 482
copy app-ratings-page "120 Spencer Street Compare Show Sustainability Rating Types × All Ratings NABER…"
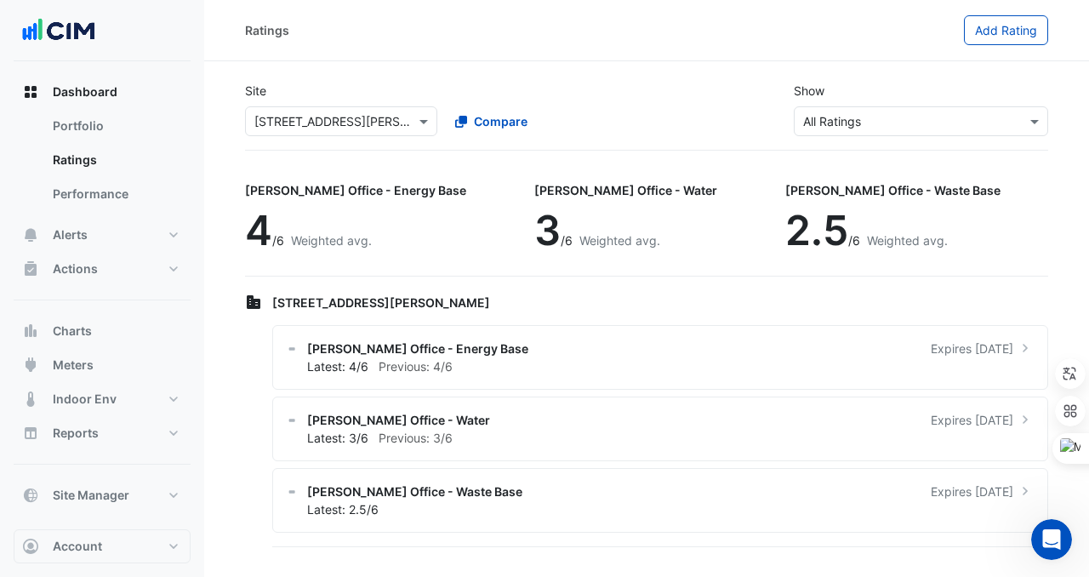
click at [334, 137] on div "Site Select a Site × 120 Spencer Street Compare Show Sustainability Rating Type…" at bounding box center [647, 109] width 824 height 82
click at [334, 126] on input "text" at bounding box center [324, 122] width 140 height 18
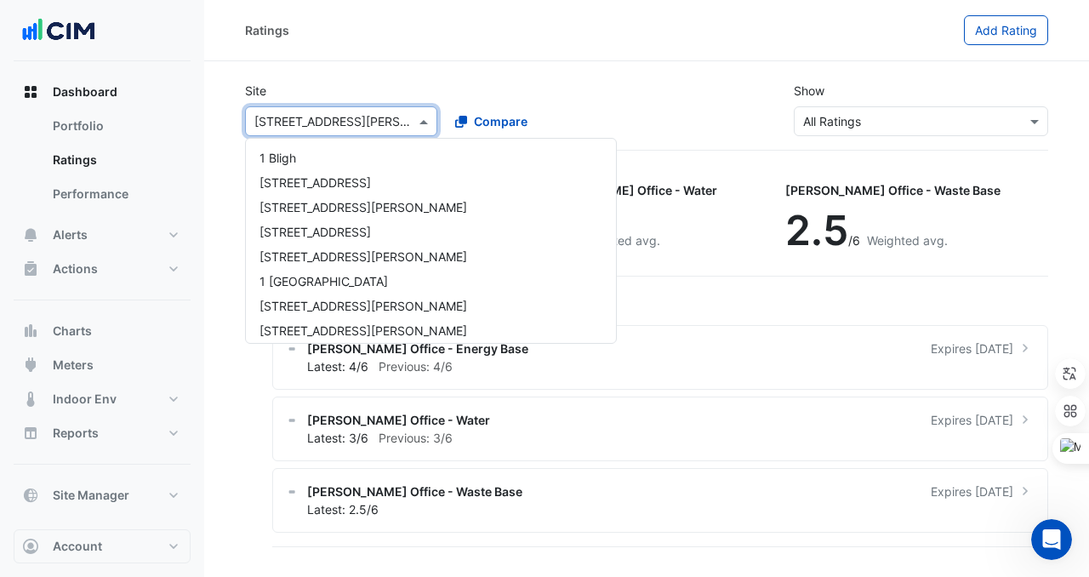
scroll to position [870, 0]
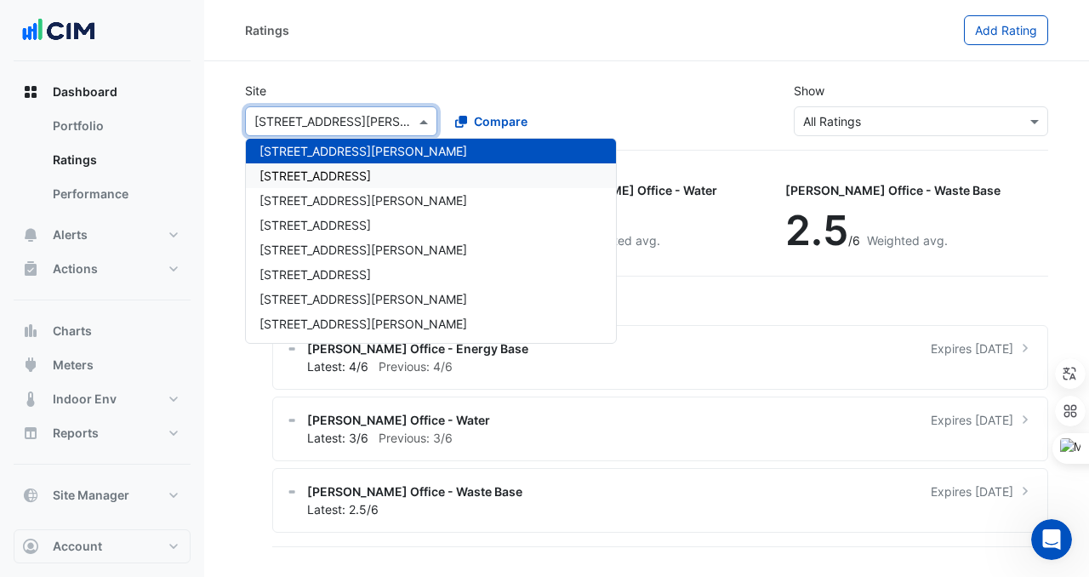
click at [334, 169] on span "[STREET_ADDRESS]" at bounding box center [315, 175] width 111 height 14
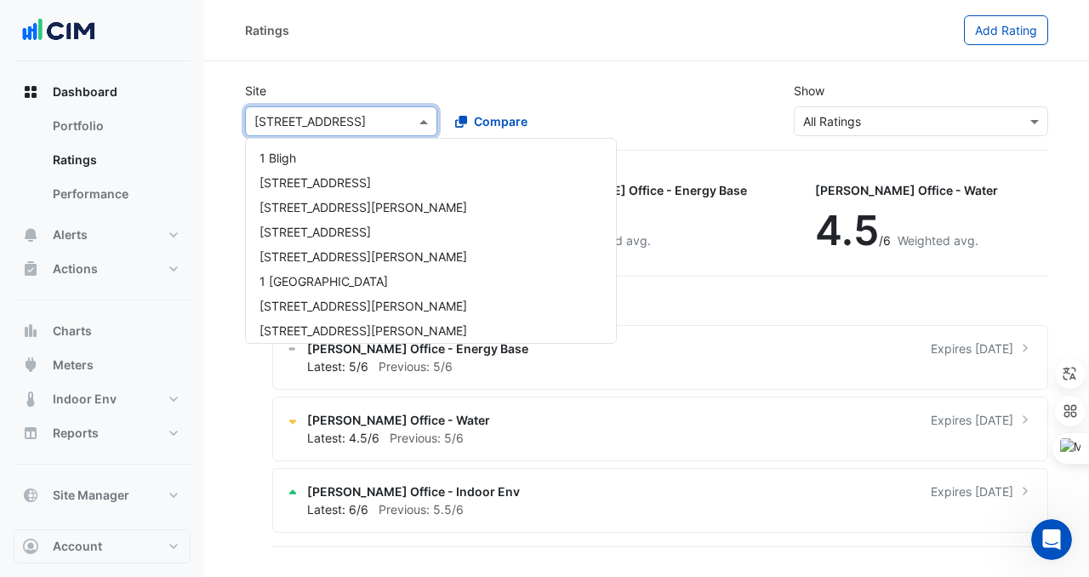
scroll to position [895, 0]
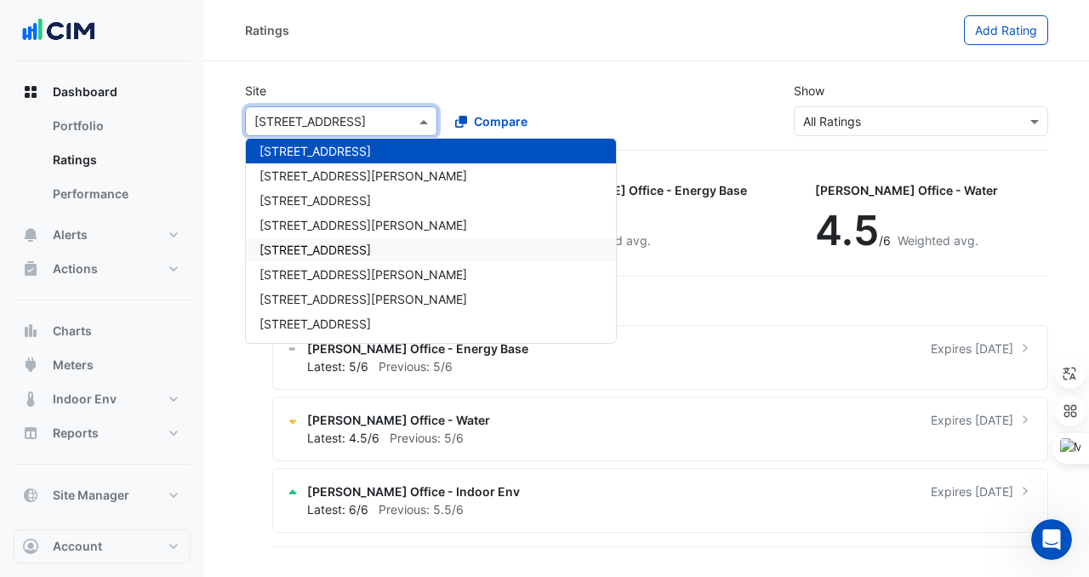
drag, startPoint x: 248, startPoint y: 111, endPoint x: 647, endPoint y: 91, distance: 400.4
click at [647, 91] on div "Site Select a Site × 121 Exhibition Street 1 Bligh 1 Chandos St 1 Denison Stree…" at bounding box center [647, 109] width 824 height 82
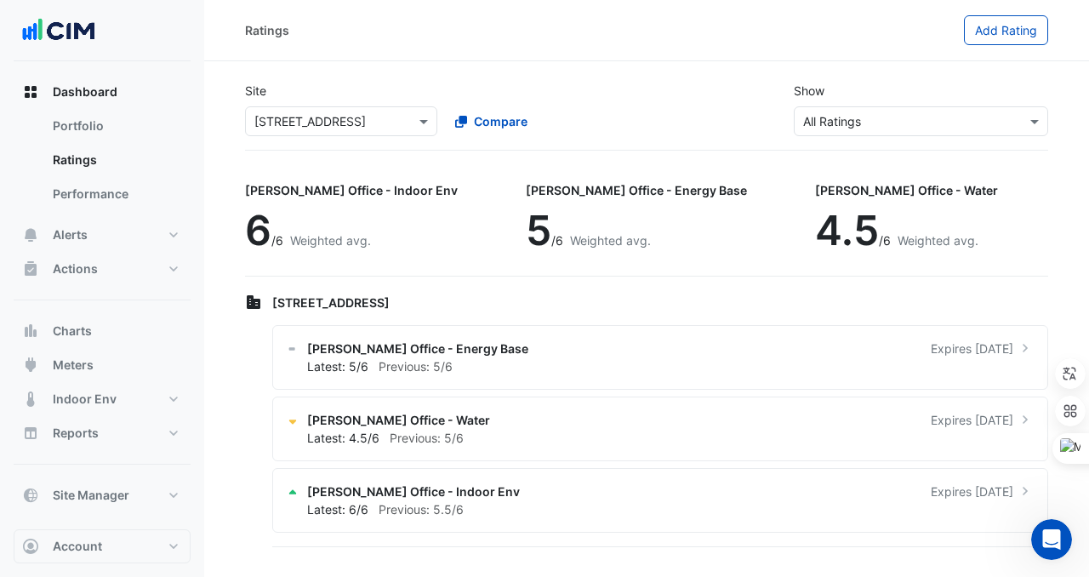
click at [646, 89] on div "Site Select a Site × 121 Exhibition Street Compare" at bounding box center [441, 109] width 412 height 54
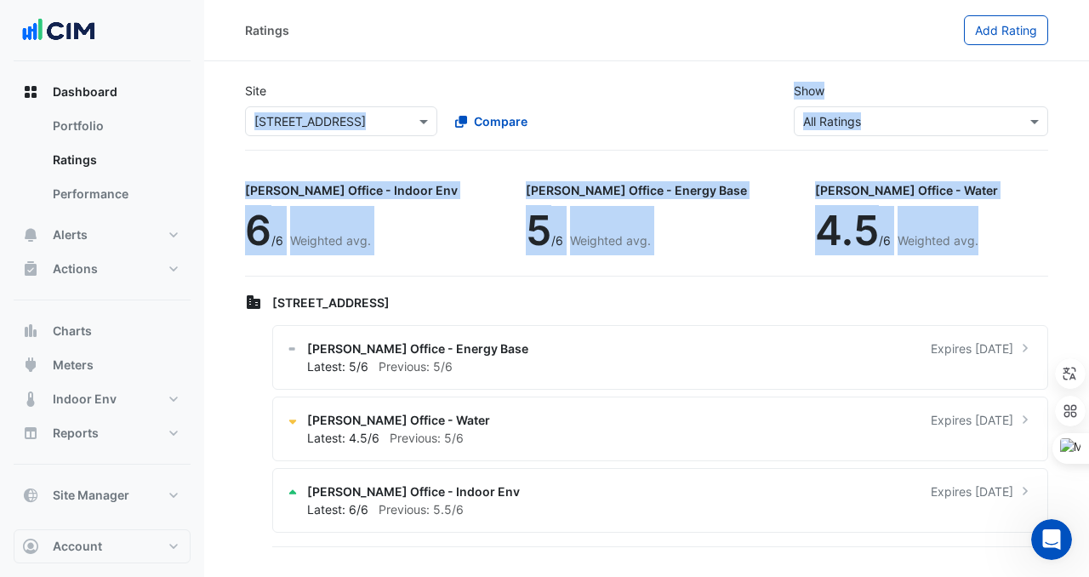
drag, startPoint x: 242, startPoint y: 121, endPoint x: 873, endPoint y: 244, distance: 643.3
click at [873, 244] on app-ratings-page "Site Select a Site × 121 Exhibition Street Compare Show Sustainability Rating T…" at bounding box center [646, 309] width 803 height 482
copy app-ratings-page "121 Exhibition Street Compare Show Sustainability Rating Types × All Ratings NA…"
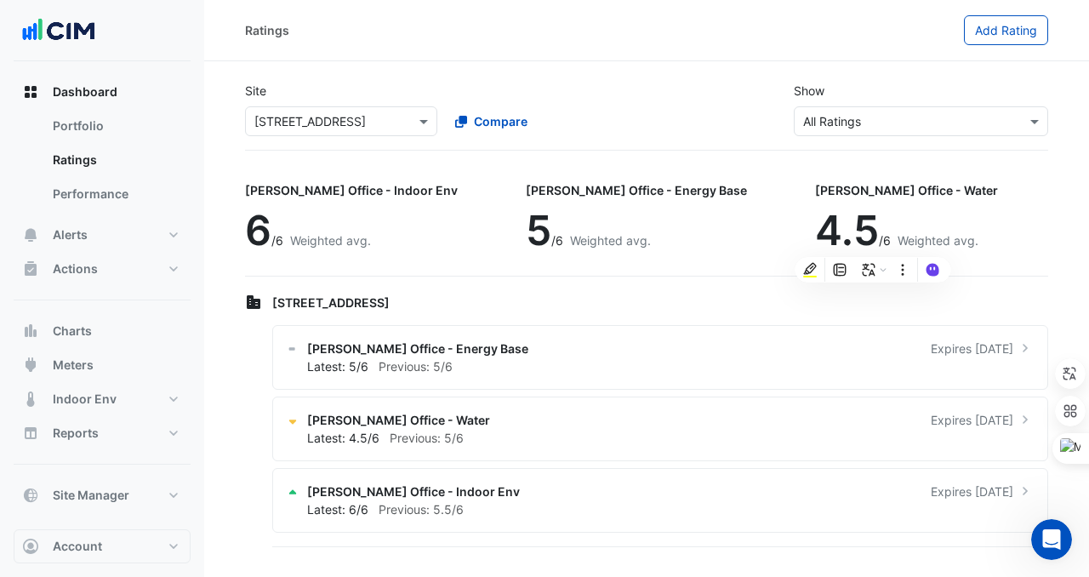
click at [348, 130] on div "Select a Site × 121 Exhibition Street" at bounding box center [341, 121] width 192 height 30
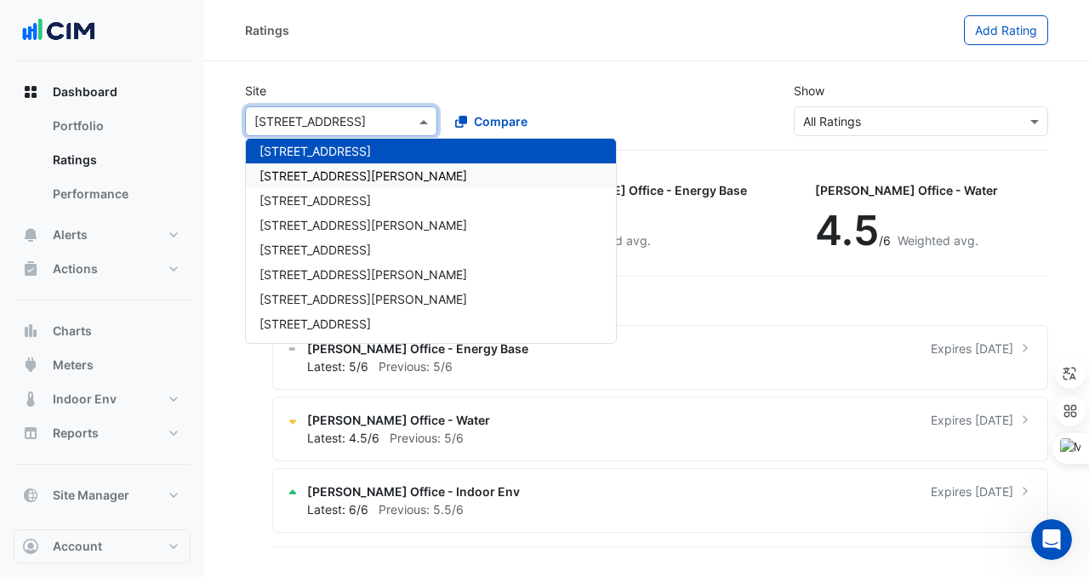
click at [345, 177] on span "[STREET_ADDRESS][PERSON_NAME]" at bounding box center [364, 175] width 208 height 14
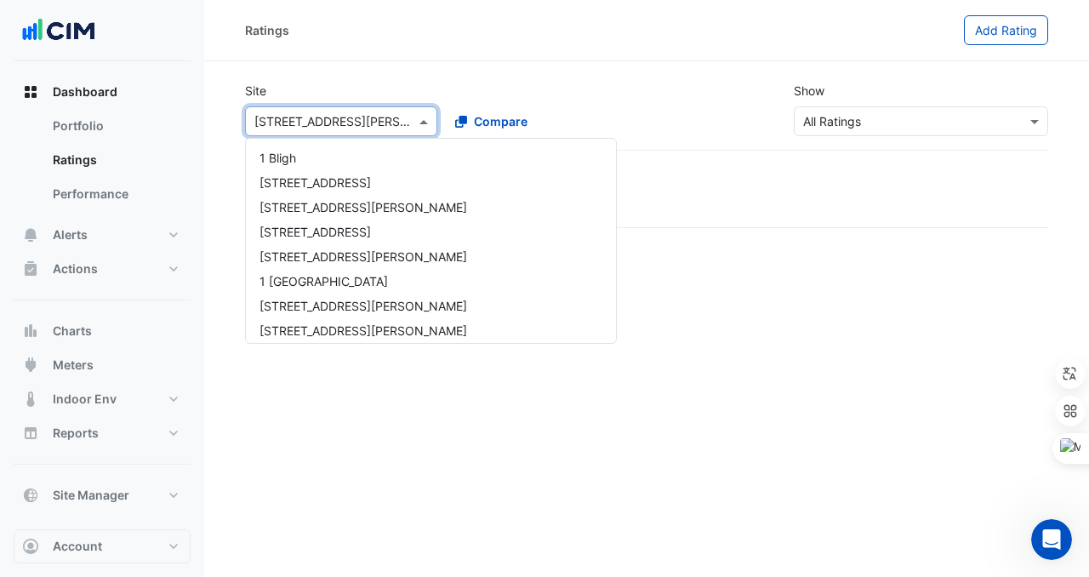
click at [269, 116] on input "text" at bounding box center [324, 122] width 140 height 18
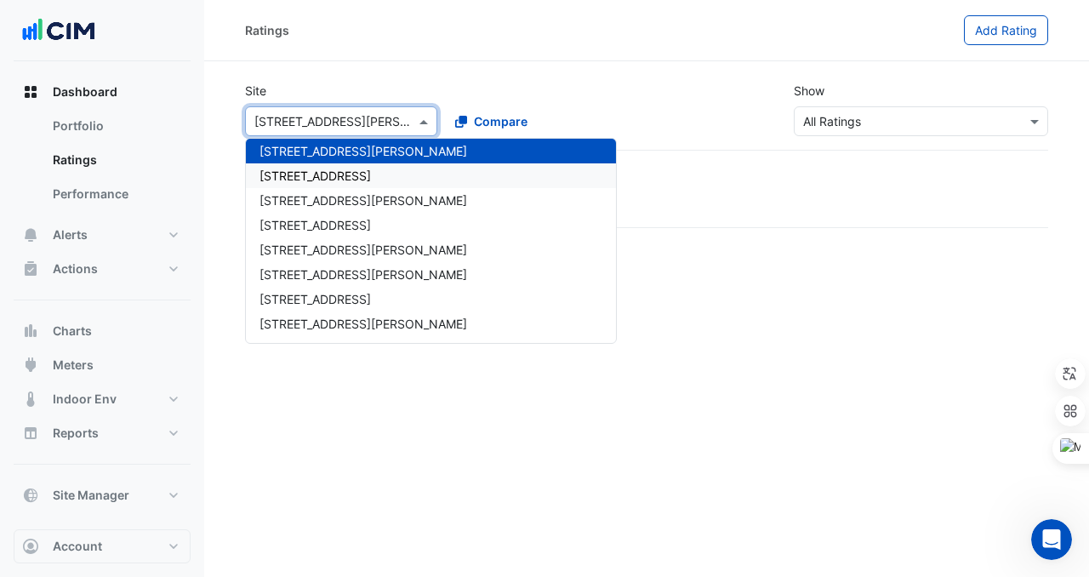
click at [271, 172] on span "[STREET_ADDRESS]" at bounding box center [315, 175] width 111 height 14
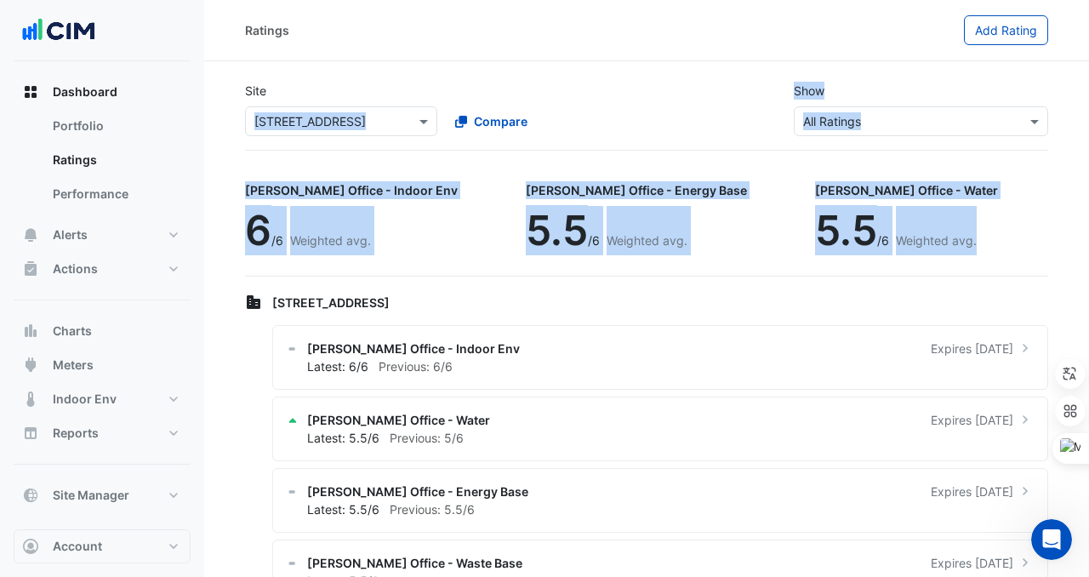
drag, startPoint x: 246, startPoint y: 116, endPoint x: 838, endPoint y: 259, distance: 609.2
click at [838, 259] on app-ratings-page "Site Select a Site × 130 Lonsdale Street Compare Show Sustainability Rating Typ…" at bounding box center [646, 345] width 803 height 554
copy app-ratings-page "130 Lonsdale Street Compare Show Sustainability Rating Types × All Ratings NABE…"
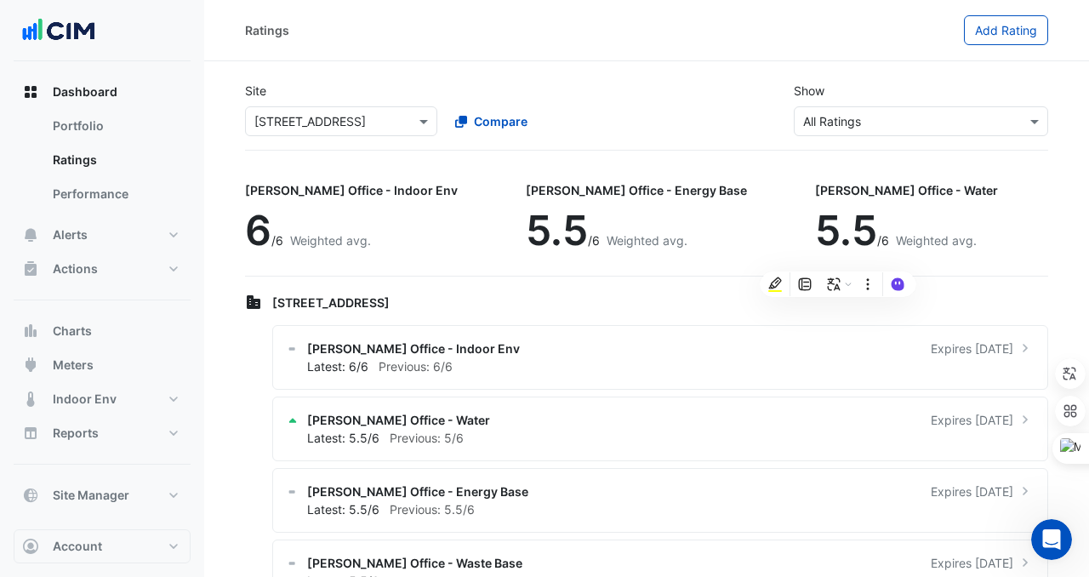
click at [398, 158] on section "Site Select a Site × 130 Lonsdale Street Compare Show Sustainability Rating Typ…" at bounding box center [646, 341] width 885 height 561
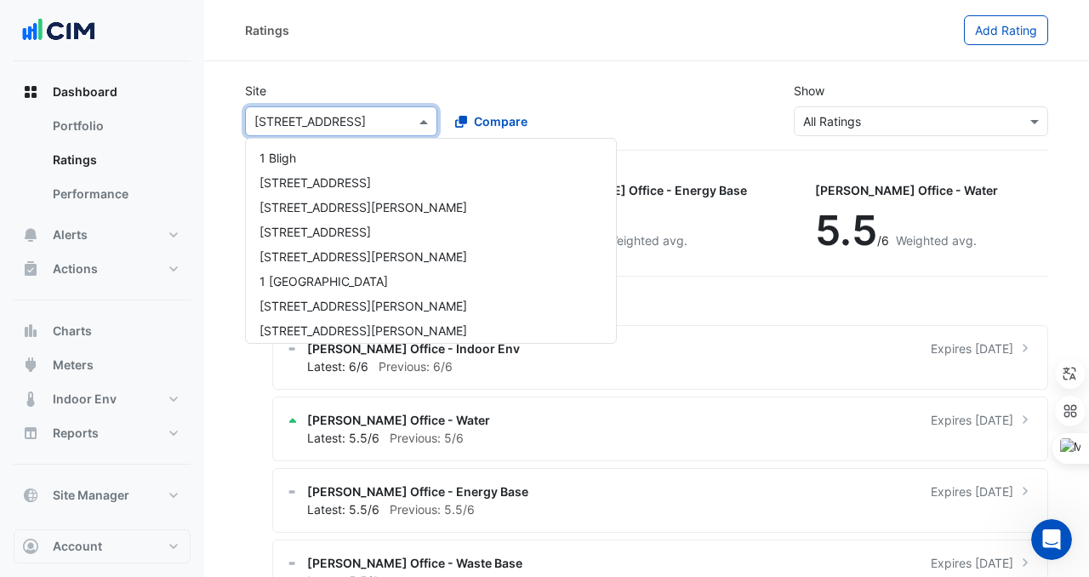
click at [391, 125] on input "text" at bounding box center [324, 122] width 140 height 18
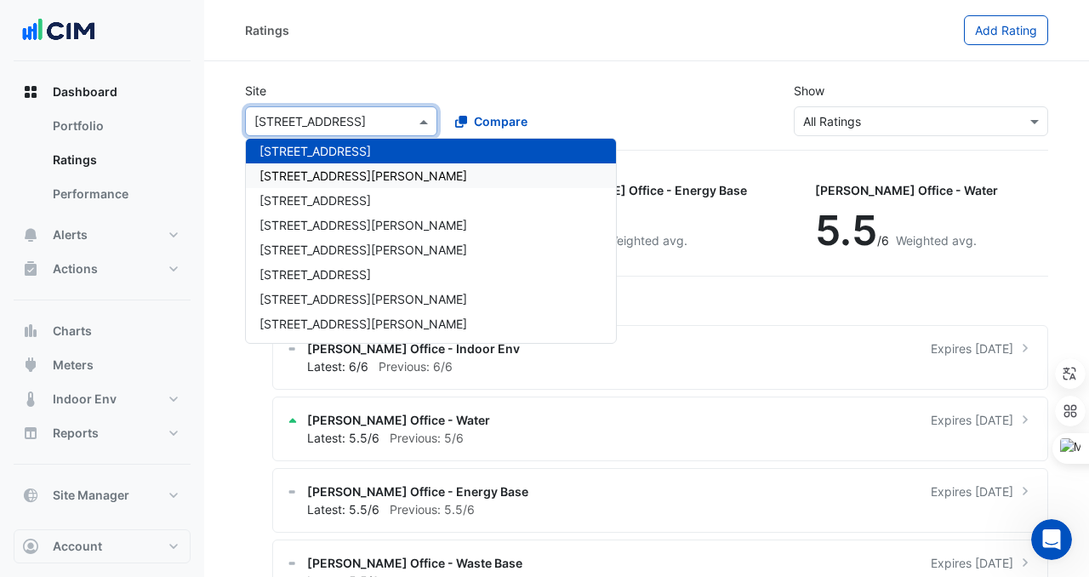
click at [384, 181] on div "[STREET_ADDRESS][PERSON_NAME]" at bounding box center [431, 175] width 370 height 25
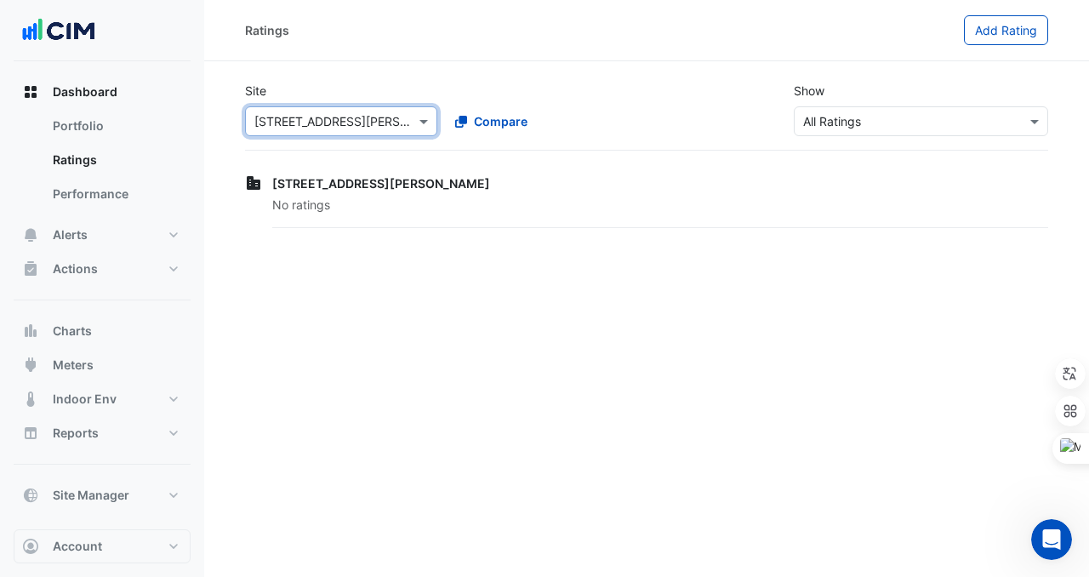
click at [294, 117] on input "text" at bounding box center [324, 122] width 140 height 18
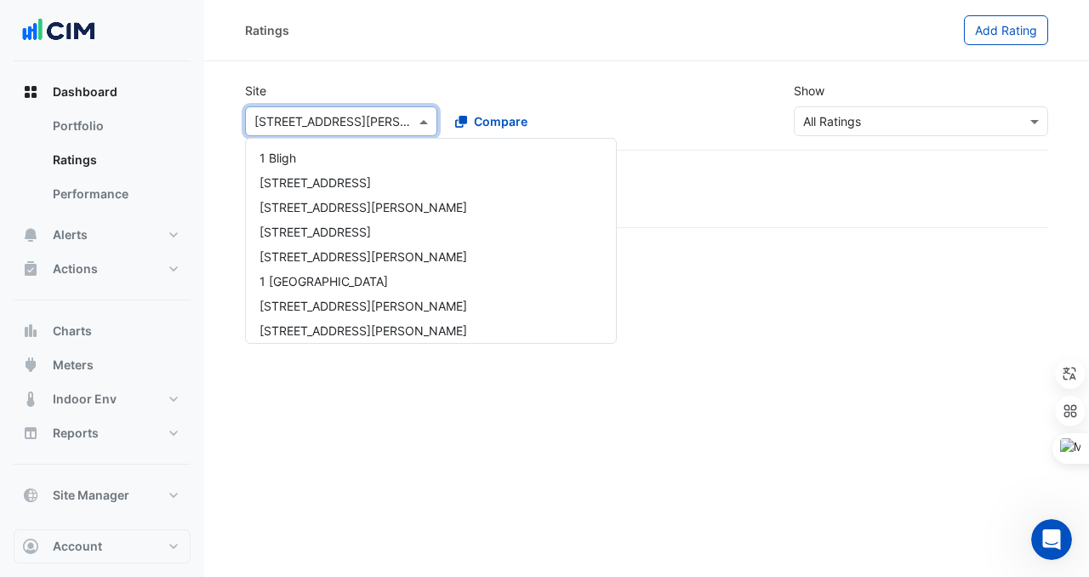
scroll to position [969, 0]
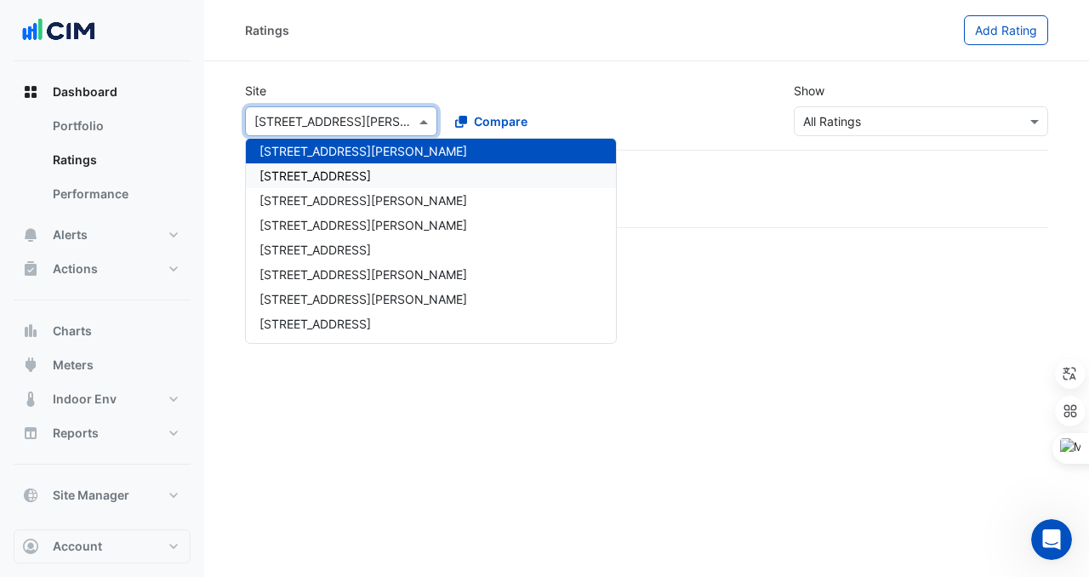
click at [305, 183] on div "[STREET_ADDRESS]" at bounding box center [431, 175] width 370 height 25
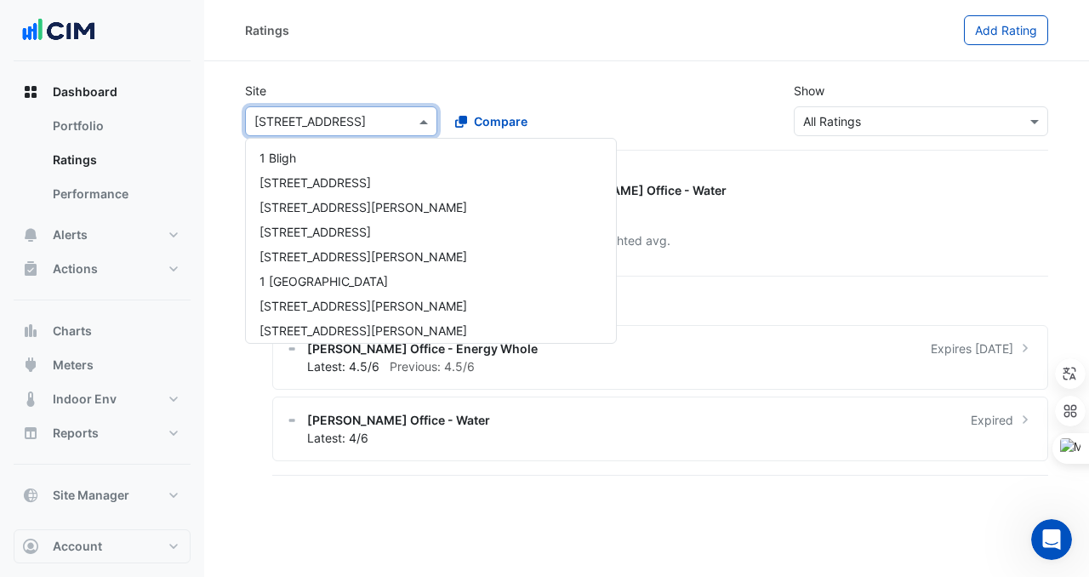
scroll to position [994, 0]
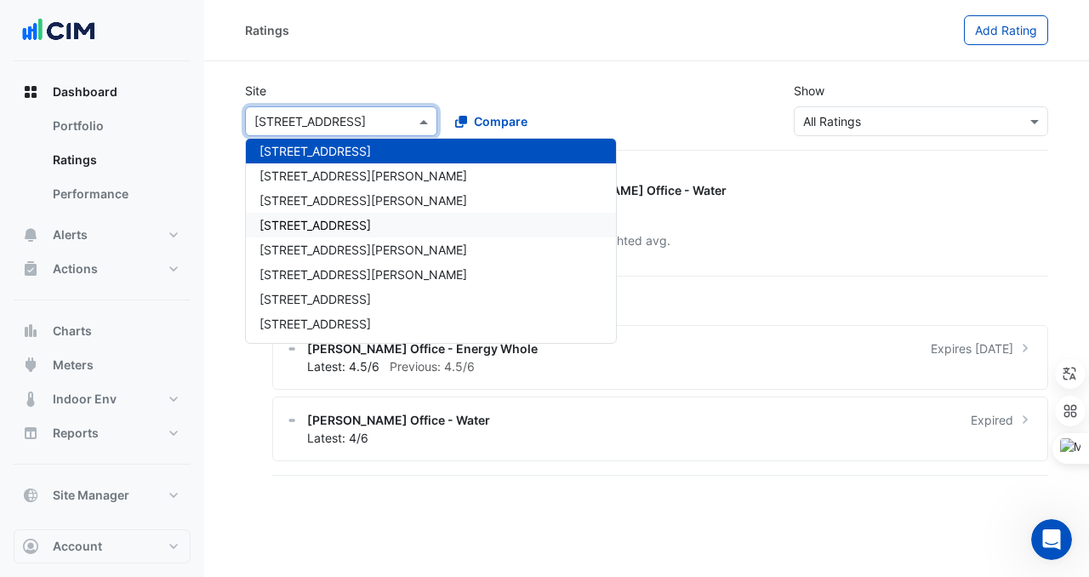
drag, startPoint x: 245, startPoint y: 111, endPoint x: 642, endPoint y: 72, distance: 399.3
click at [642, 72] on div "Site Select a Site × 134 Macquarie Street 1 Bligh 1 Chandos St 1 Denison Street…" at bounding box center [647, 109] width 824 height 82
click at [648, 70] on div "Site Select a Site × 134 Macquarie Street 1 Bligh 1 Chandos St 1 Denison Street…" at bounding box center [647, 109] width 824 height 82
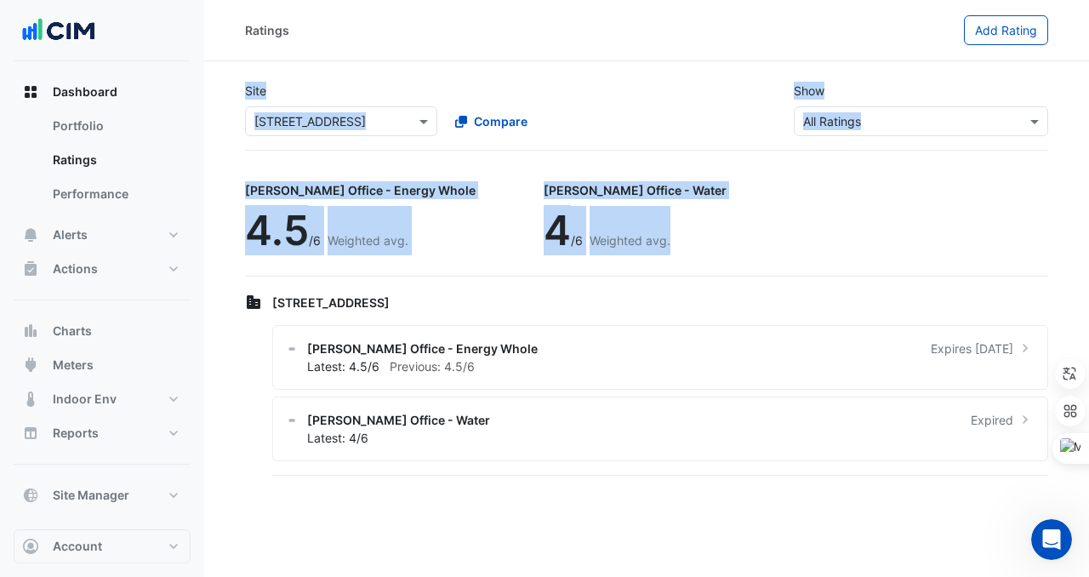
drag, startPoint x: 225, startPoint y: 104, endPoint x: 628, endPoint y: 246, distance: 427.6
click at [628, 246] on section "Site Select a Site × 134 Macquarie Street Compare Show Sustainability Rating Ty…" at bounding box center [646, 270] width 885 height 418
copy app-ratings-page "Site Select a Site × 134 Macquarie Street Compare Show Sustainability Rating Ty…"
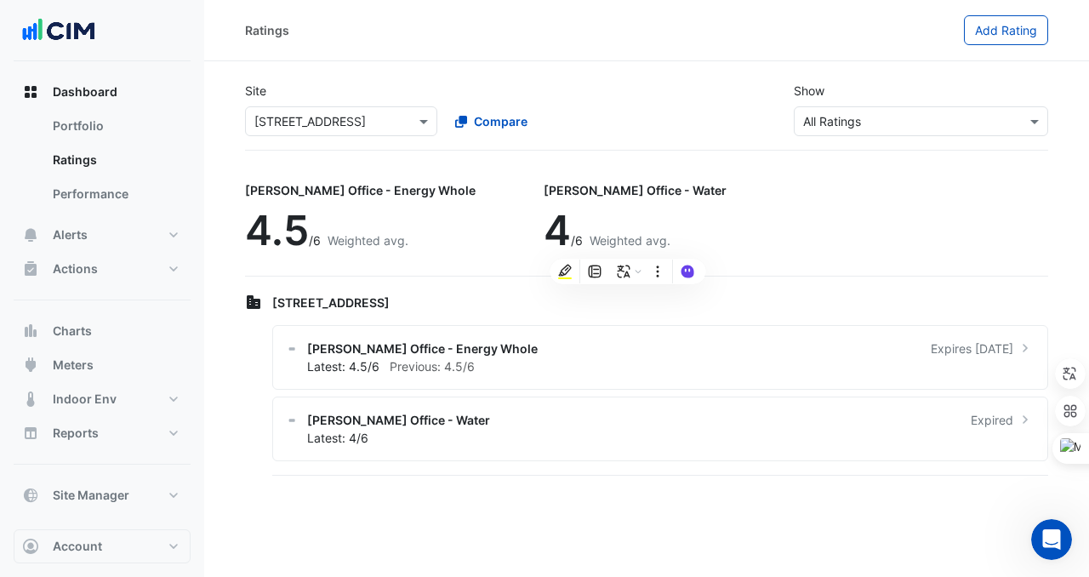
click at [365, 145] on div "Site Select a Site × 134 Macquarie Street Compare Show Sustainability Rating Ty…" at bounding box center [647, 109] width 824 height 82
click at [365, 136] on div "Site Select a Site × 134 Macquarie Street Compare Show Sustainability Rating Ty…" at bounding box center [647, 109] width 824 height 82
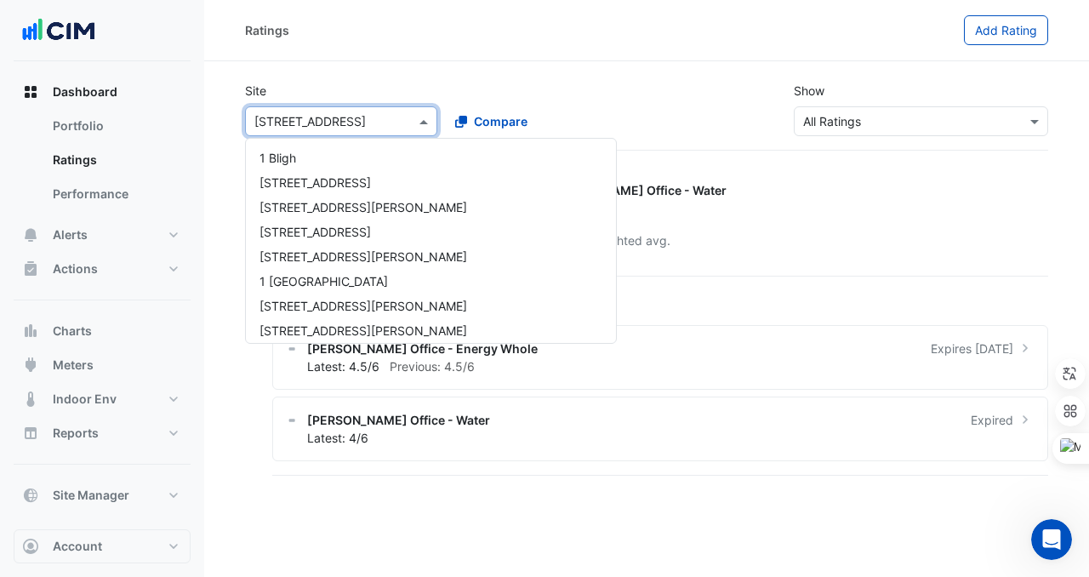
click at [365, 135] on div "Select a Site × 134 Macquarie Street" at bounding box center [341, 121] width 192 height 30
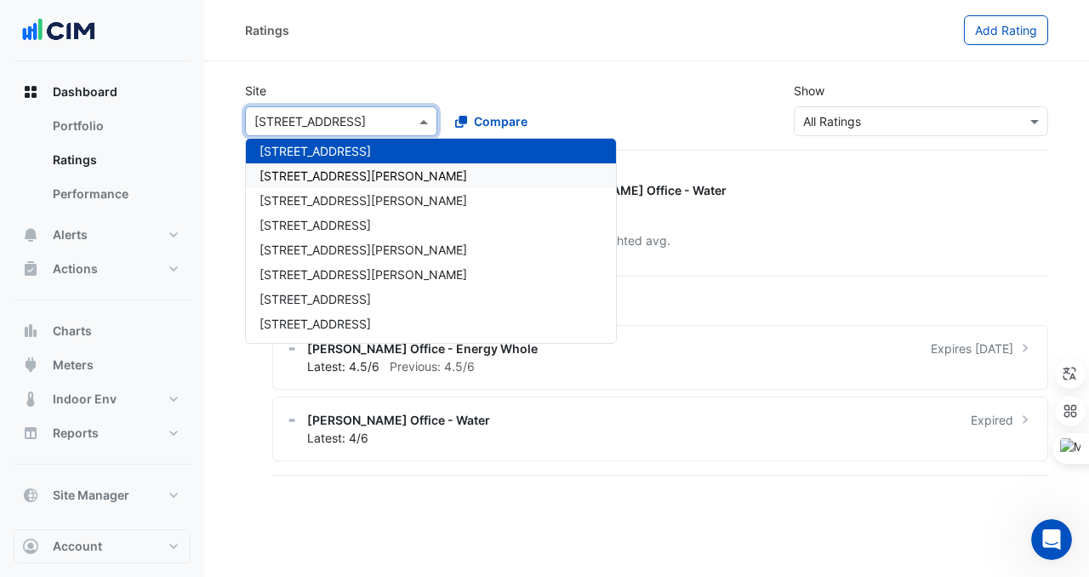
click at [358, 171] on div "[STREET_ADDRESS][PERSON_NAME]" at bounding box center [431, 175] width 370 height 25
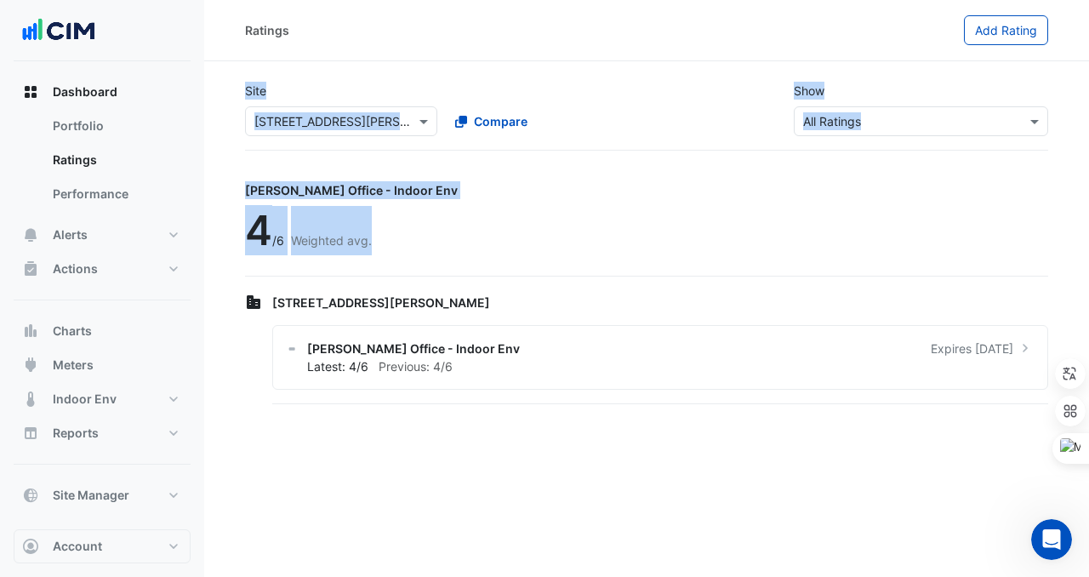
drag, startPoint x: 238, startPoint y: 98, endPoint x: 421, endPoint y: 258, distance: 243.0
click at [421, 258] on app-ratings-page "Site Select a Site × 14 Moore Street Compare Show Sustainability Rating Types ×…" at bounding box center [646, 237] width 803 height 339
copy app-ratings-page "Site Select a Site × 14 Moore Street Compare Show Sustainability Rating Types ×…"
click at [354, 115] on input "text" at bounding box center [324, 122] width 140 height 18
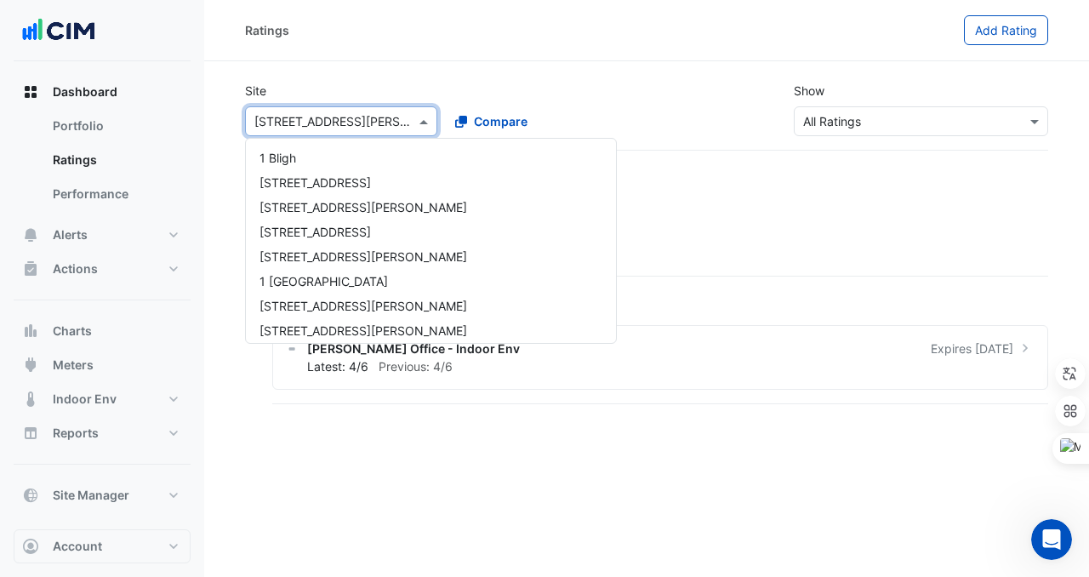
scroll to position [1018, 0]
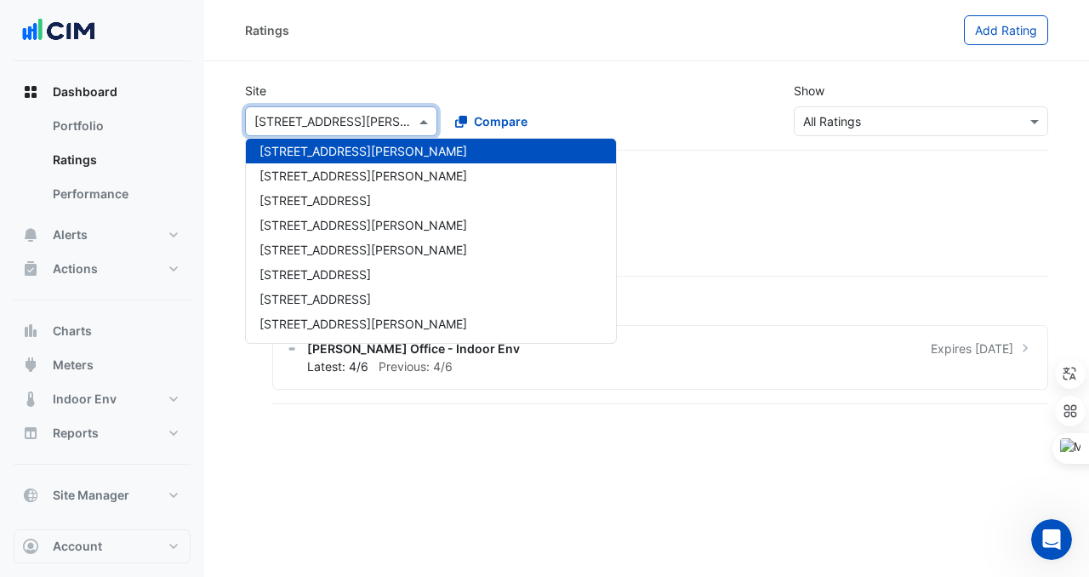
click at [374, 96] on div "Site Select a Site × 14 Moore Street 1 Bligh 1 Chandos St 1 Denison Street 1 In…" at bounding box center [441, 109] width 412 height 54
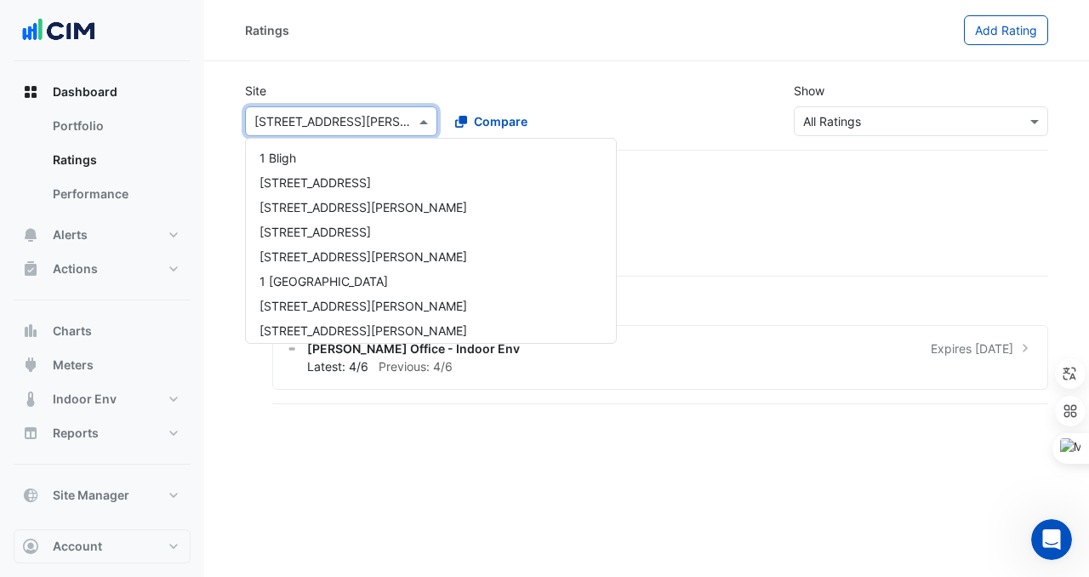
click at [374, 113] on input "text" at bounding box center [324, 122] width 140 height 18
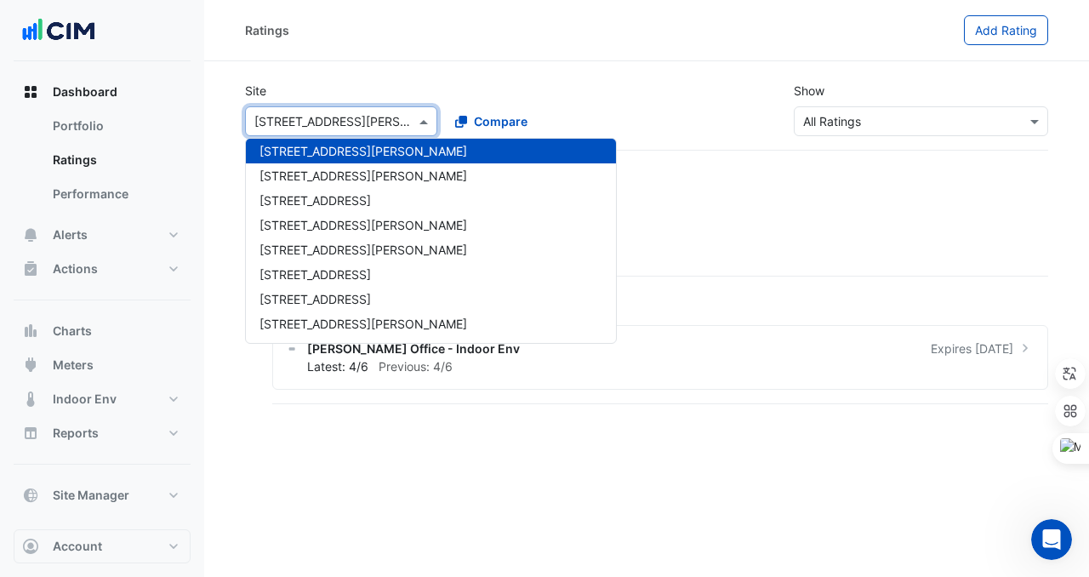
click at [365, 72] on div "Site Select a Site × 14 Moore Street 1 Bligh 1 Chandos St 1 Denison Street 1 In…" at bounding box center [647, 109] width 824 height 82
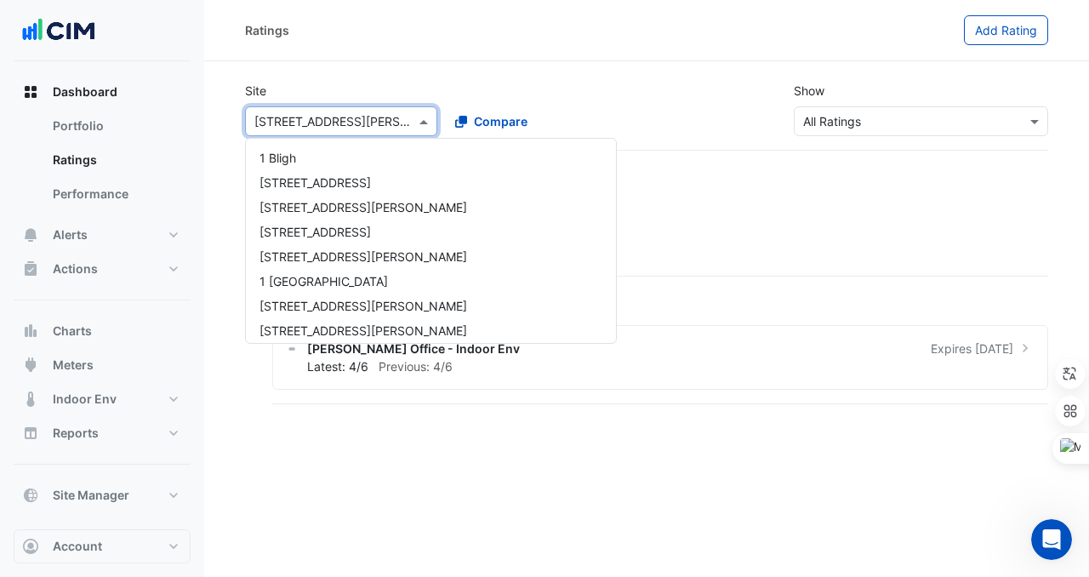
click at [360, 113] on input "text" at bounding box center [324, 122] width 140 height 18
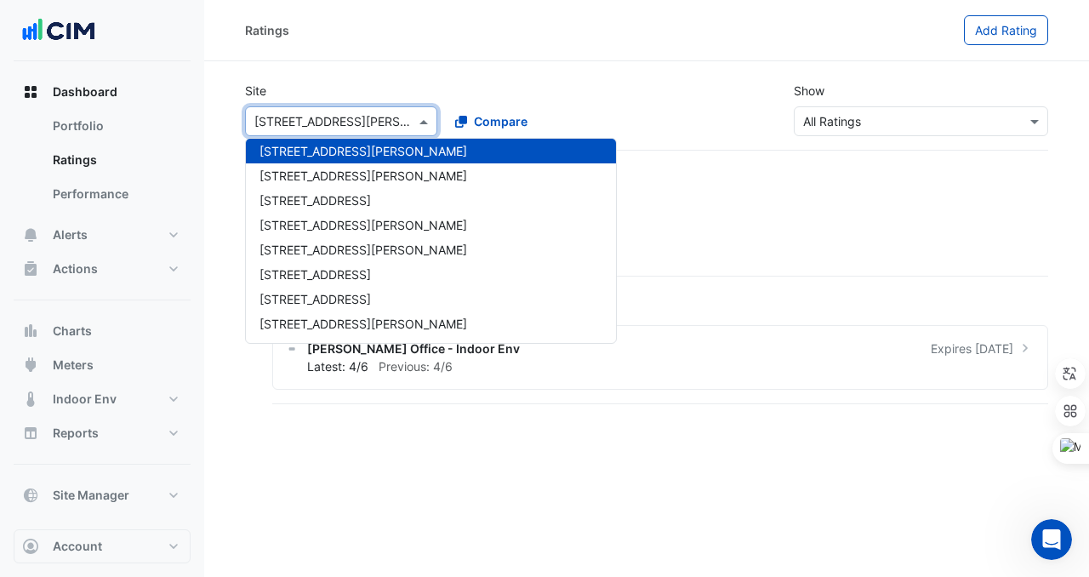
click at [414, 66] on section "Site Select a Site × 14 Moore Street 1 Bligh 1 Chandos St 1 Denison Street 1 In…" at bounding box center [646, 234] width 885 height 346
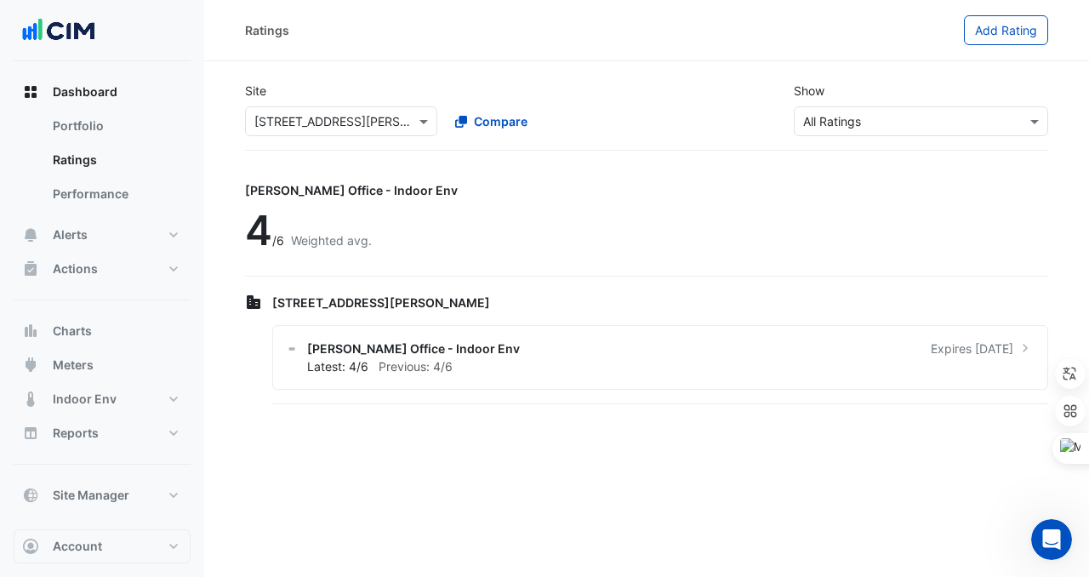
click at [368, 117] on input "text" at bounding box center [324, 122] width 140 height 18
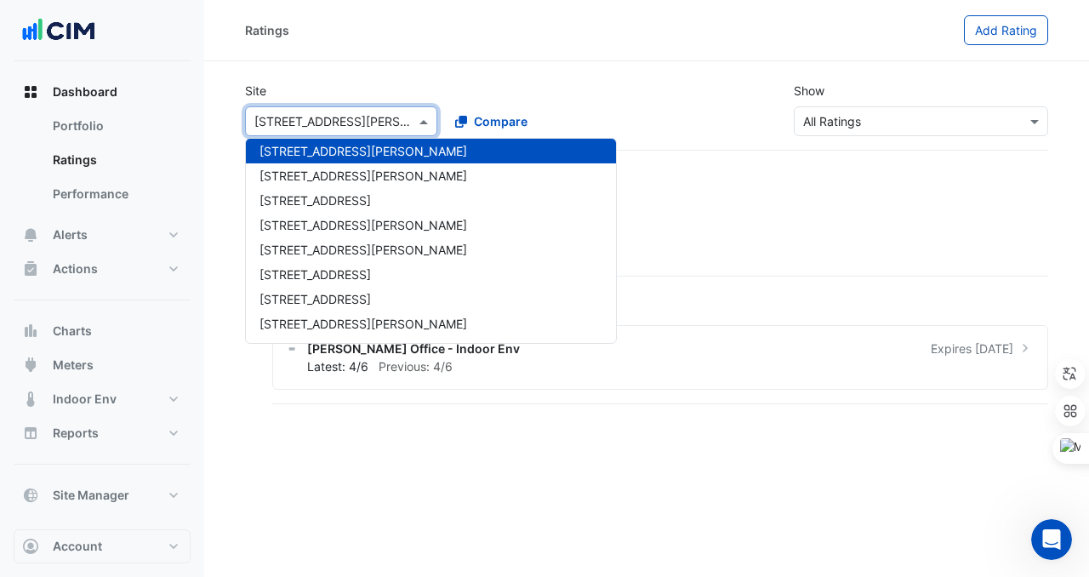
click at [629, 166] on app-ratings-page "Site Select a Site × 14 Moore Street 1 Bligh 1 Chandos St 1 Denison Street 1 In…" at bounding box center [646, 237] width 803 height 339
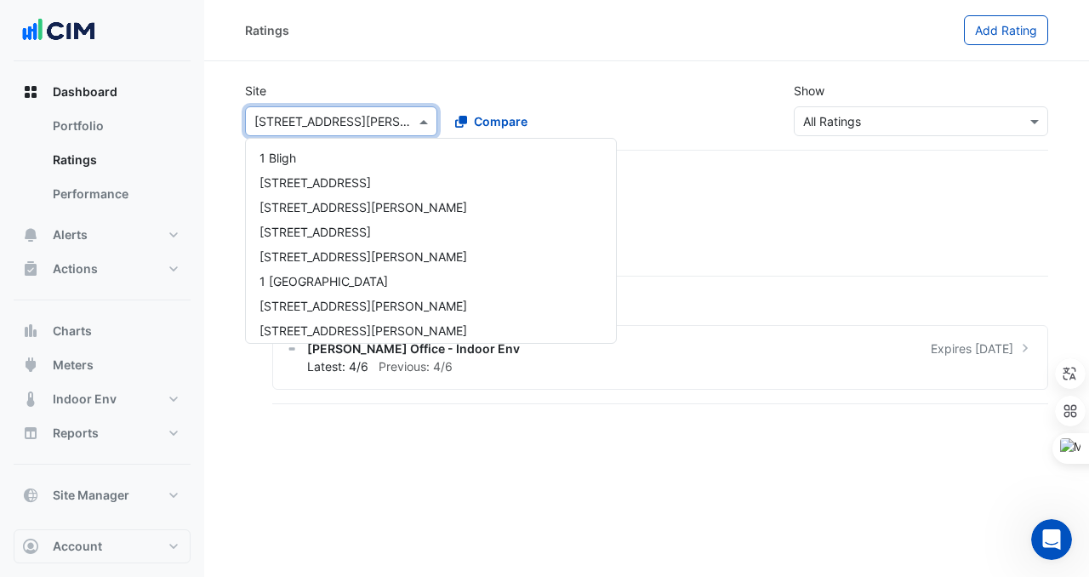
click at [355, 118] on input "text" at bounding box center [324, 122] width 140 height 18
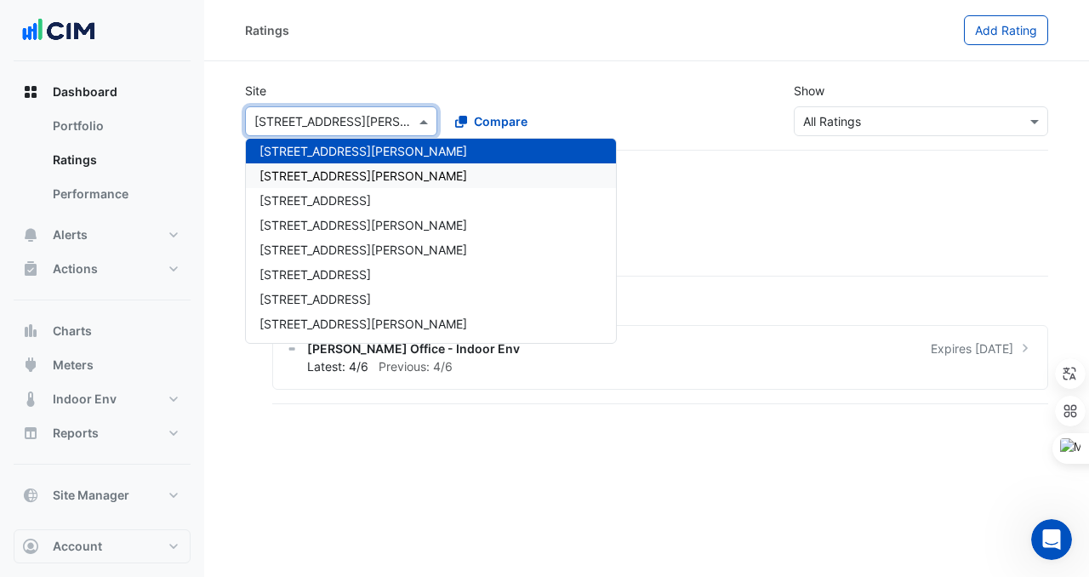
click at [347, 168] on div "[STREET_ADDRESS][PERSON_NAME]" at bounding box center [431, 175] width 370 height 25
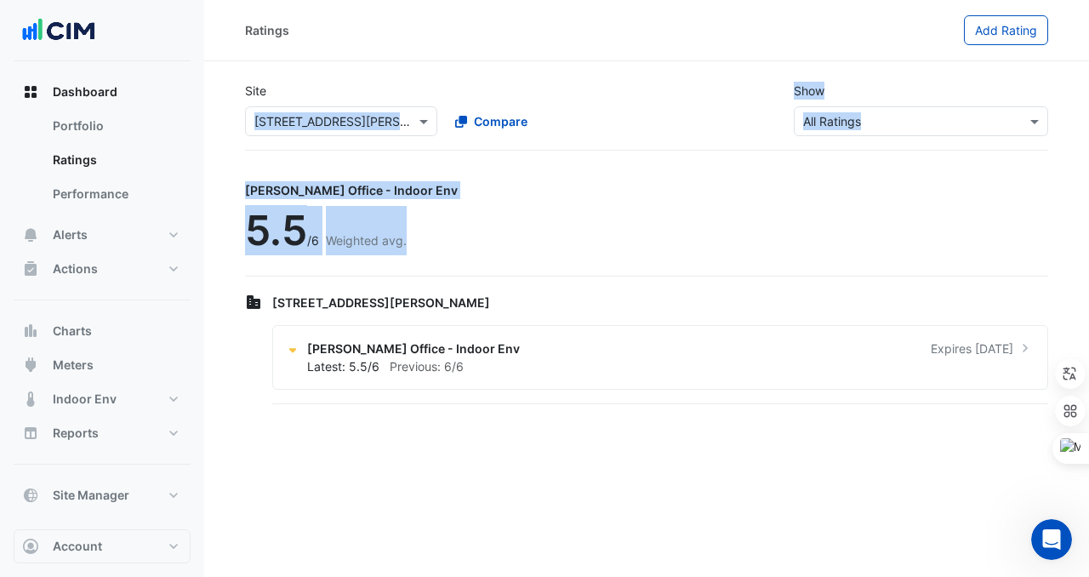
drag, startPoint x: 237, startPoint y: 113, endPoint x: 494, endPoint y: 234, distance: 283.9
click at [494, 234] on app-ratings-page "Site Select a Site × 14 Stratton Street Compare Show Sustainability Rating Type…" at bounding box center [646, 237] width 803 height 339
copy app-ratings-page "14 Stratton Street Compare Show Sustainability Rating Types × All Ratings NABER…"
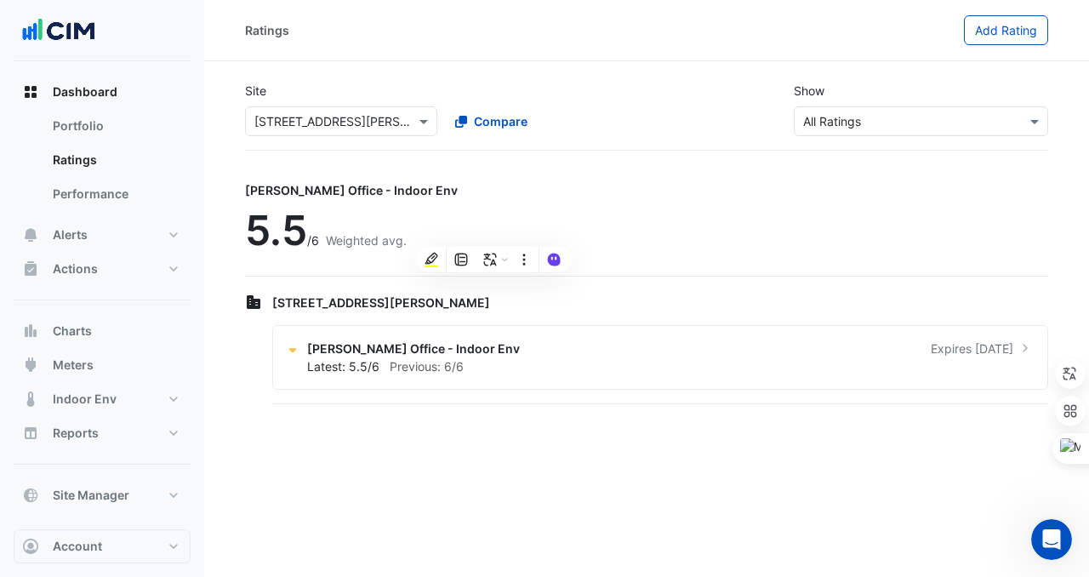
click at [459, 192] on div "NABERS Office - Indoor Env 5.5 /6 Weighted avg." at bounding box center [646, 224] width 803 height 106
click at [403, 118] on div at bounding box center [341, 121] width 191 height 20
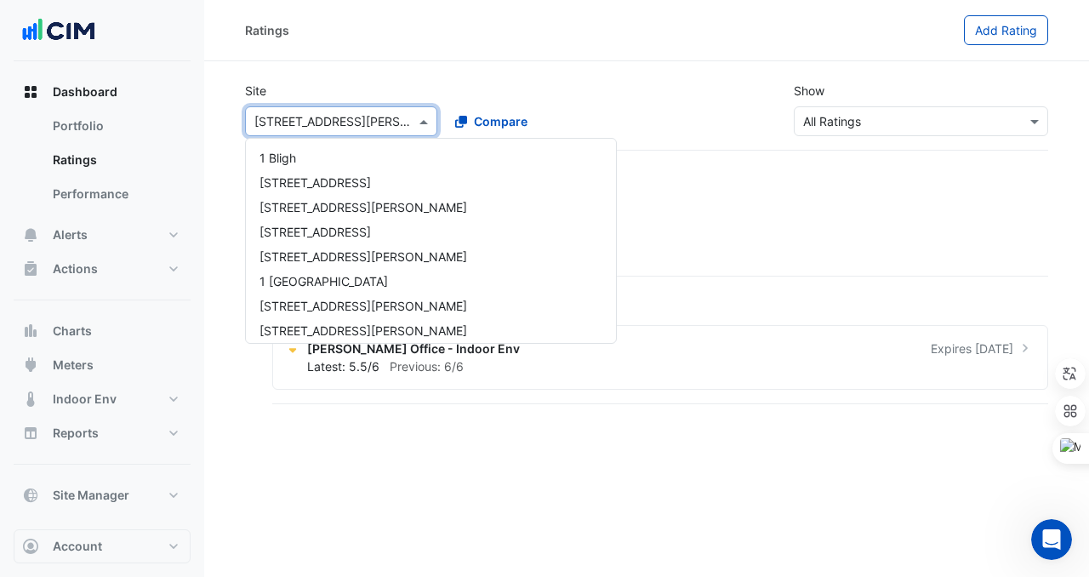
scroll to position [1043, 0]
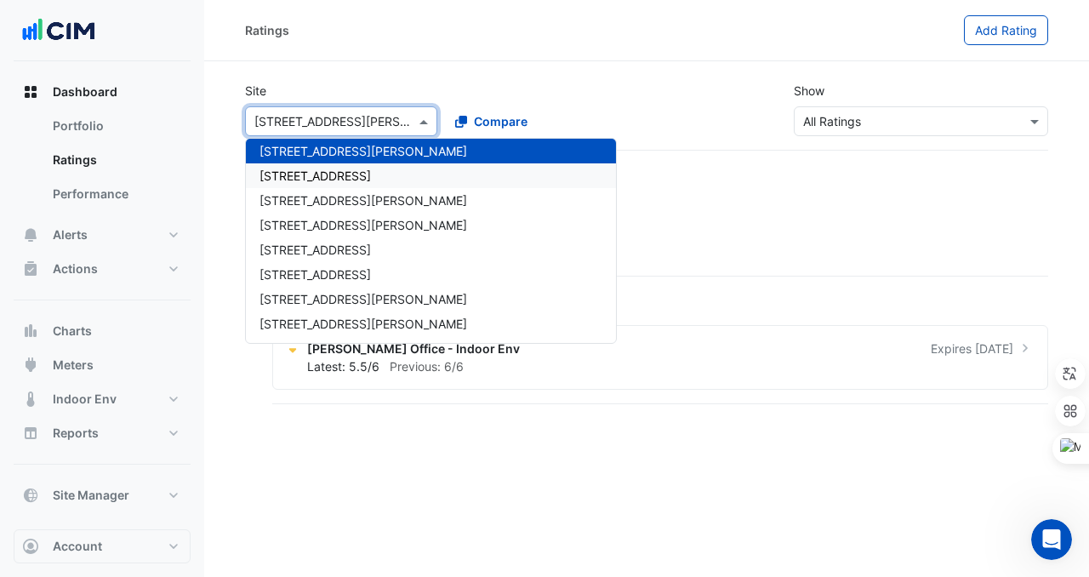
click at [371, 169] on span "[STREET_ADDRESS]" at bounding box center [315, 175] width 111 height 14
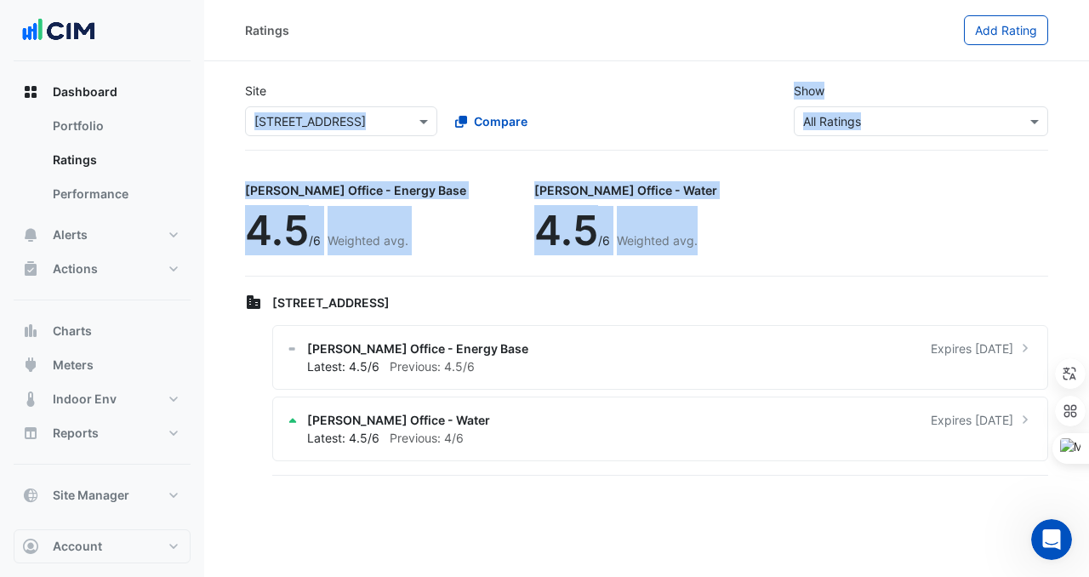
drag, startPoint x: 233, startPoint y: 107, endPoint x: 660, endPoint y: 224, distance: 442.7
click at [660, 224] on section "Site Select a Site × 140 St Georges Terrace Compare Show Sustainability Rating …" at bounding box center [646, 270] width 885 height 418
copy app-ratings-page "140 St Georges Terrace Compare Show Sustainability Rating Types × All Ratings N…"
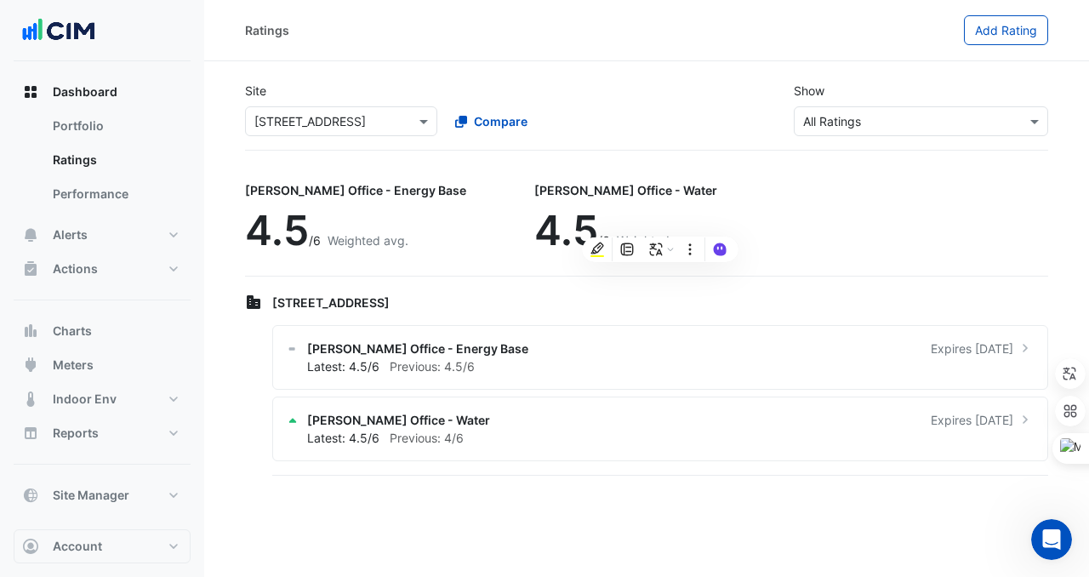
click at [359, 171] on div "[PERSON_NAME] Office - Energy Base 4.5 /6 Weighted avg." at bounding box center [362, 220] width 235 height 98
click at [349, 117] on input "text" at bounding box center [324, 122] width 140 height 18
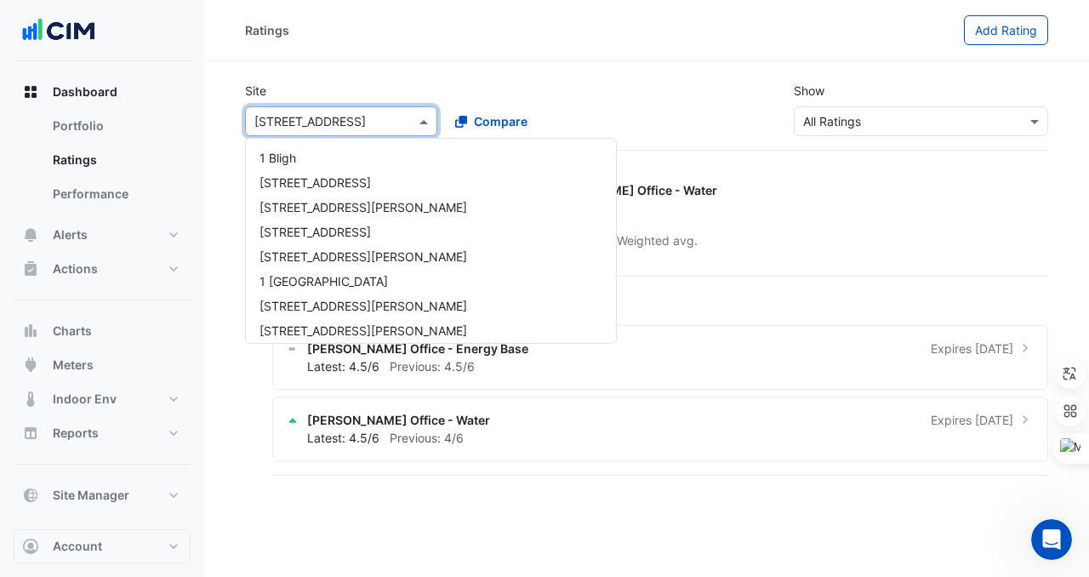
scroll to position [1068, 0]
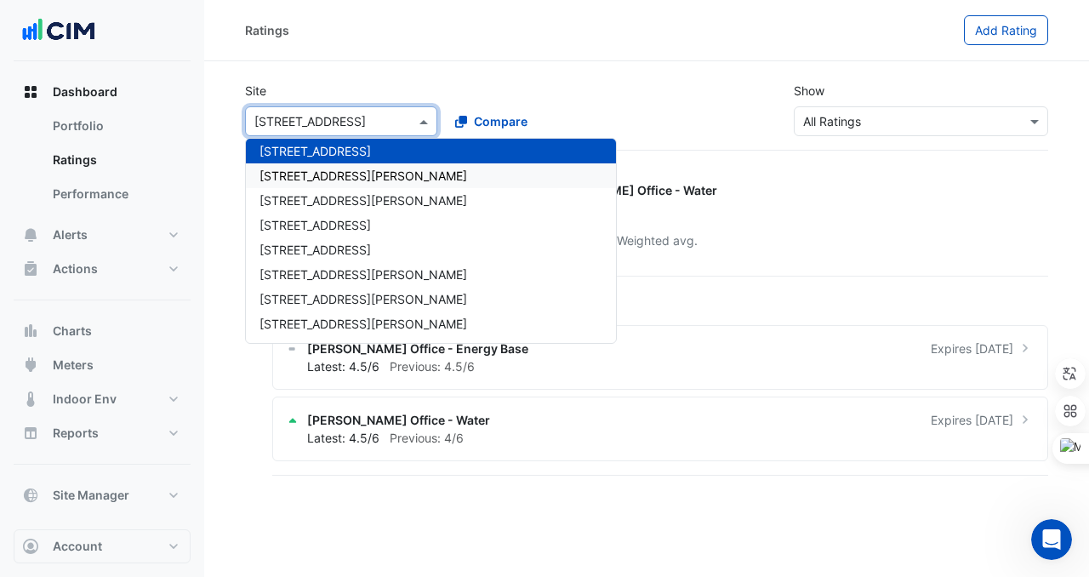
click at [340, 169] on span "[STREET_ADDRESS][PERSON_NAME]" at bounding box center [364, 175] width 208 height 14
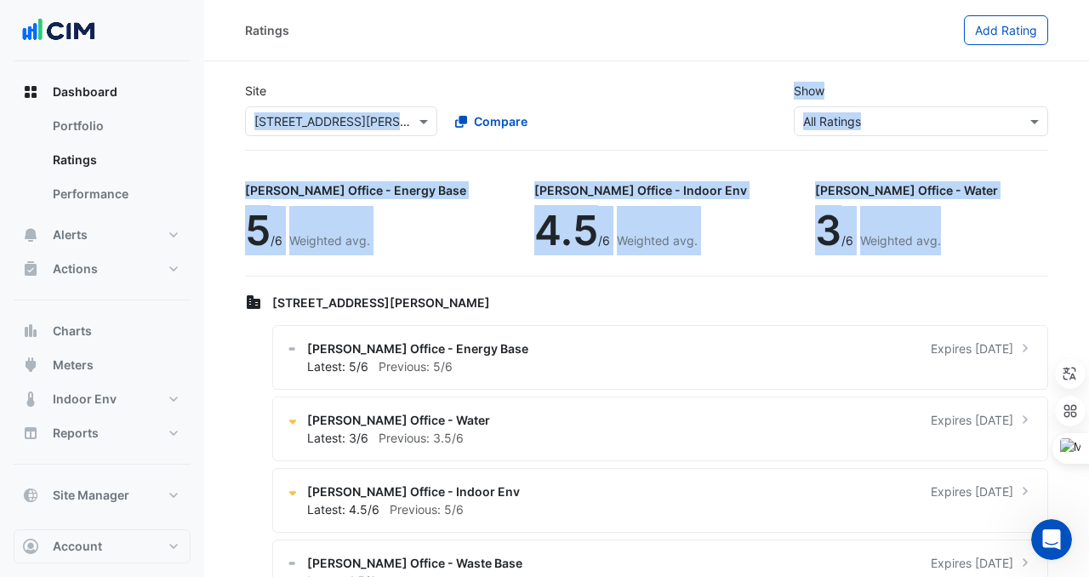
drag, startPoint x: 242, startPoint y: 111, endPoint x: 838, endPoint y: 234, distance: 608.9
click at [838, 234] on app-ratings-page "Site Select a Site × 141 Walker Street Compare Show Sustainability Rating Types…" at bounding box center [646, 345] width 803 height 554
copy app-ratings-page "141 Walker Street Compare Show Sustainability Rating Types × All Ratings NABERS…"
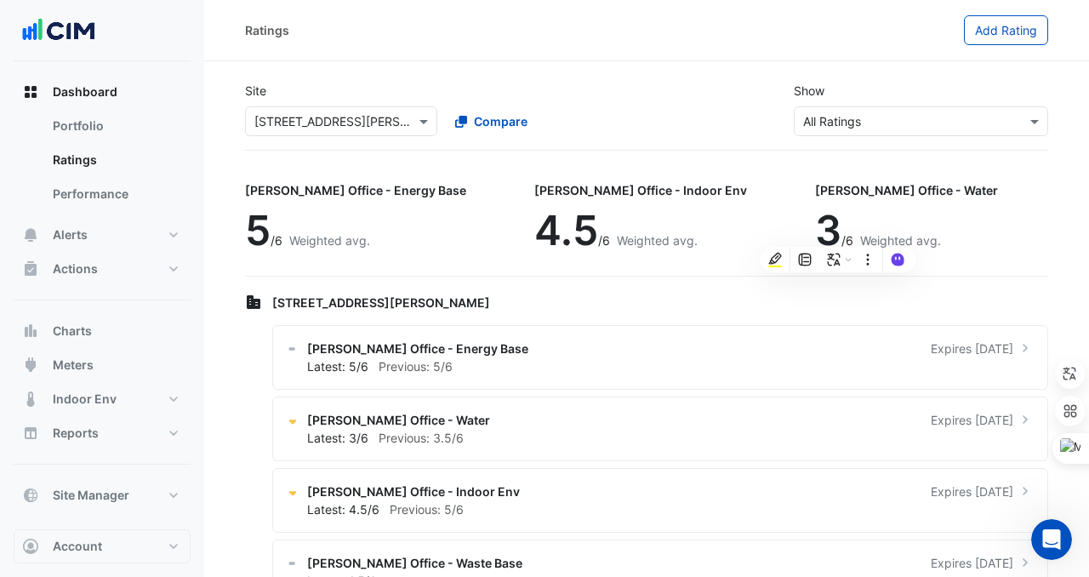
click at [305, 86] on div "Site Select a Site × 141 Walker Street Compare" at bounding box center [441, 109] width 412 height 54
click at [306, 123] on input "text" at bounding box center [324, 122] width 140 height 18
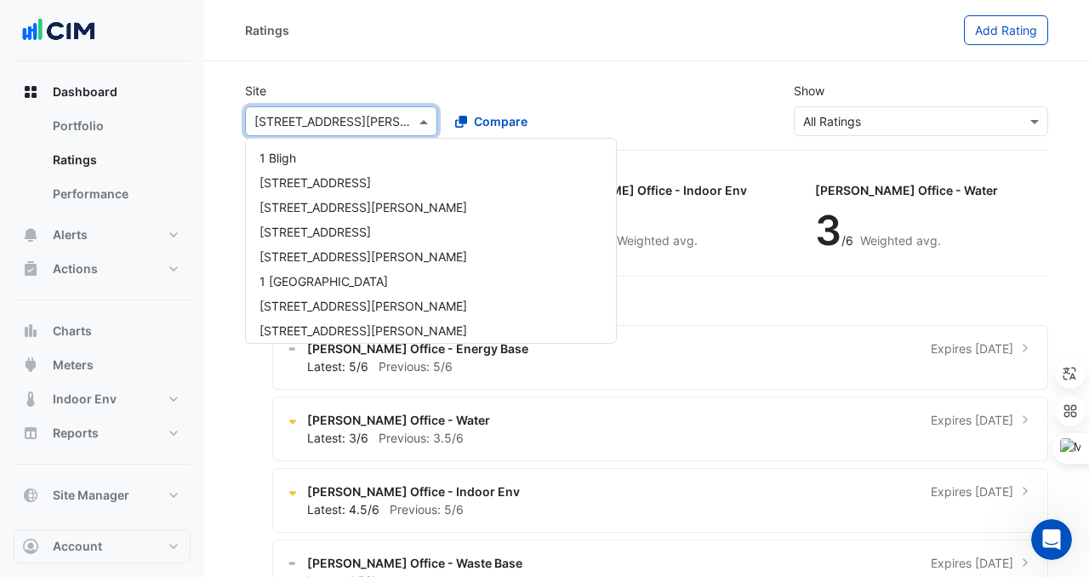
scroll to position [1092, 0]
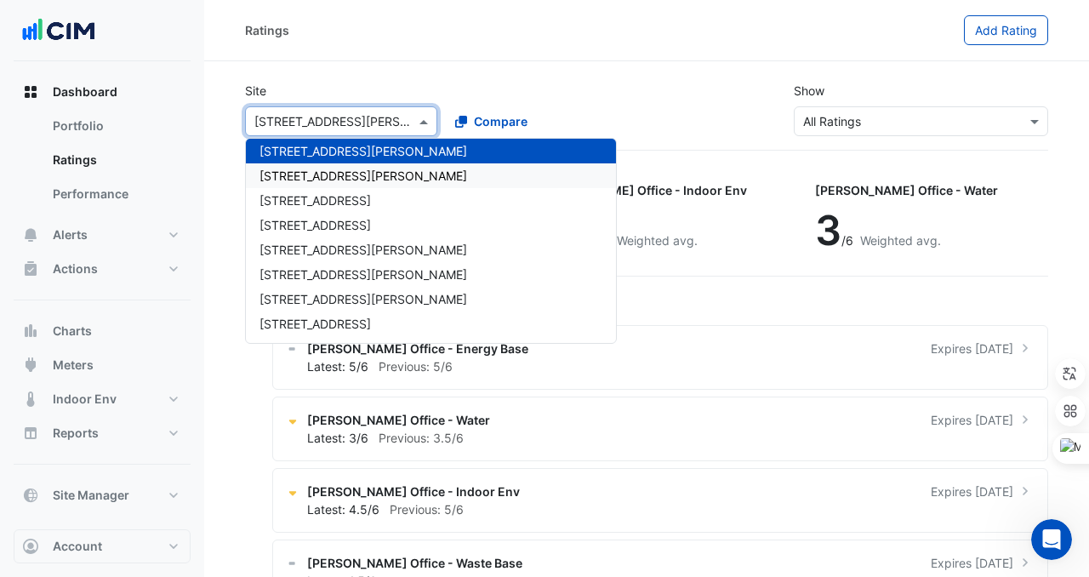
click at [304, 171] on span "[STREET_ADDRESS][PERSON_NAME]" at bounding box center [364, 175] width 208 height 14
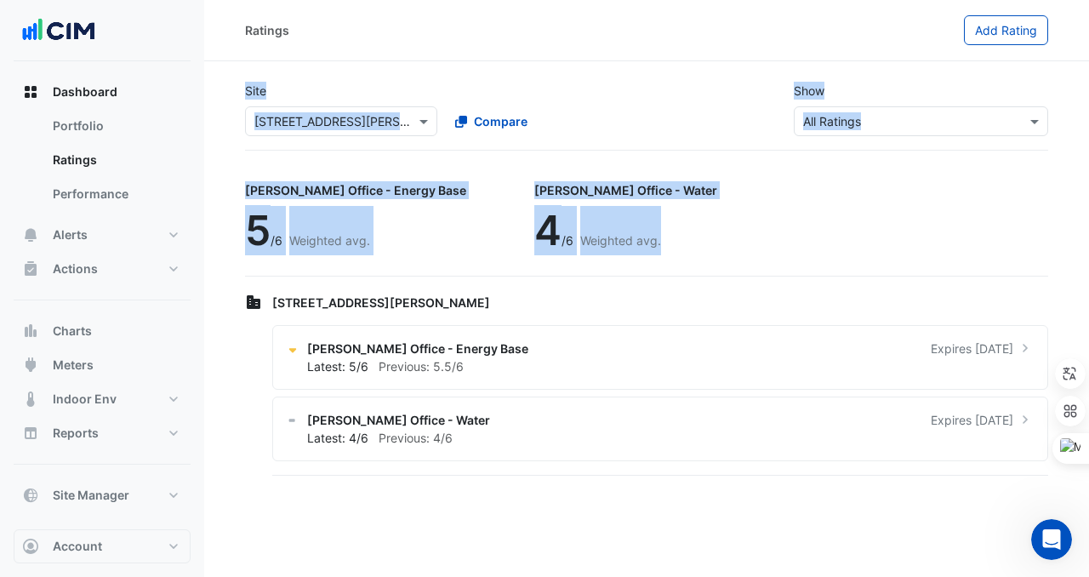
drag, startPoint x: 223, startPoint y: 102, endPoint x: 674, endPoint y: 261, distance: 478.2
click at [674, 261] on section "Site Select a Site × 144 Edward Street Compare Show Sustainability Rating Types…" at bounding box center [646, 270] width 885 height 418
copy app-ratings-page "Site Select a Site × 144 Edward Street Compare Show Sustainability Rating Types…"
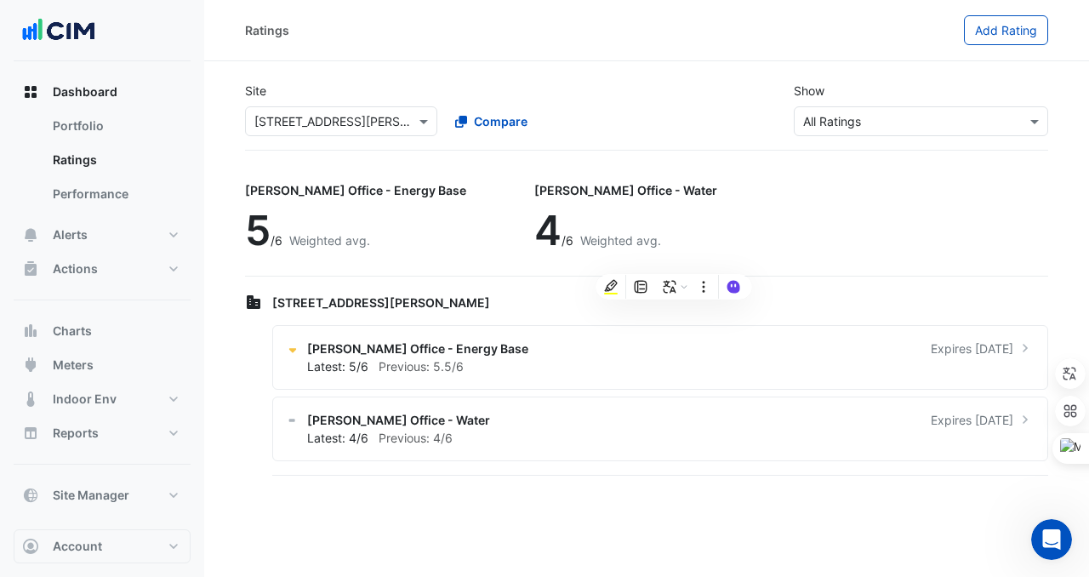
click at [462, 103] on div "Select a Site × 144 Edward Street Compare" at bounding box center [441, 118] width 398 height 37
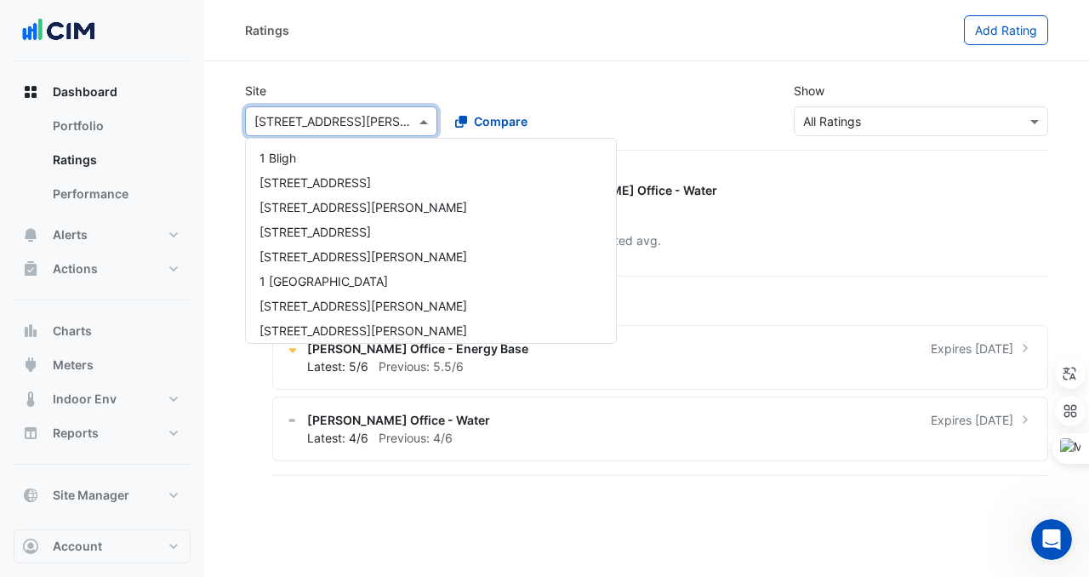
click at [391, 117] on input "text" at bounding box center [324, 122] width 140 height 18
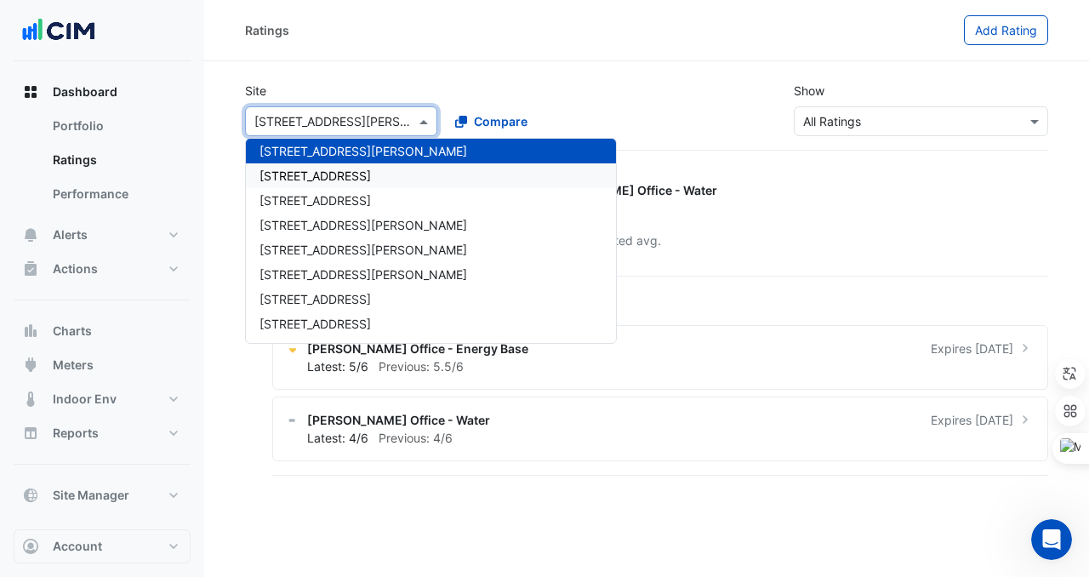
click at [382, 170] on div "[STREET_ADDRESS]" at bounding box center [431, 175] width 370 height 25
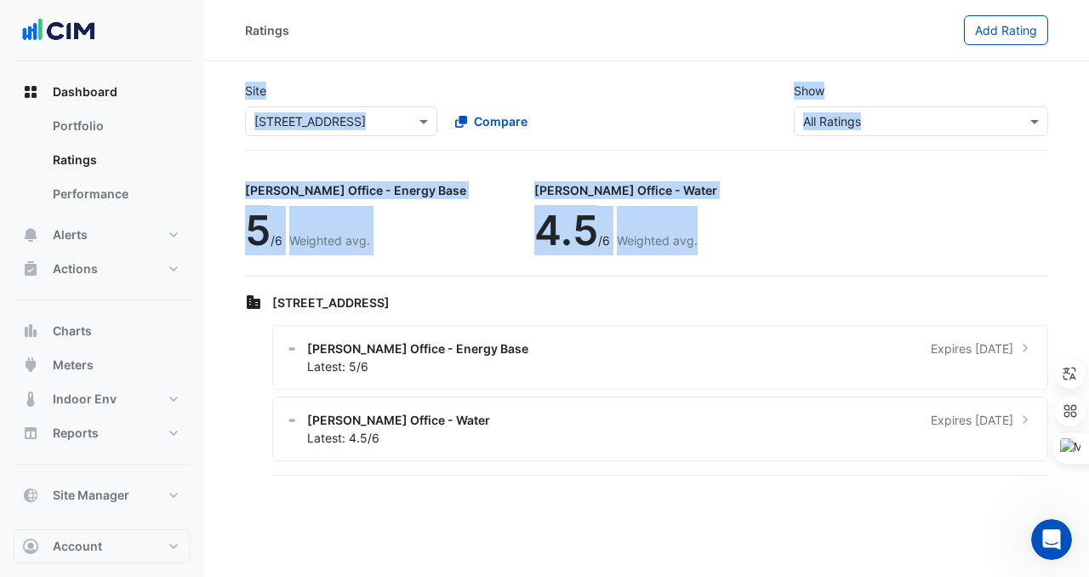
drag, startPoint x: 236, startPoint y: 100, endPoint x: 647, endPoint y: 229, distance: 431.6
click at [647, 229] on app-ratings-page "Site Select a Site × 144 Stirling Street Compare Show Sustainability Rating Typ…" at bounding box center [646, 273] width 803 height 411
copy app-ratings-page "Site Select a Site × 144 Stirling Street Compare Show Sustainability Rating Typ…"
click at [576, 99] on div "Site Select a Site × 144 Stirling Street Compare" at bounding box center [441, 109] width 412 height 54
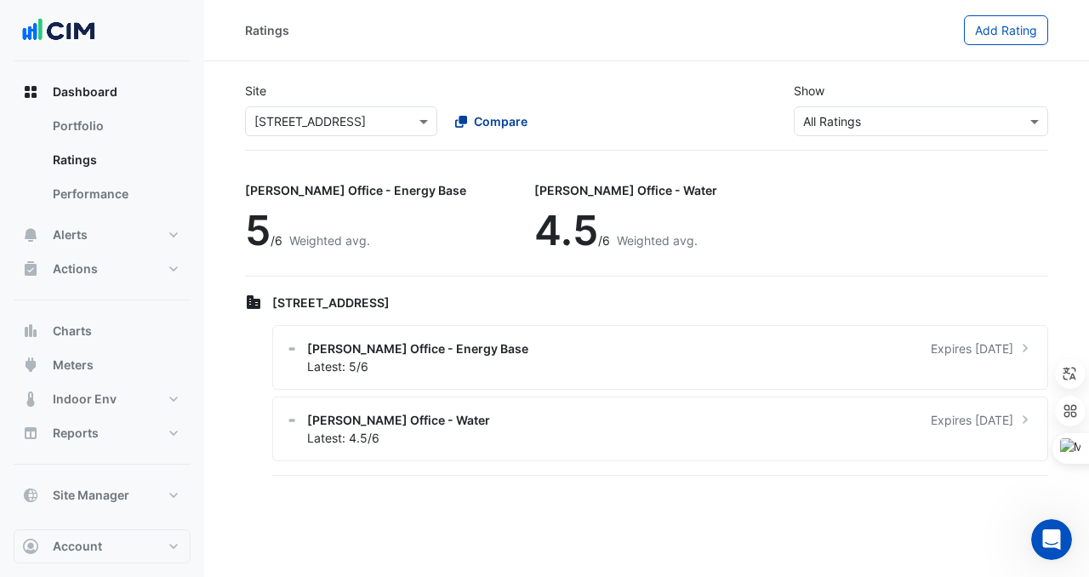
click at [482, 119] on span "Compare" at bounding box center [501, 121] width 54 height 18
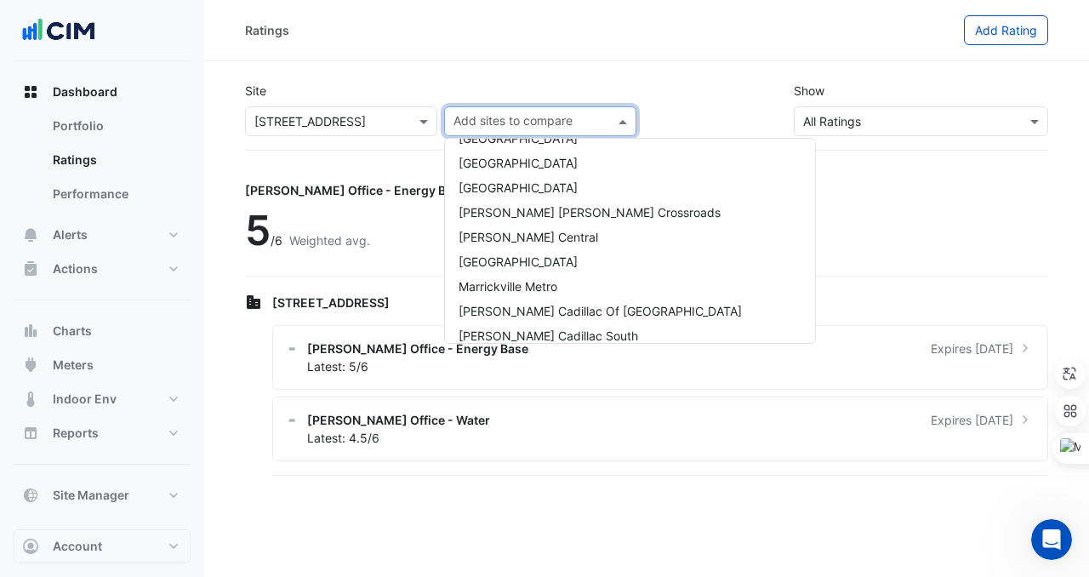
scroll to position [9374, 0]
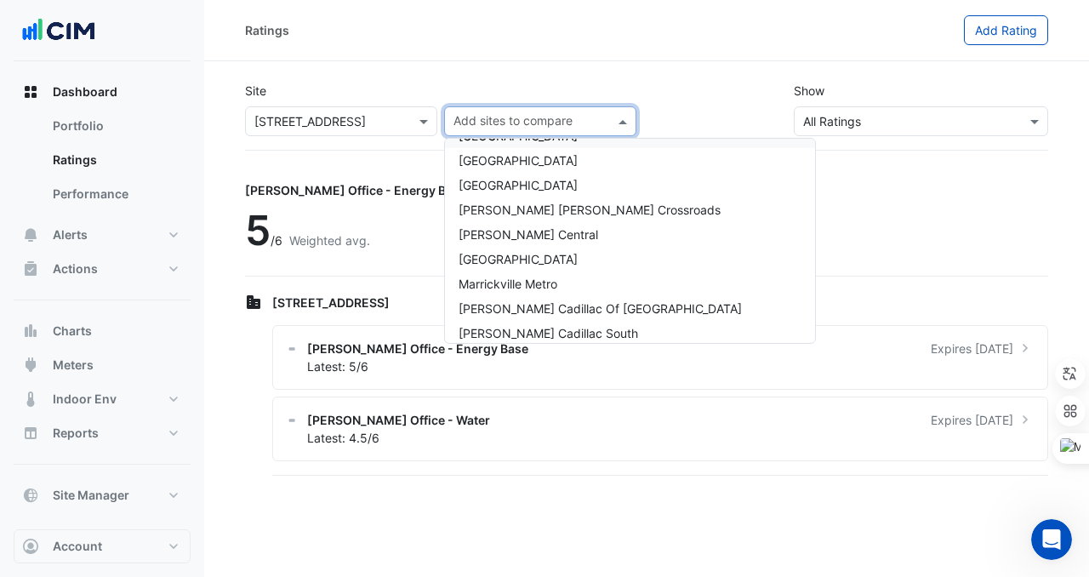
click at [532, 20] on div "Ratings" at bounding box center [604, 30] width 719 height 30
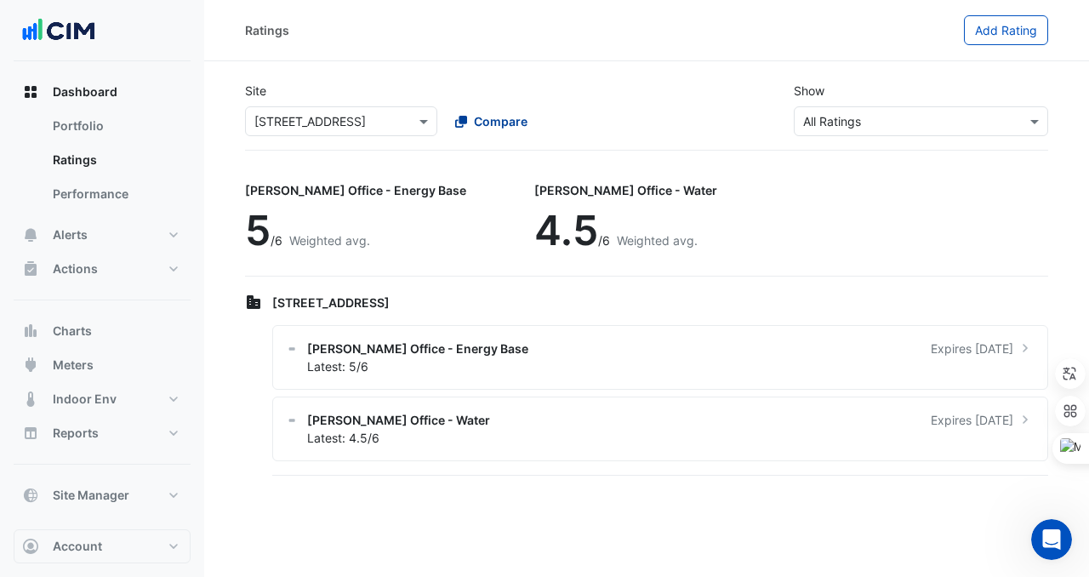
click at [489, 126] on span "Compare" at bounding box center [501, 121] width 54 height 18
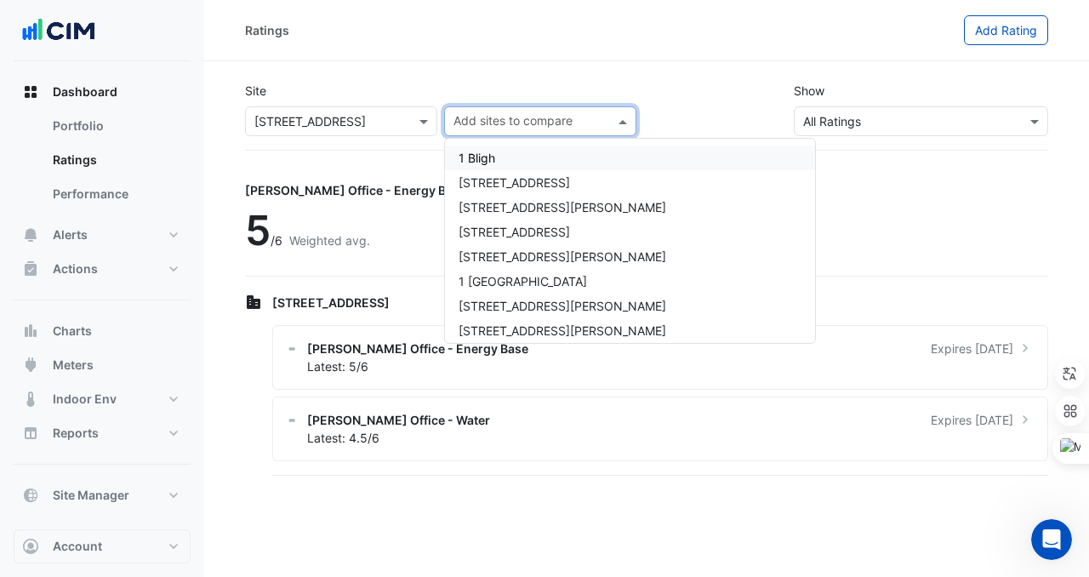
click at [641, 112] on div "Site Select a Site × 144 Stirling Street Add sites to compare 1 Bligh 1 Chandos…" at bounding box center [441, 109] width 412 height 54
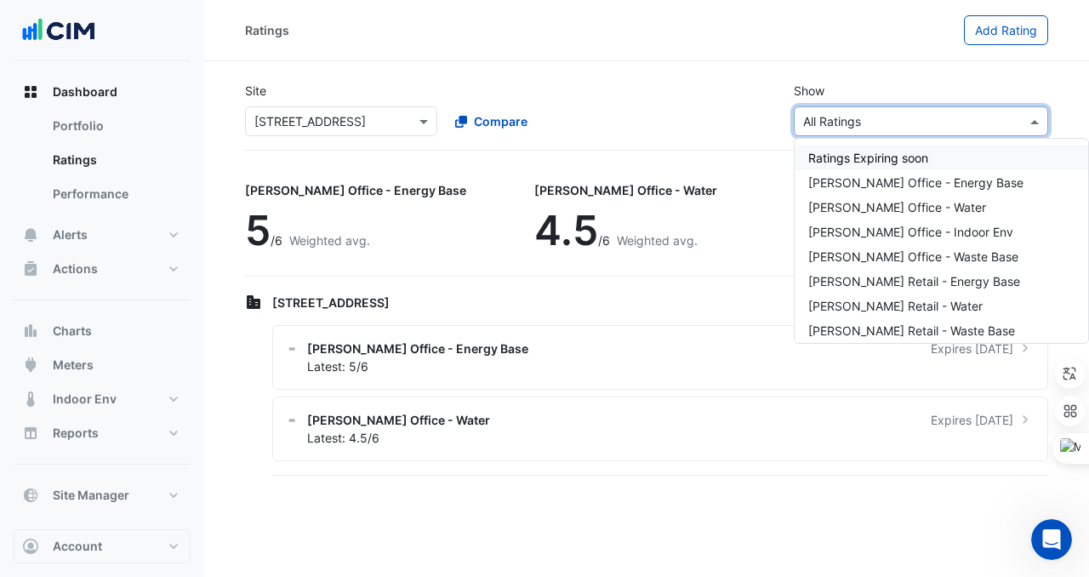
click at [831, 127] on input "text" at bounding box center [904, 122] width 202 height 18
click at [865, 185] on span "[PERSON_NAME] Office - Energy Base" at bounding box center [915, 182] width 215 height 14
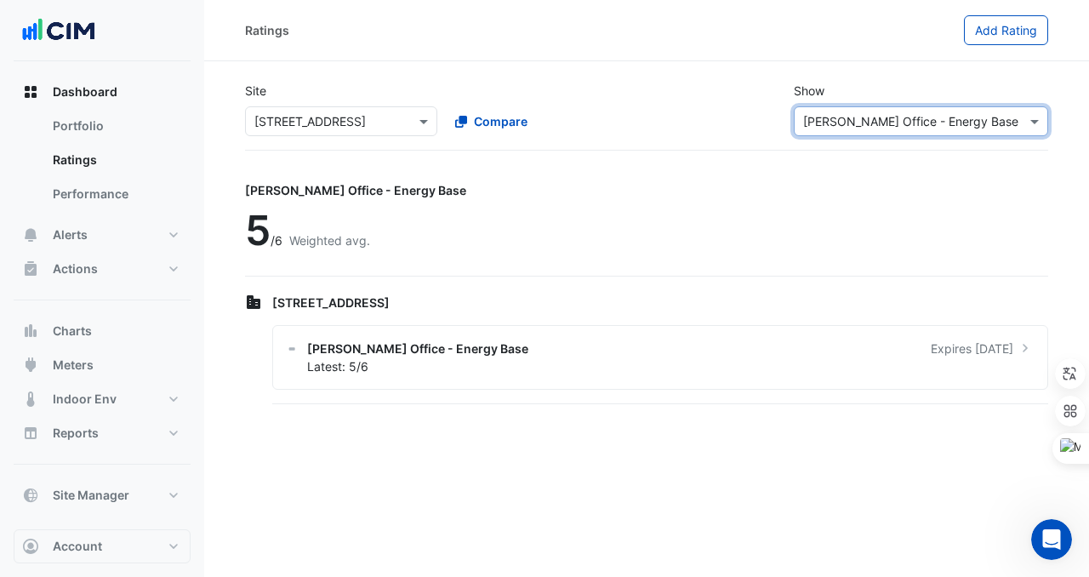
click at [389, 119] on input "text" at bounding box center [324, 122] width 140 height 18
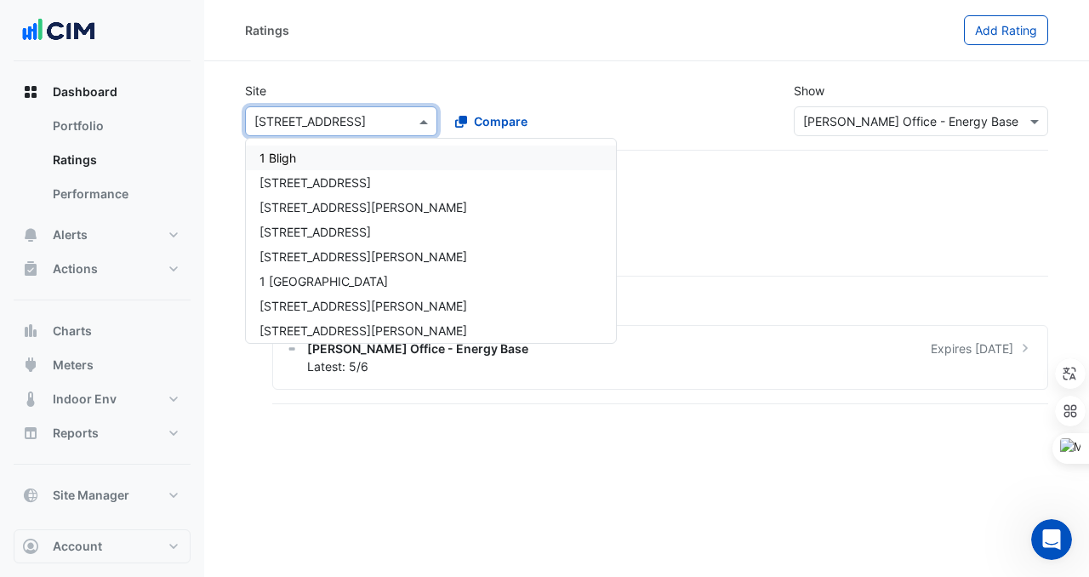
click at [351, 163] on div "1 Bligh" at bounding box center [431, 157] width 370 height 25
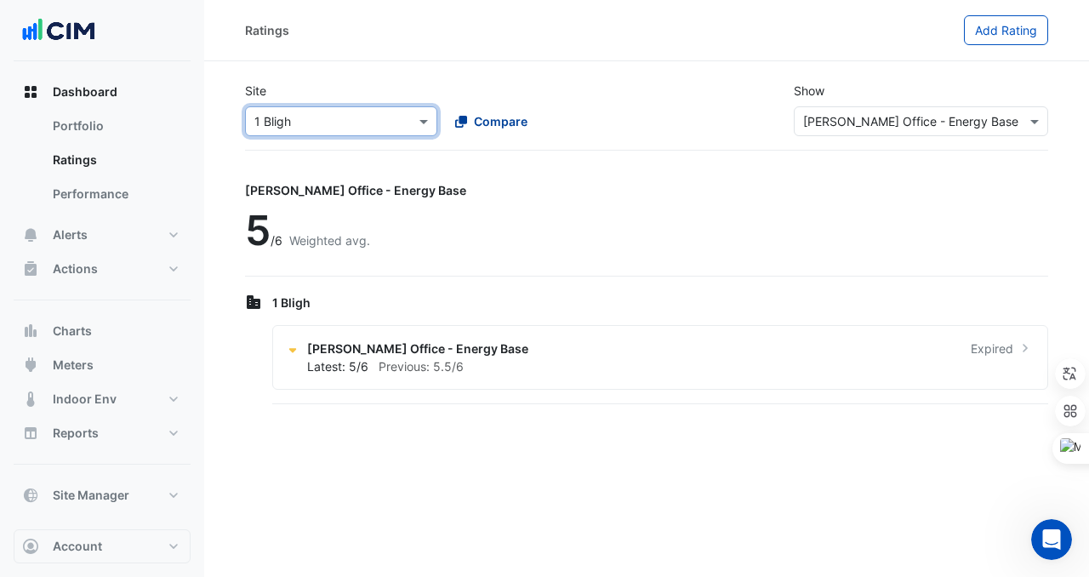
click at [489, 123] on span "Compare" at bounding box center [501, 121] width 54 height 18
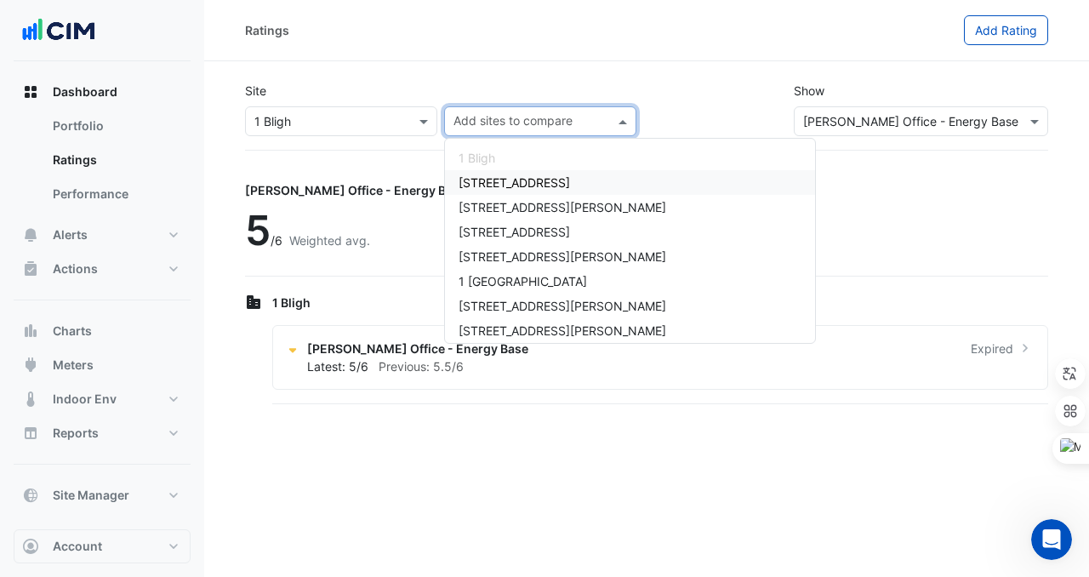
click at [493, 180] on span "[STREET_ADDRESS]" at bounding box center [514, 182] width 111 height 14
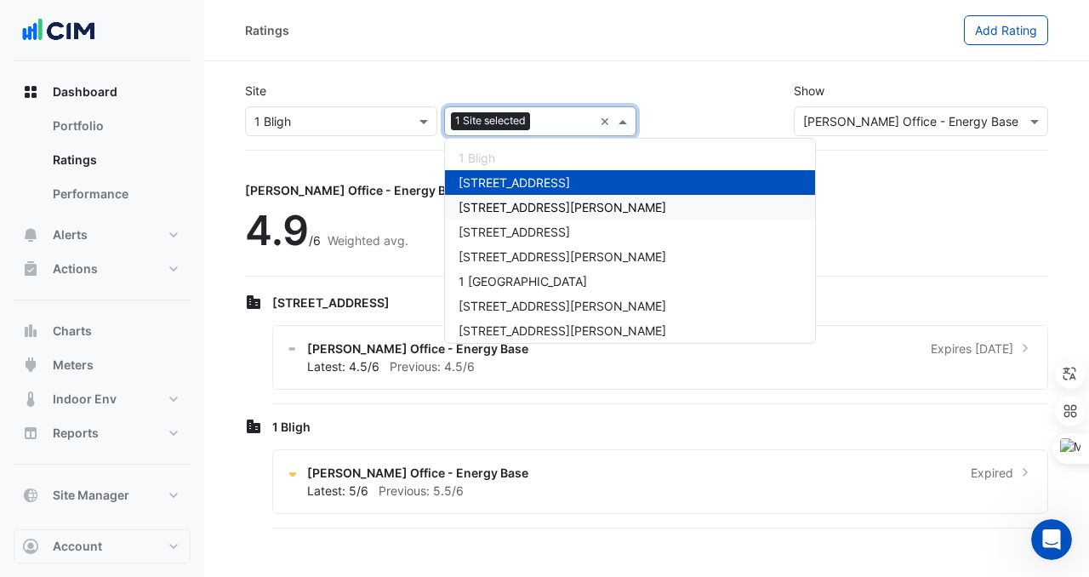
click at [495, 212] on span "[STREET_ADDRESS][PERSON_NAME]" at bounding box center [563, 207] width 208 height 14
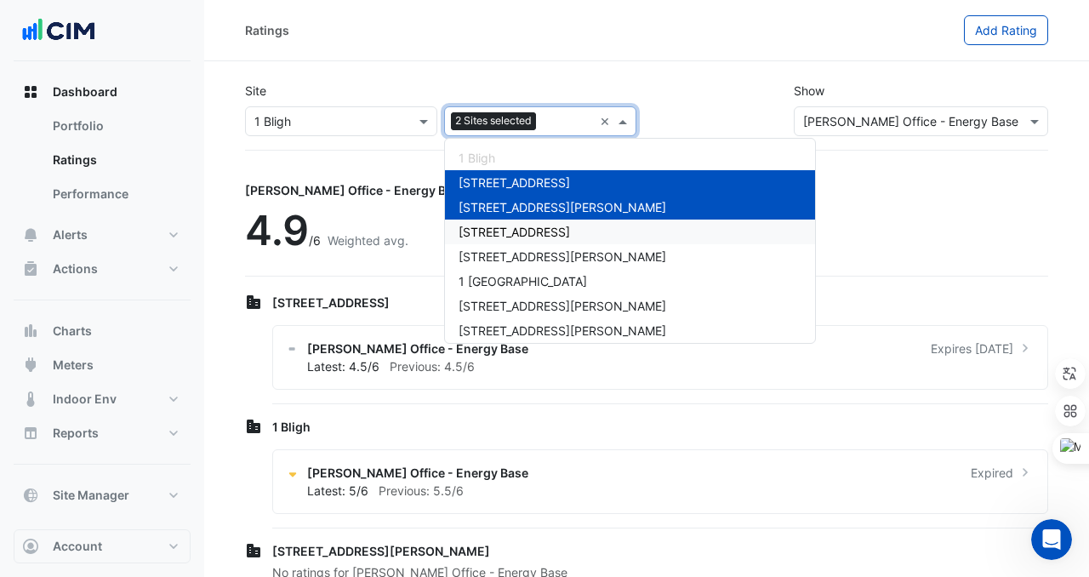
click at [499, 235] on span "[STREET_ADDRESS]" at bounding box center [514, 232] width 111 height 14
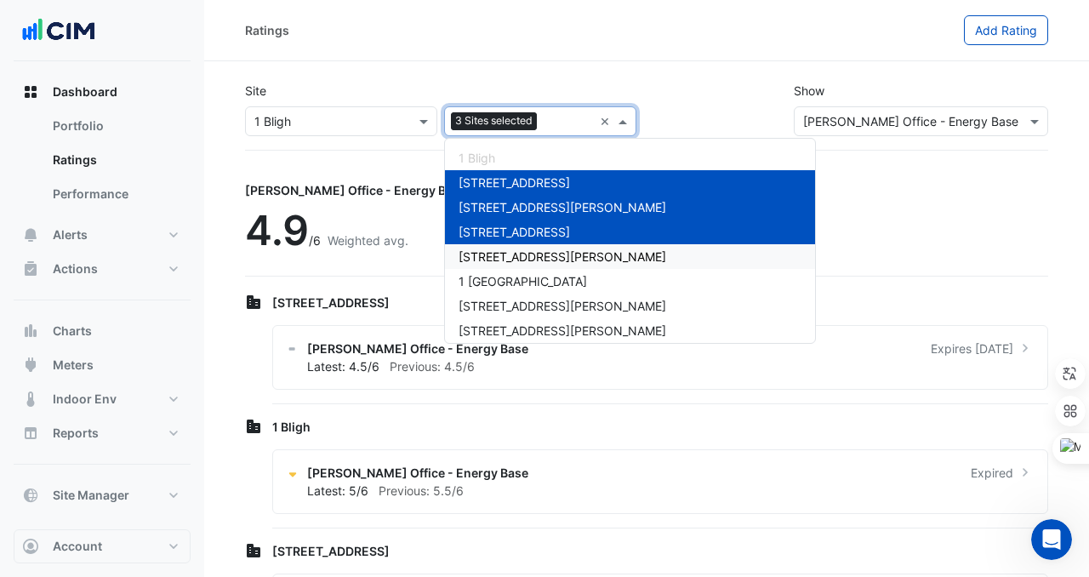
click at [500, 255] on span "[STREET_ADDRESS][PERSON_NAME]" at bounding box center [563, 256] width 208 height 14
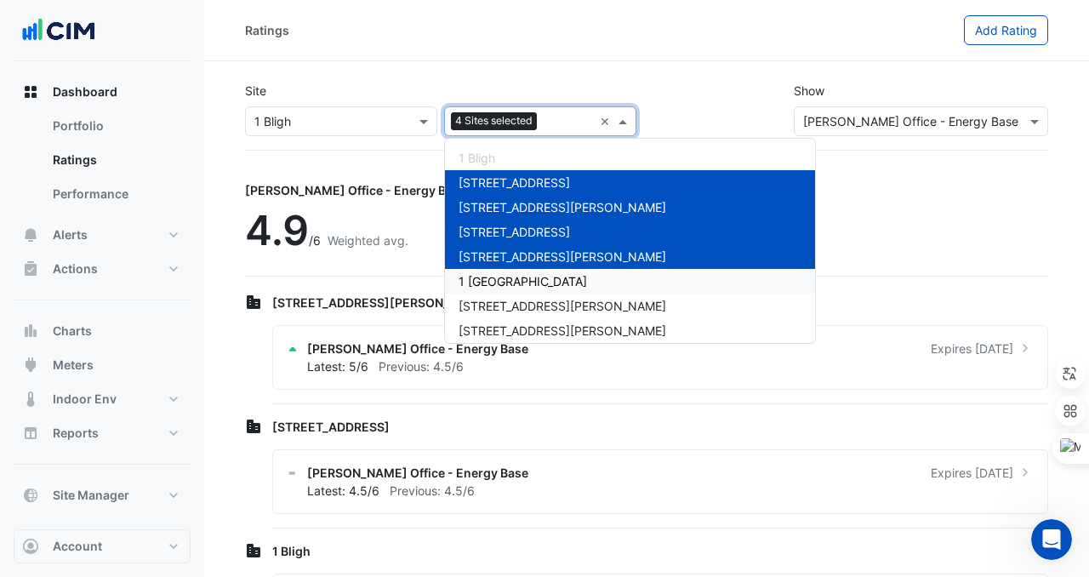
click at [500, 281] on span "1 [GEOGRAPHIC_DATA]" at bounding box center [523, 281] width 128 height 14
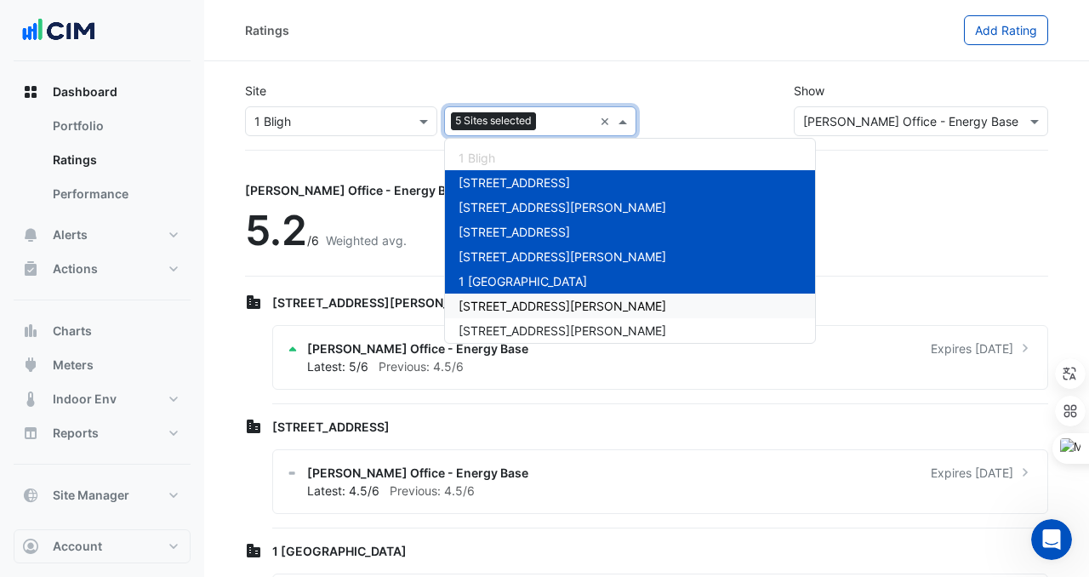
click at [499, 305] on span "[STREET_ADDRESS][PERSON_NAME]" at bounding box center [563, 306] width 208 height 14
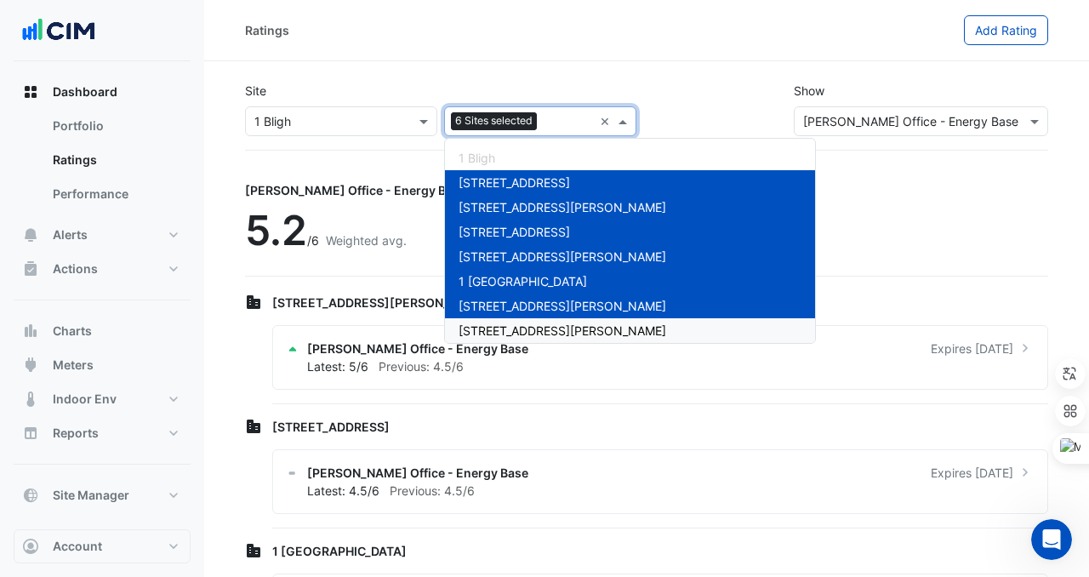
click at [511, 330] on span "[STREET_ADDRESS][PERSON_NAME]" at bounding box center [563, 330] width 208 height 14
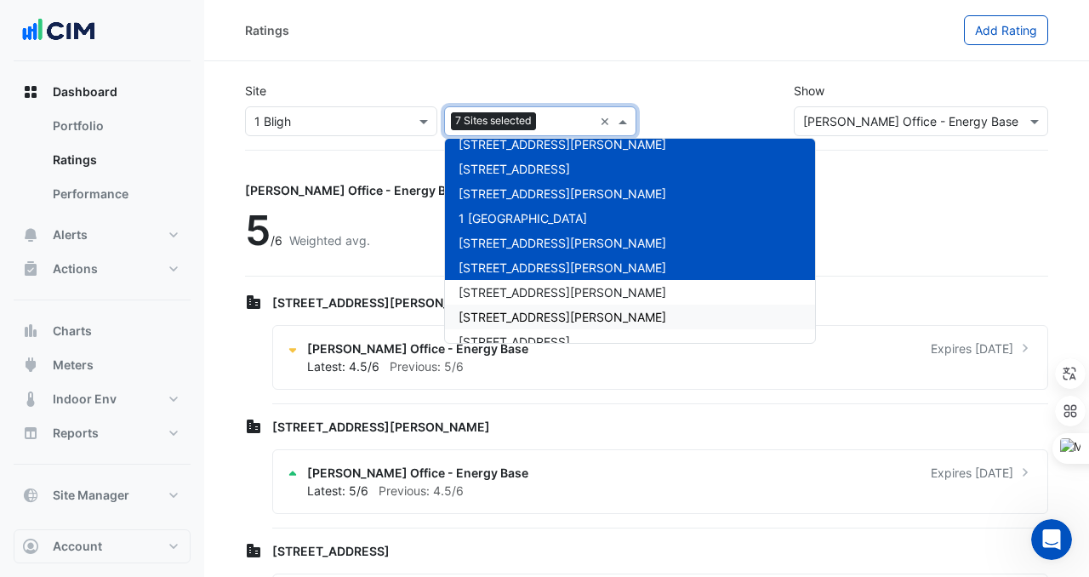
scroll to position [66, 0]
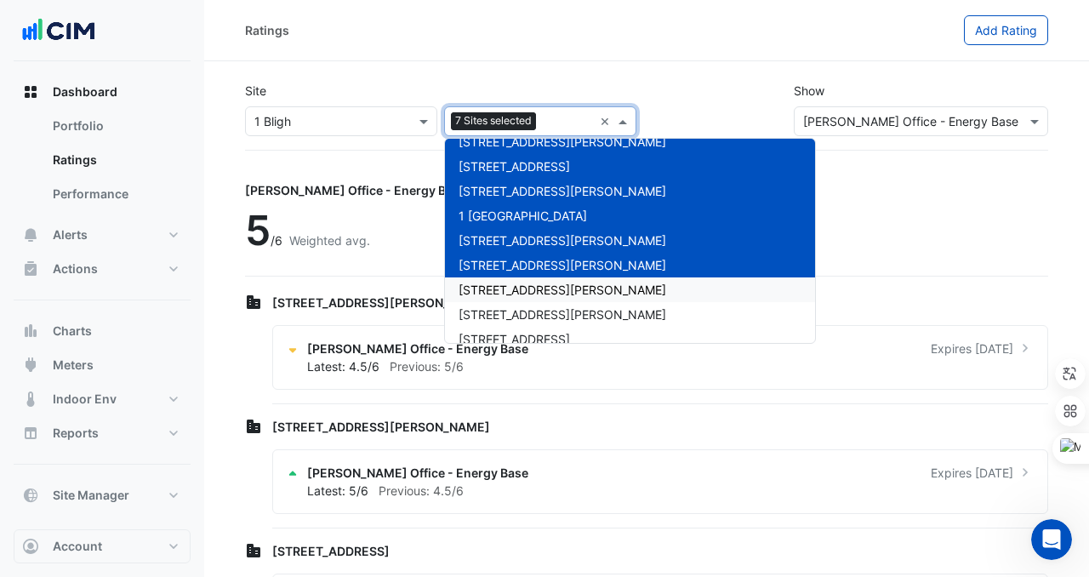
click at [509, 290] on span "[STREET_ADDRESS][PERSON_NAME]" at bounding box center [563, 289] width 208 height 14
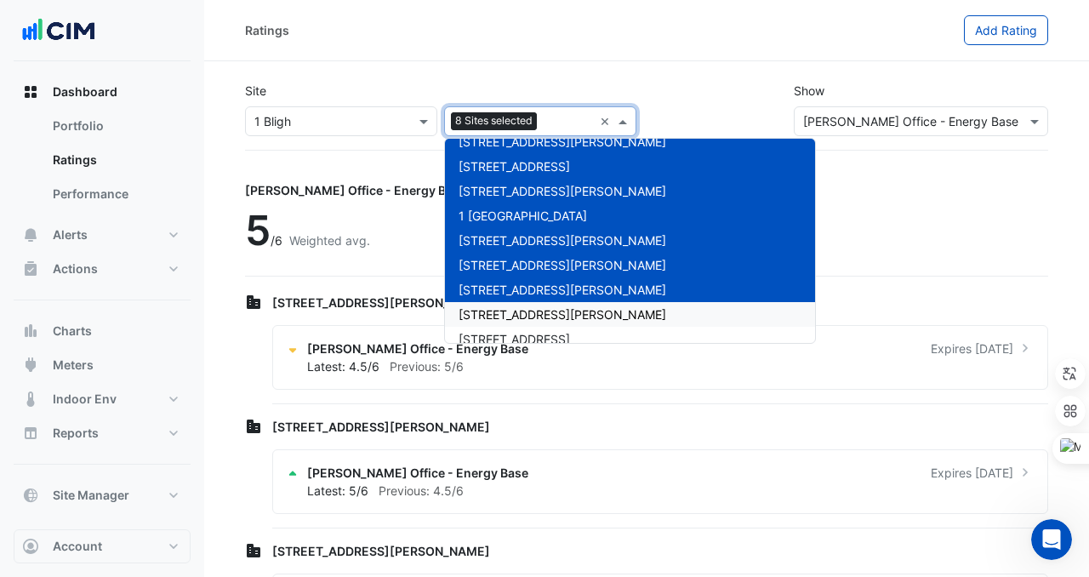
click at [509, 315] on span "[STREET_ADDRESS][PERSON_NAME]" at bounding box center [563, 314] width 208 height 14
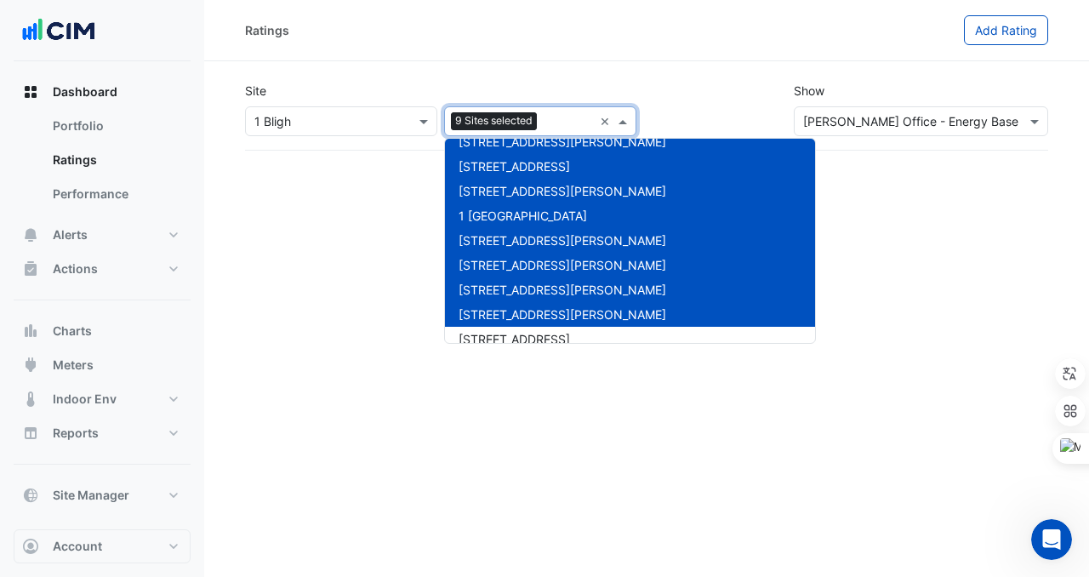
click at [509, 332] on span "[STREET_ADDRESS]" at bounding box center [514, 339] width 111 height 14
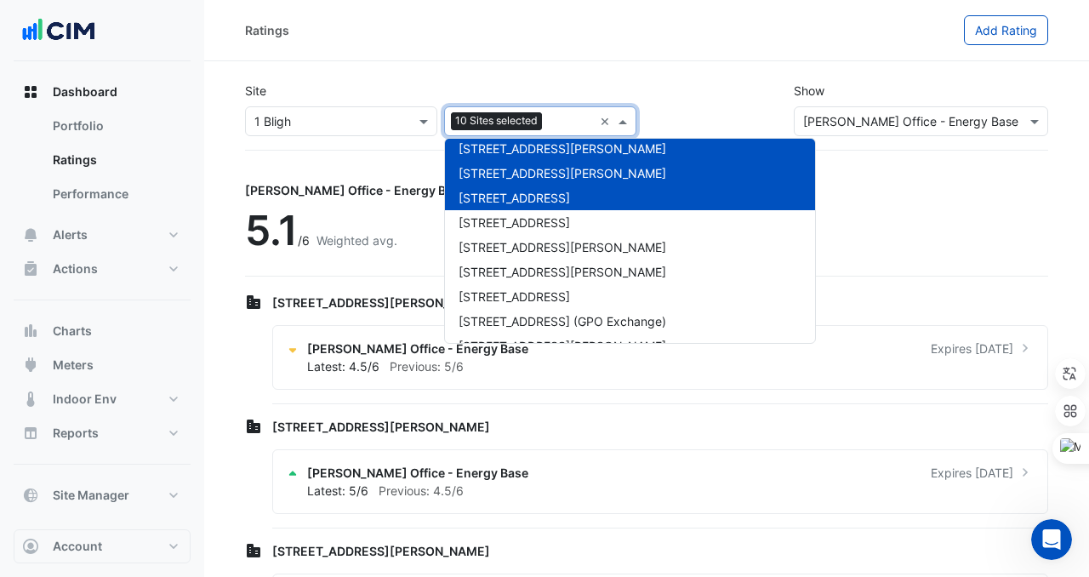
scroll to position [208, 0]
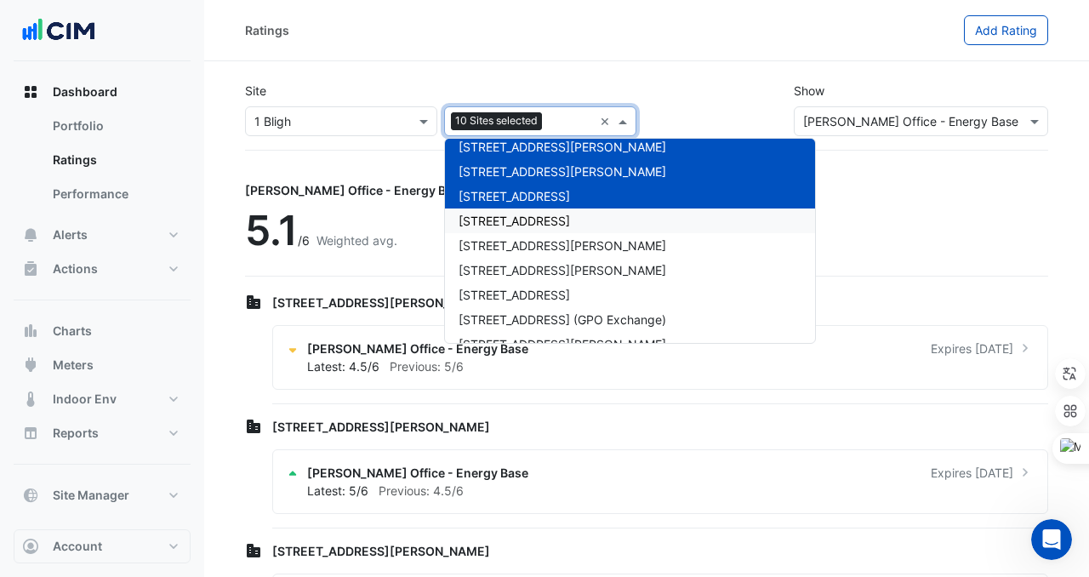
click at [517, 224] on span "[STREET_ADDRESS]" at bounding box center [514, 221] width 111 height 14
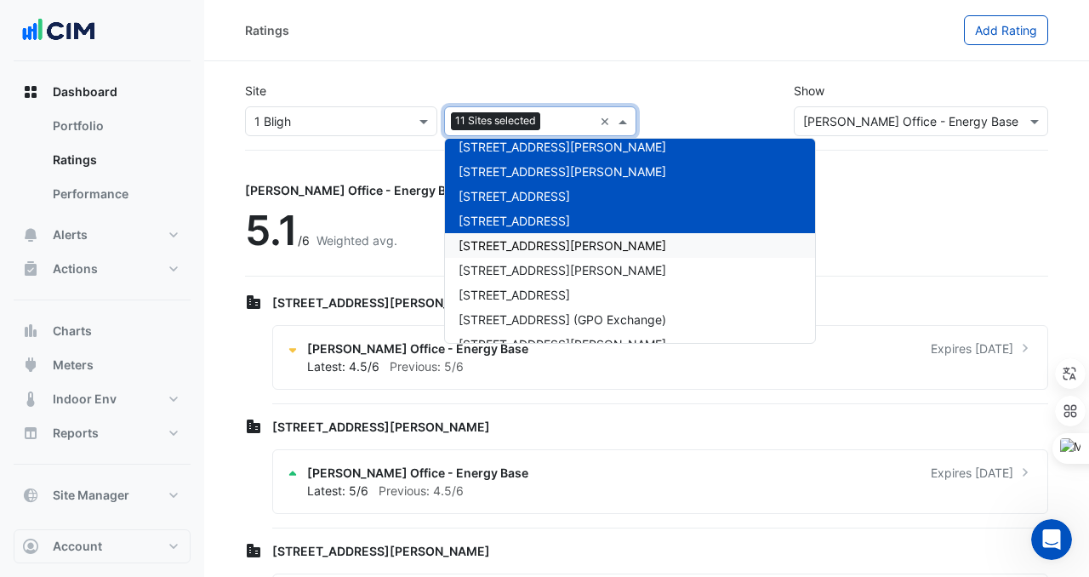
click at [518, 257] on div "[STREET_ADDRESS][PERSON_NAME]" at bounding box center [630, 245] width 370 height 25
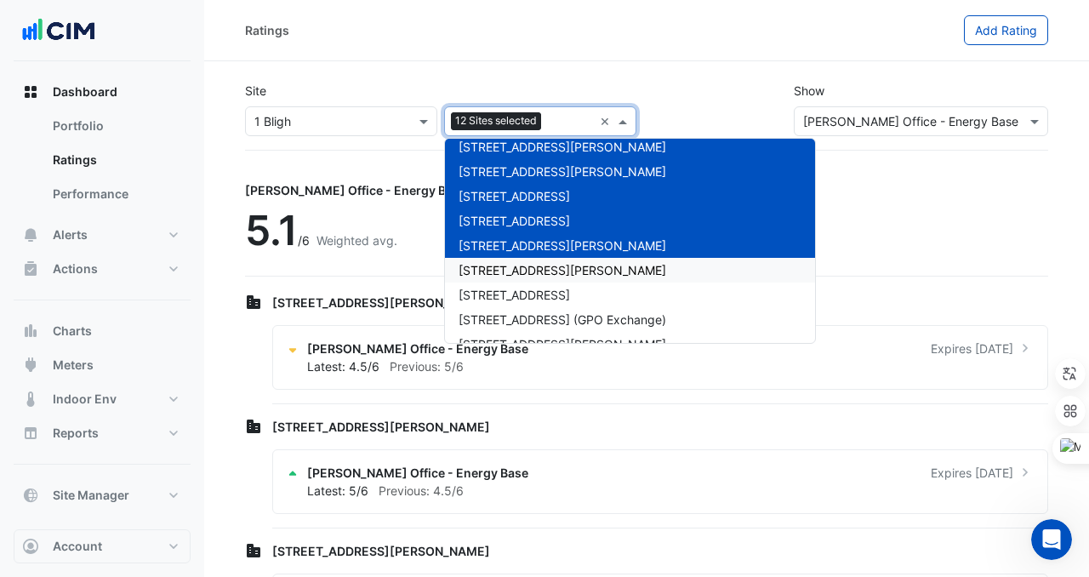
click at [519, 276] on span "[STREET_ADDRESS][PERSON_NAME]" at bounding box center [563, 270] width 208 height 14
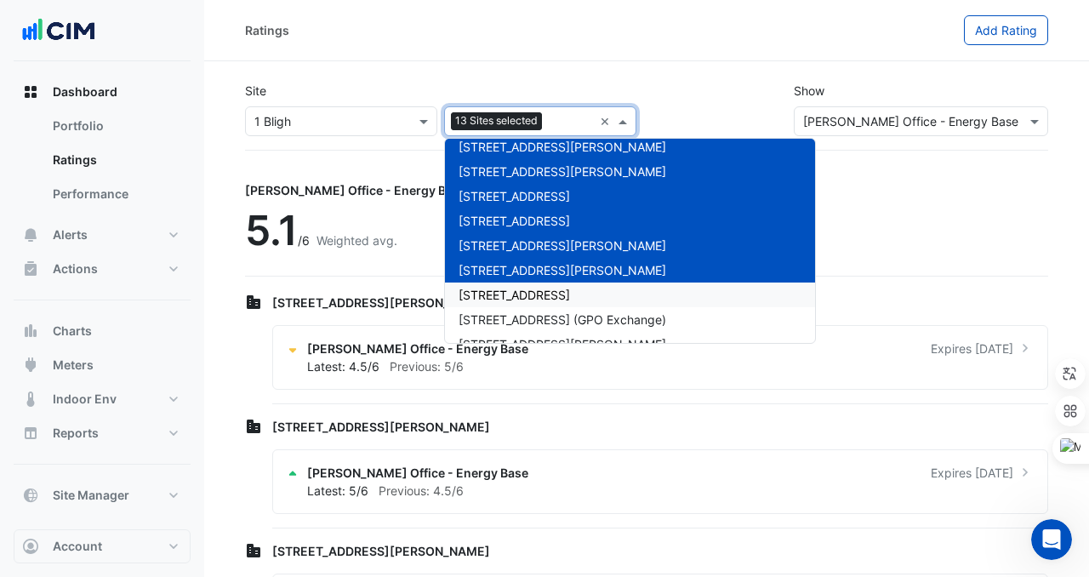
click at [519, 301] on span "[STREET_ADDRESS]" at bounding box center [514, 295] width 111 height 14
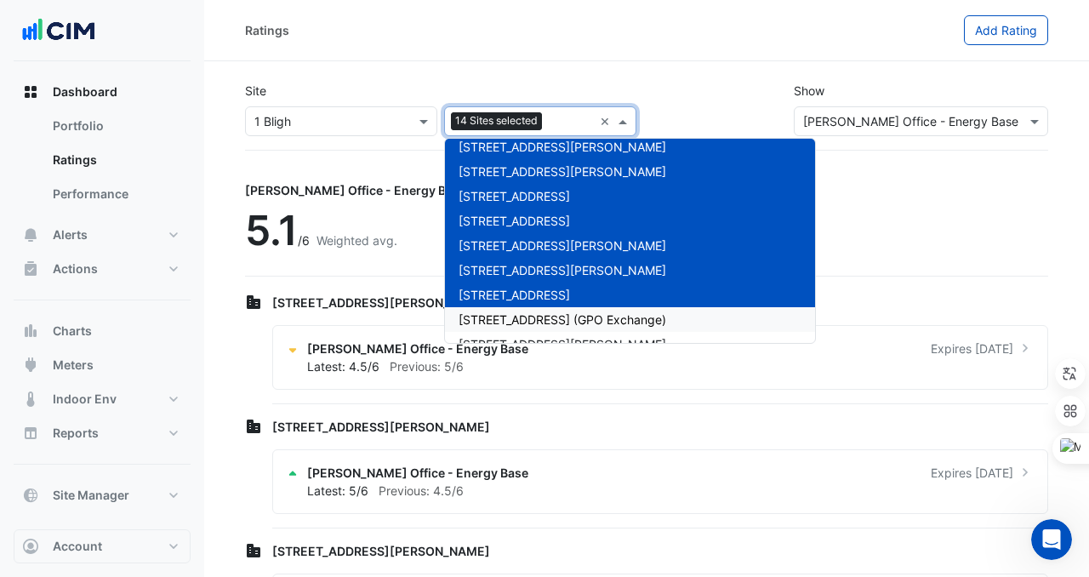
click at [519, 314] on span "[STREET_ADDRESS] (GPO Exchange)" at bounding box center [563, 319] width 208 height 14
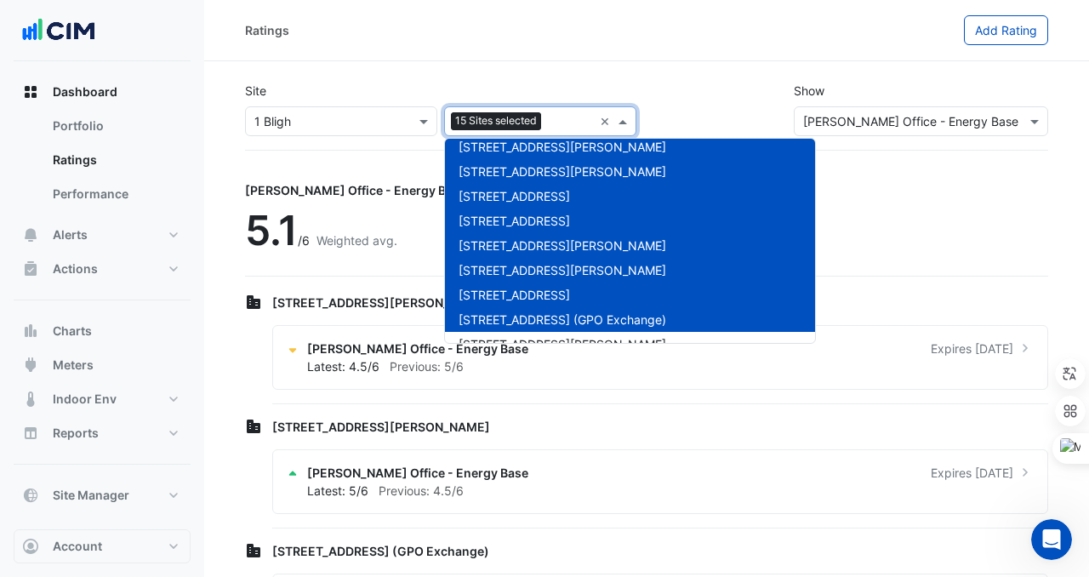
scroll to position [288, 0]
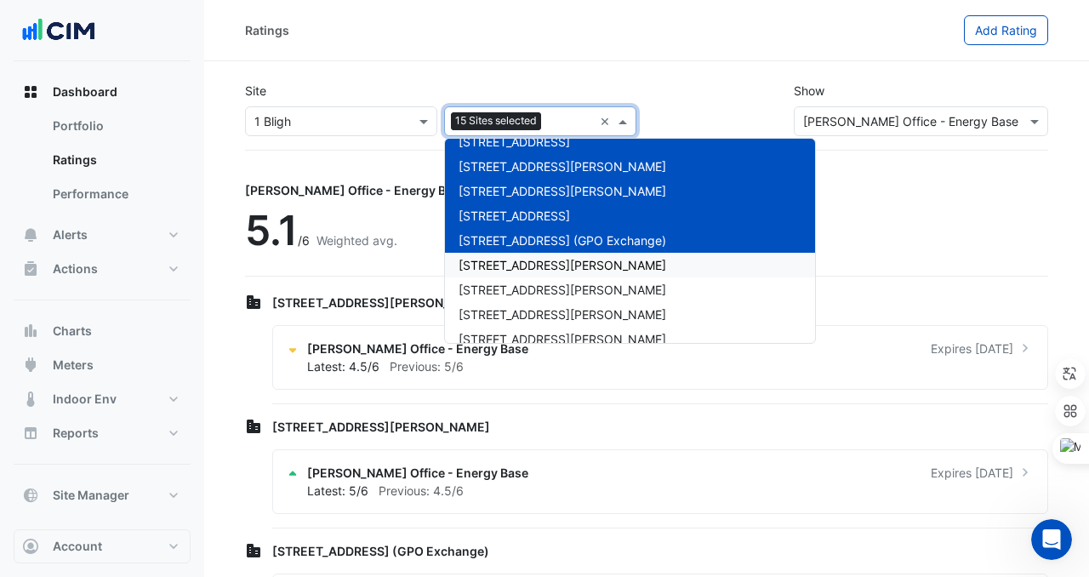
click at [513, 278] on div "[STREET_ADDRESS][PERSON_NAME]" at bounding box center [630, 289] width 370 height 25
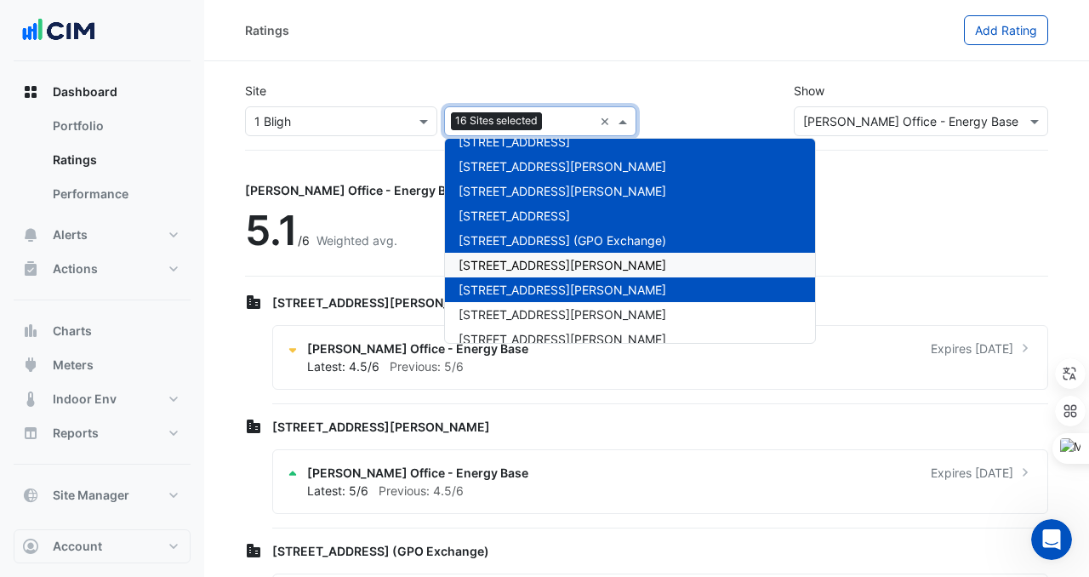
click at [513, 267] on span "[STREET_ADDRESS][PERSON_NAME]" at bounding box center [563, 265] width 208 height 14
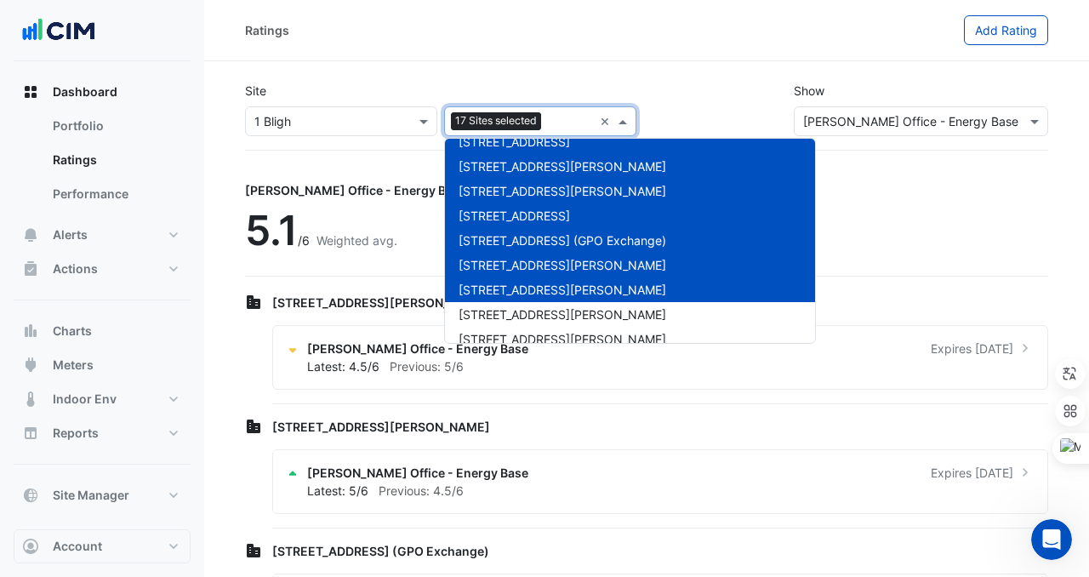
click at [516, 289] on span "[STREET_ADDRESS][PERSON_NAME]" at bounding box center [563, 289] width 208 height 14
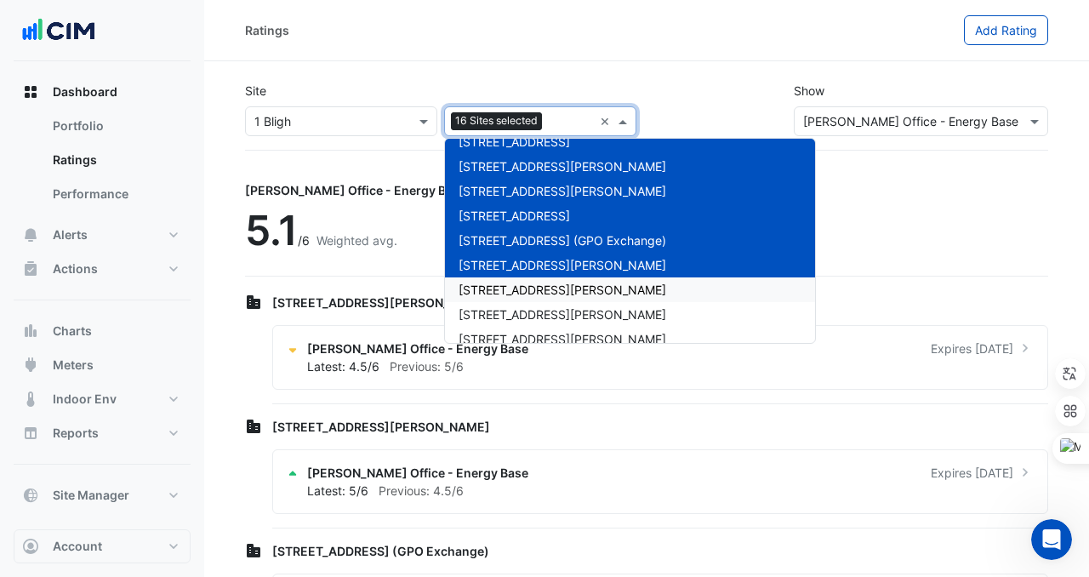
click at [516, 289] on span "[STREET_ADDRESS][PERSON_NAME]" at bounding box center [563, 289] width 208 height 14
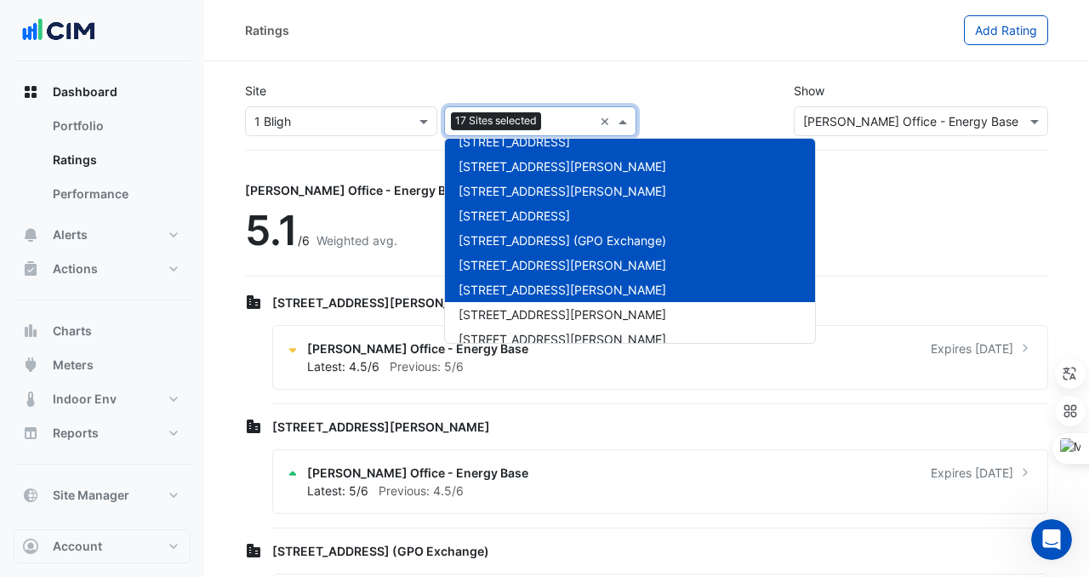
click at [516, 306] on div "[STREET_ADDRESS][PERSON_NAME]" at bounding box center [630, 314] width 370 height 25
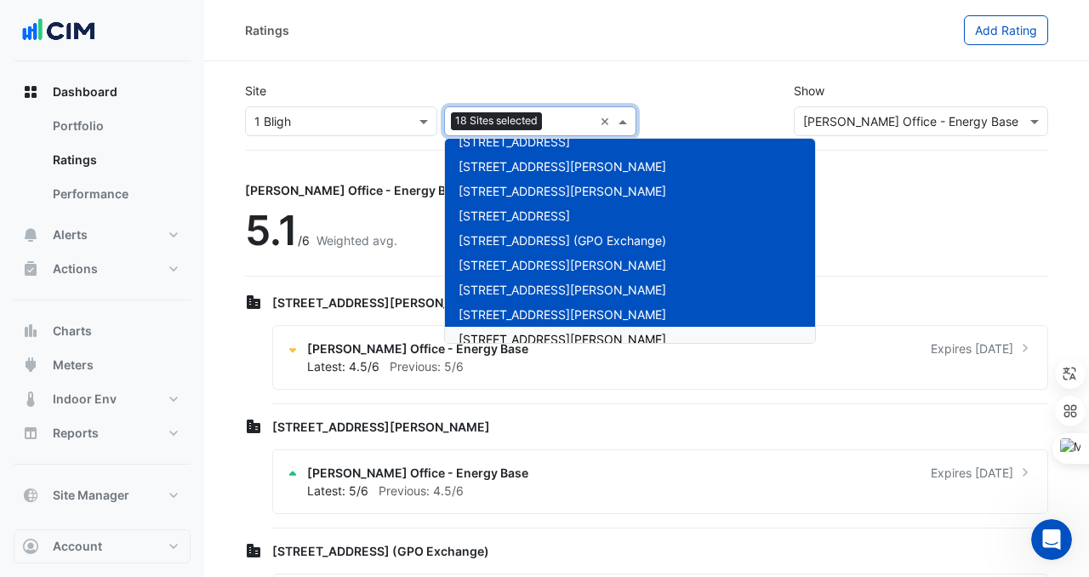
click at [516, 332] on span "[STREET_ADDRESS][PERSON_NAME]" at bounding box center [563, 339] width 208 height 14
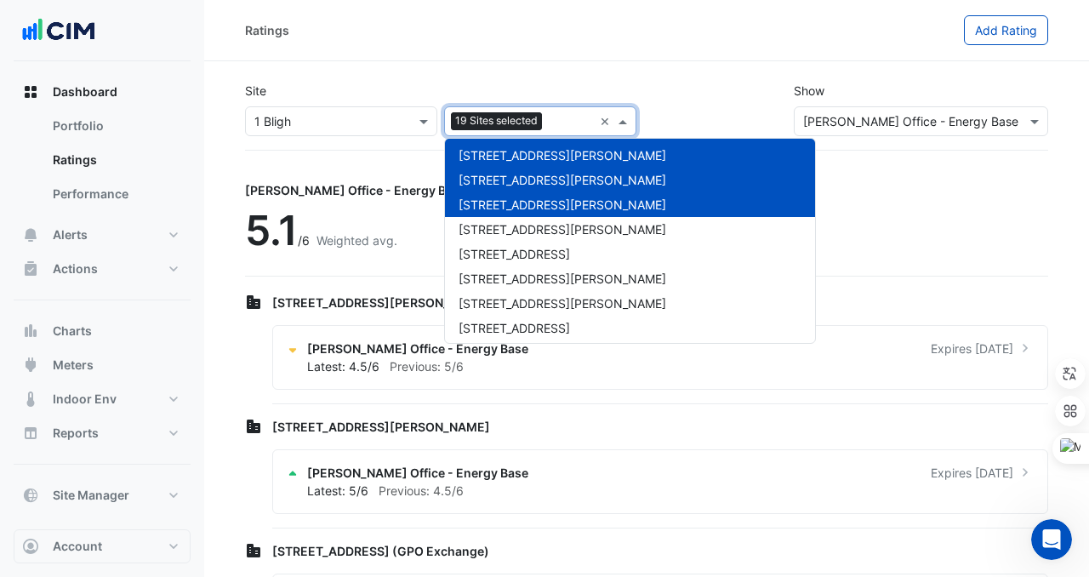
scroll to position [428, 0]
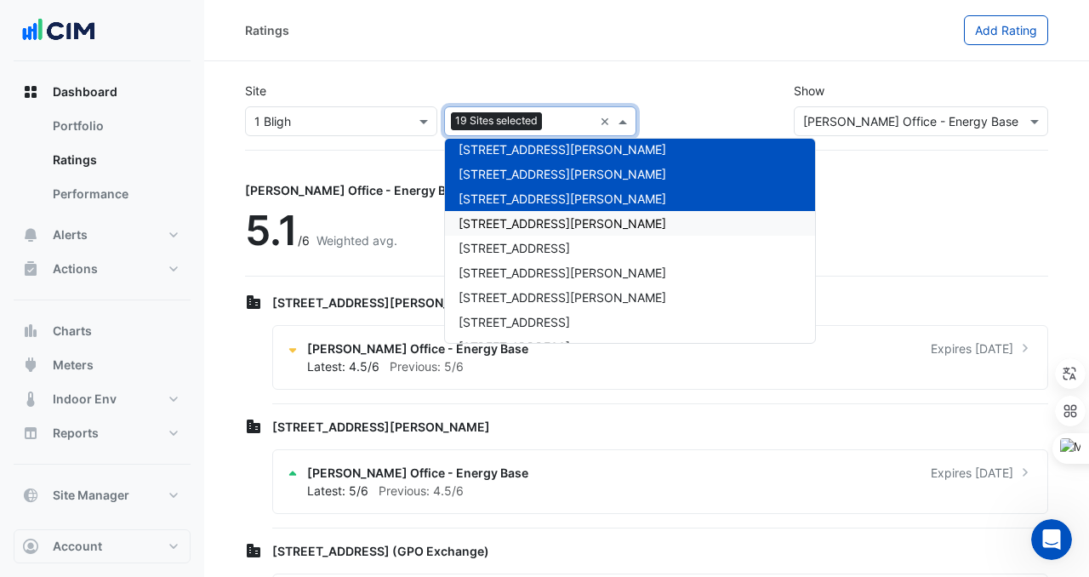
click at [523, 227] on span "[STREET_ADDRESS][PERSON_NAME]" at bounding box center [563, 223] width 208 height 14
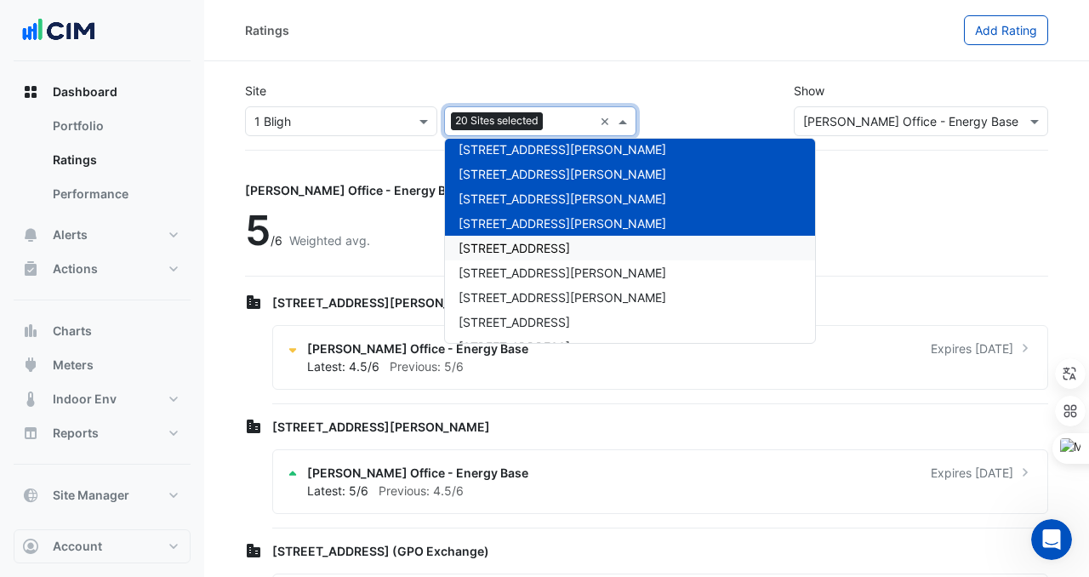
click at [521, 259] on div "[STREET_ADDRESS]" at bounding box center [630, 248] width 370 height 25
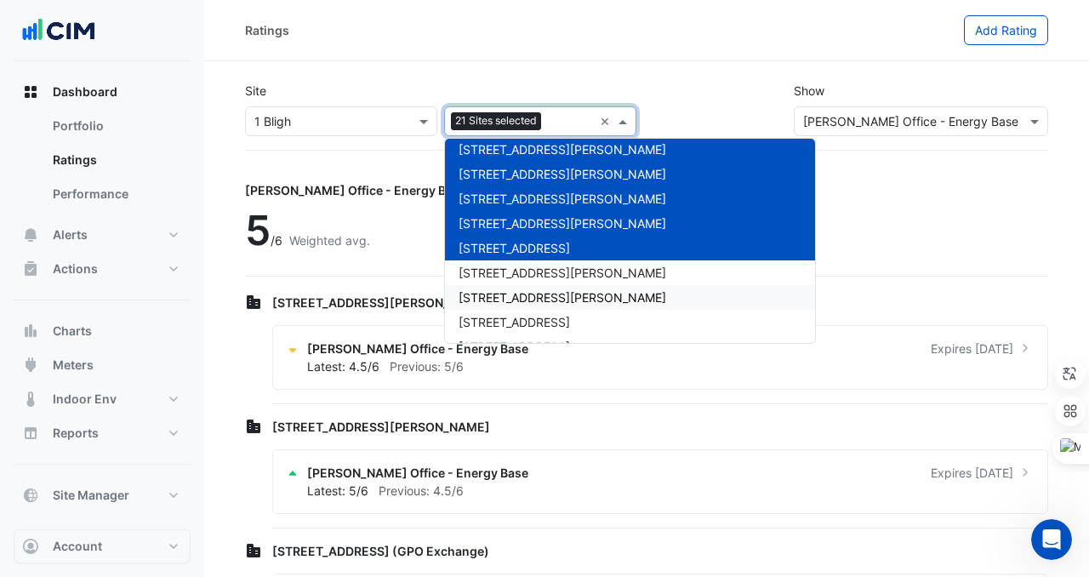
click at [521, 285] on div "[STREET_ADDRESS][PERSON_NAME]" at bounding box center [630, 297] width 370 height 25
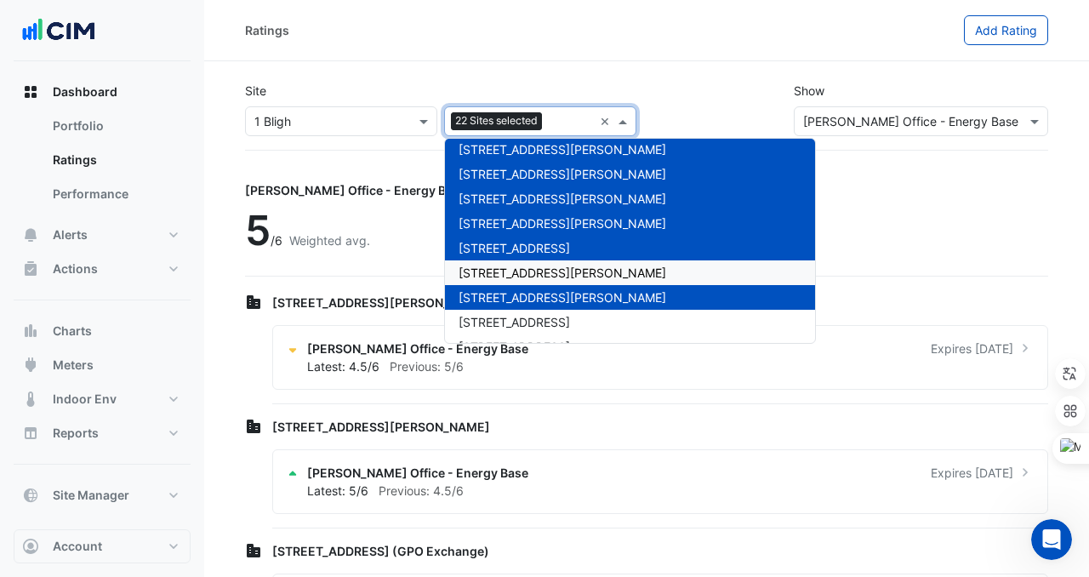
click at [519, 264] on div "[STREET_ADDRESS][PERSON_NAME]" at bounding box center [630, 272] width 370 height 25
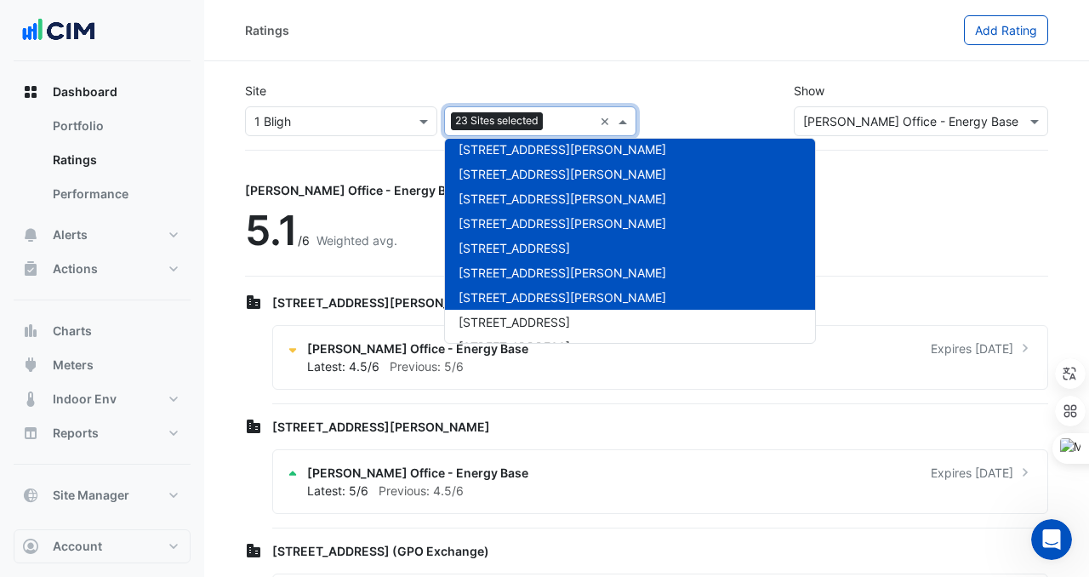
click at [519, 310] on div "[STREET_ADDRESS]" at bounding box center [630, 322] width 370 height 25
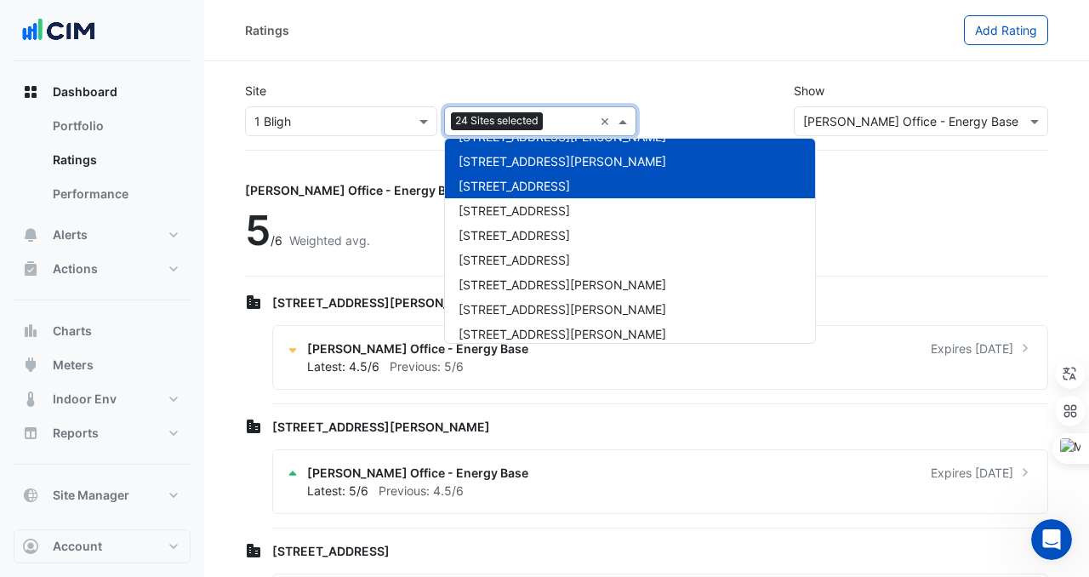
scroll to position [567, 0]
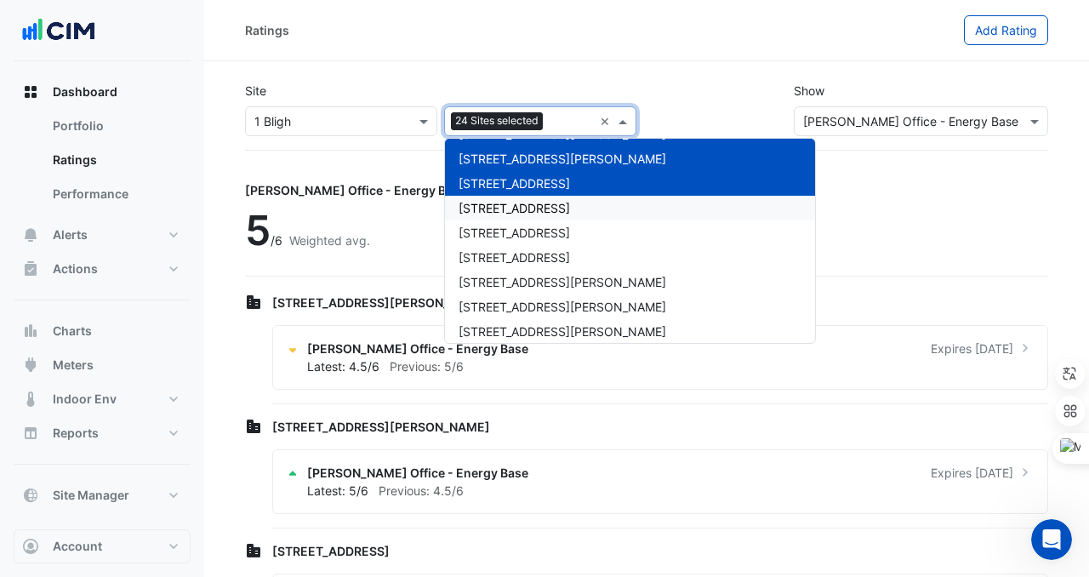
click at [513, 207] on span "[STREET_ADDRESS]" at bounding box center [514, 208] width 111 height 14
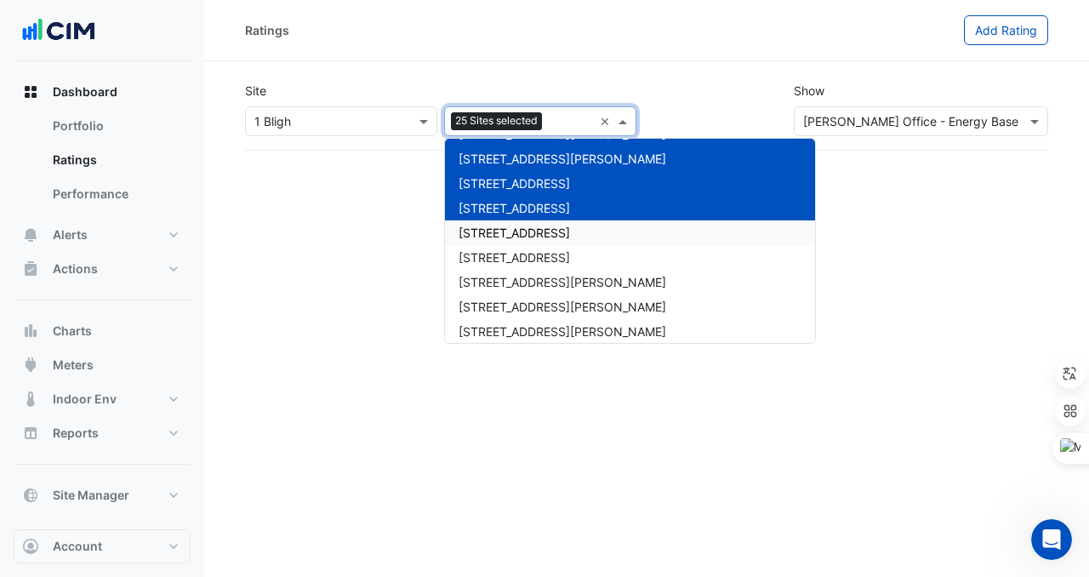
click at [512, 231] on span "[STREET_ADDRESS]" at bounding box center [514, 232] width 111 height 14
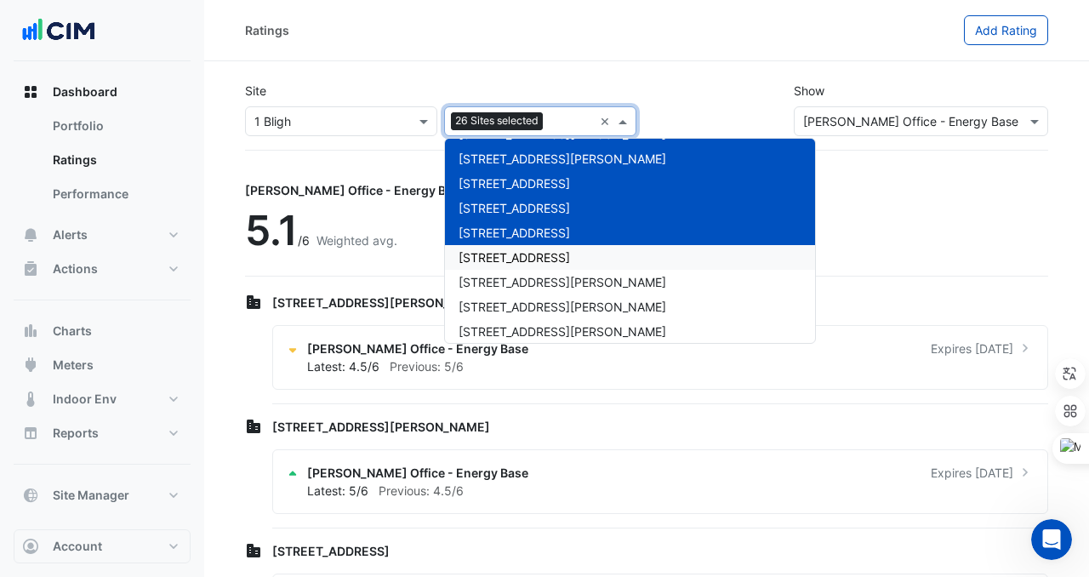
click at [512, 261] on span "[STREET_ADDRESS]" at bounding box center [514, 257] width 111 height 14
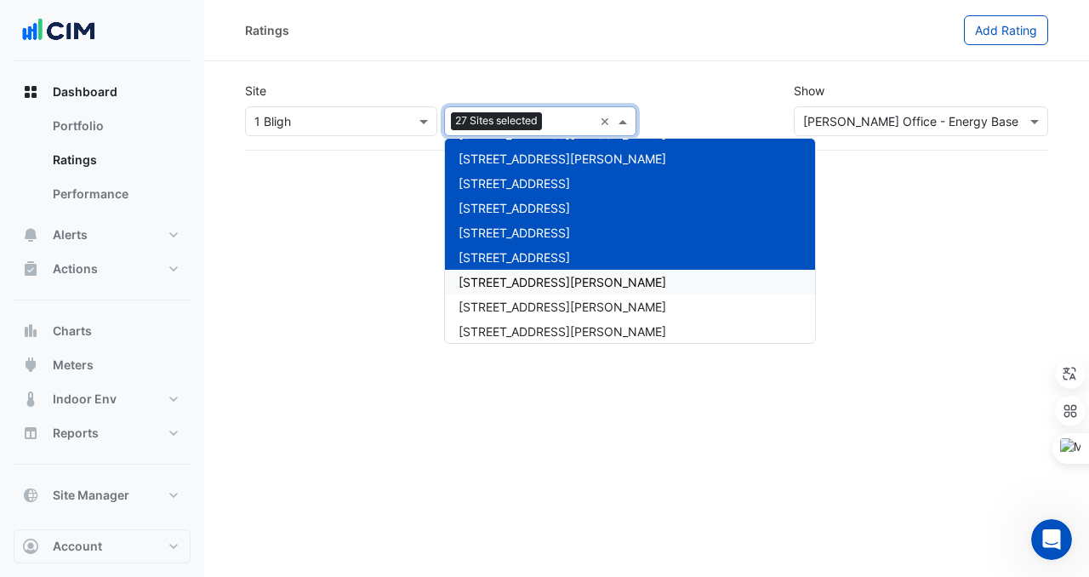
click at [512, 288] on span "[STREET_ADDRESS][PERSON_NAME]" at bounding box center [563, 282] width 208 height 14
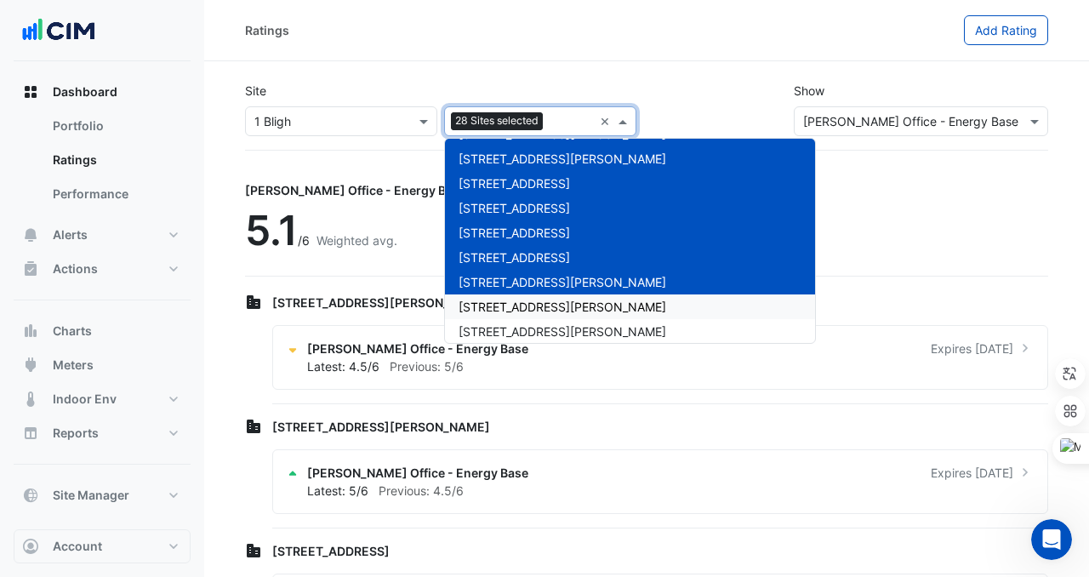
click at [512, 310] on span "[STREET_ADDRESS][PERSON_NAME]" at bounding box center [563, 306] width 208 height 14
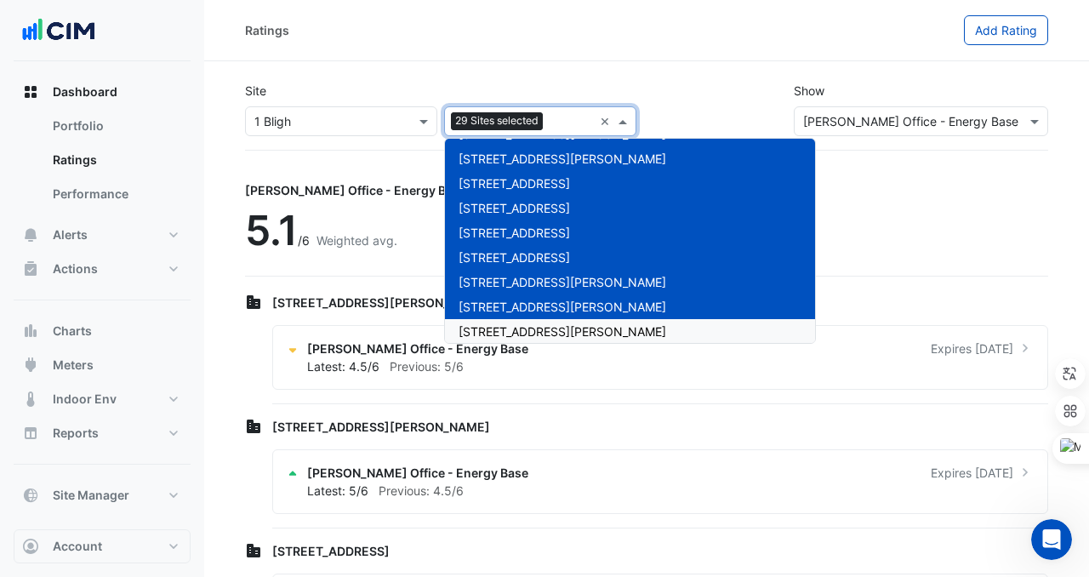
click at [513, 331] on span "[STREET_ADDRESS][PERSON_NAME]" at bounding box center [563, 331] width 208 height 14
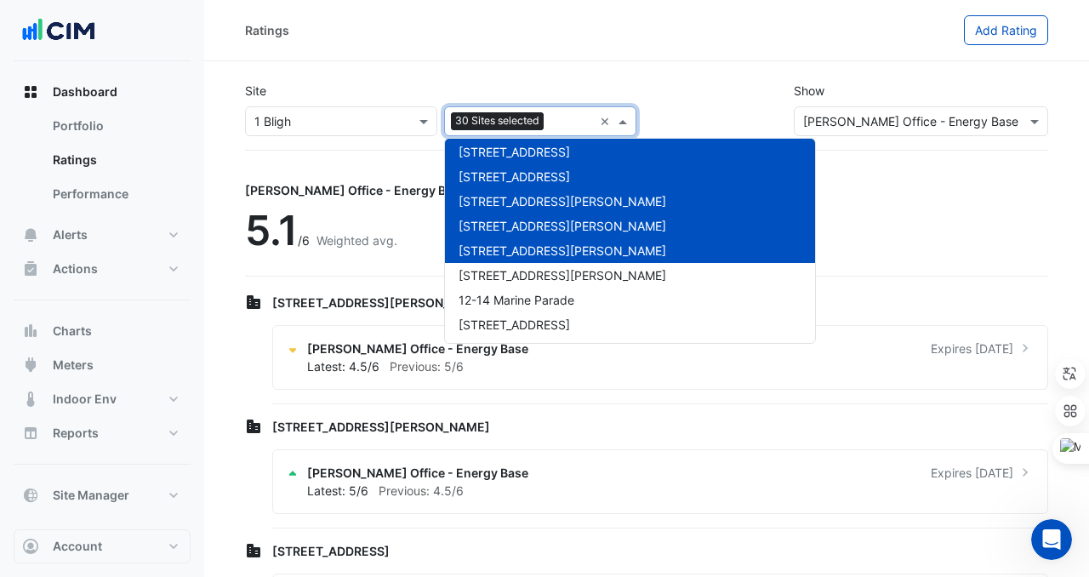
scroll to position [654, 0]
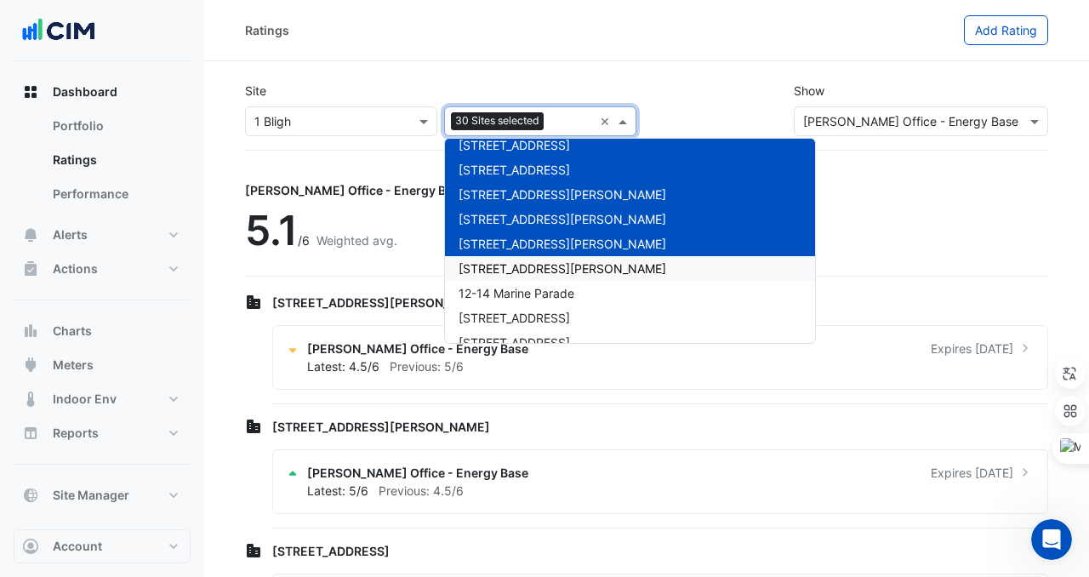
click at [513, 271] on span "[STREET_ADDRESS][PERSON_NAME]" at bounding box center [563, 268] width 208 height 14
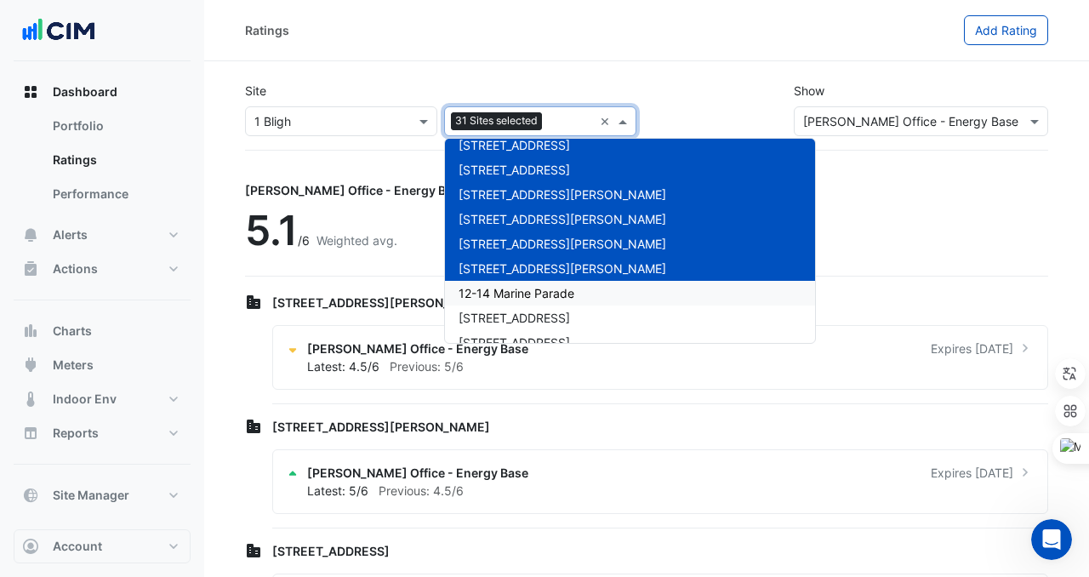
click at [513, 292] on span "12-14 Marine Parade" at bounding box center [517, 293] width 116 height 14
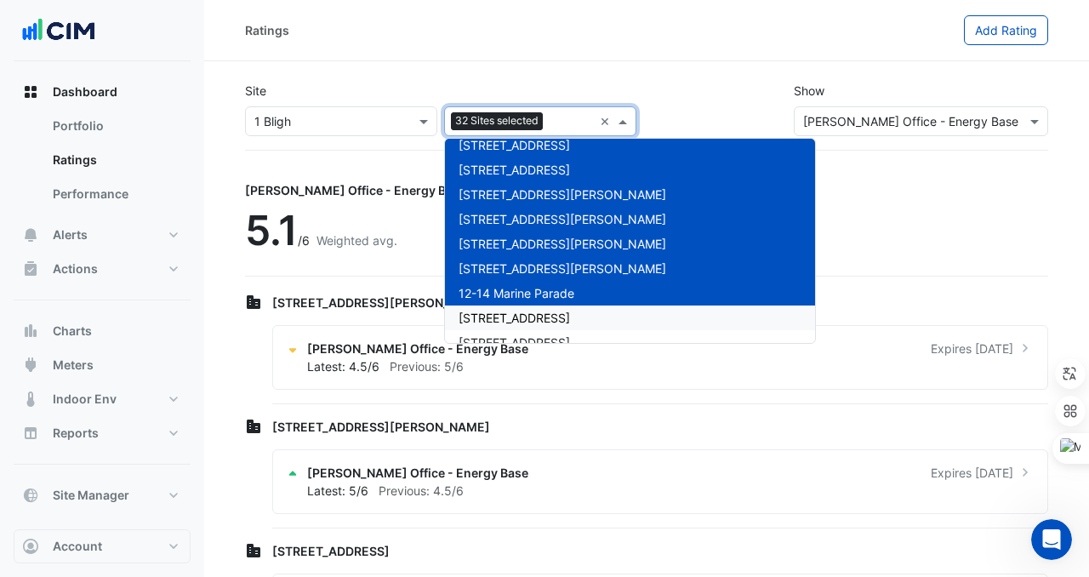
click at [513, 310] on div "[STREET_ADDRESS]" at bounding box center [630, 317] width 370 height 25
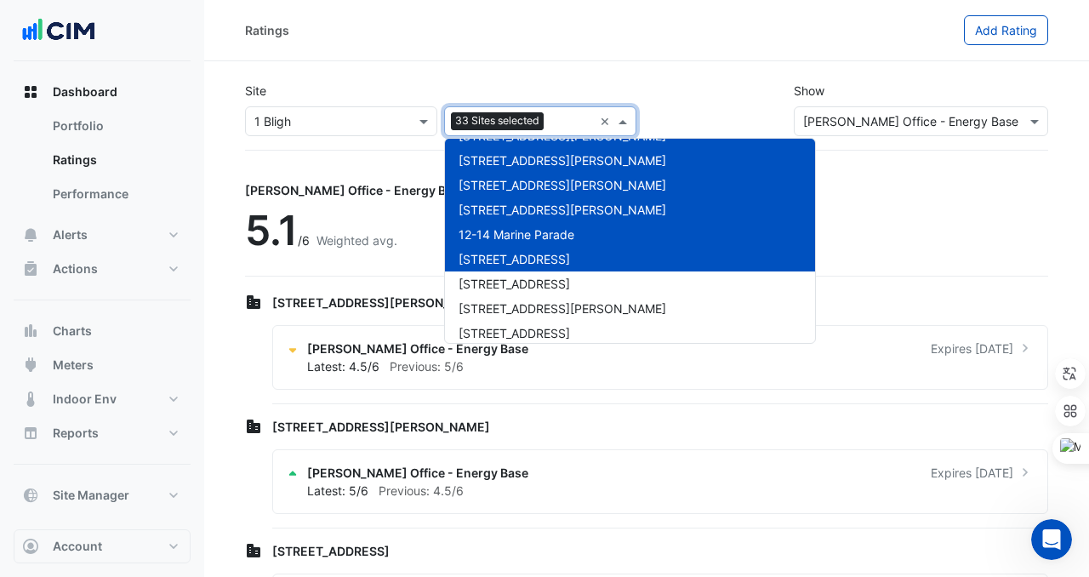
scroll to position [716, 0]
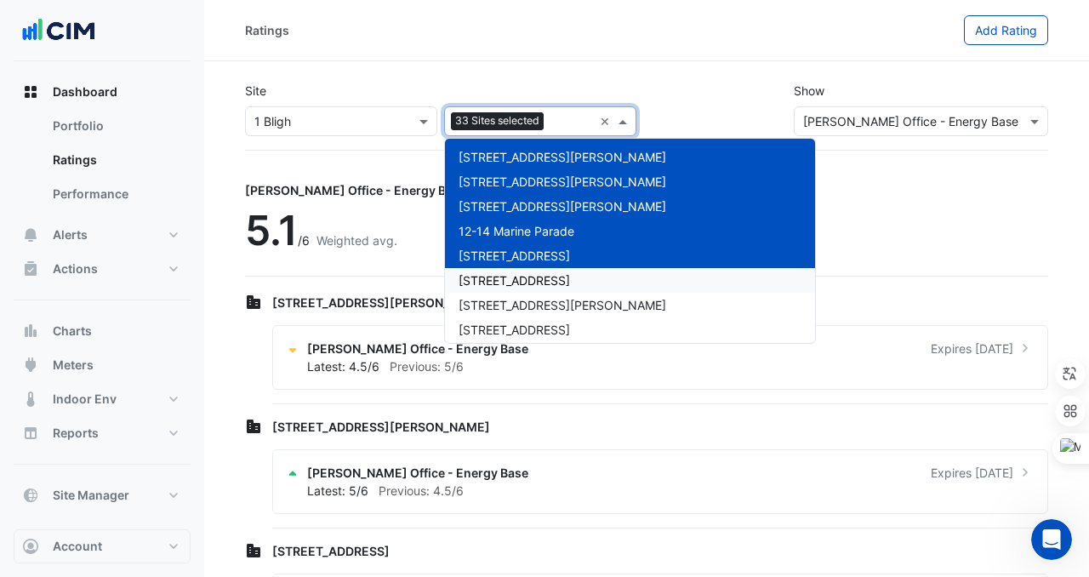
click at [511, 284] on span "[STREET_ADDRESS]" at bounding box center [514, 280] width 111 height 14
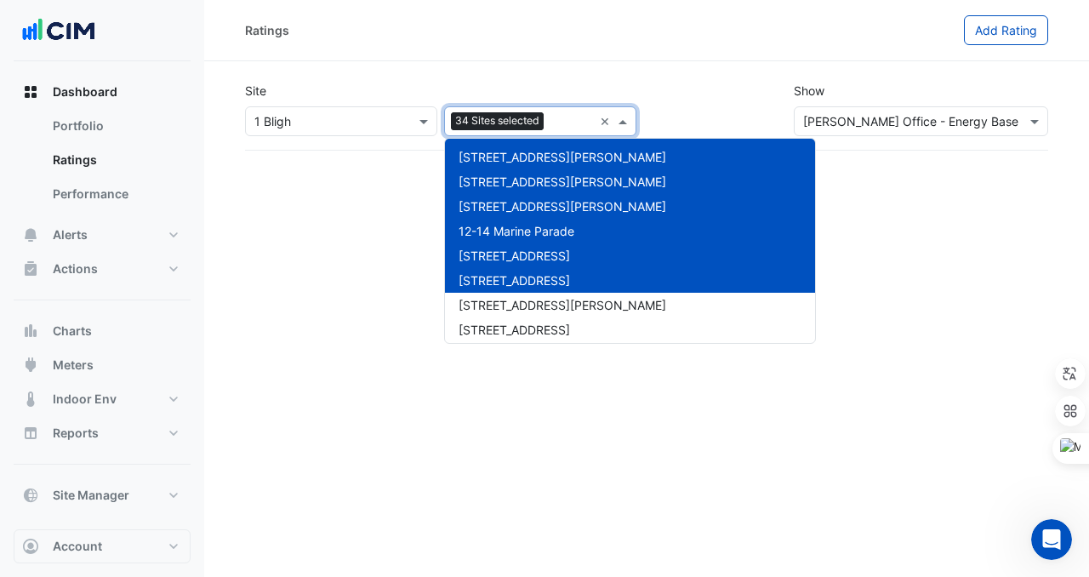
click at [511, 311] on span "[STREET_ADDRESS][PERSON_NAME]" at bounding box center [563, 305] width 208 height 14
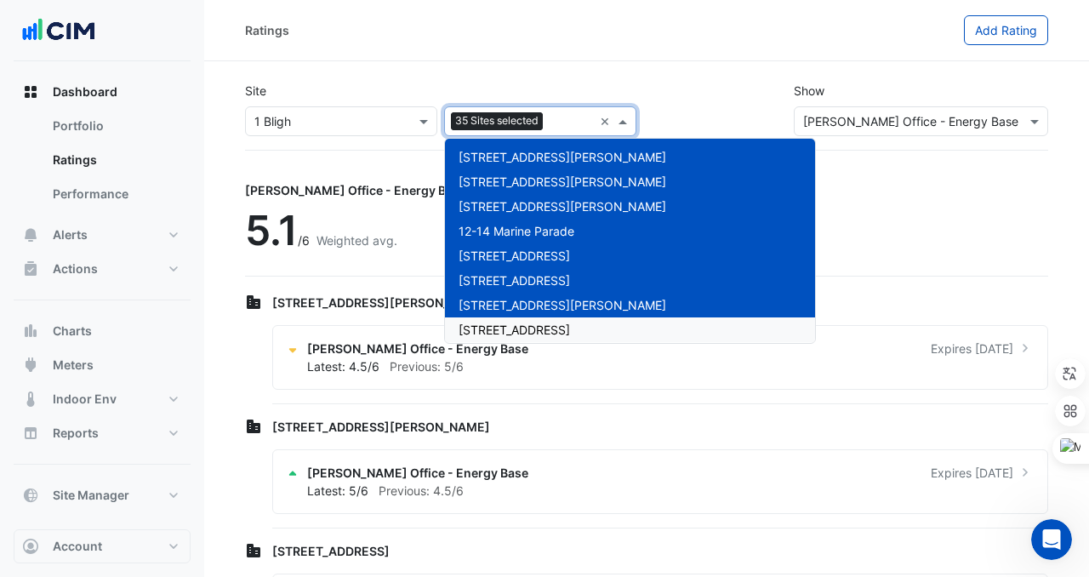
click at [511, 334] on span "[STREET_ADDRESS]" at bounding box center [514, 329] width 111 height 14
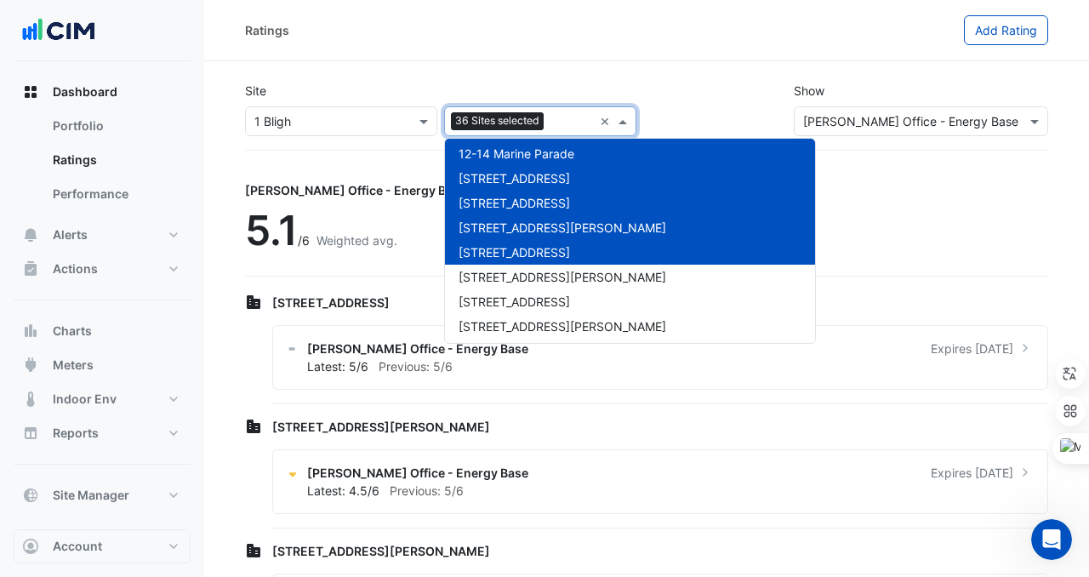
scroll to position [800, 0]
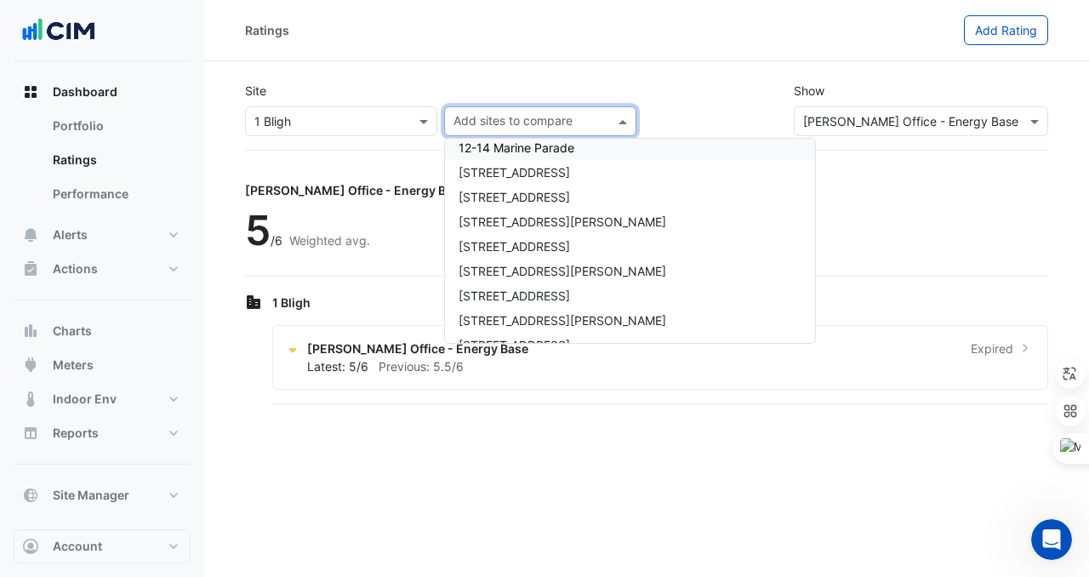
click at [355, 87] on div "Site Select a Site × 1 Bligh Add sites to compare 1 Bligh 1 Chandos St 1 Deniso…" at bounding box center [441, 109] width 412 height 54
